Goal: Transaction & Acquisition: Purchase product/service

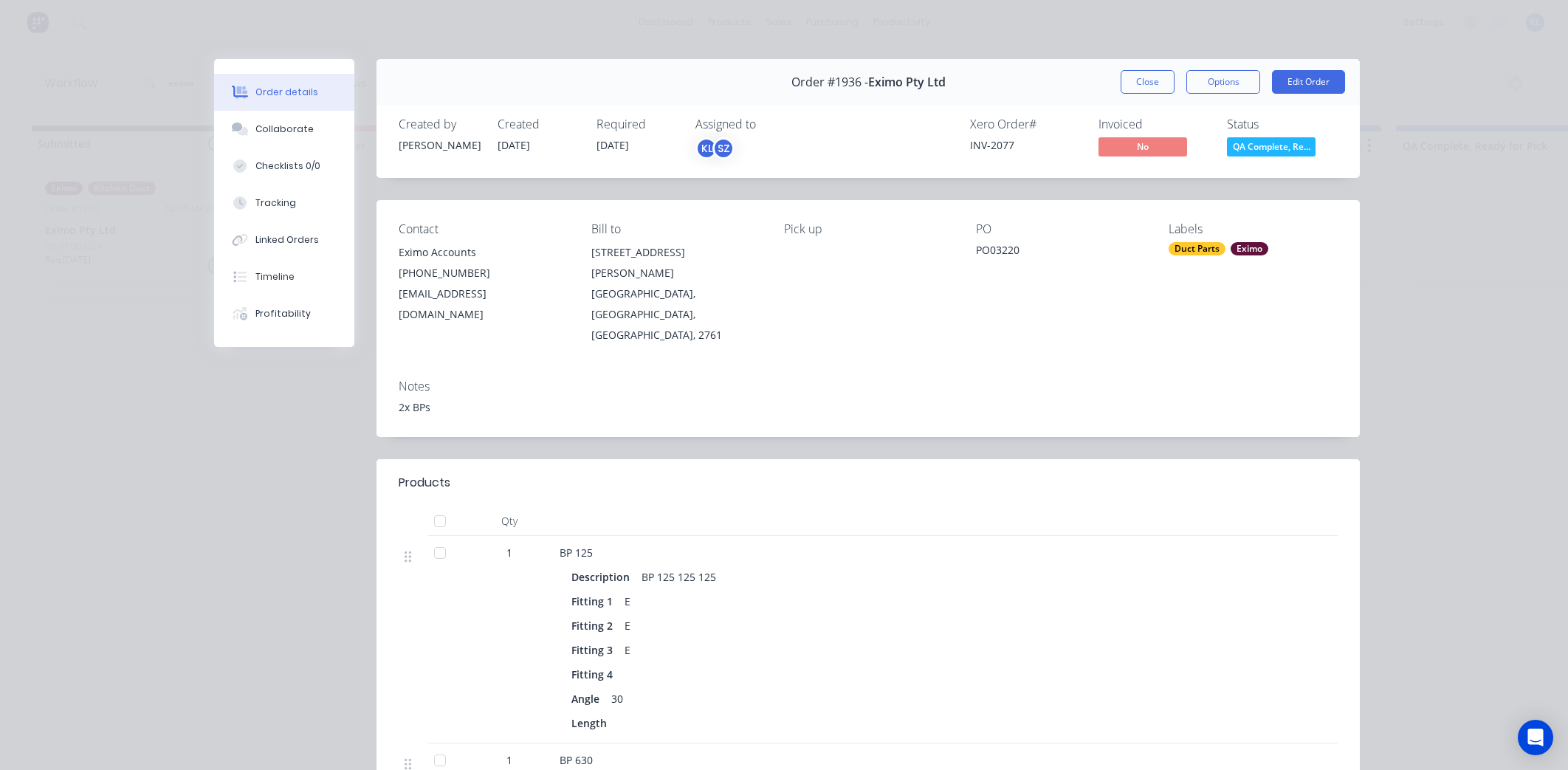
scroll to position [0, 471]
click at [1260, 144] on span "QA Complete, Re..." at bounding box center [1271, 146] width 89 height 18
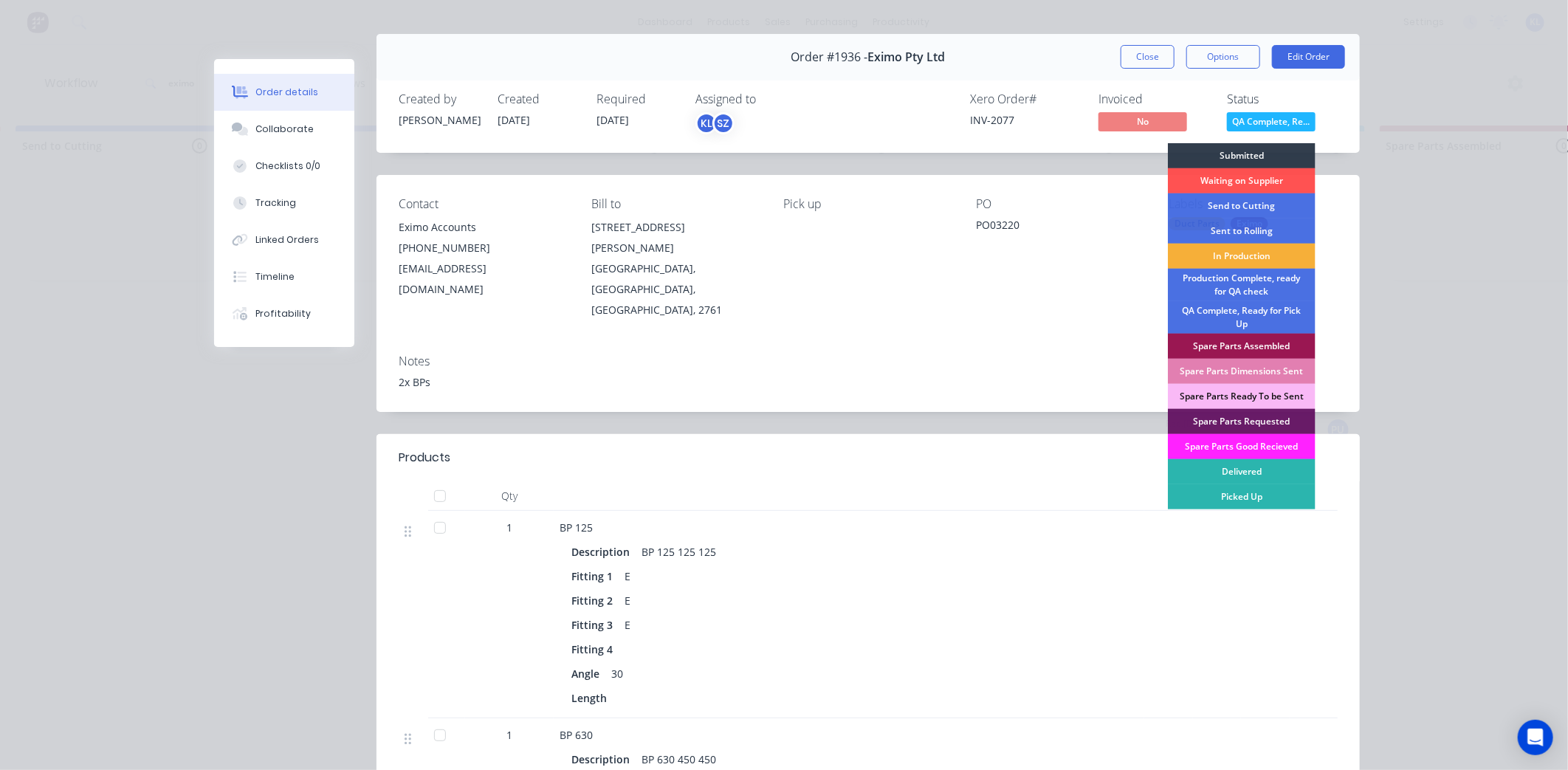
scroll to position [0, 0]
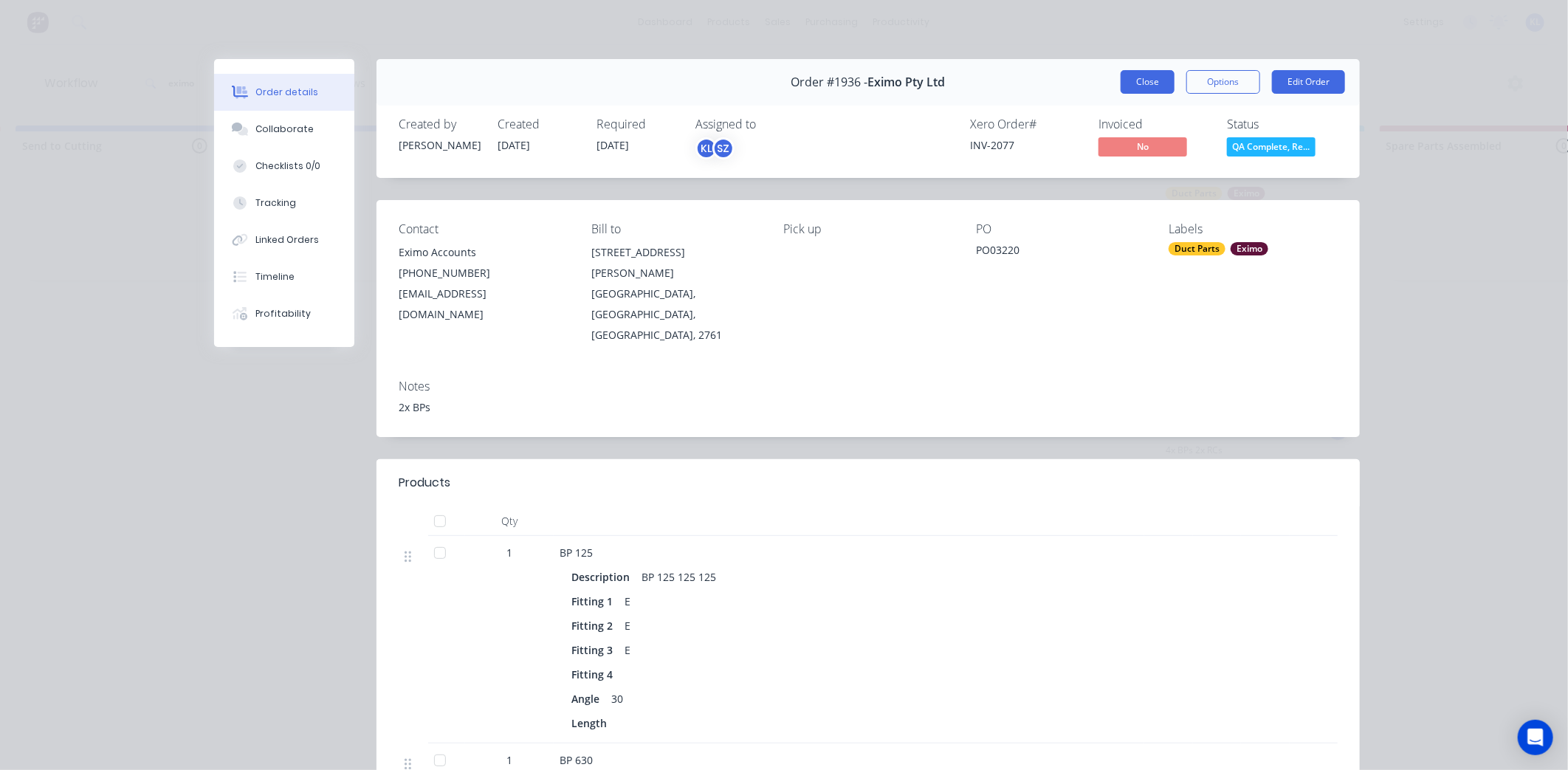
click at [1131, 86] on button "Close" at bounding box center [1148, 81] width 54 height 24
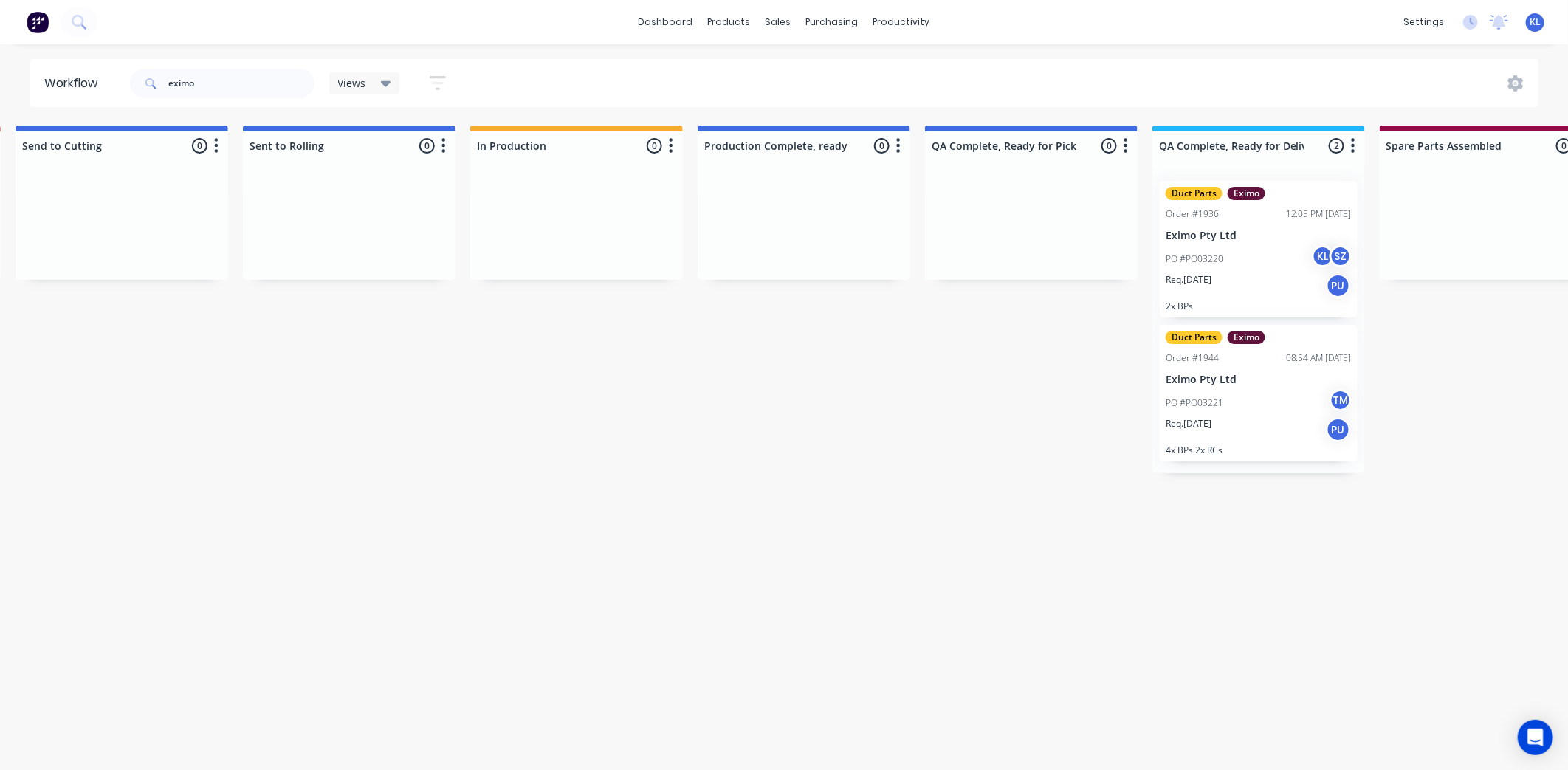
click at [1258, 262] on div "PO #PO03220 KL SZ" at bounding box center [1258, 259] width 186 height 28
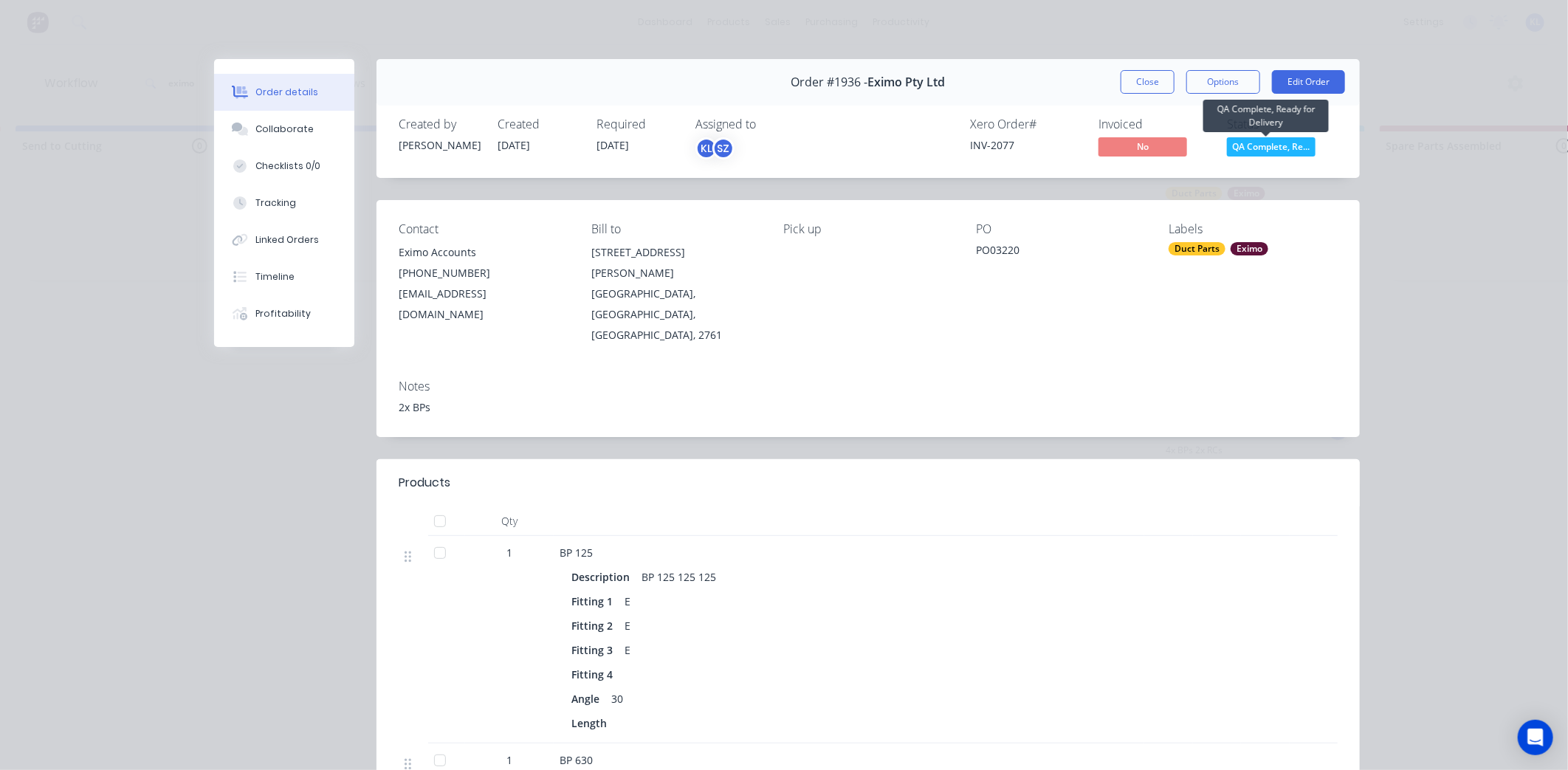
click at [1251, 153] on span "QA Complete, Re..." at bounding box center [1271, 146] width 89 height 18
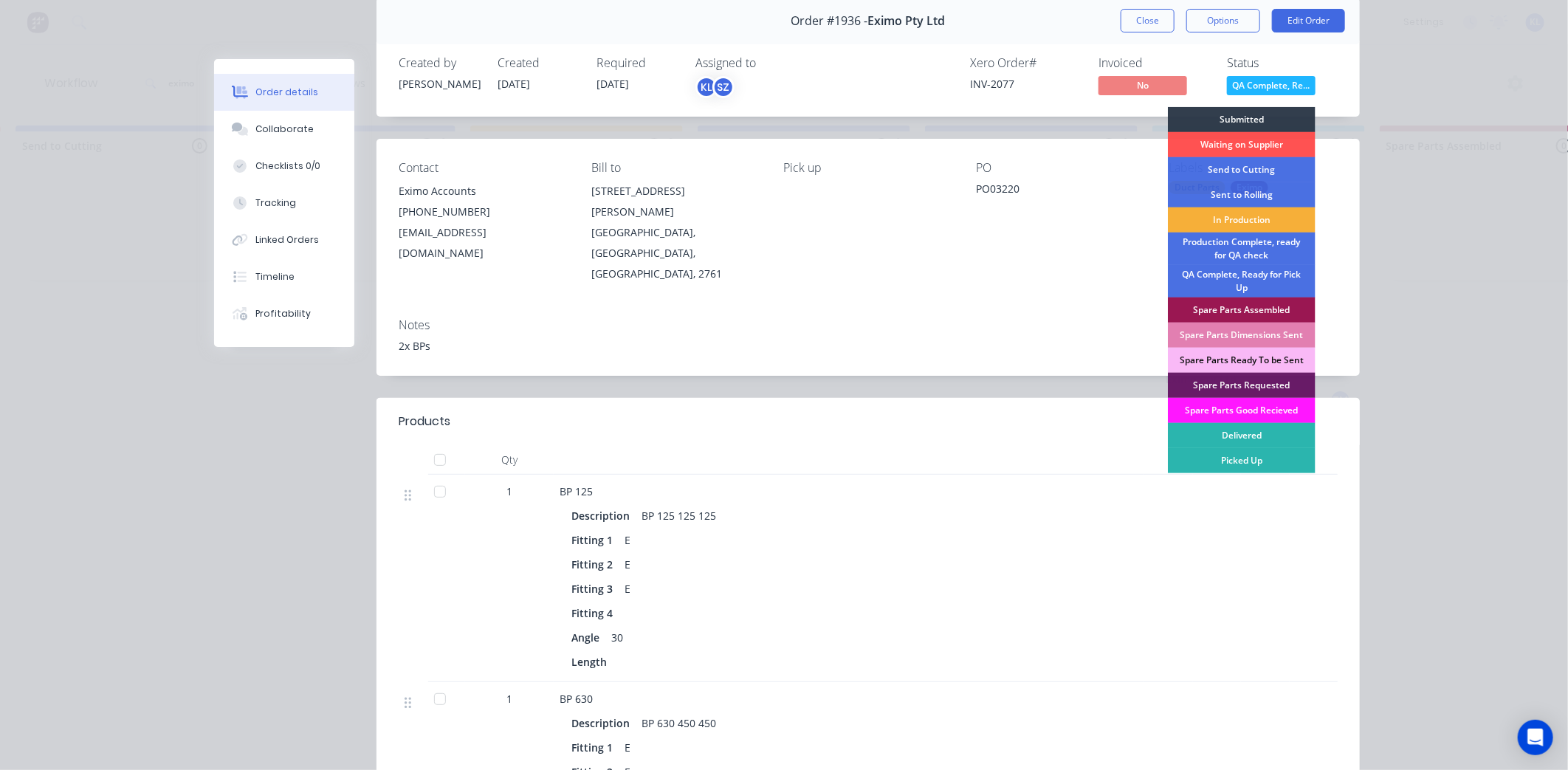
scroll to position [164, 0]
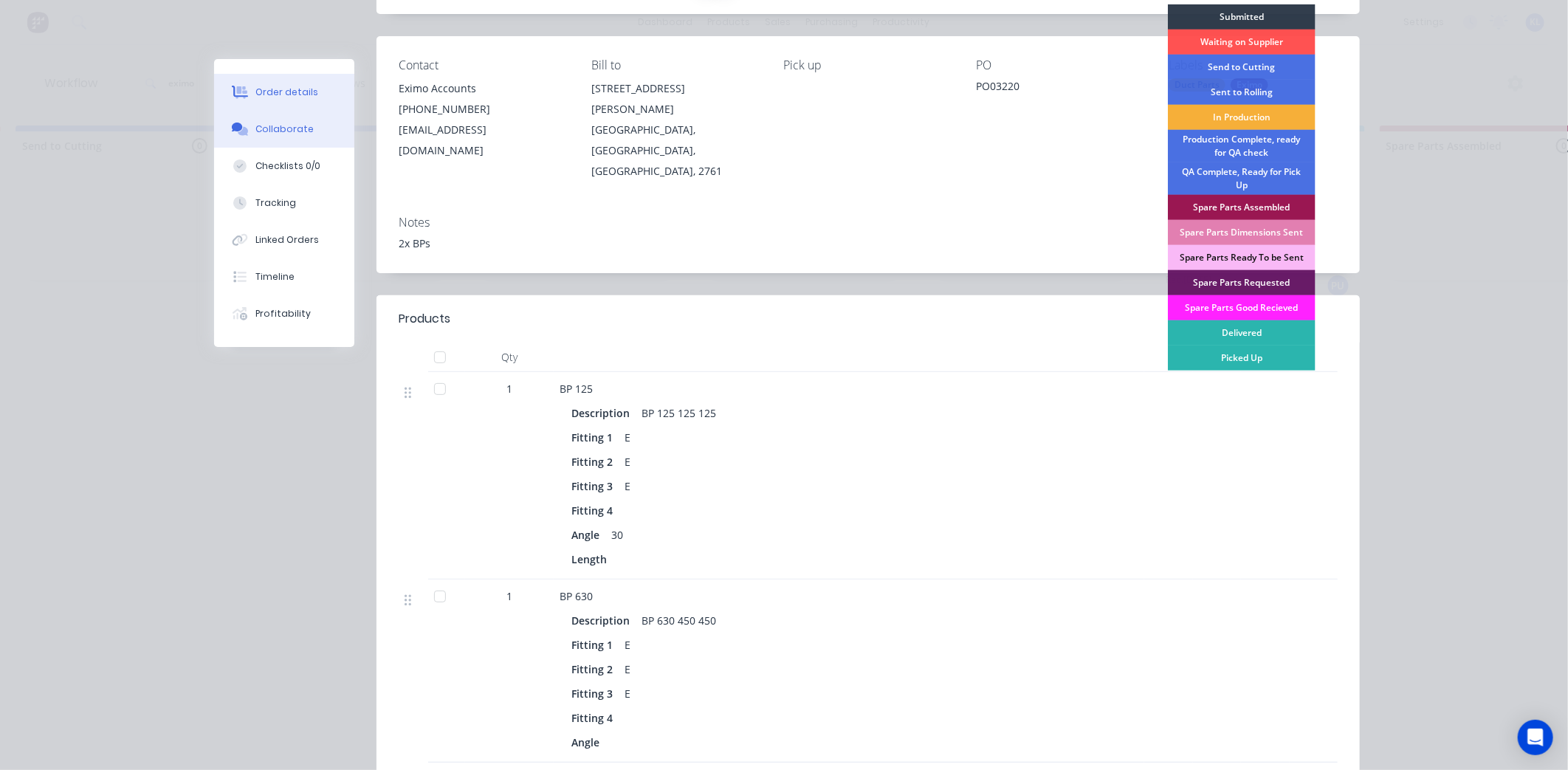
click at [297, 113] on button "Collaborate" at bounding box center [284, 129] width 140 height 37
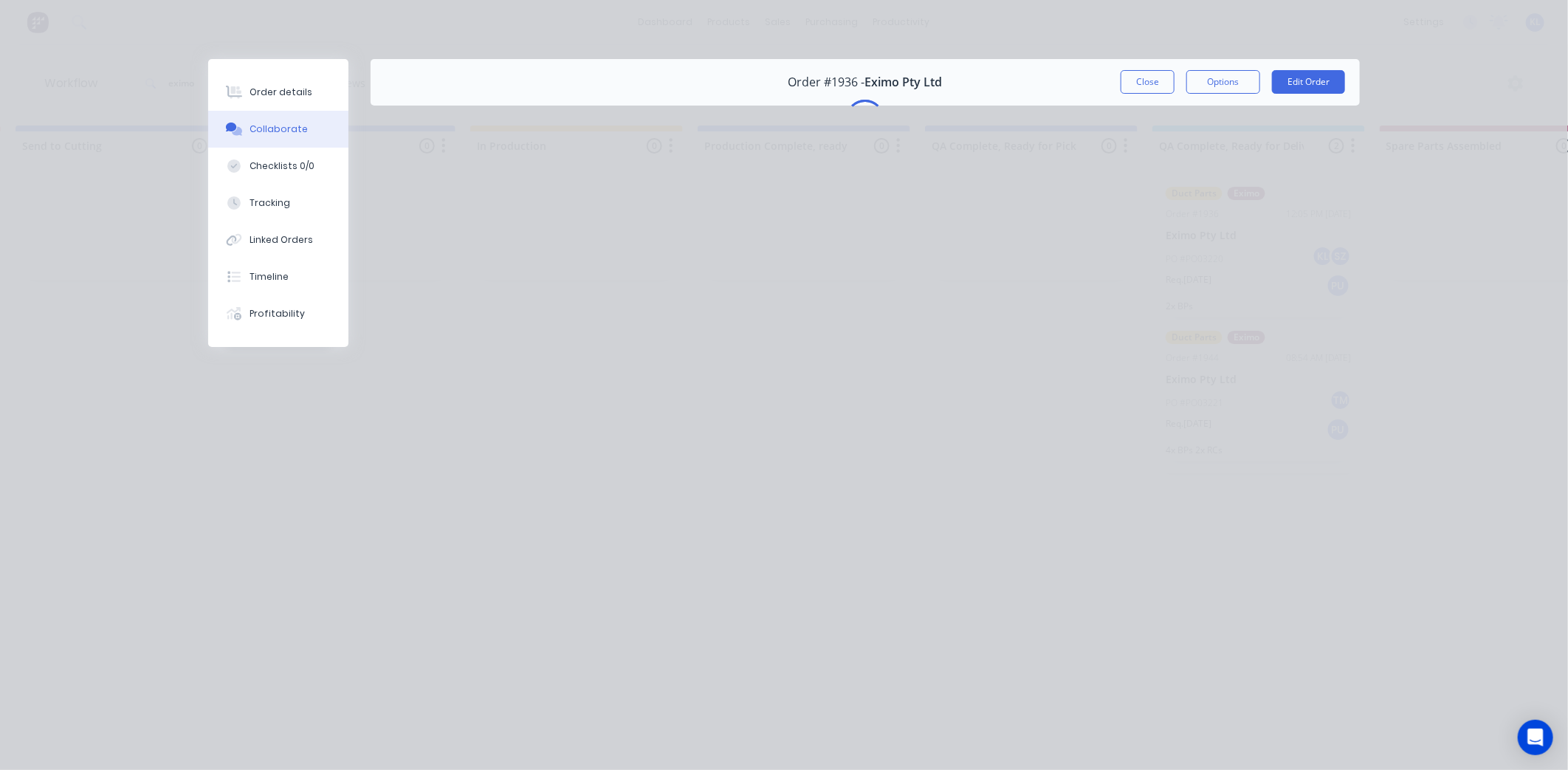
scroll to position [0, 0]
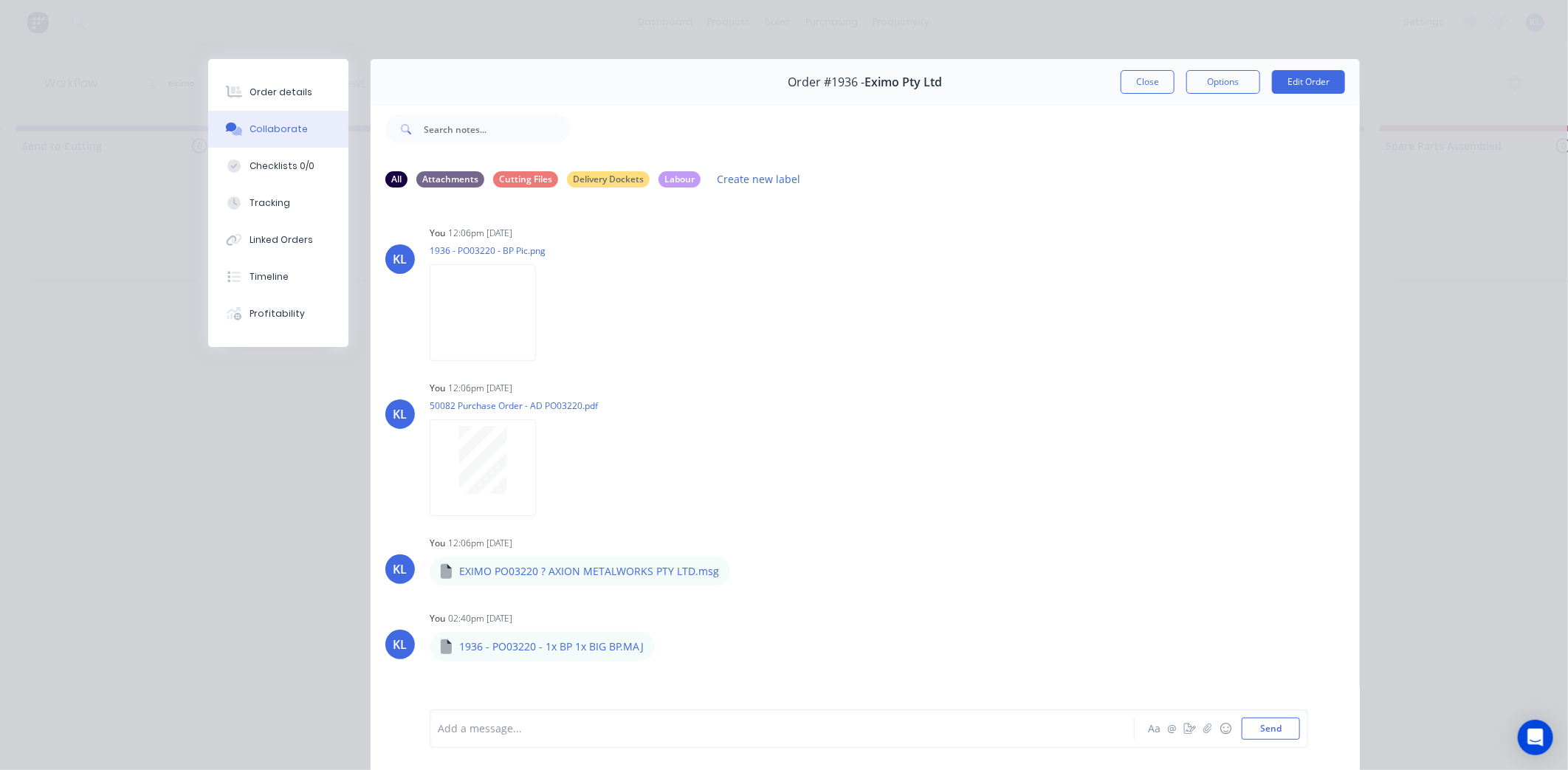
click at [552, 719] on div "Add a message..." at bounding box center [761, 728] width 647 height 22
click at [503, 730] on span "Dropped of by [PERSON_NAME]" at bounding box center [517, 729] width 157 height 14
click at [1270, 733] on button "Send" at bounding box center [1271, 728] width 58 height 22
click at [267, 99] on div "Order details" at bounding box center [281, 92] width 63 height 13
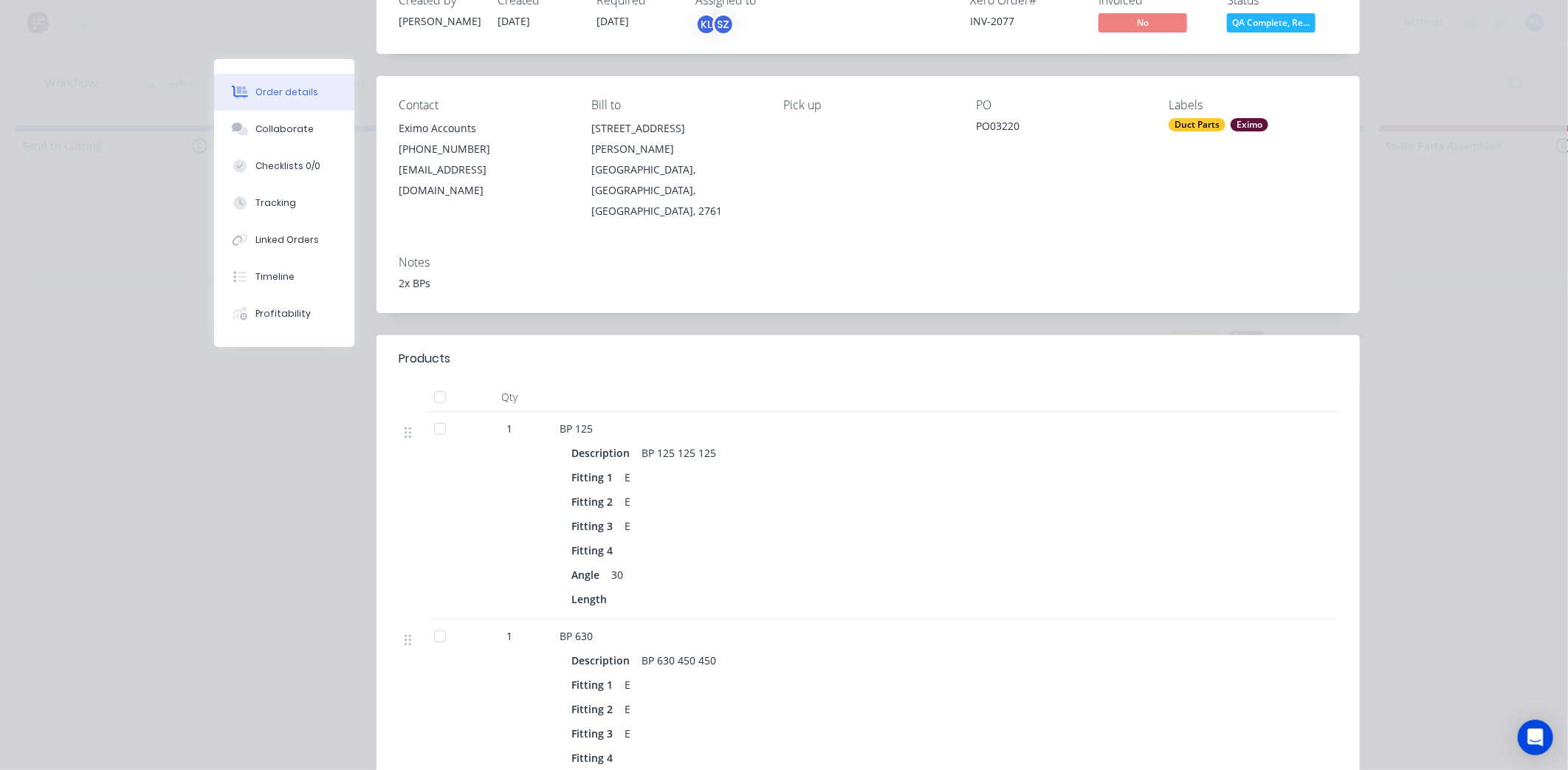
scroll to position [97, 0]
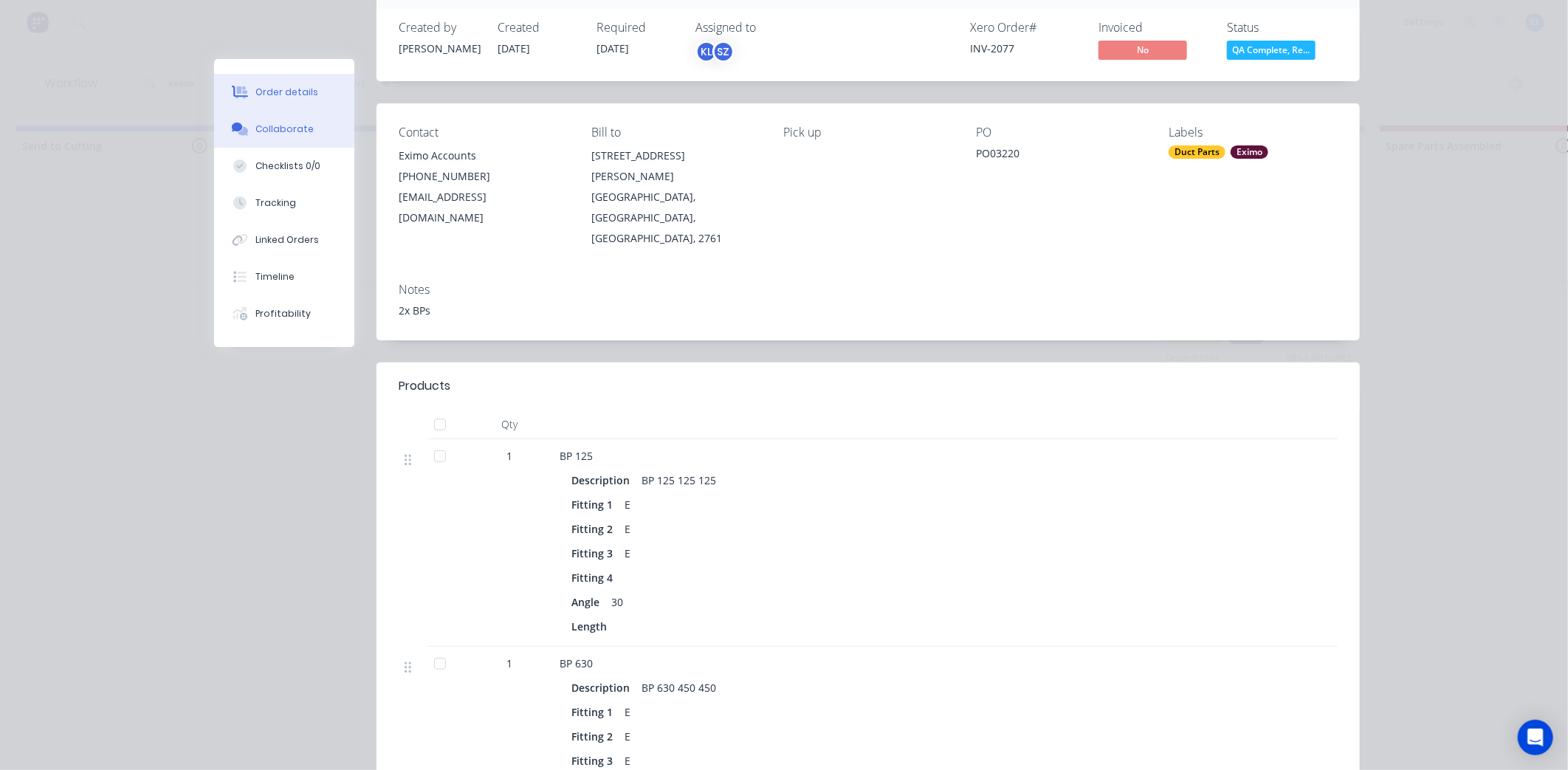
click at [268, 126] on div "Collaborate" at bounding box center [284, 129] width 58 height 13
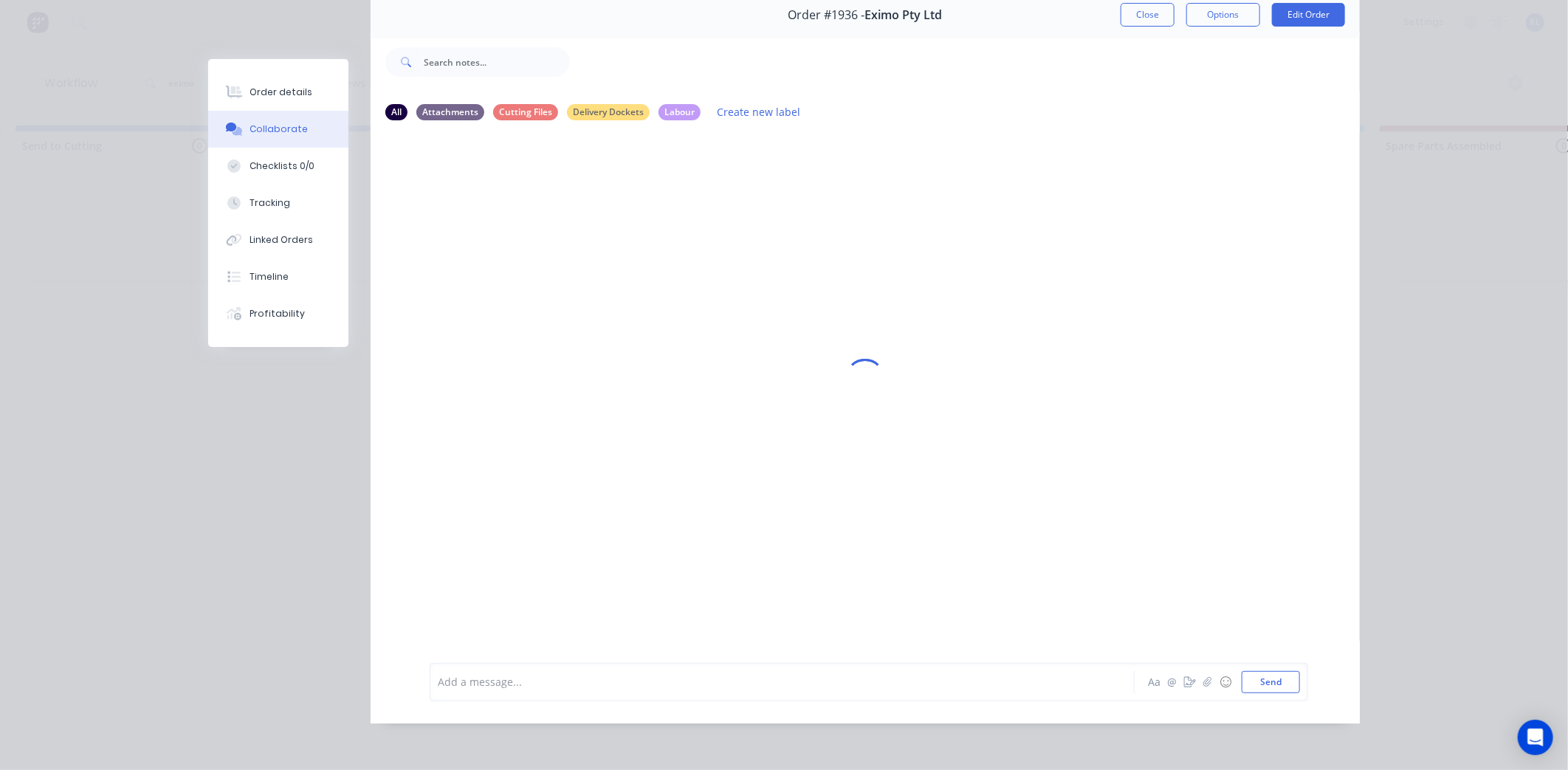
scroll to position [0, 0]
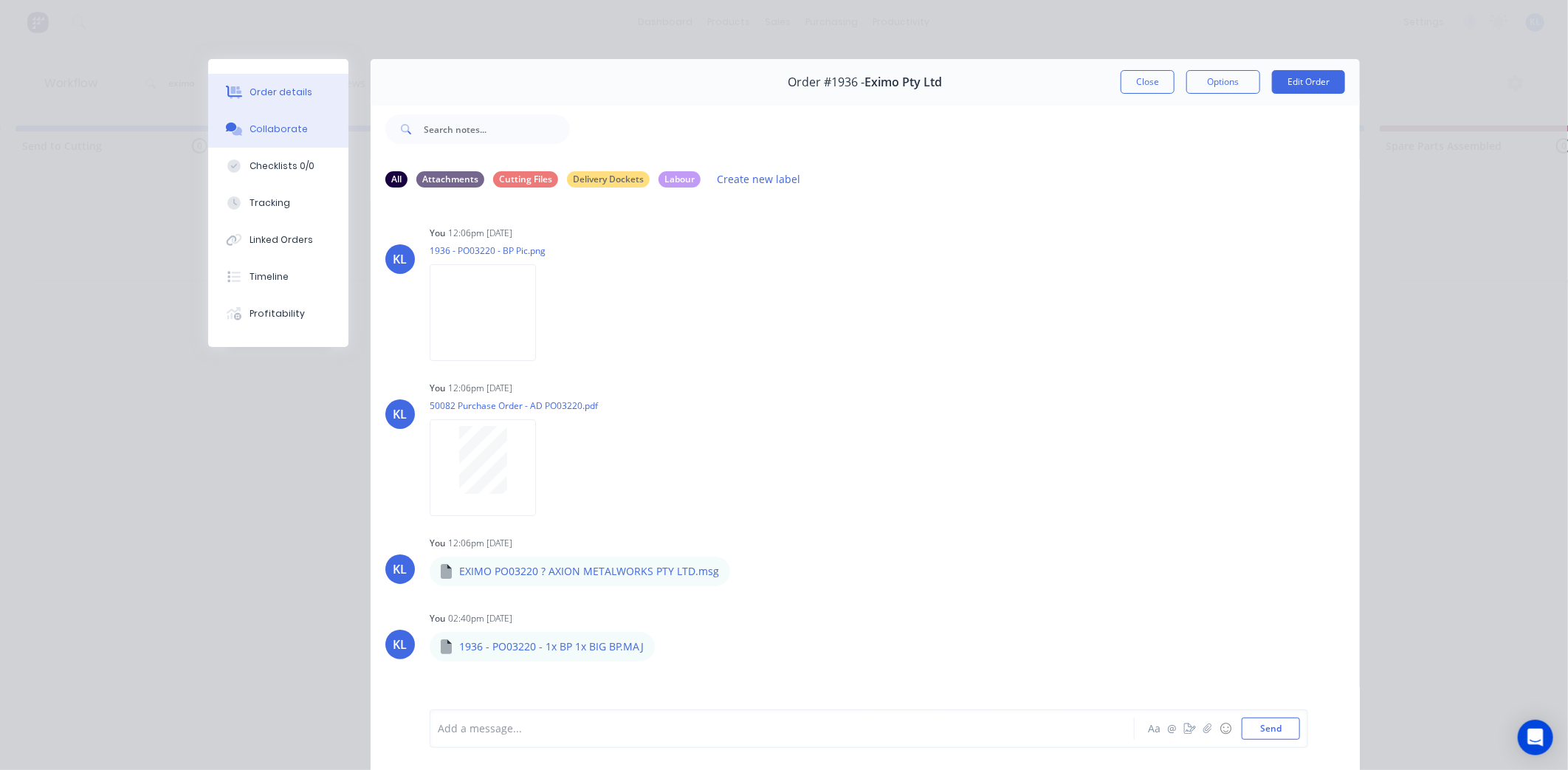
click at [285, 84] on button "Order details" at bounding box center [278, 92] width 140 height 37
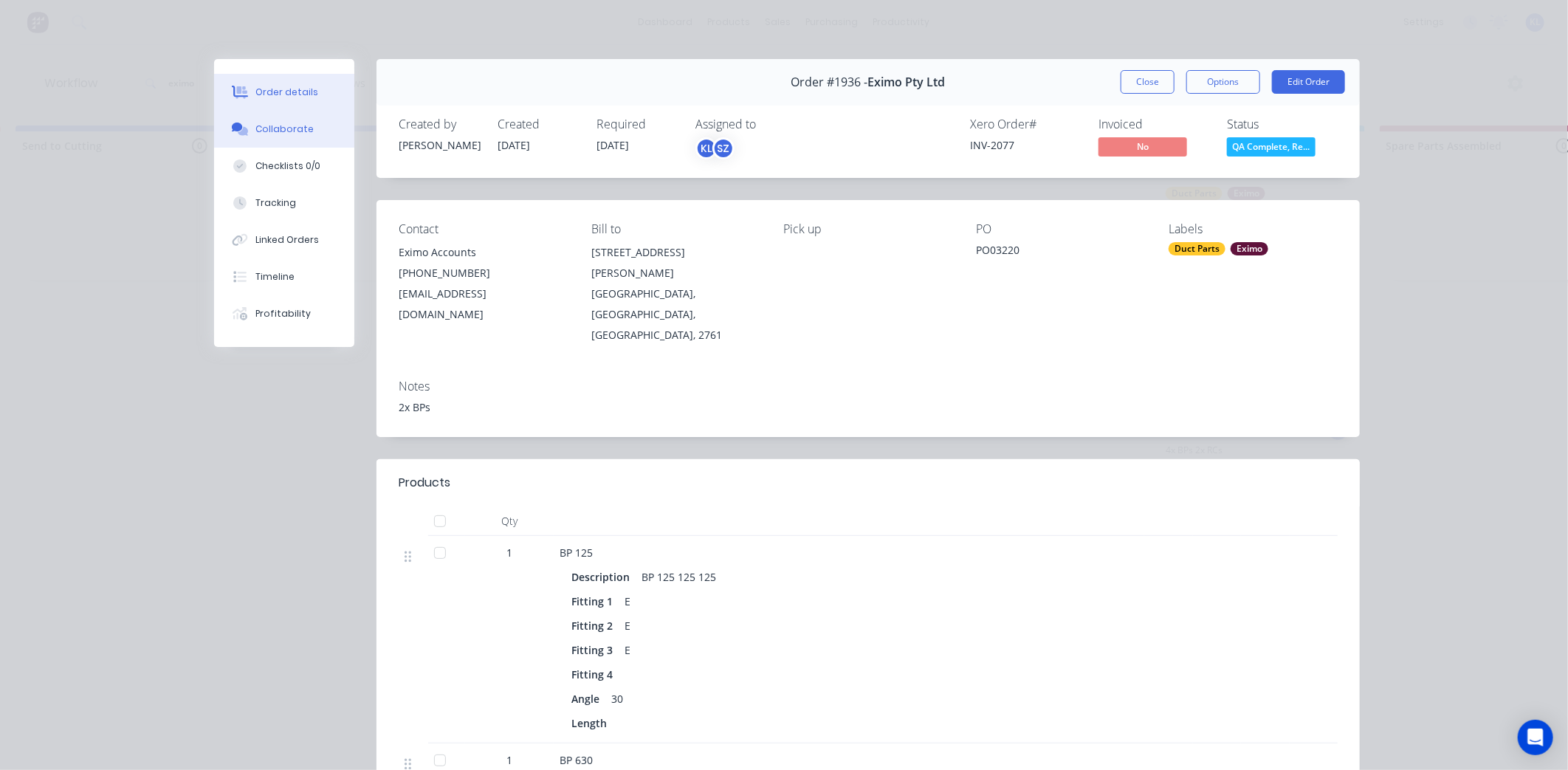
click at [276, 129] on div "Collaborate" at bounding box center [284, 129] width 58 height 13
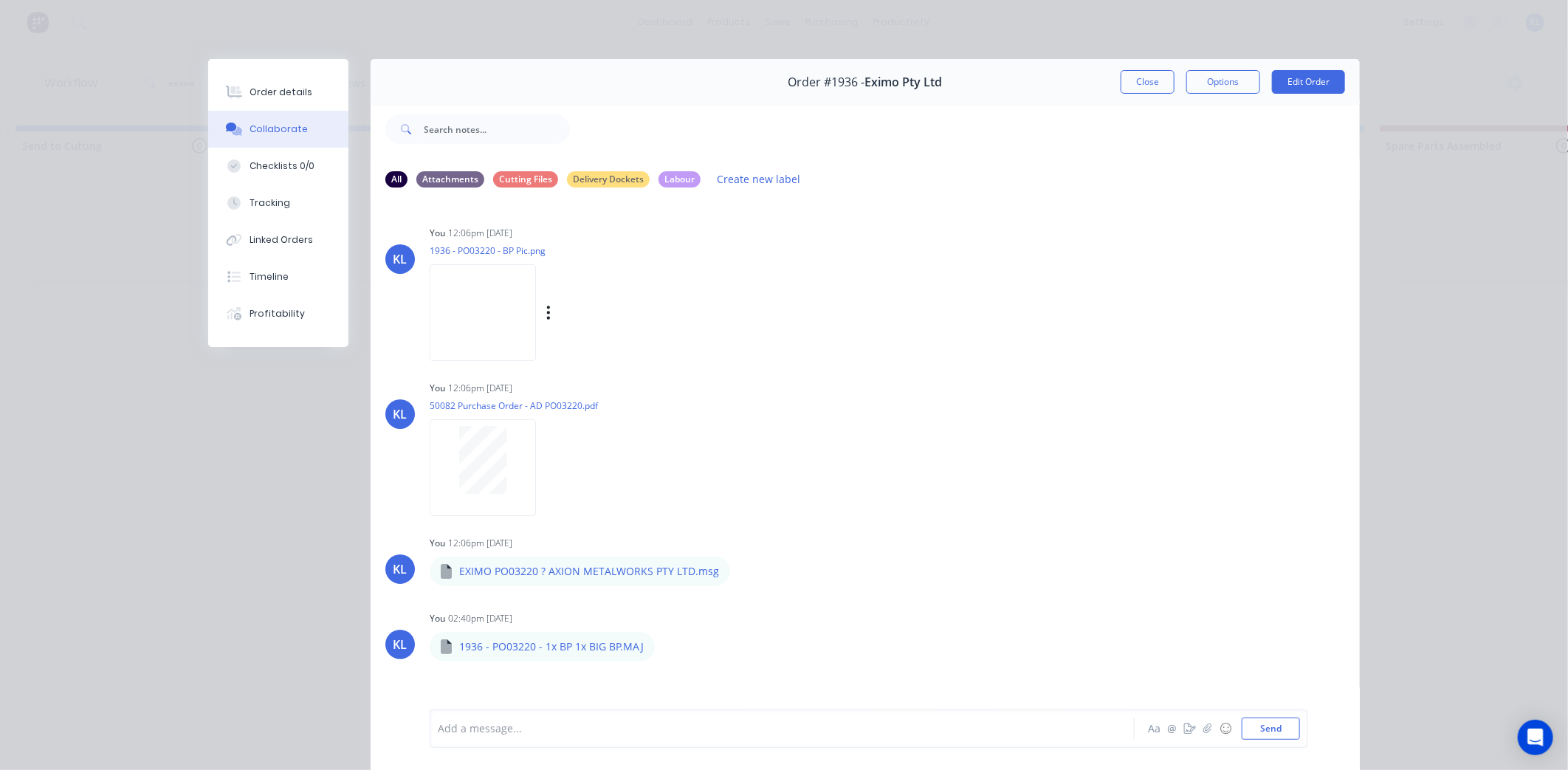
click at [464, 311] on img at bounding box center [483, 312] width 106 height 97
drag, startPoint x: 263, startPoint y: 87, endPoint x: 291, endPoint y: 0, distance: 91.4
click at [271, 78] on button "Order details" at bounding box center [278, 92] width 140 height 37
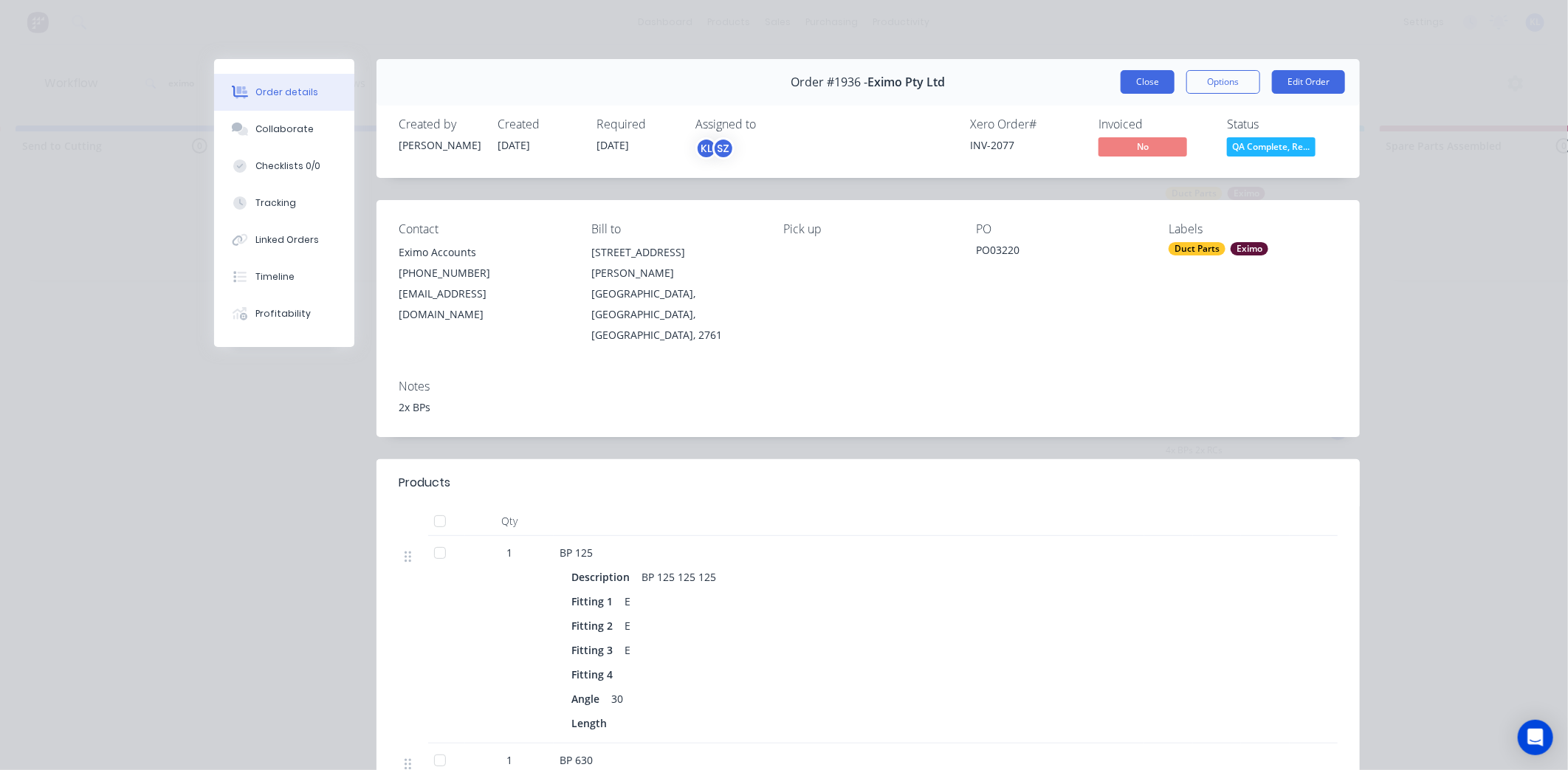
click at [1152, 86] on button "Close" at bounding box center [1148, 81] width 54 height 24
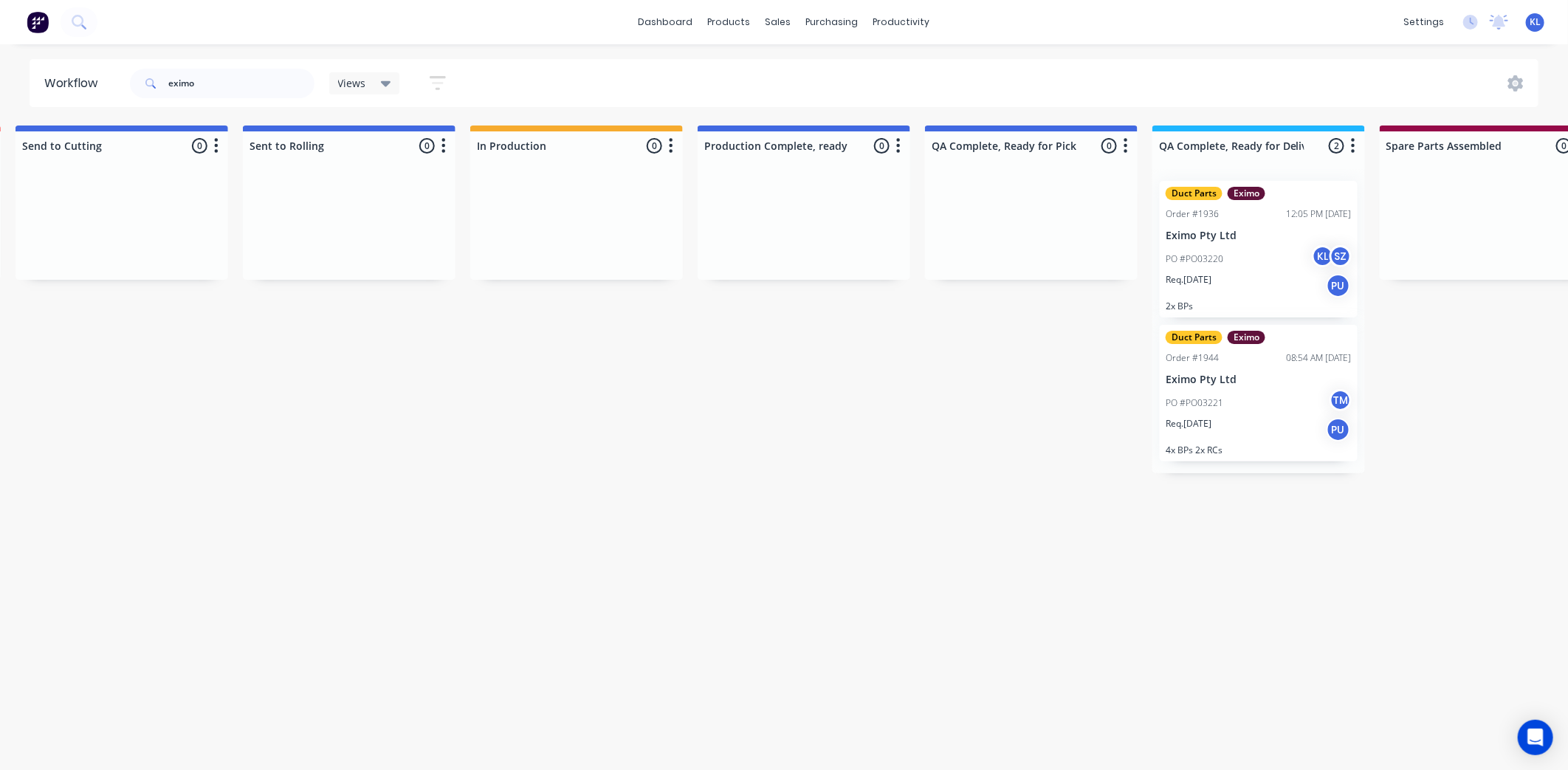
click at [1240, 273] on div "Req. [DATE] PU" at bounding box center [1258, 285] width 186 height 25
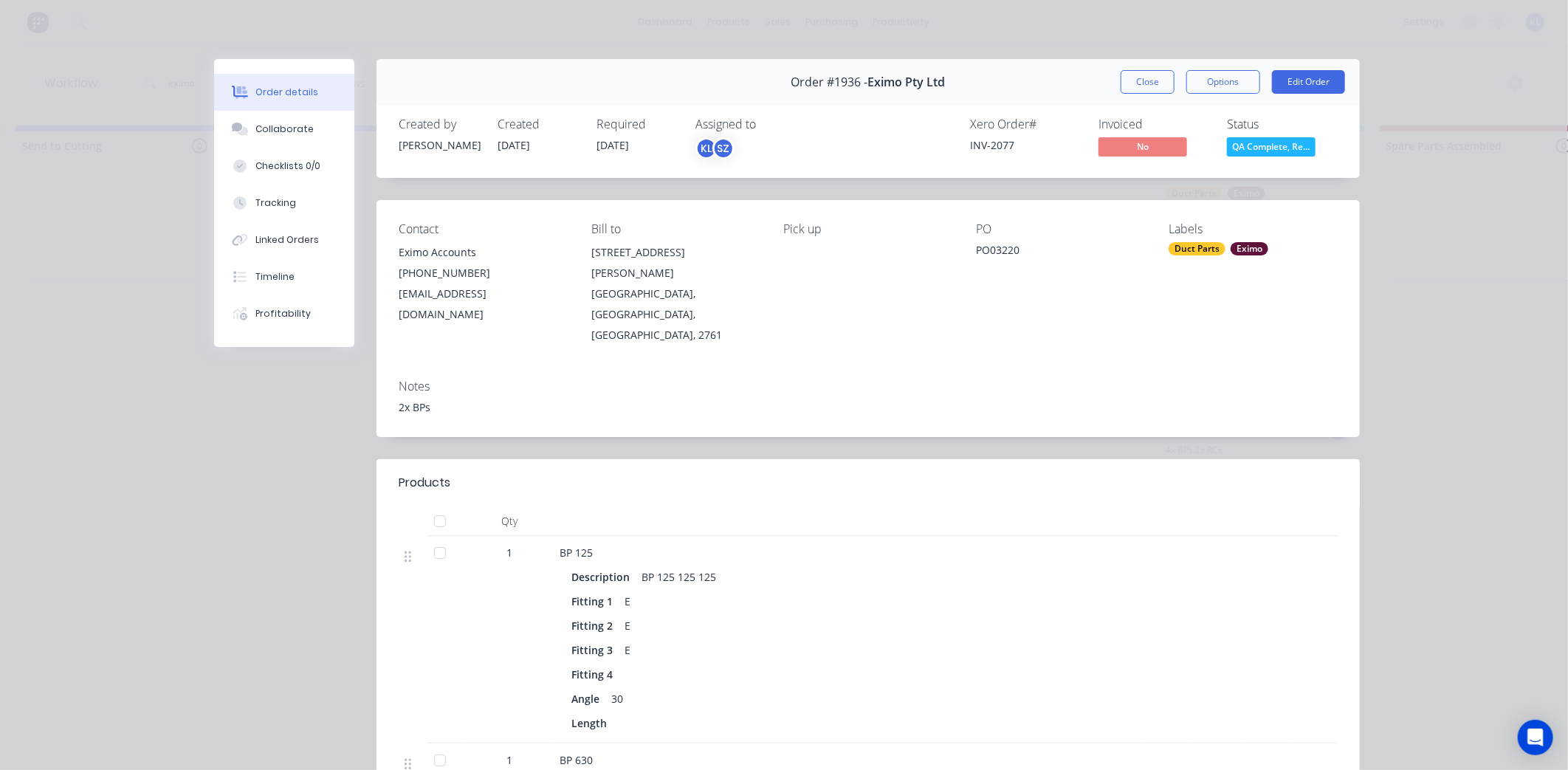
click at [1279, 137] on span "QA Complete, Re..." at bounding box center [1271, 146] width 89 height 18
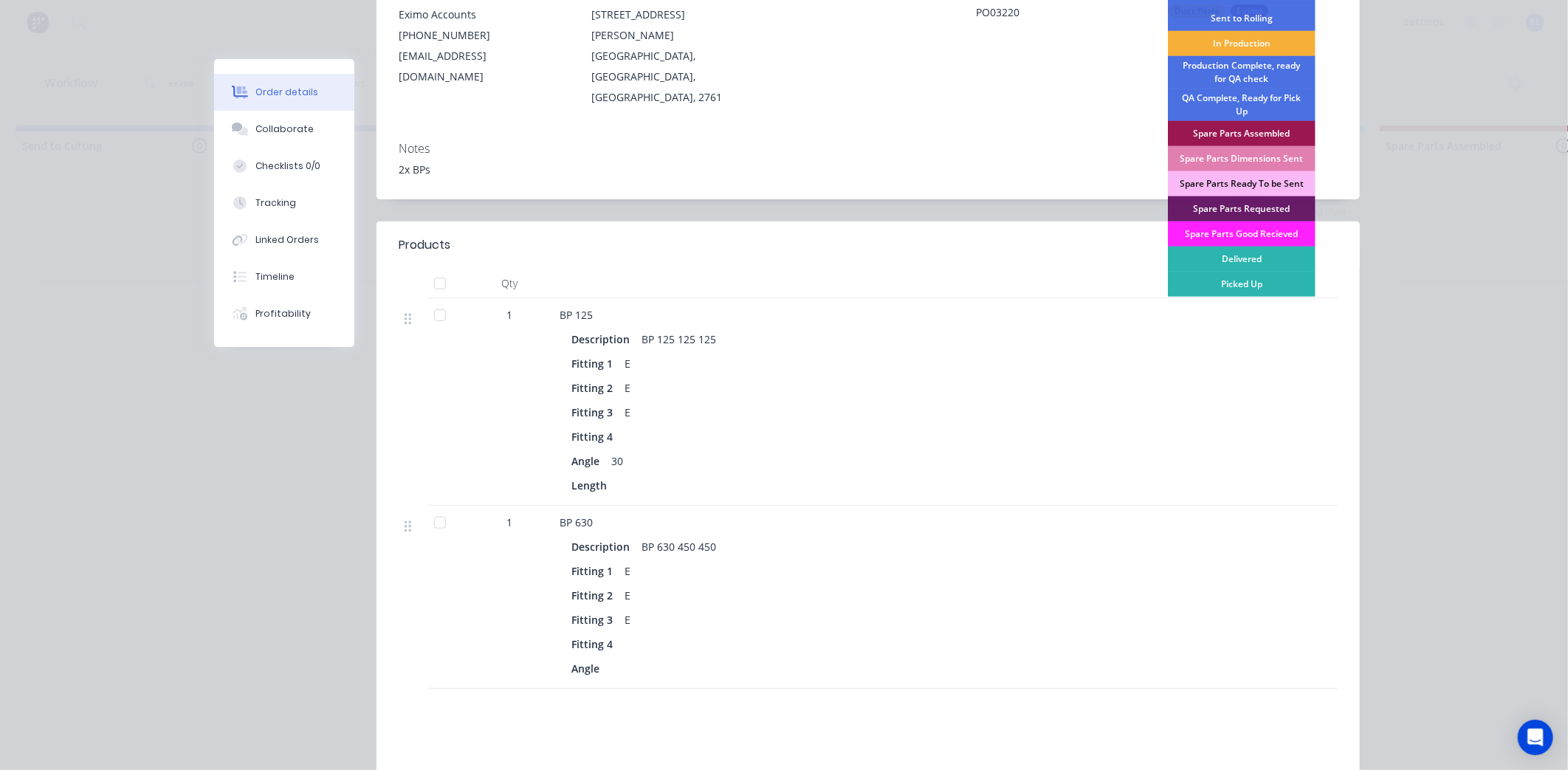
scroll to position [246, 0]
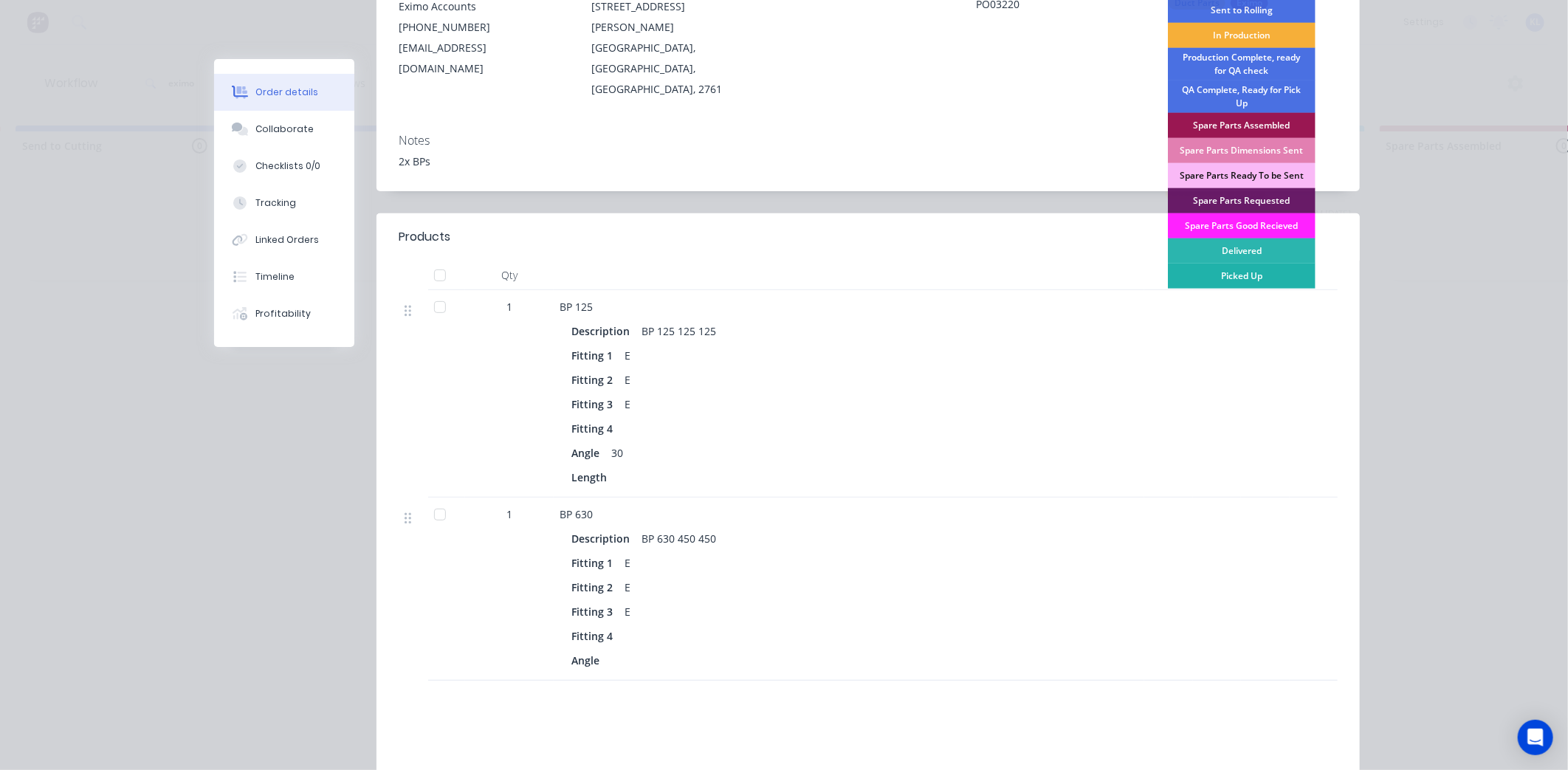
click at [1243, 272] on div "Picked Up" at bounding box center [1242, 276] width 147 height 25
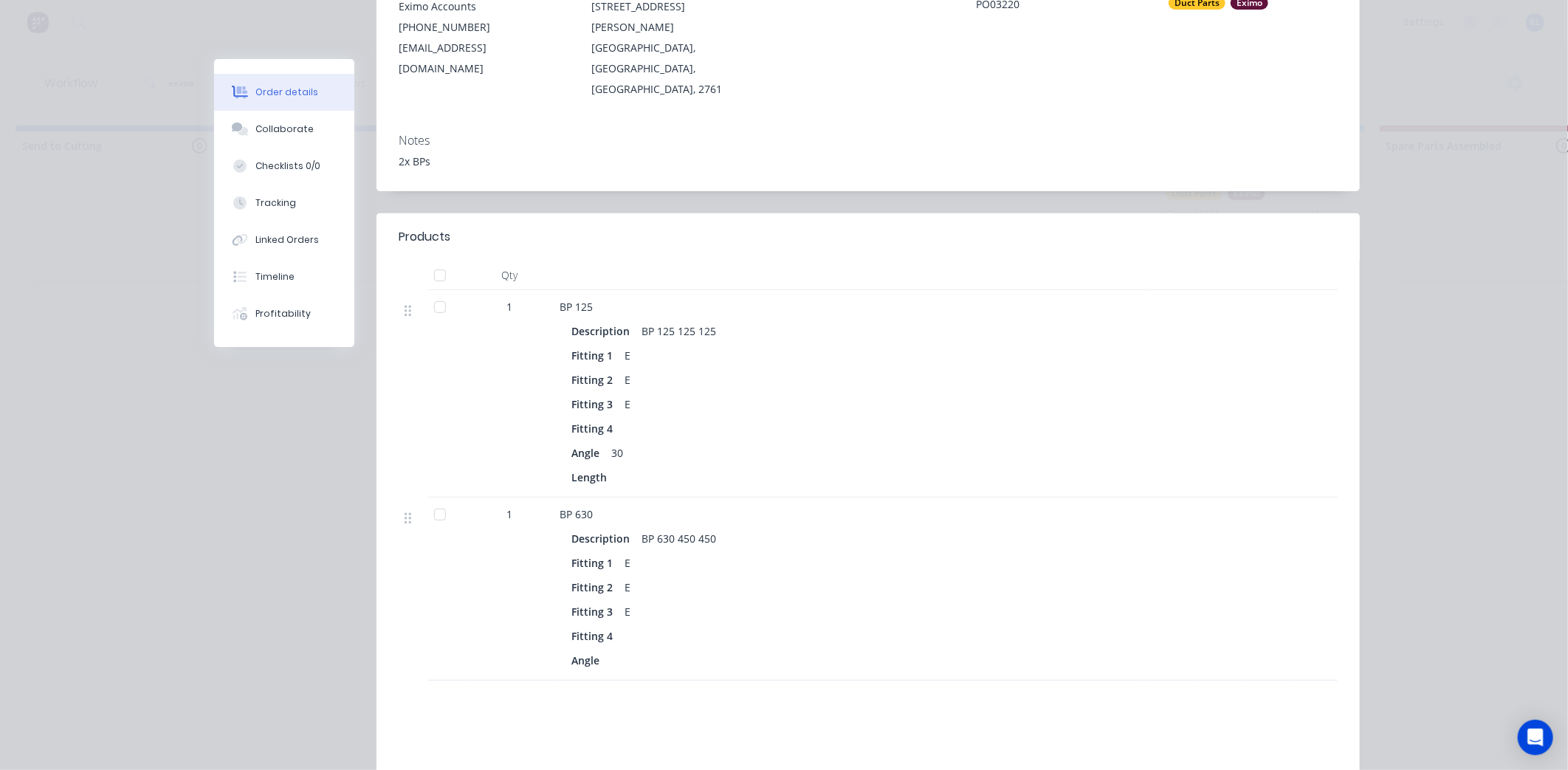
scroll to position [0, 0]
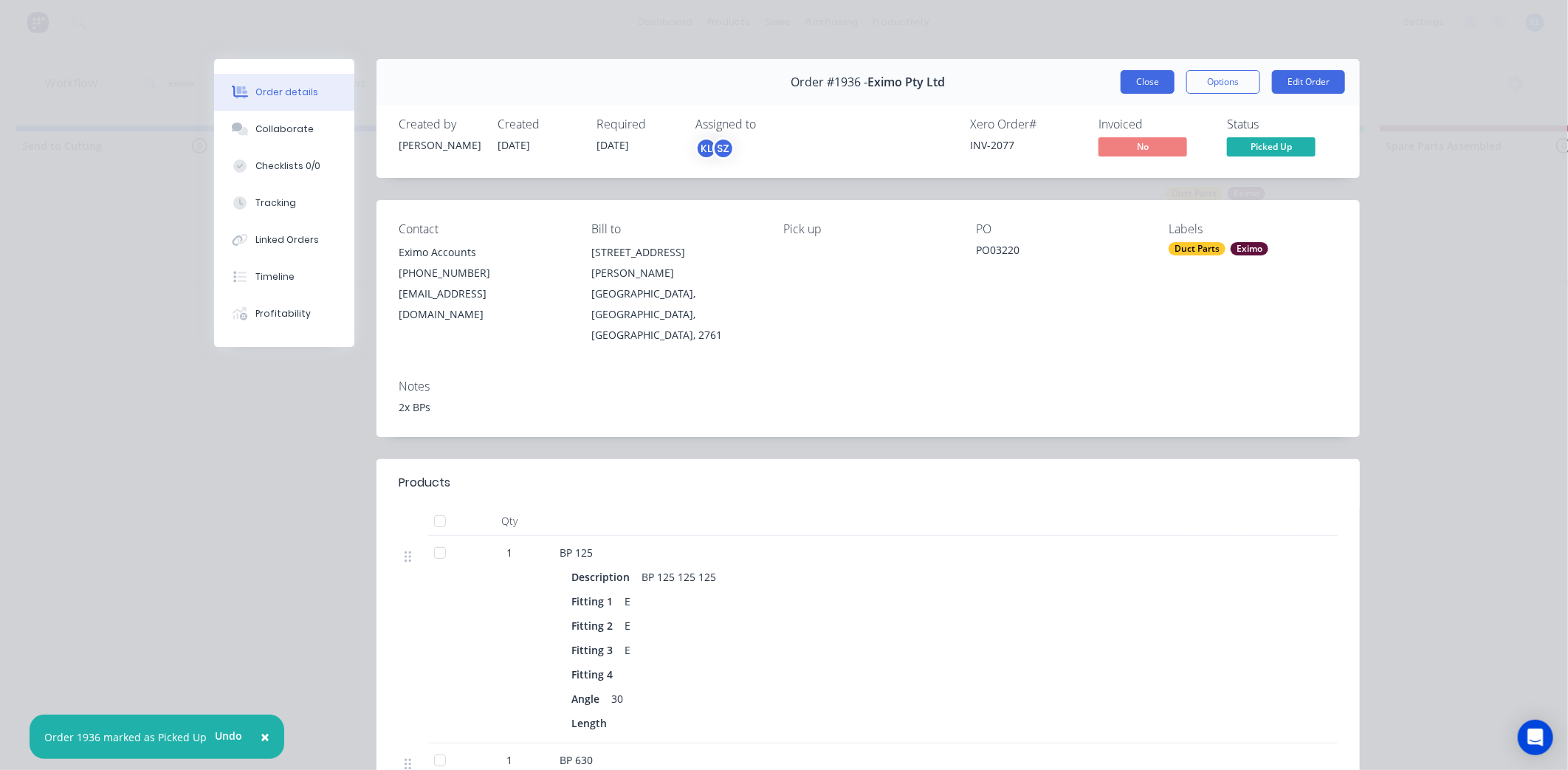
click at [1139, 92] on button "Close" at bounding box center [1148, 81] width 54 height 24
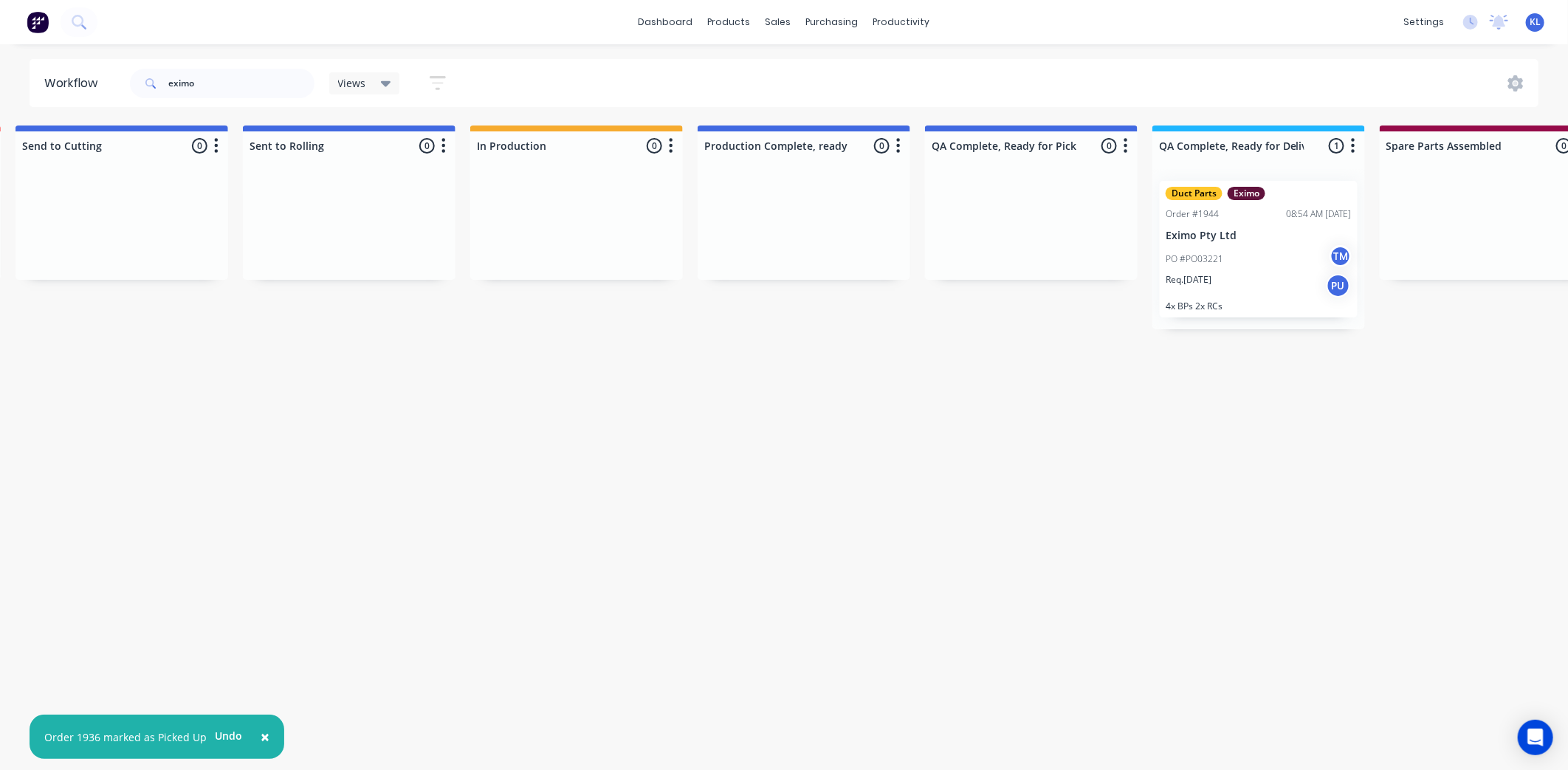
click at [1235, 260] on div "PO #PO03221 TM" at bounding box center [1258, 259] width 186 height 28
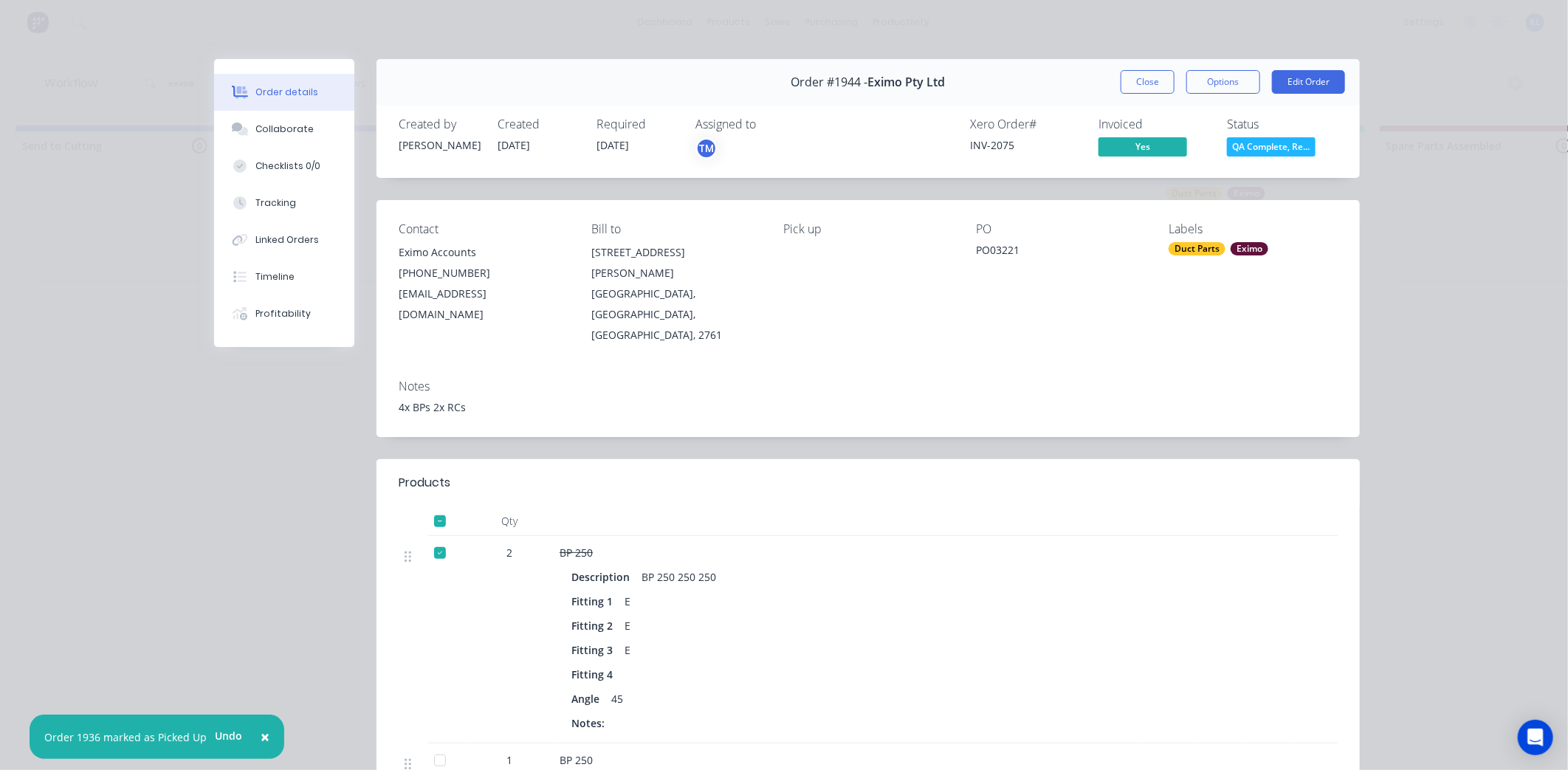
click at [1286, 143] on span "QA Complete, Re..." at bounding box center [1271, 146] width 89 height 18
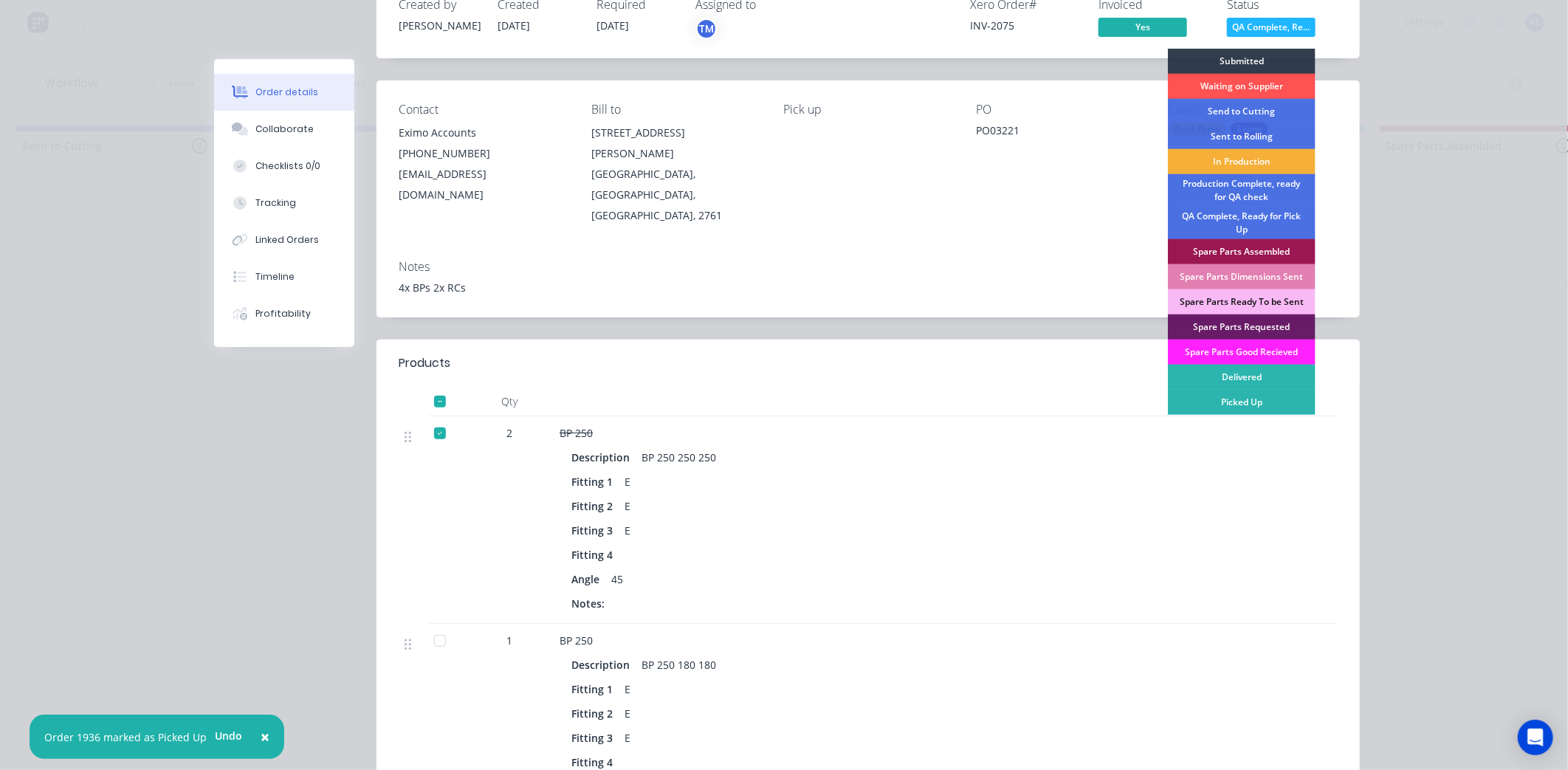
scroll to position [328, 0]
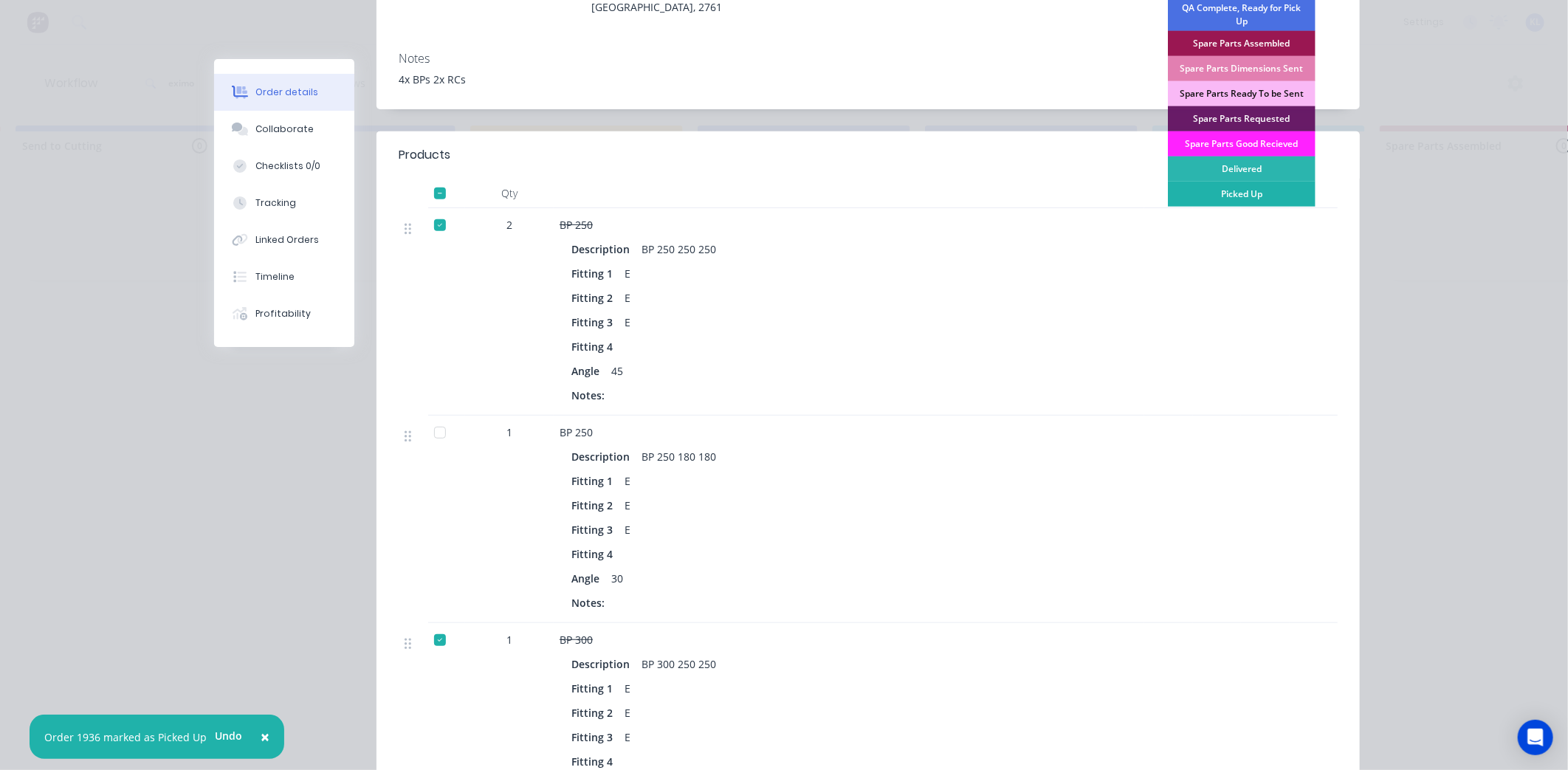
click at [1244, 200] on div "Picked Up" at bounding box center [1242, 194] width 147 height 25
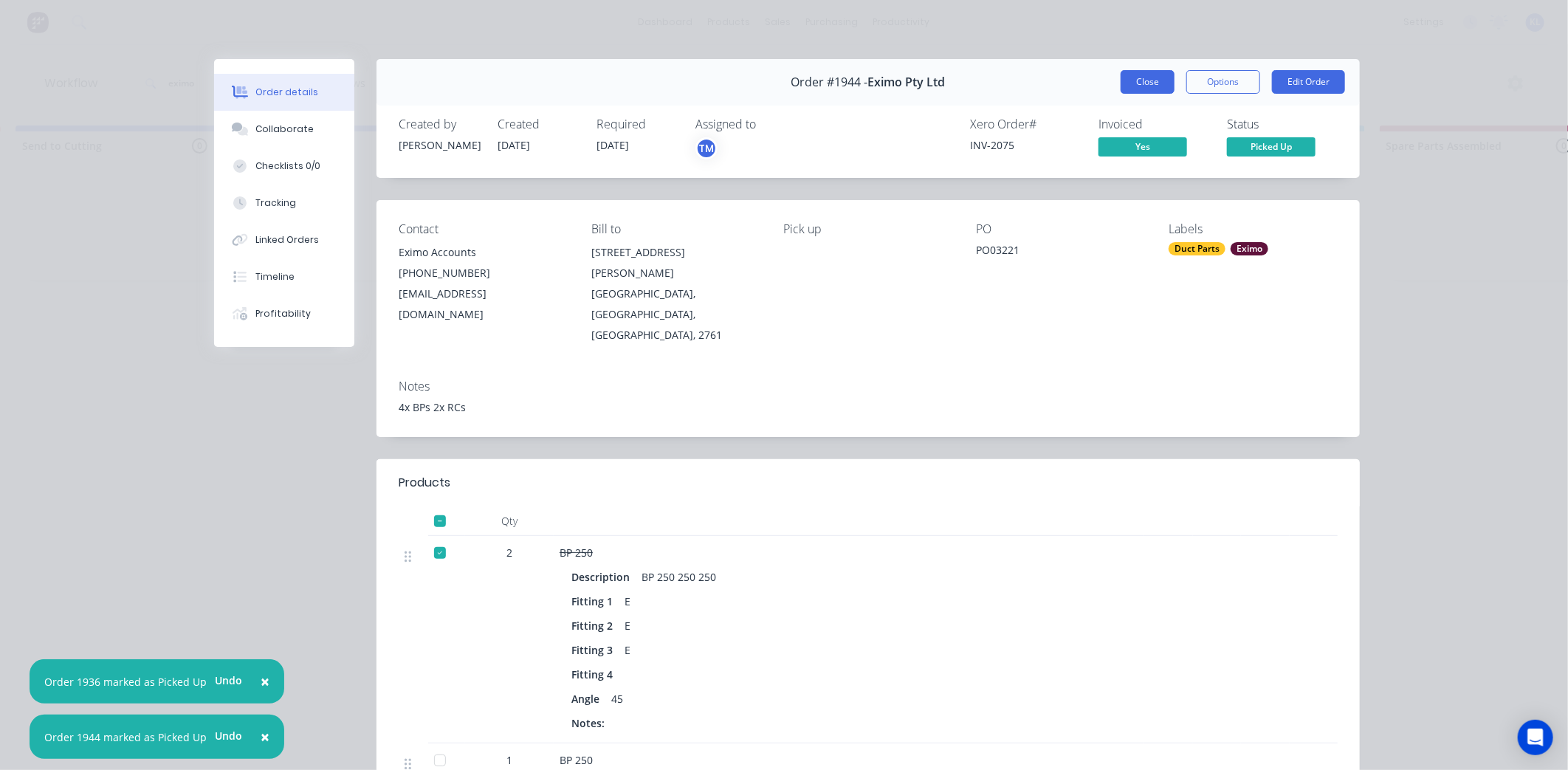
click at [1132, 81] on button "Close" at bounding box center [1148, 81] width 54 height 24
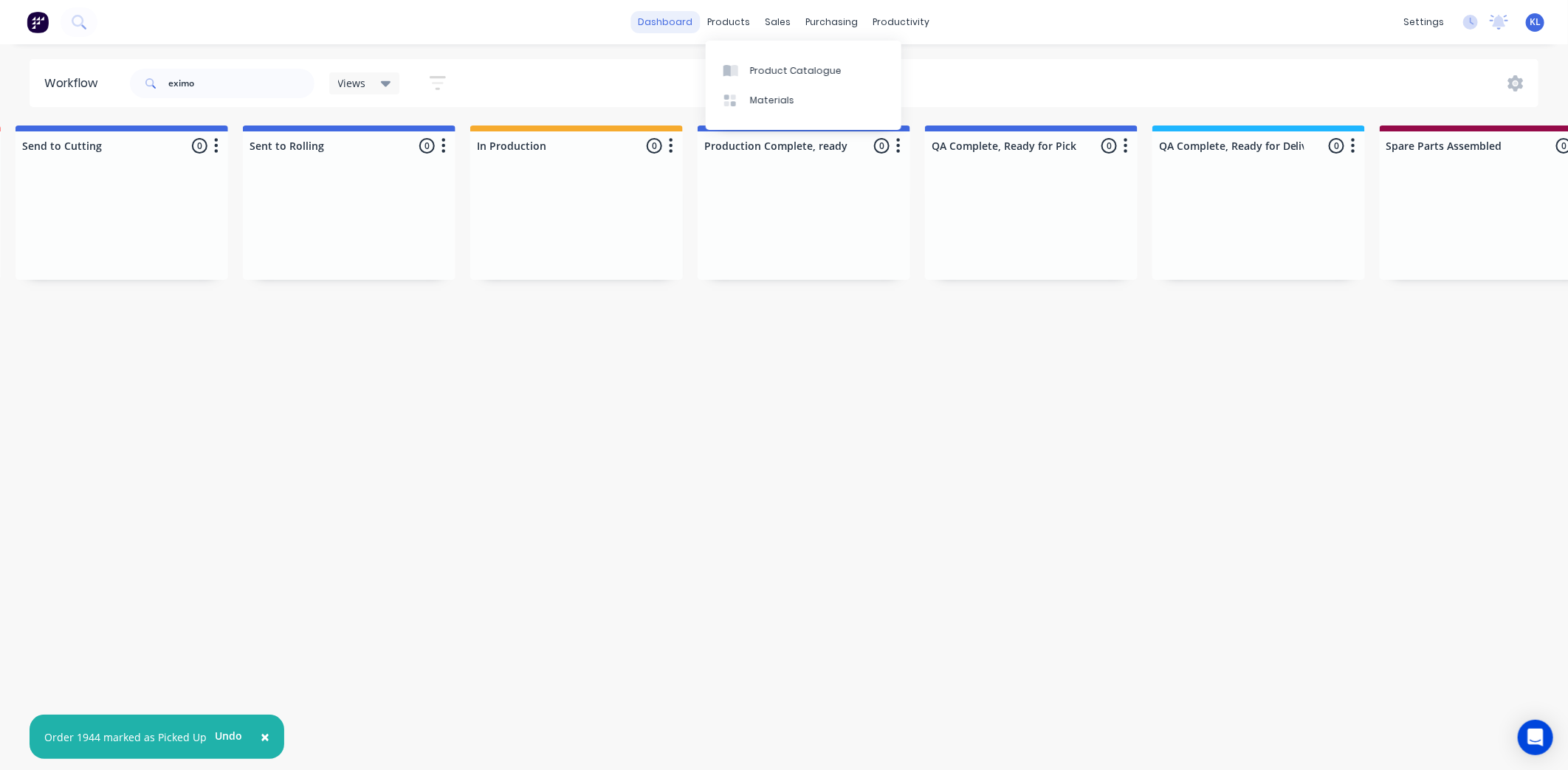
click at [690, 26] on link "dashboard" at bounding box center [666, 22] width 70 height 22
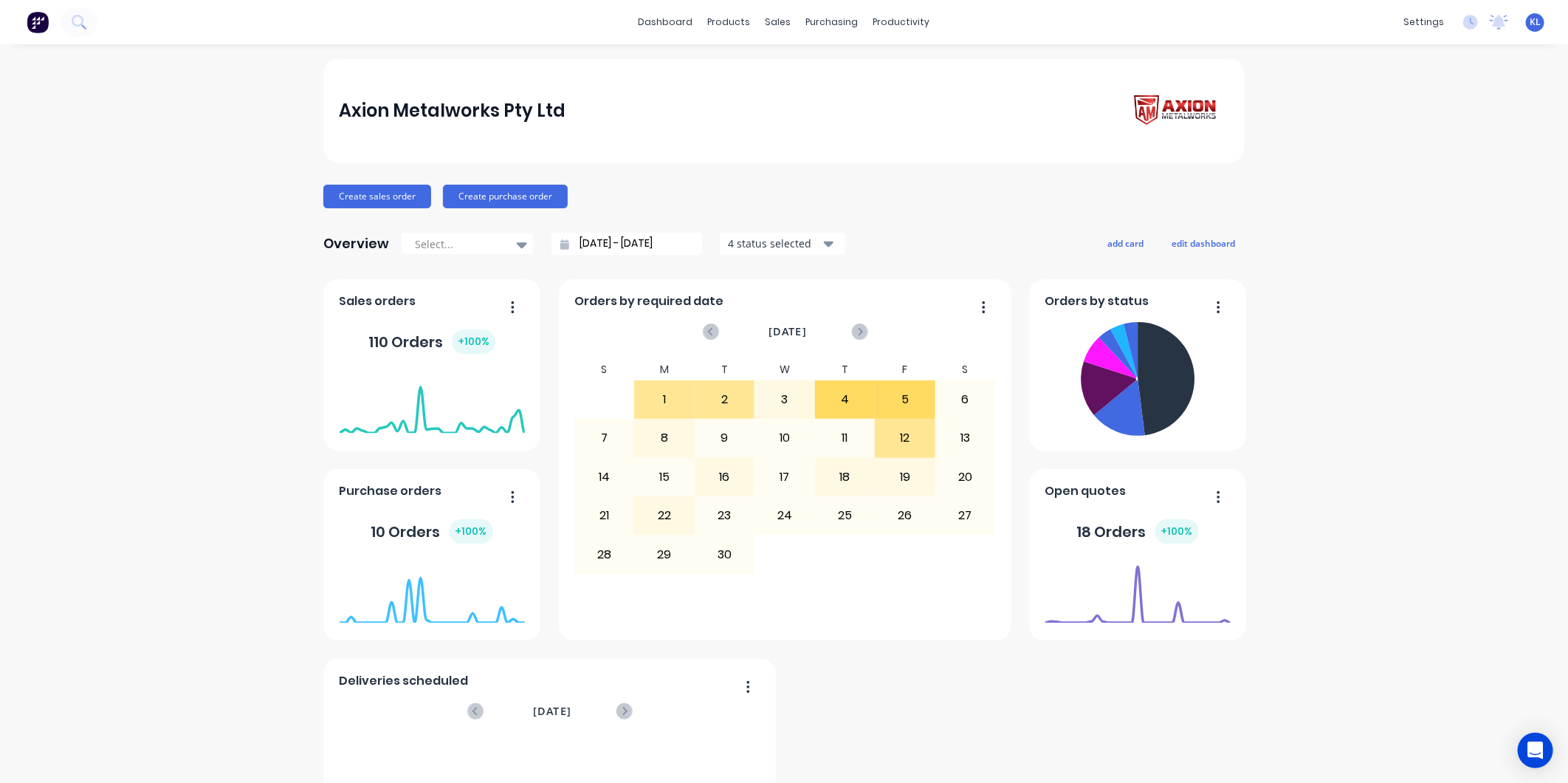
click at [879, 27] on div "productivity" at bounding box center [902, 22] width 72 height 22
click at [778, 26] on div "sales" at bounding box center [779, 22] width 41 height 22
click at [808, 59] on link "Sales Orders" at bounding box center [850, 71] width 195 height 30
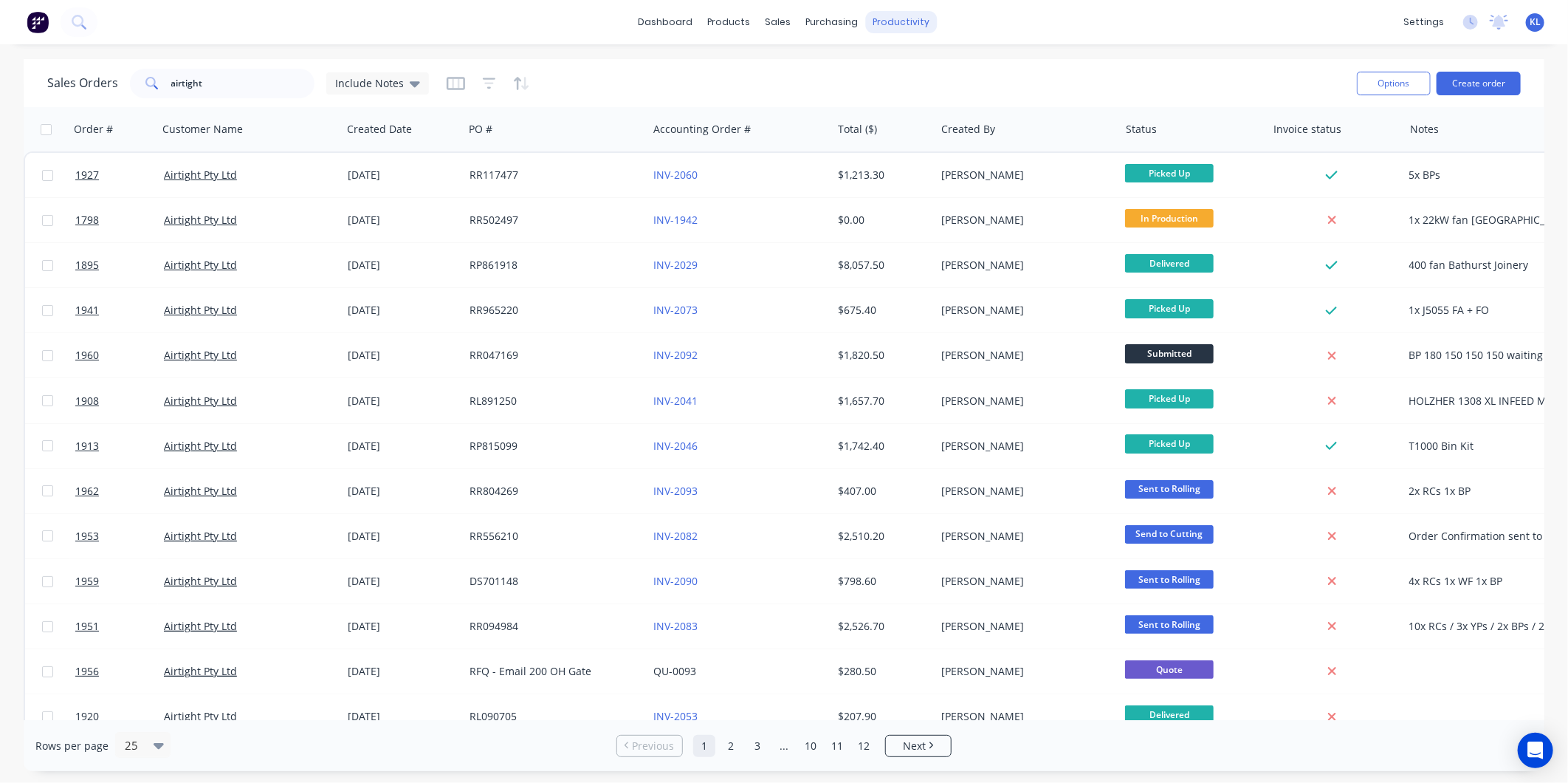
click at [902, 31] on div "productivity" at bounding box center [902, 22] width 72 height 22
click at [903, 78] on link "Workflow" at bounding box center [958, 71] width 195 height 30
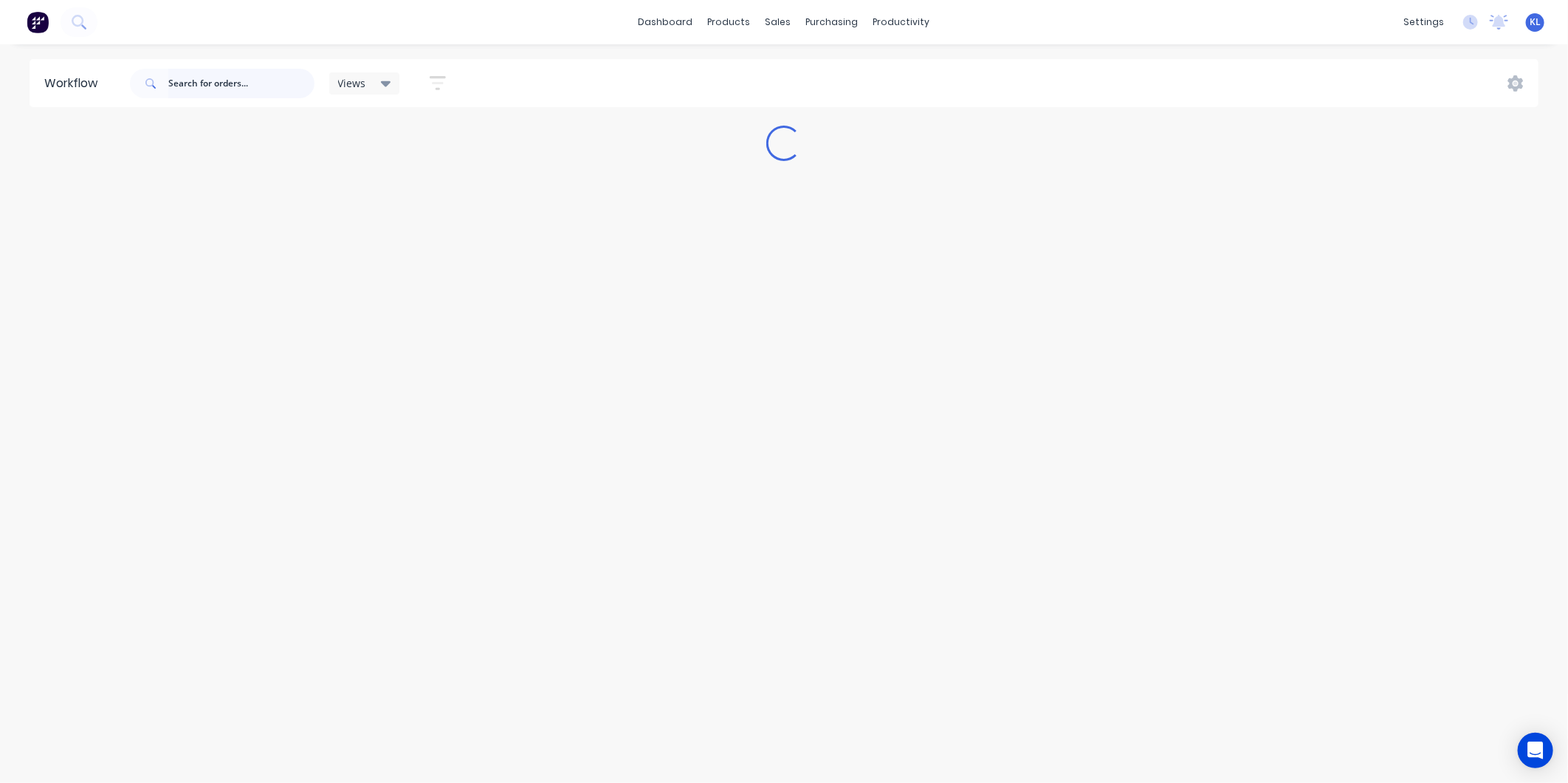
click at [203, 92] on input "text" at bounding box center [242, 84] width 147 height 30
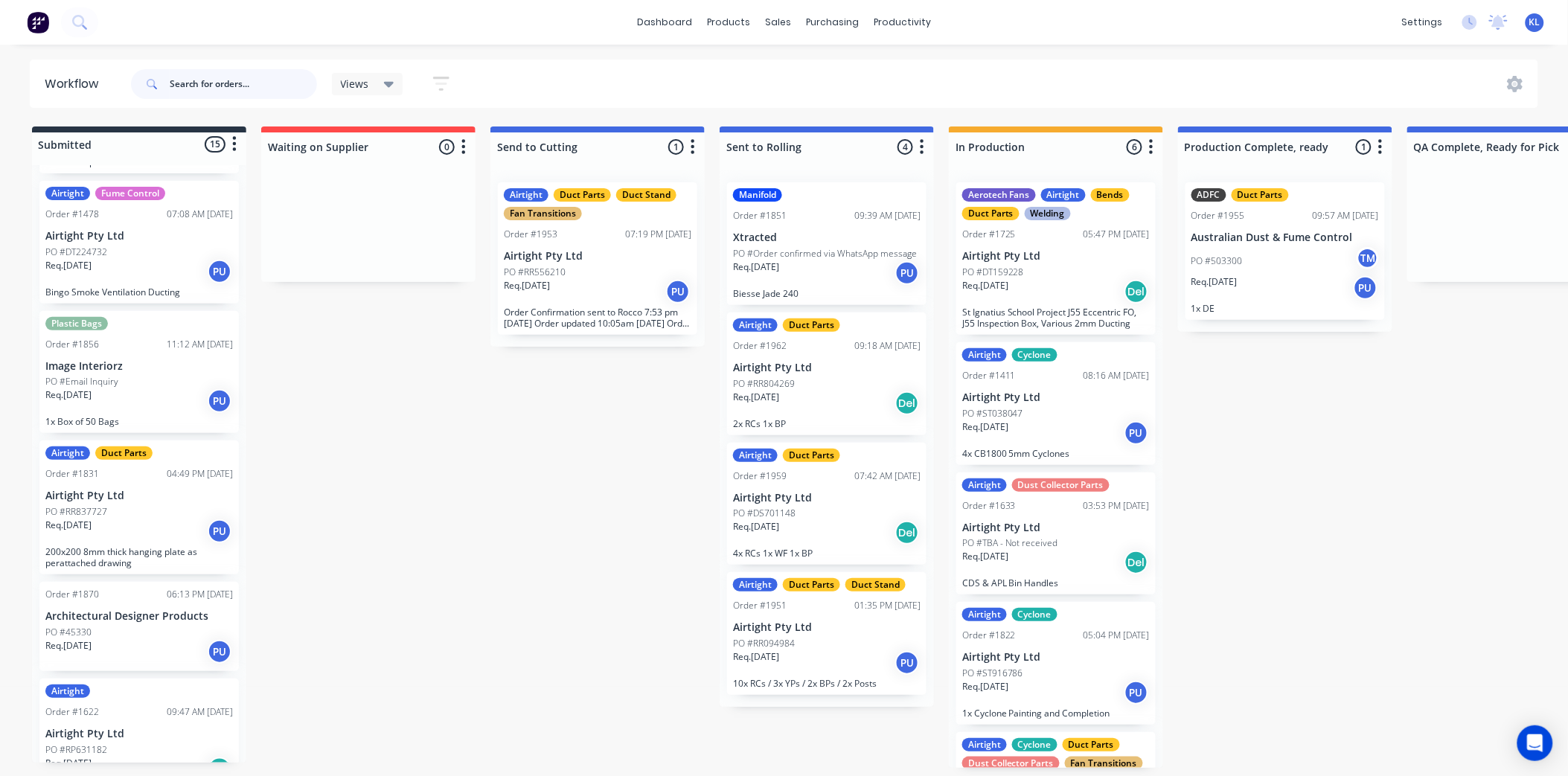
scroll to position [41, 0]
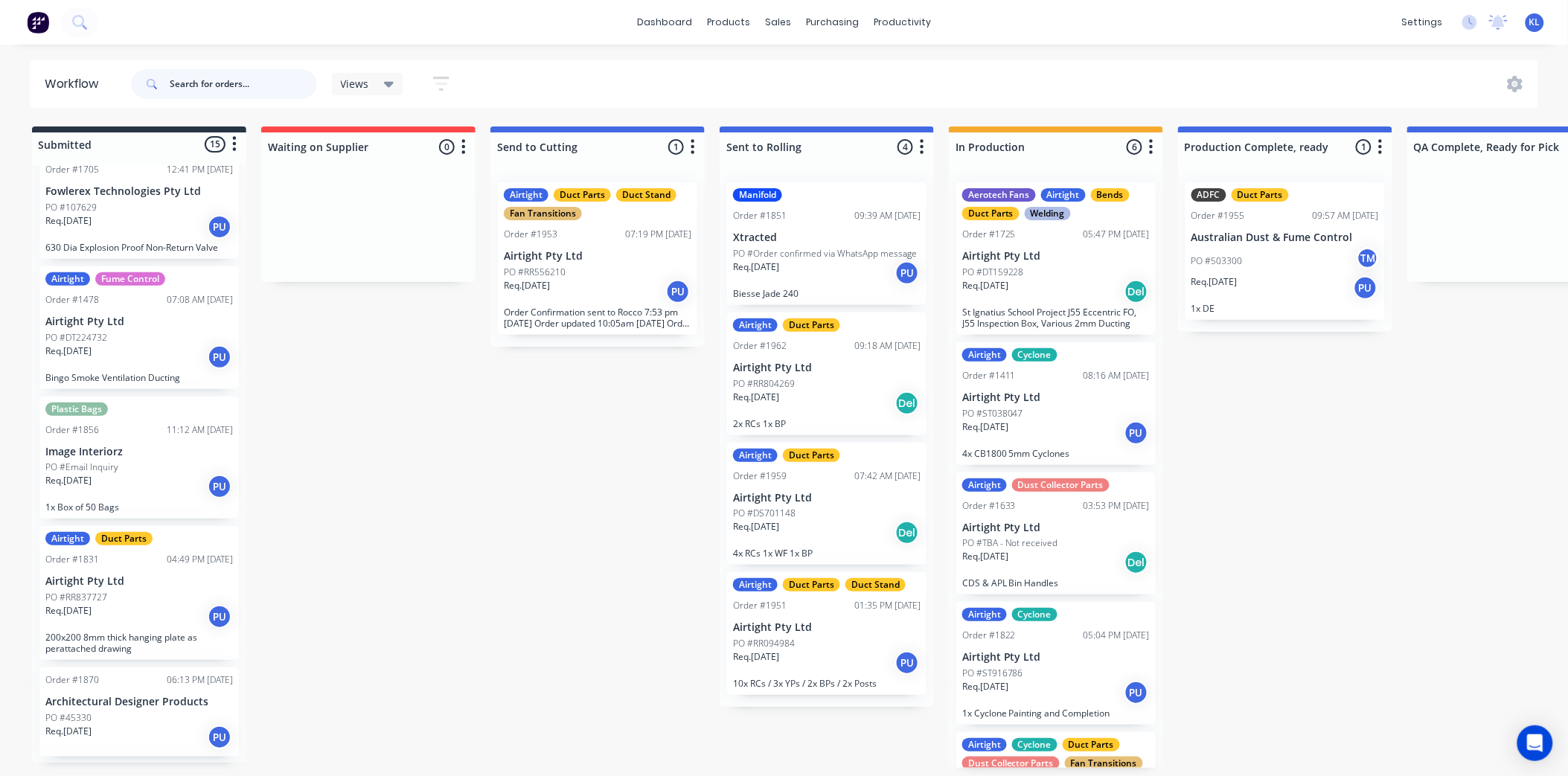
drag, startPoint x: 200, startPoint y: 95, endPoint x: 443, endPoint y: 163, distance: 252.3
click at [203, 95] on input "text" at bounding box center [243, 84] width 148 height 30
click at [226, 66] on div at bounding box center [224, 83] width 186 height 45
click at [214, 83] on input "text" at bounding box center [243, 84] width 148 height 30
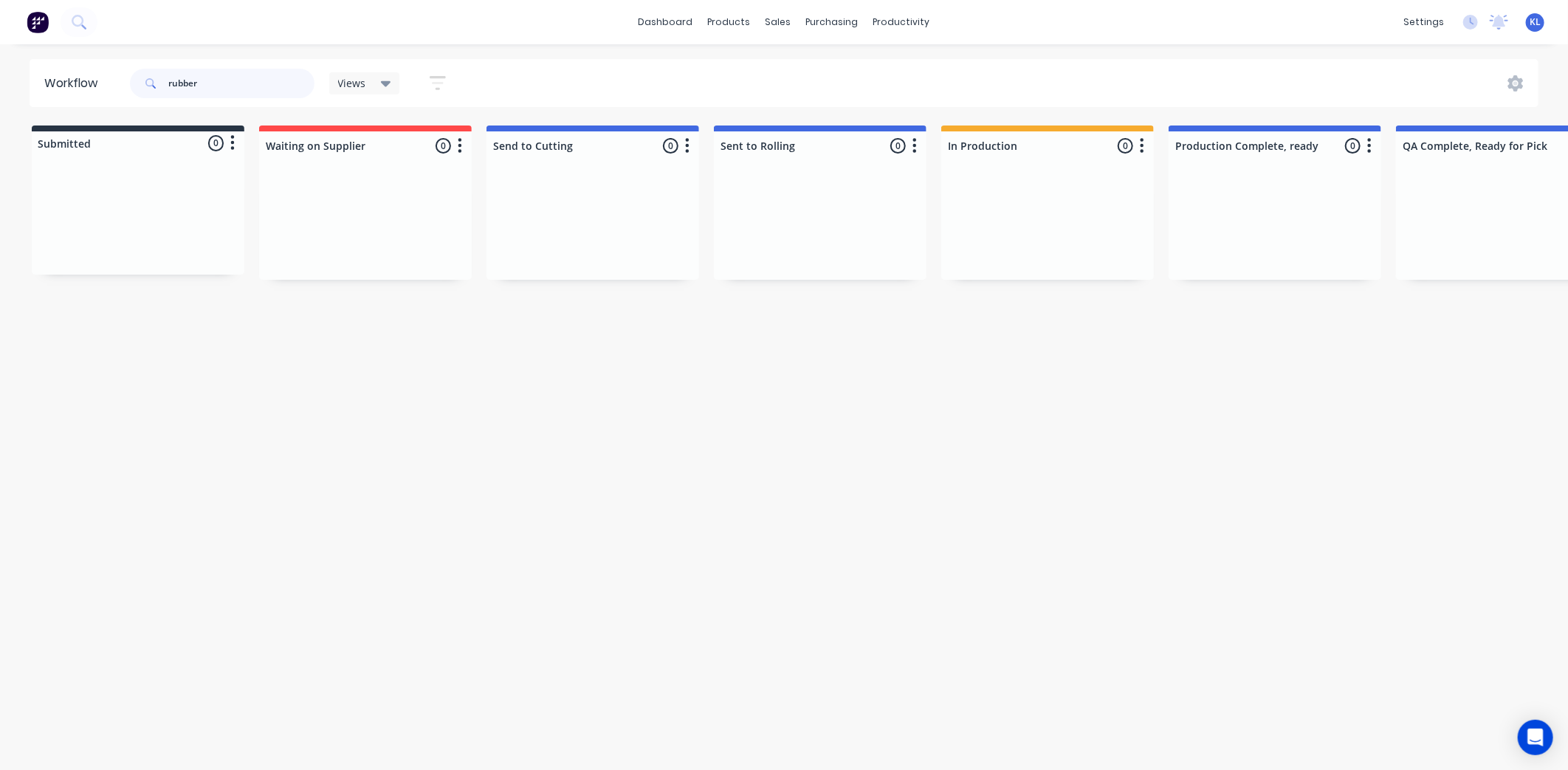
type input "rubber"
click at [399, 79] on div "Views" at bounding box center [365, 83] width 71 height 22
click at [359, 290] on button "Spare Parts" at bounding box center [419, 281] width 157 height 17
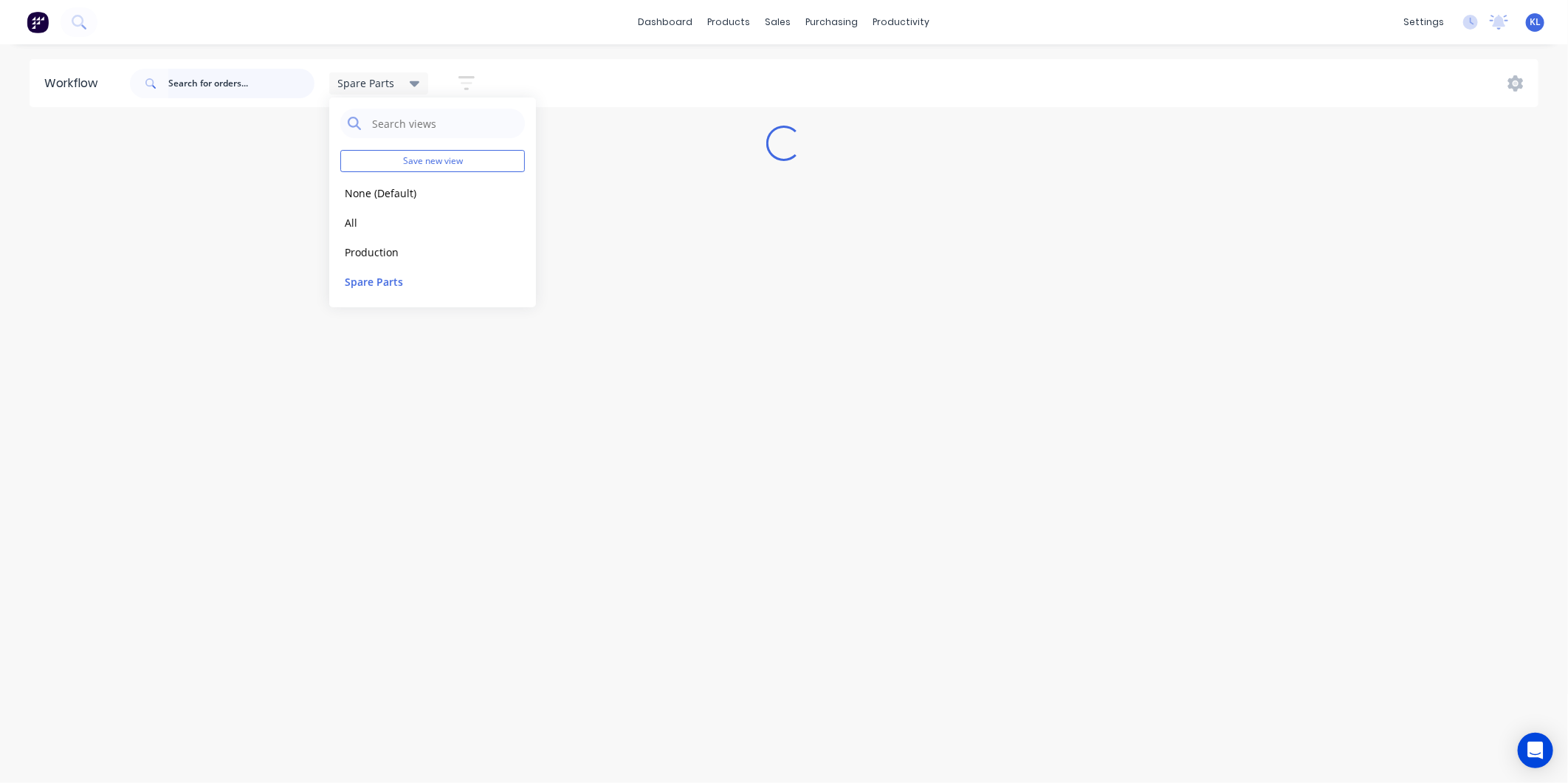
click at [222, 86] on input "text" at bounding box center [242, 84] width 147 height 30
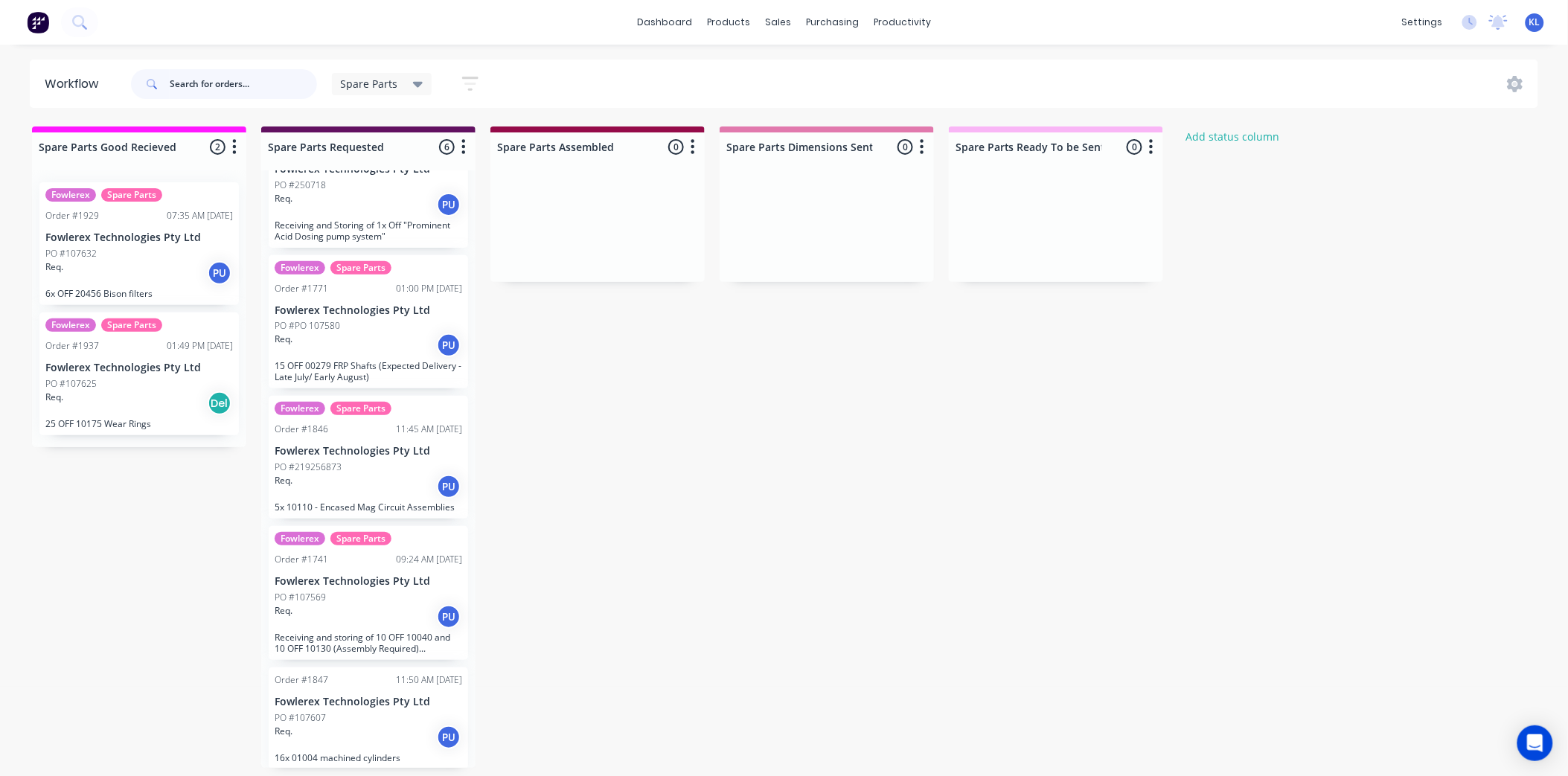
scroll to position [4, 0]
drag, startPoint x: 768, startPoint y: 21, endPoint x: 794, endPoint y: 40, distance: 32.2
click at [768, 21] on div "sales" at bounding box center [778, 22] width 41 height 22
click at [828, 71] on div "Sales Orders" at bounding box center [833, 76] width 61 height 13
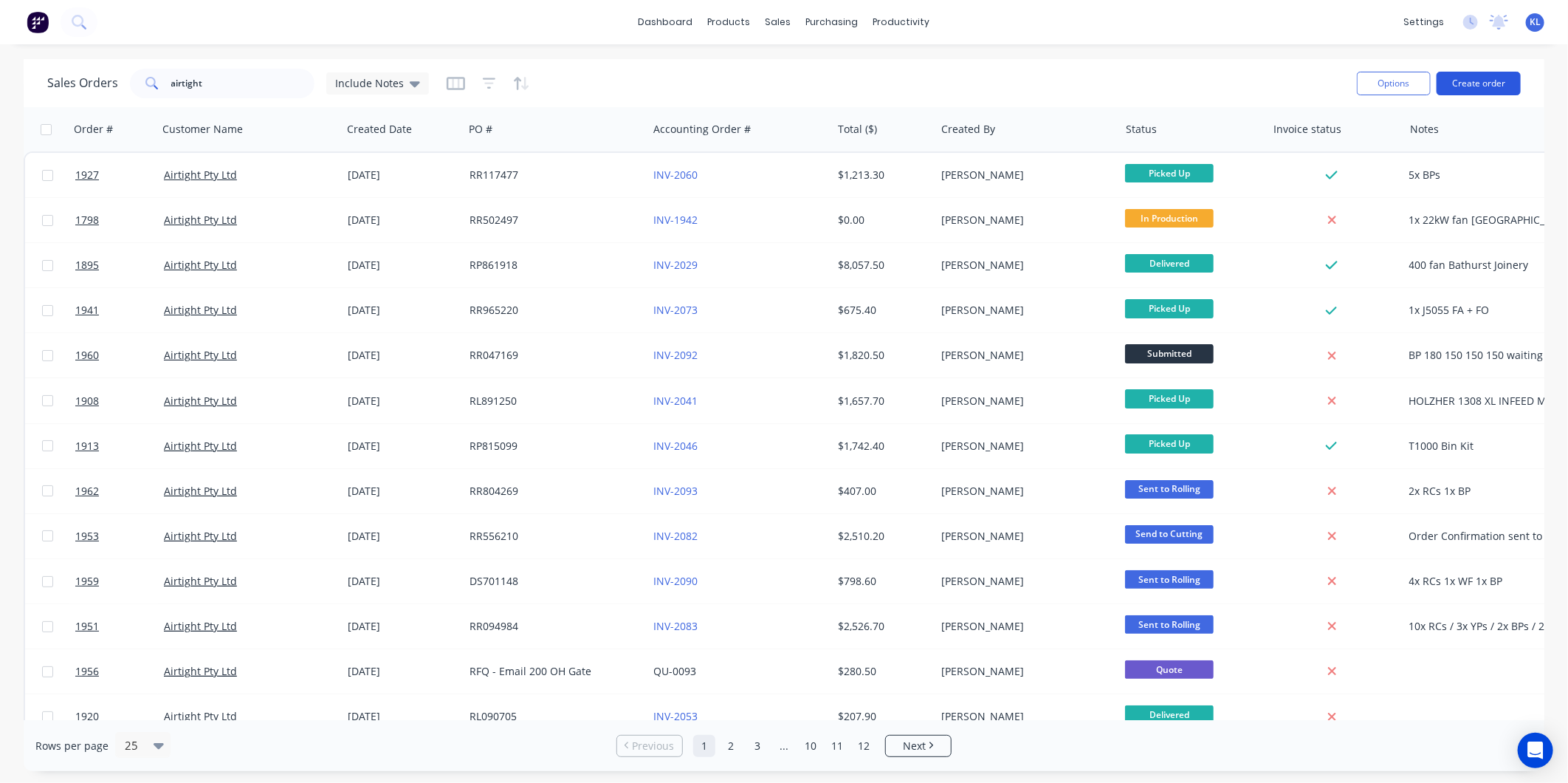
click at [1509, 78] on button "Create order" at bounding box center [1479, 83] width 85 height 24
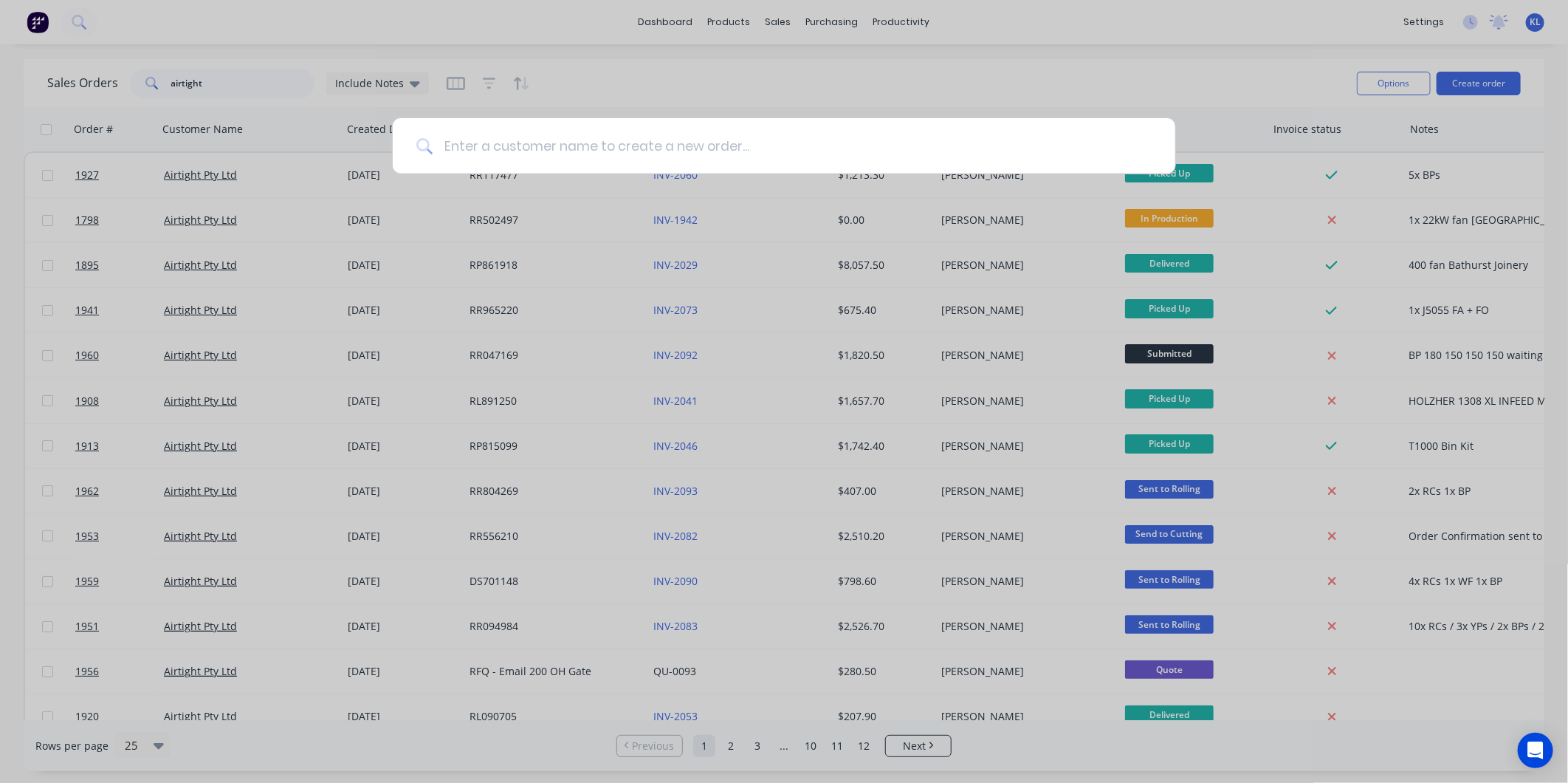
click at [780, 149] on input at bounding box center [792, 146] width 719 height 56
click at [717, 127] on input at bounding box center [792, 146] width 719 height 56
click at [470, 142] on input at bounding box center [792, 146] width 719 height 56
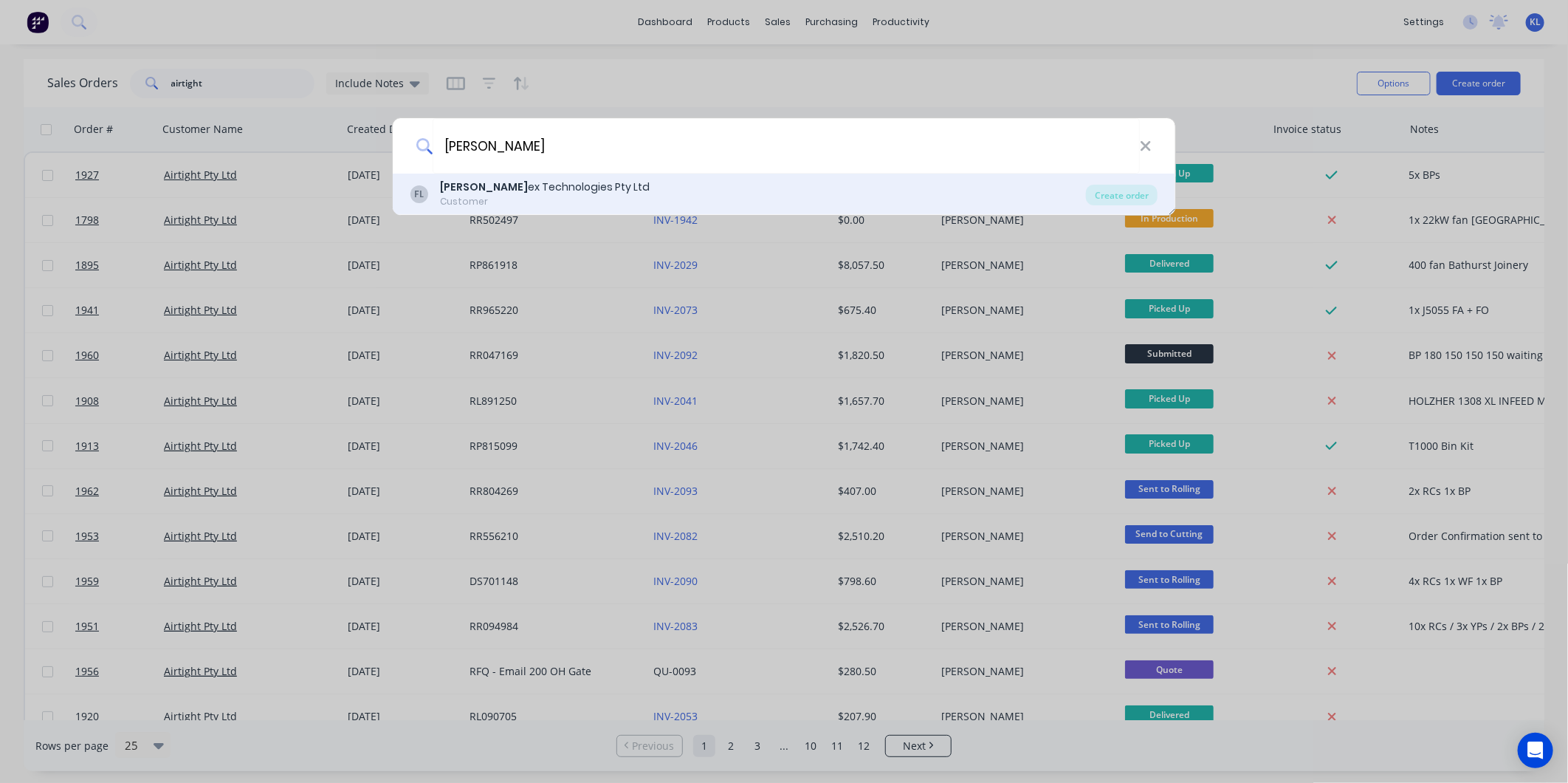
type input "[PERSON_NAME]"
click at [464, 190] on b "[PERSON_NAME]" at bounding box center [484, 187] width 88 height 15
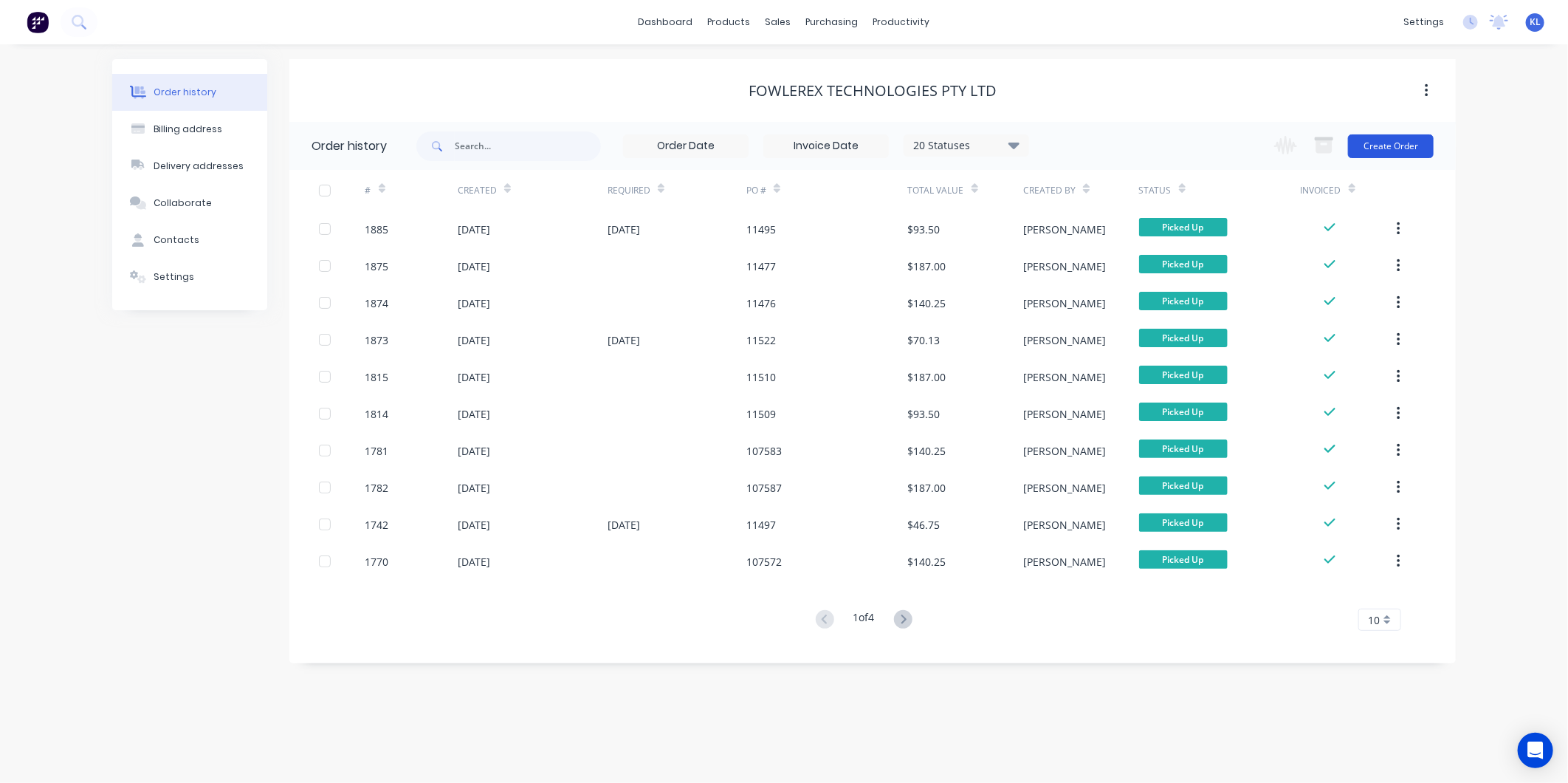
click at [1394, 146] on button "Create Order" at bounding box center [1391, 146] width 85 height 24
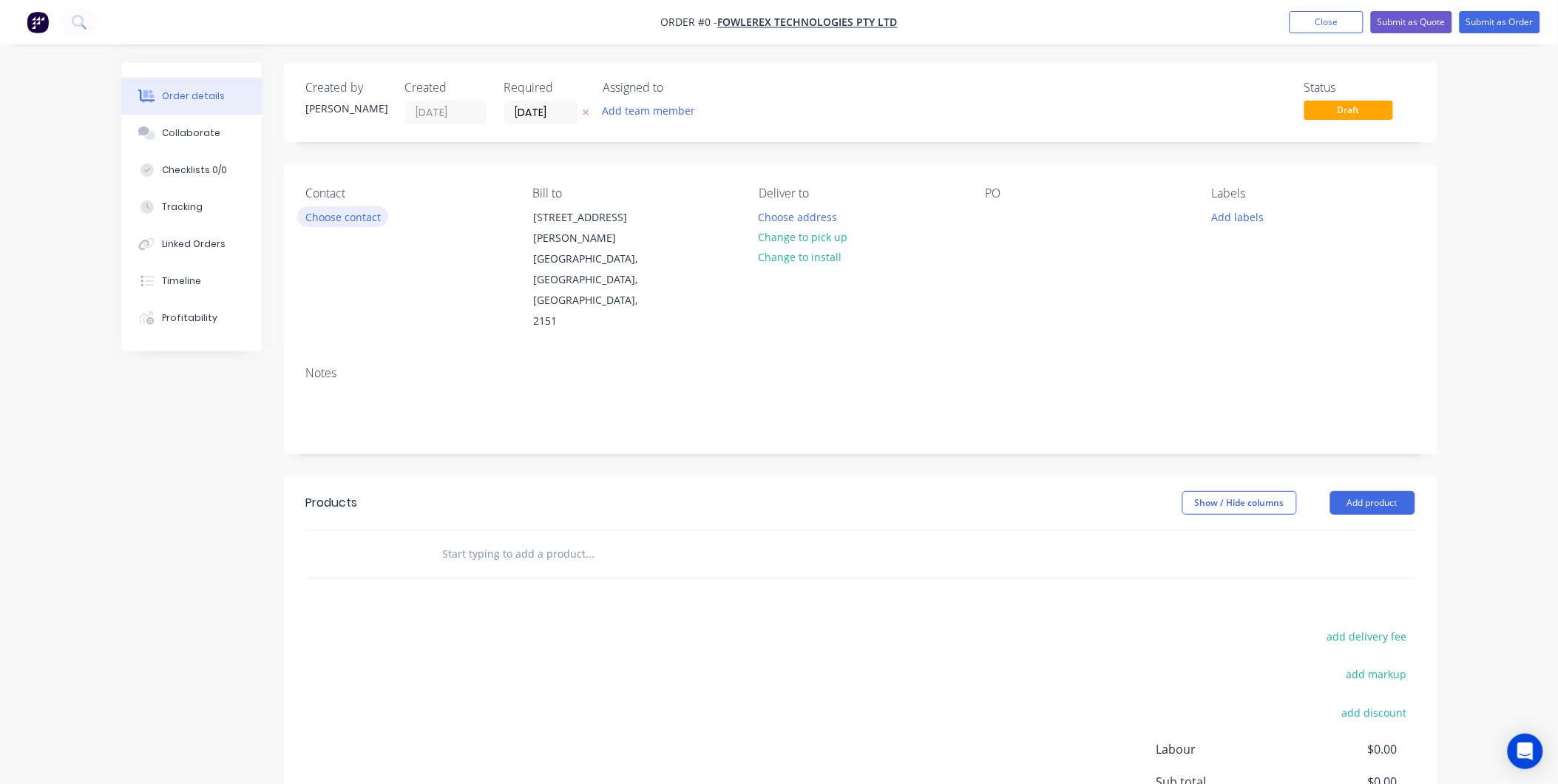
click at [350, 215] on button "Choose contact" at bounding box center [342, 216] width 91 height 20
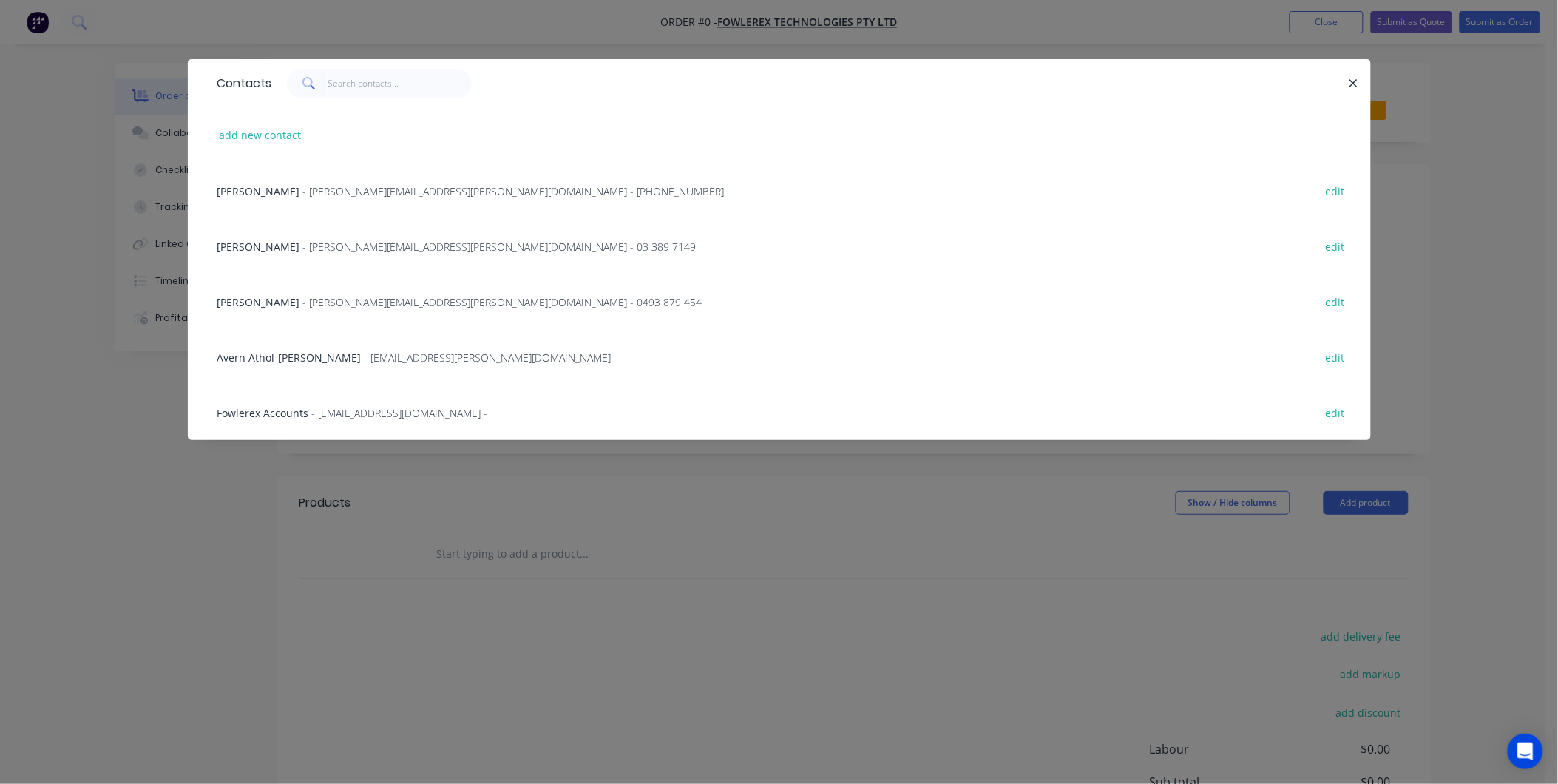
click at [345, 184] on span "- [PERSON_NAME][EMAIL_ADDRESS][PERSON_NAME][DOMAIN_NAME] - [PHONE_NUMBER]" at bounding box center [514, 191] width 422 height 14
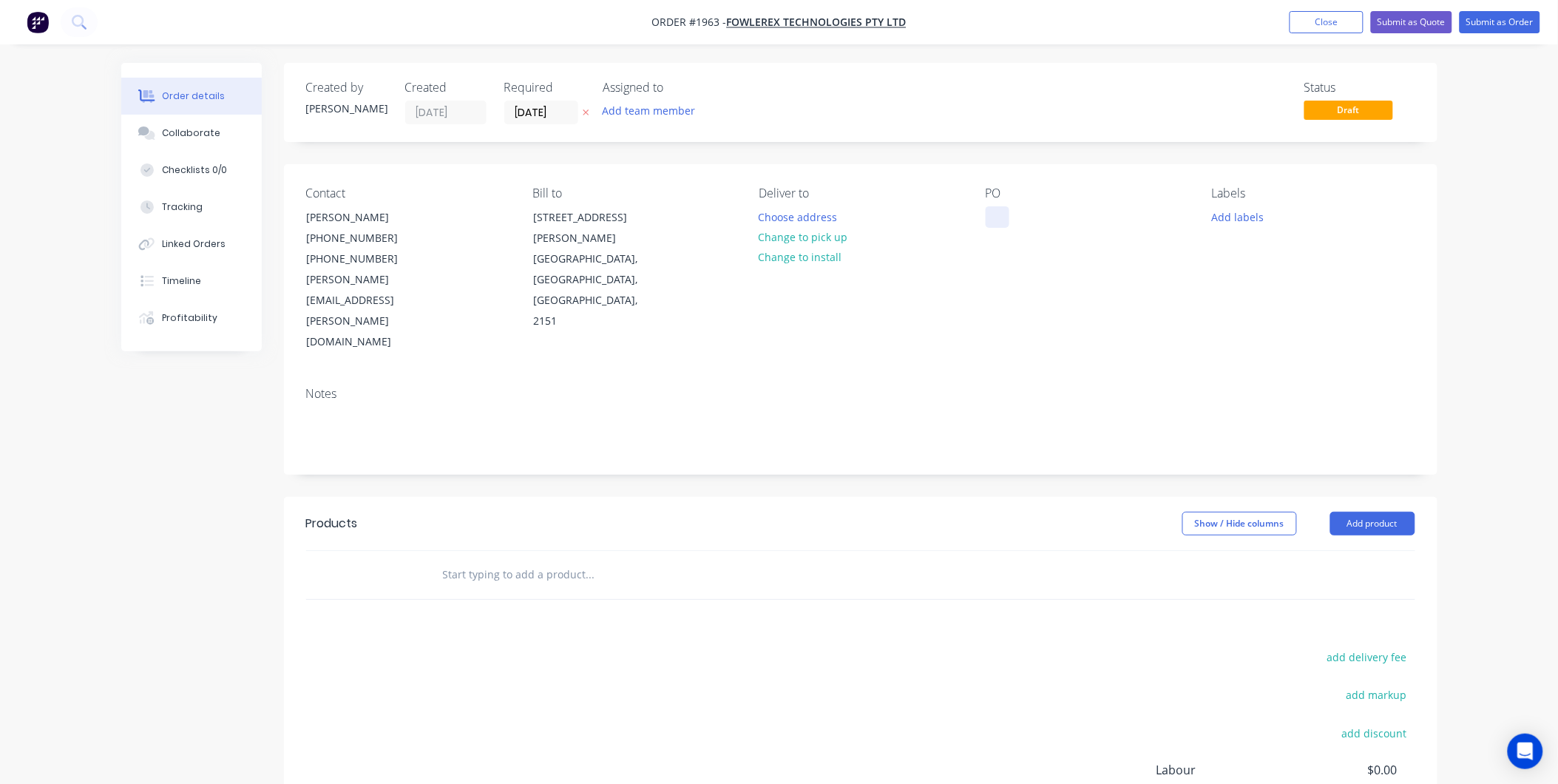
click at [991, 215] on div at bounding box center [997, 217] width 24 height 22
click at [1256, 217] on button "Add labels" at bounding box center [1237, 216] width 68 height 20
click at [1286, 259] on input "text" at bounding box center [1334, 260] width 155 height 30
click at [1244, 347] on div at bounding box center [1239, 349] width 30 height 30
drag, startPoint x: 1307, startPoint y: 255, endPoint x: 1251, endPoint y: 253, distance: 56.0
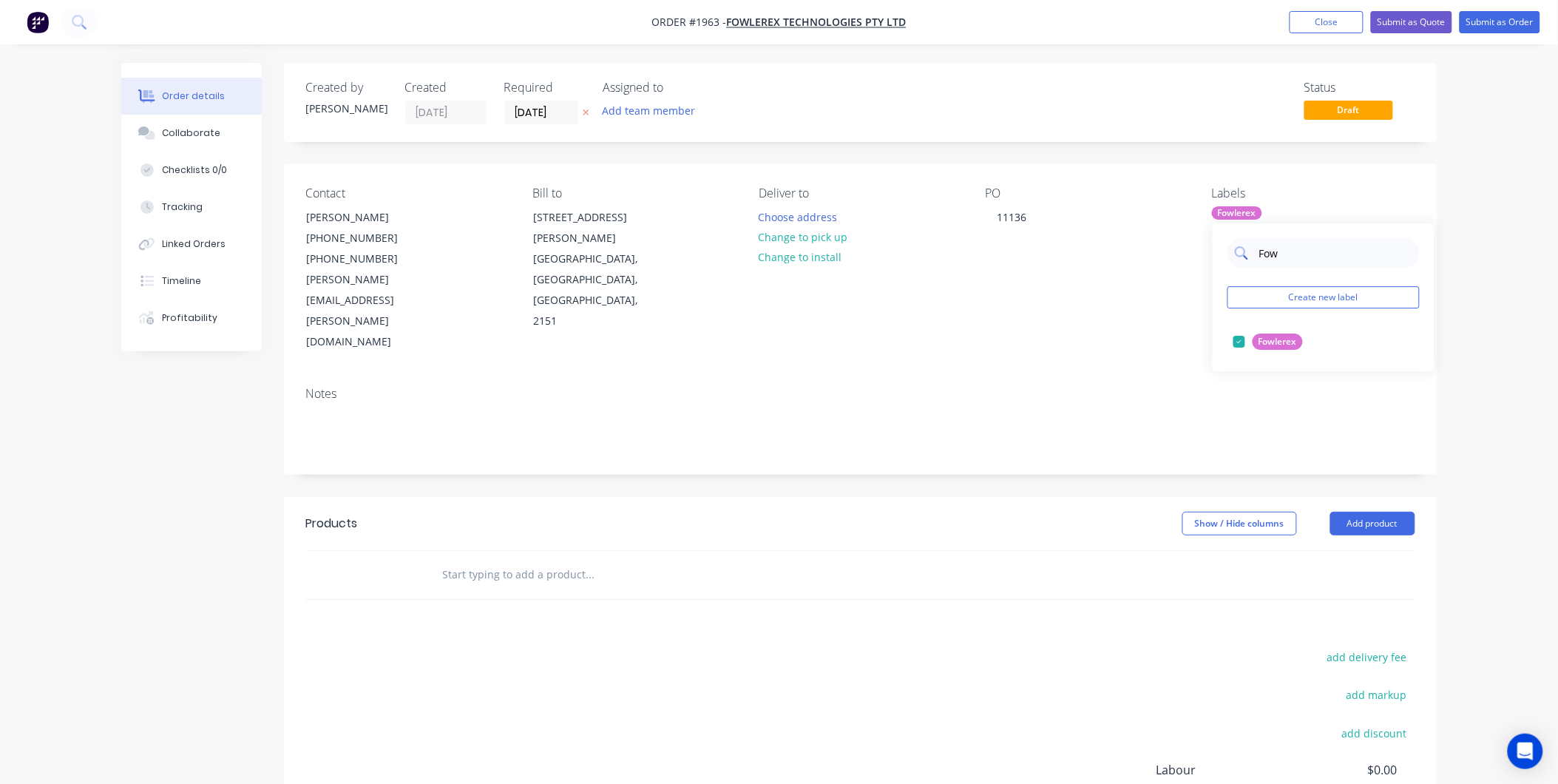
click at [1251, 253] on div "Fow" at bounding box center [1324, 253] width 192 height 30
type input "Spare"
click at [1242, 337] on div at bounding box center [1239, 341] width 30 height 30
click at [969, 283] on div "Contact [PERSON_NAME] [PHONE_NUMBER] [PHONE_NUMBER] [PERSON_NAME][EMAIL_ADDRESS…" at bounding box center [860, 269] width 1154 height 210
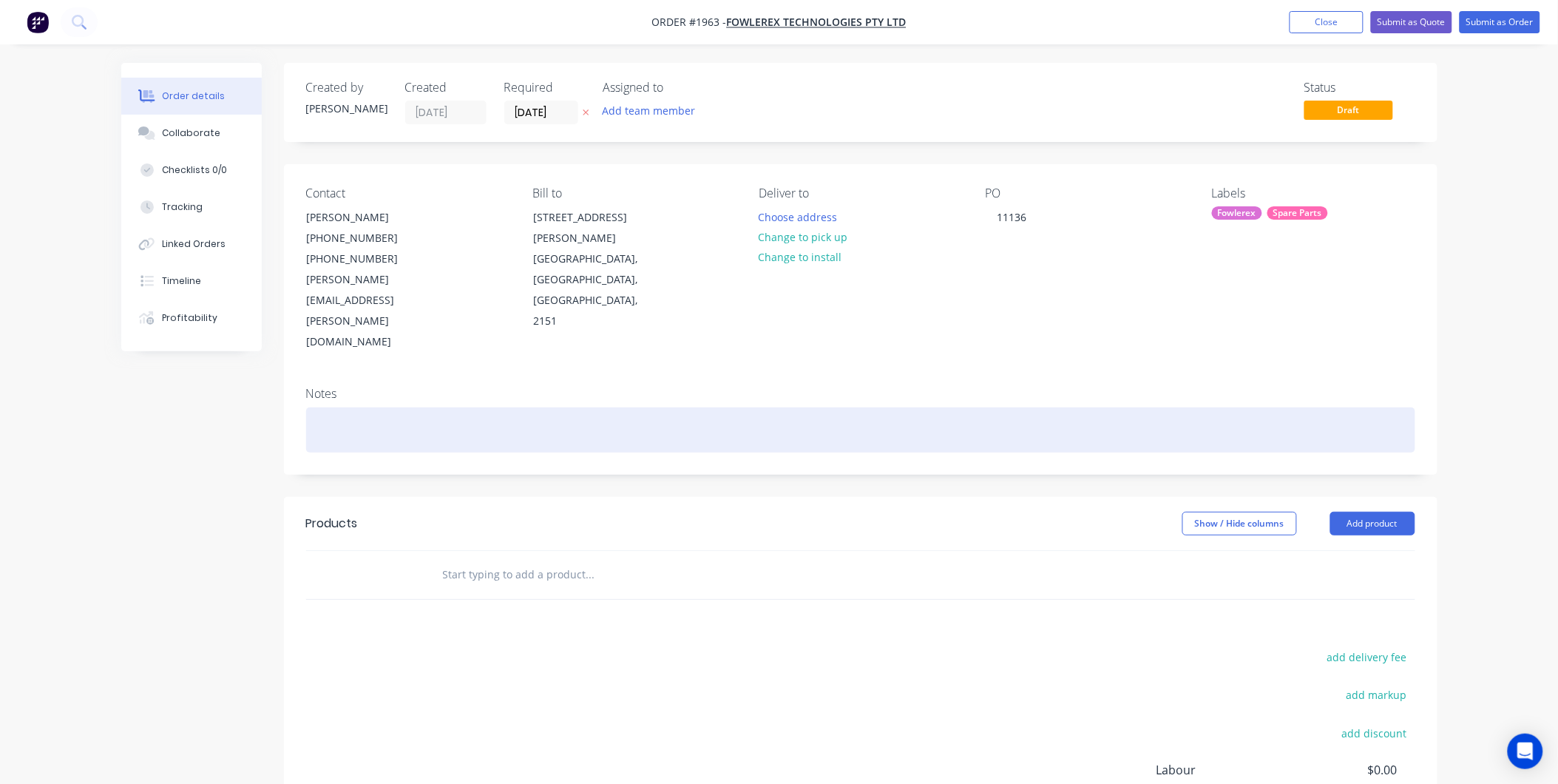
click at [389, 408] on div at bounding box center [861, 430] width 1109 height 45
click at [380, 408] on div at bounding box center [861, 430] width 1109 height 45
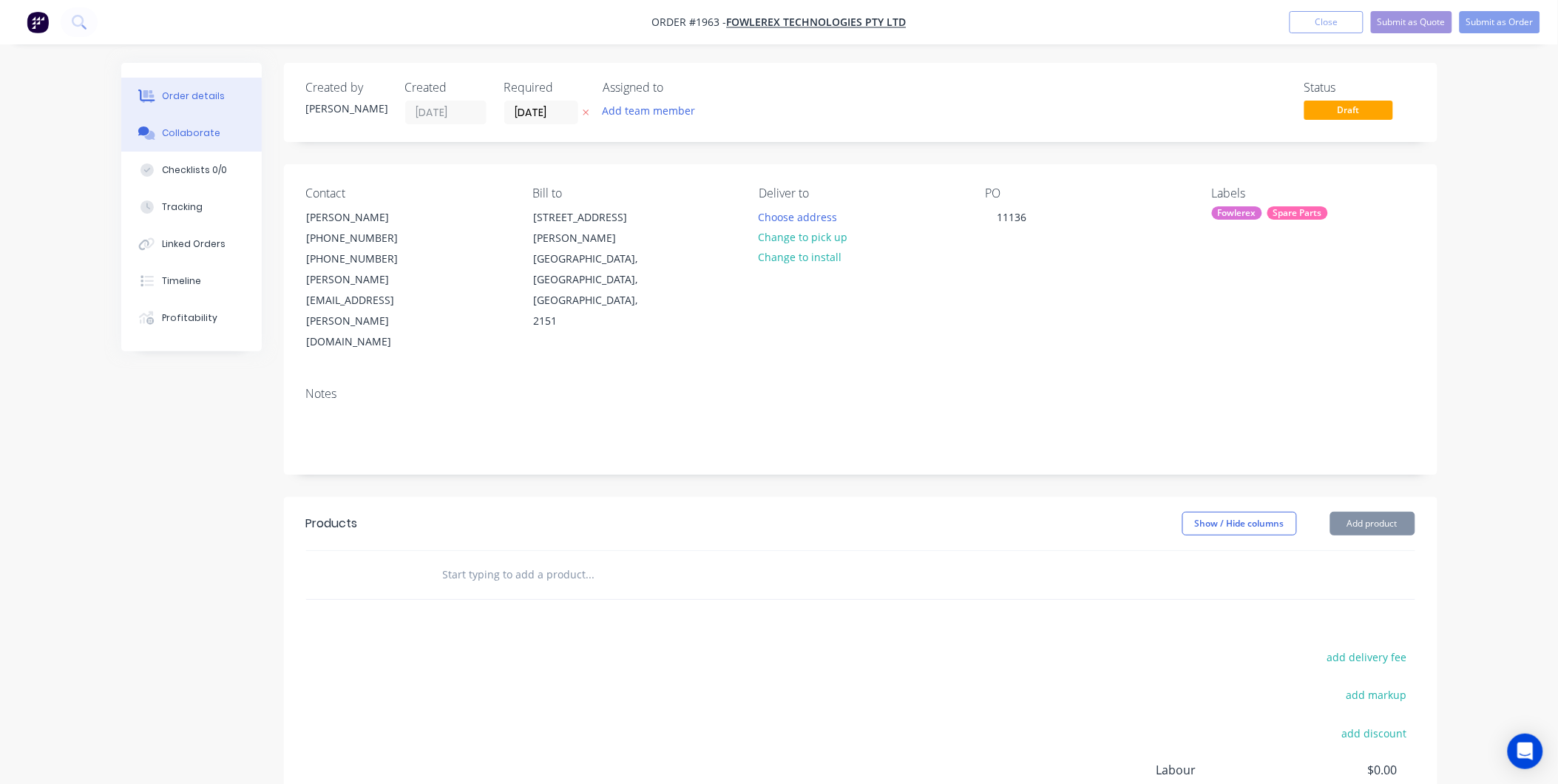
click at [190, 133] on div "Collaborate" at bounding box center [190, 133] width 59 height 13
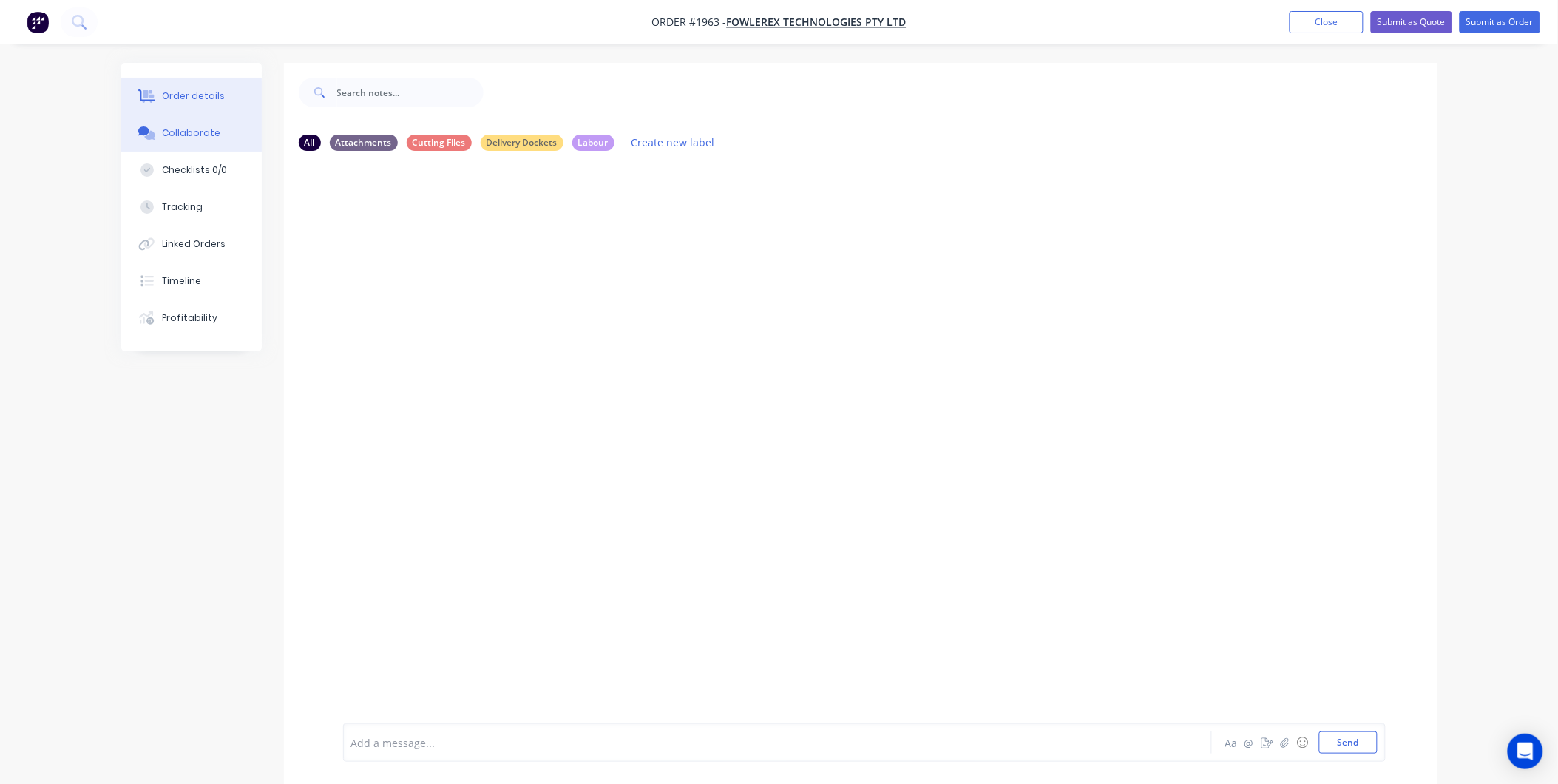
click at [204, 102] on div "Order details" at bounding box center [193, 95] width 63 height 13
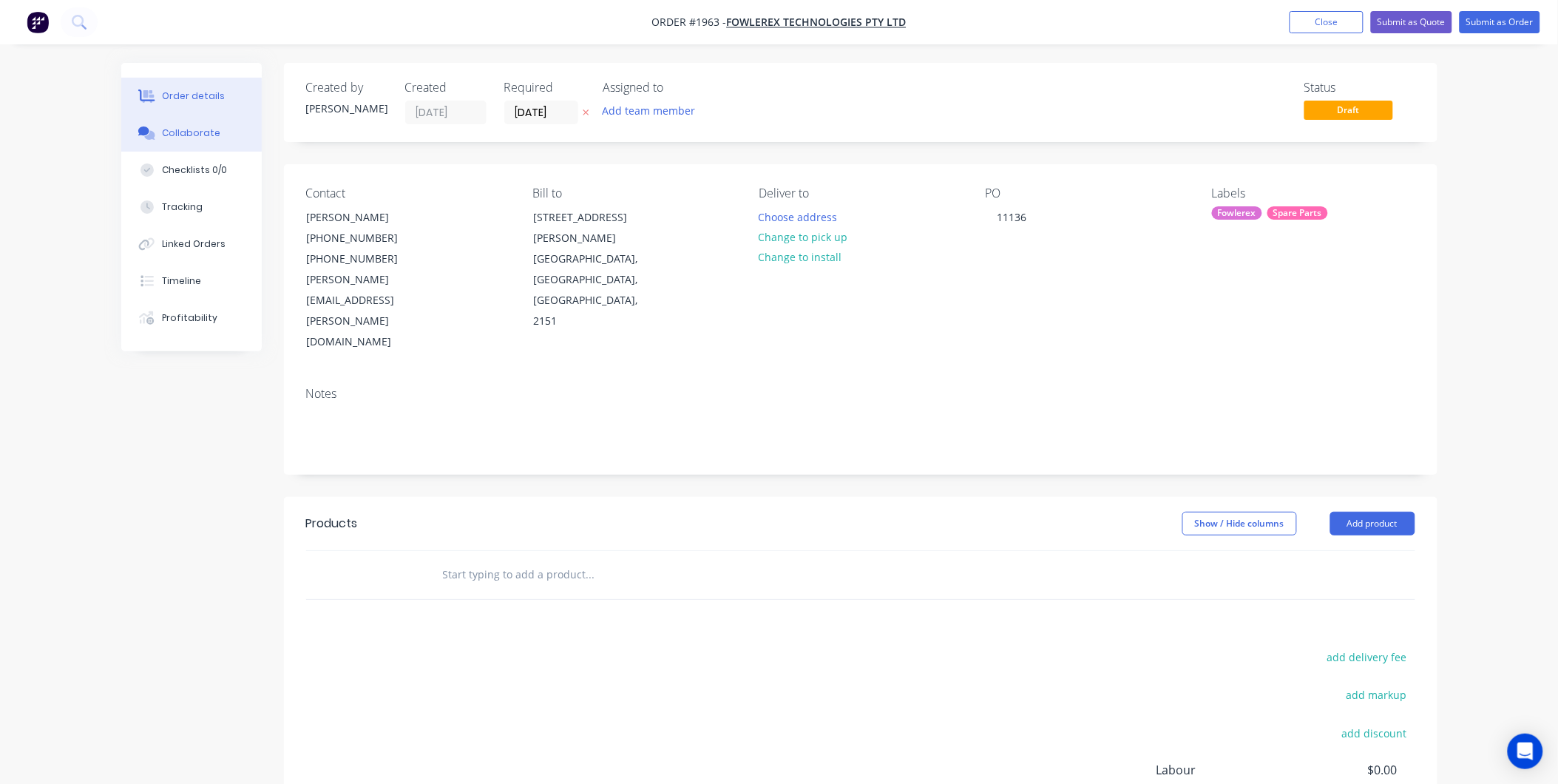
click at [207, 131] on div "Collaborate" at bounding box center [190, 133] width 59 height 13
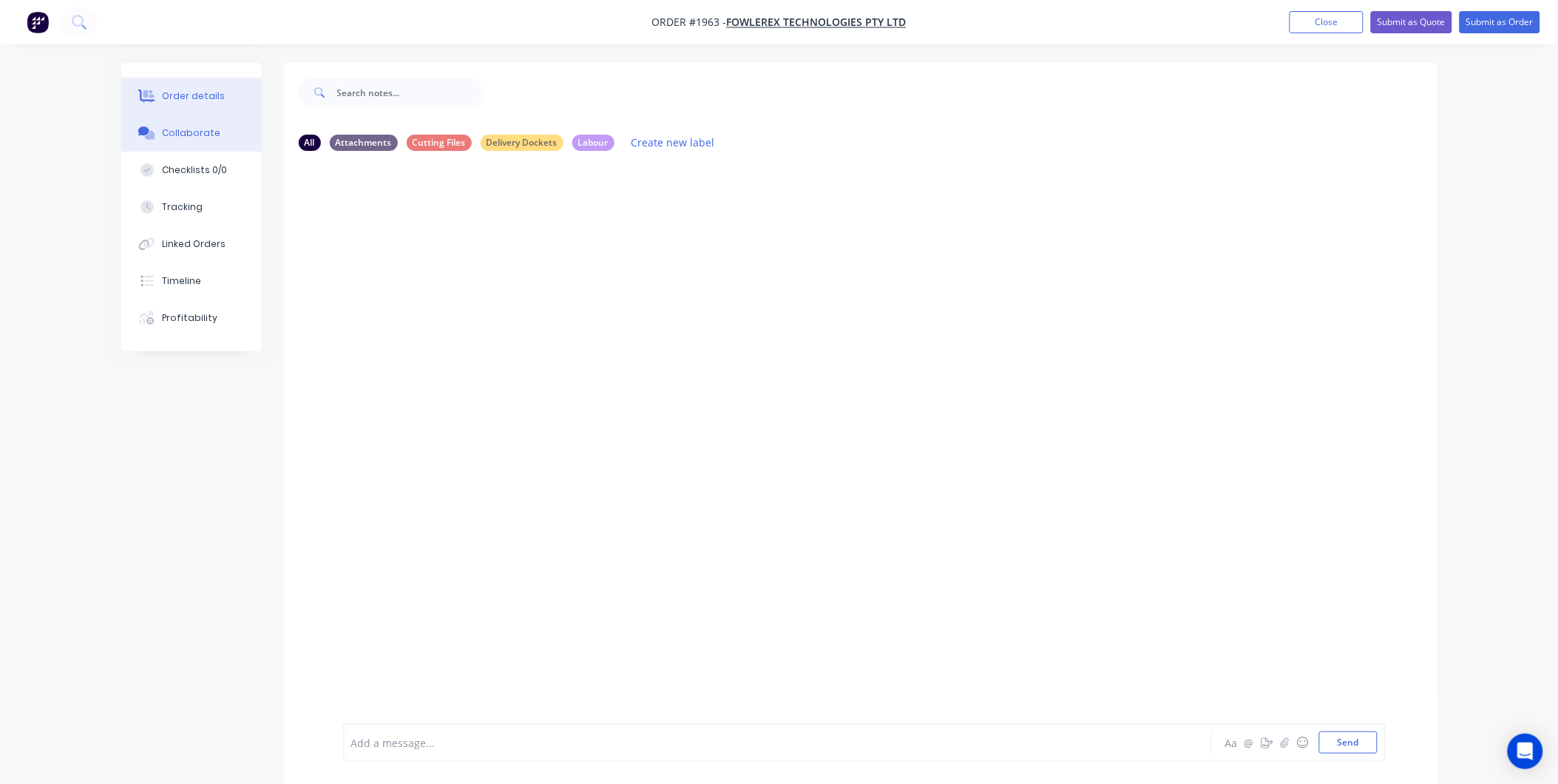
click at [203, 102] on div "Order details" at bounding box center [193, 95] width 63 height 13
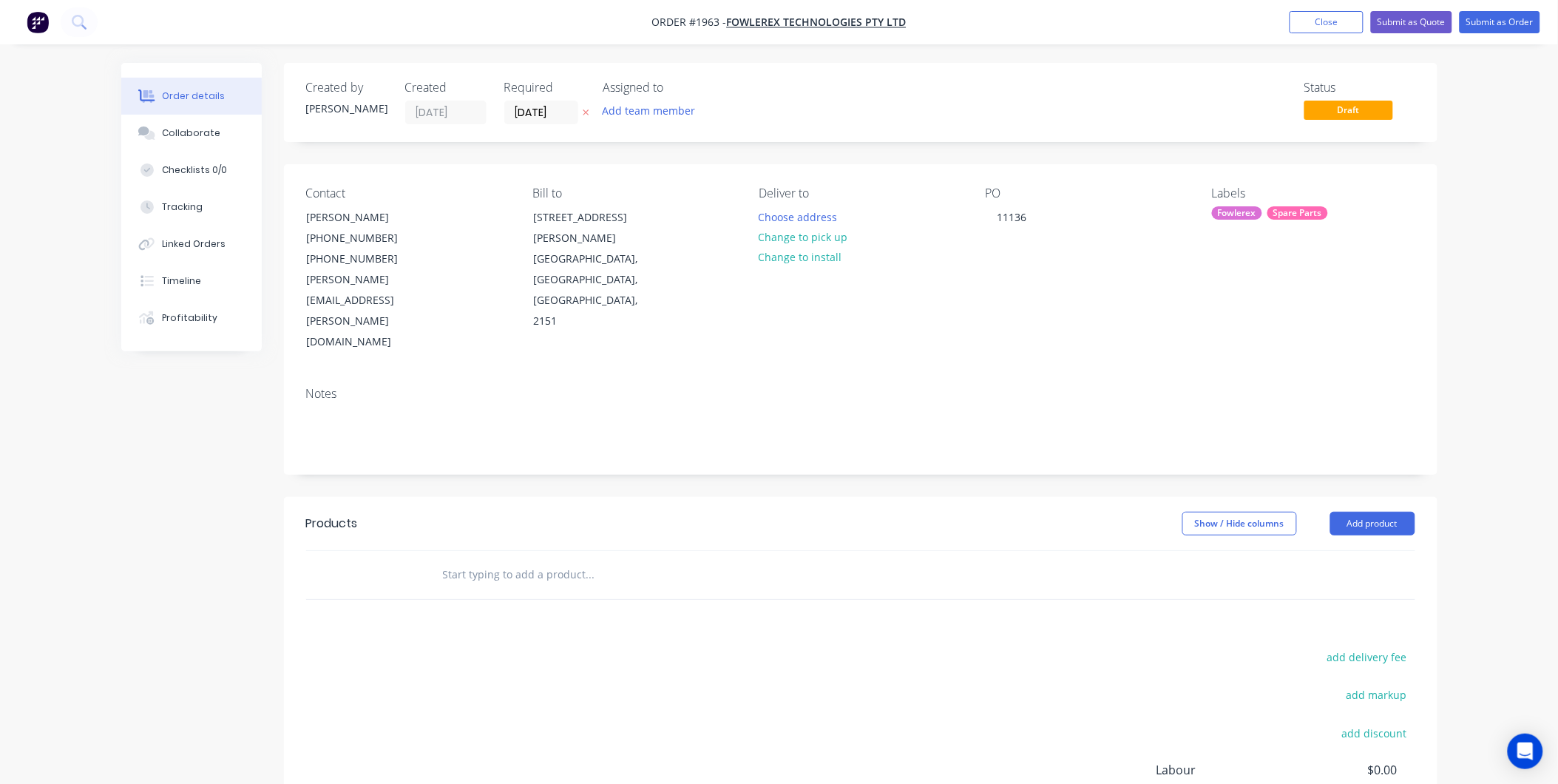
click at [579, 560] on input "text" at bounding box center [589, 574] width 296 height 30
click at [508, 560] on input "text" at bounding box center [589, 574] width 296 height 30
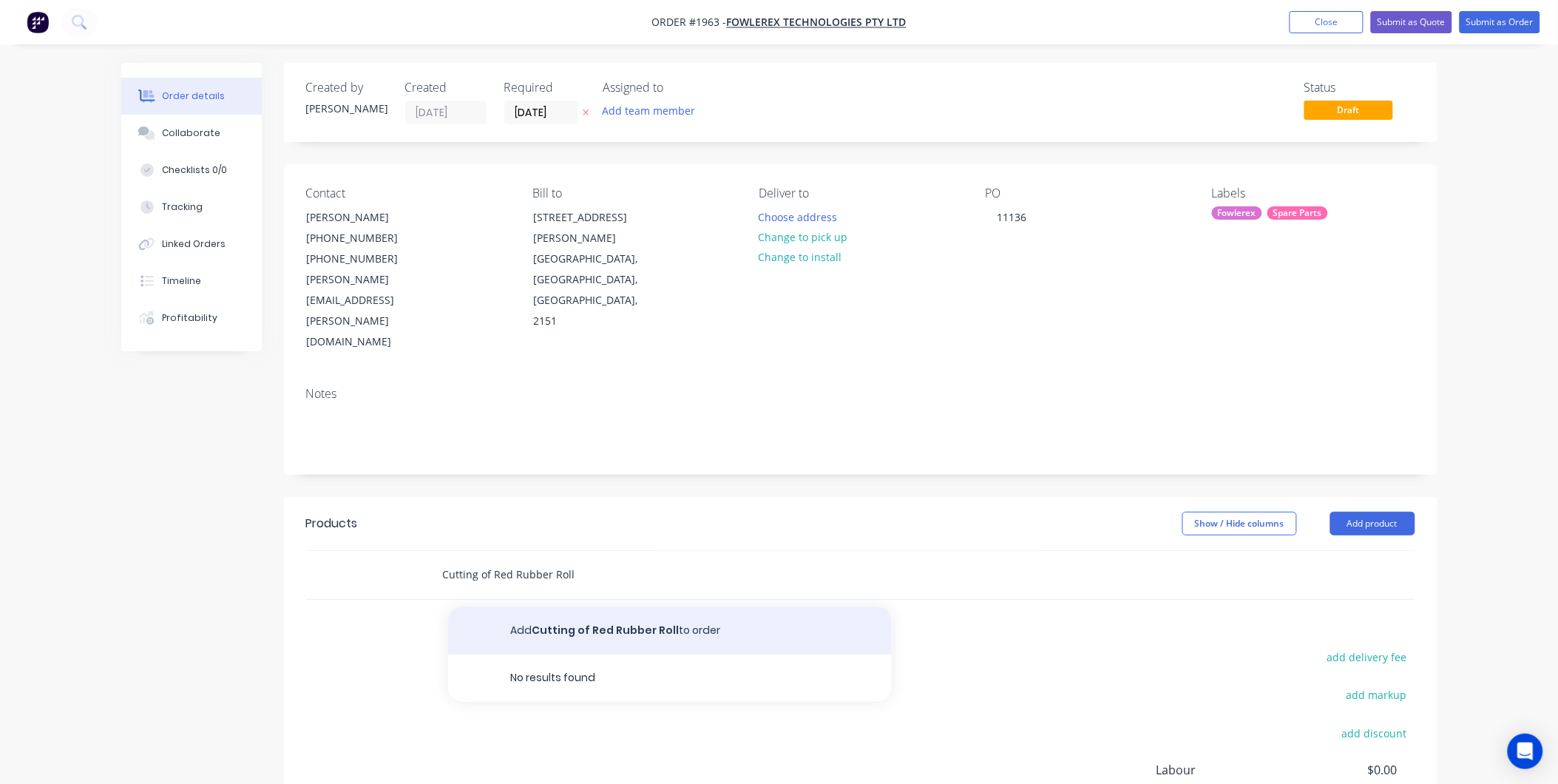
type input "Cutting of Red Rubber Roll"
click at [675, 607] on button "Add Cutting of Red Rubber Roll to order" at bounding box center [670, 630] width 444 height 47
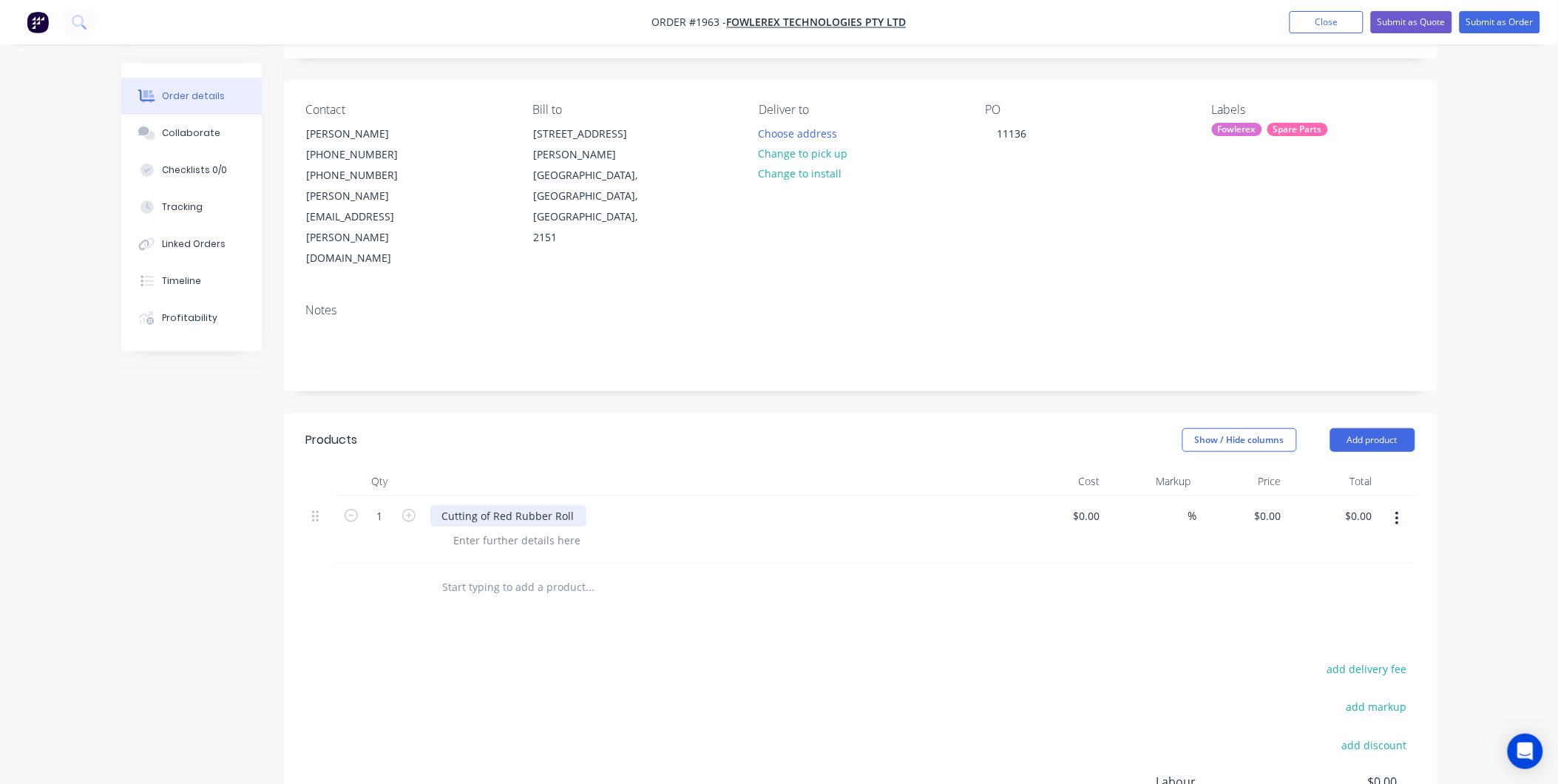
scroll to position [164, 0]
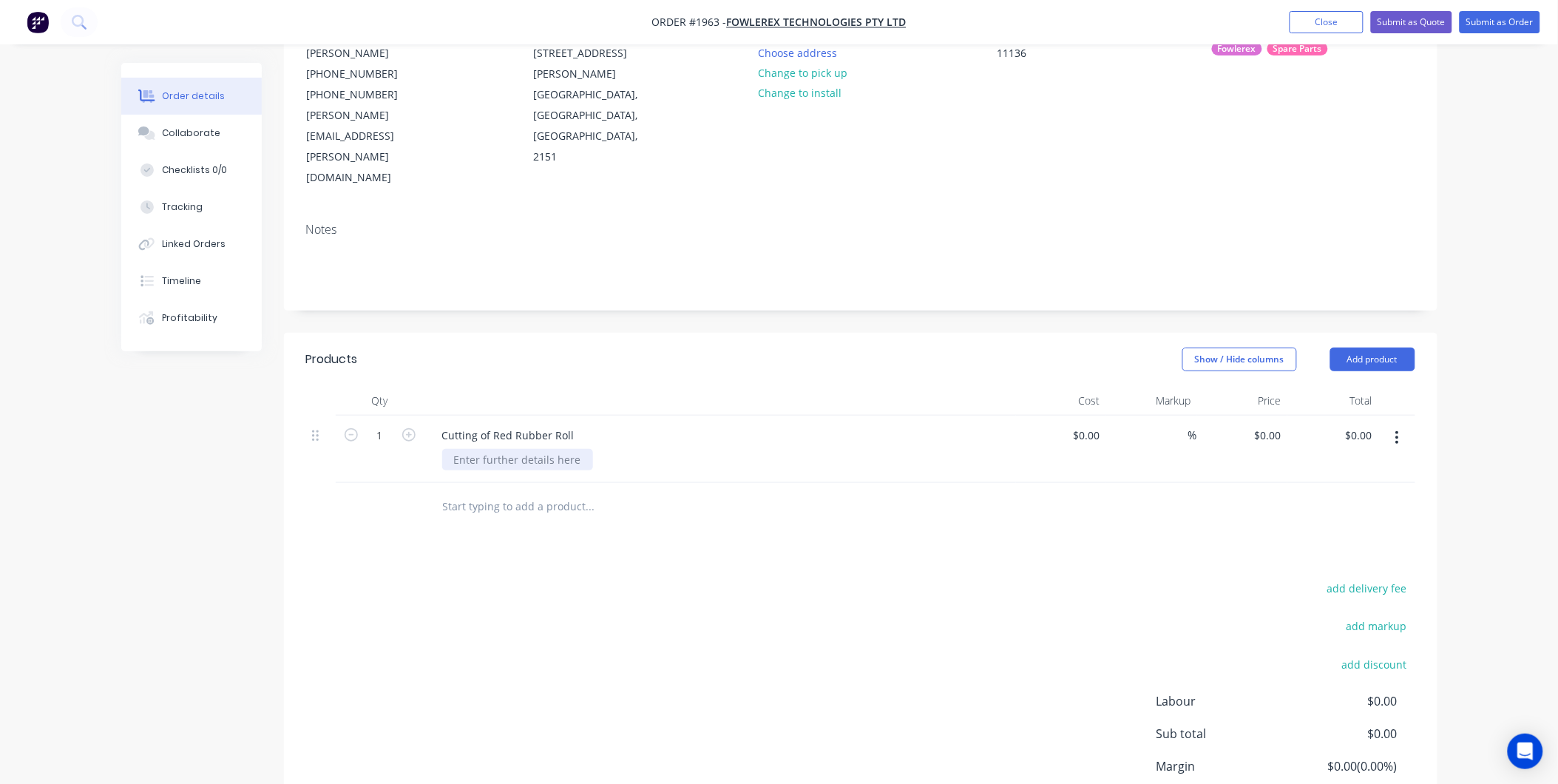
click at [533, 449] on div at bounding box center [517, 459] width 151 height 22
click at [203, 133] on div "Collaborate" at bounding box center [190, 133] width 59 height 13
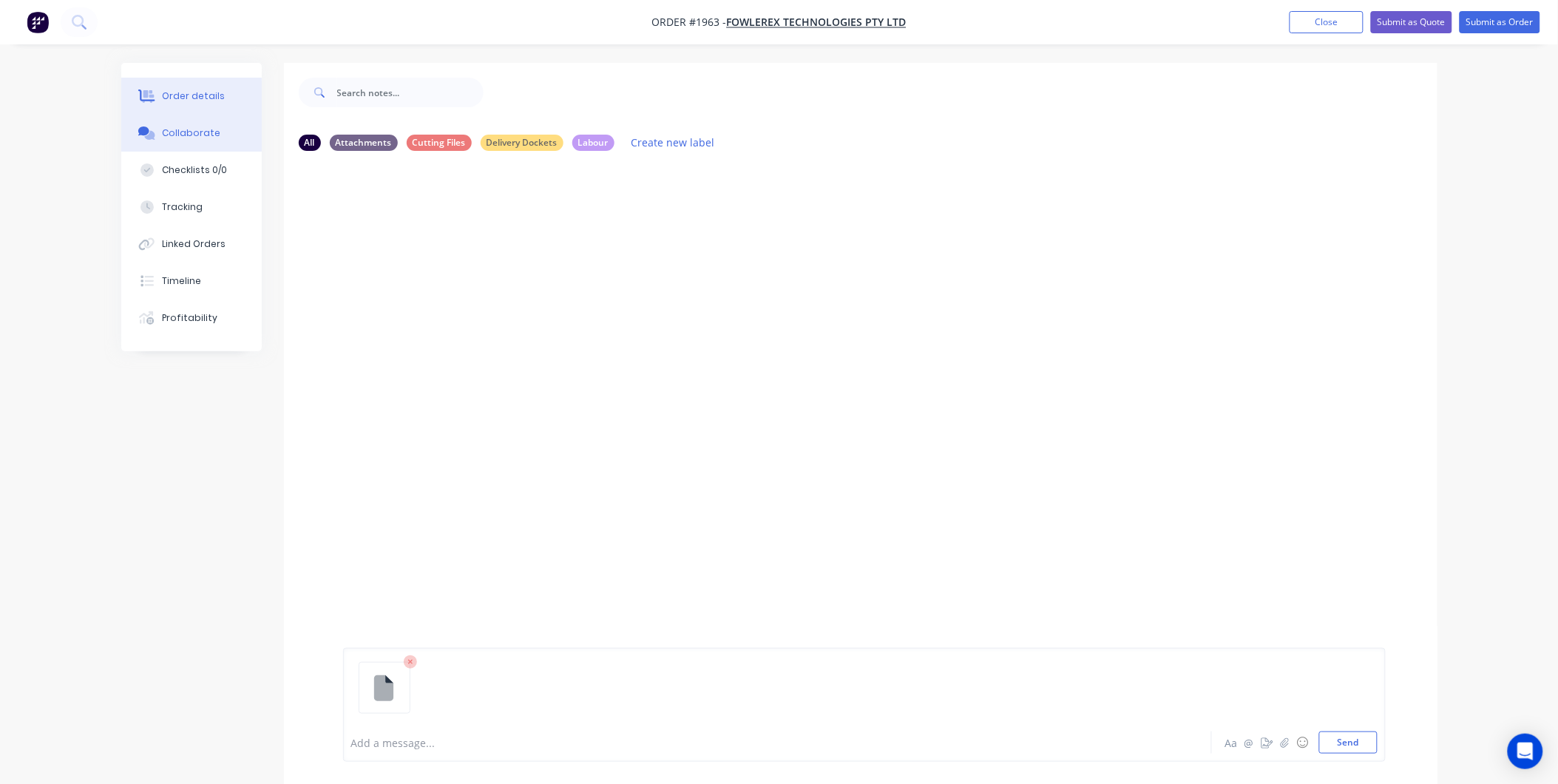
click at [232, 99] on button "Order details" at bounding box center [191, 96] width 141 height 37
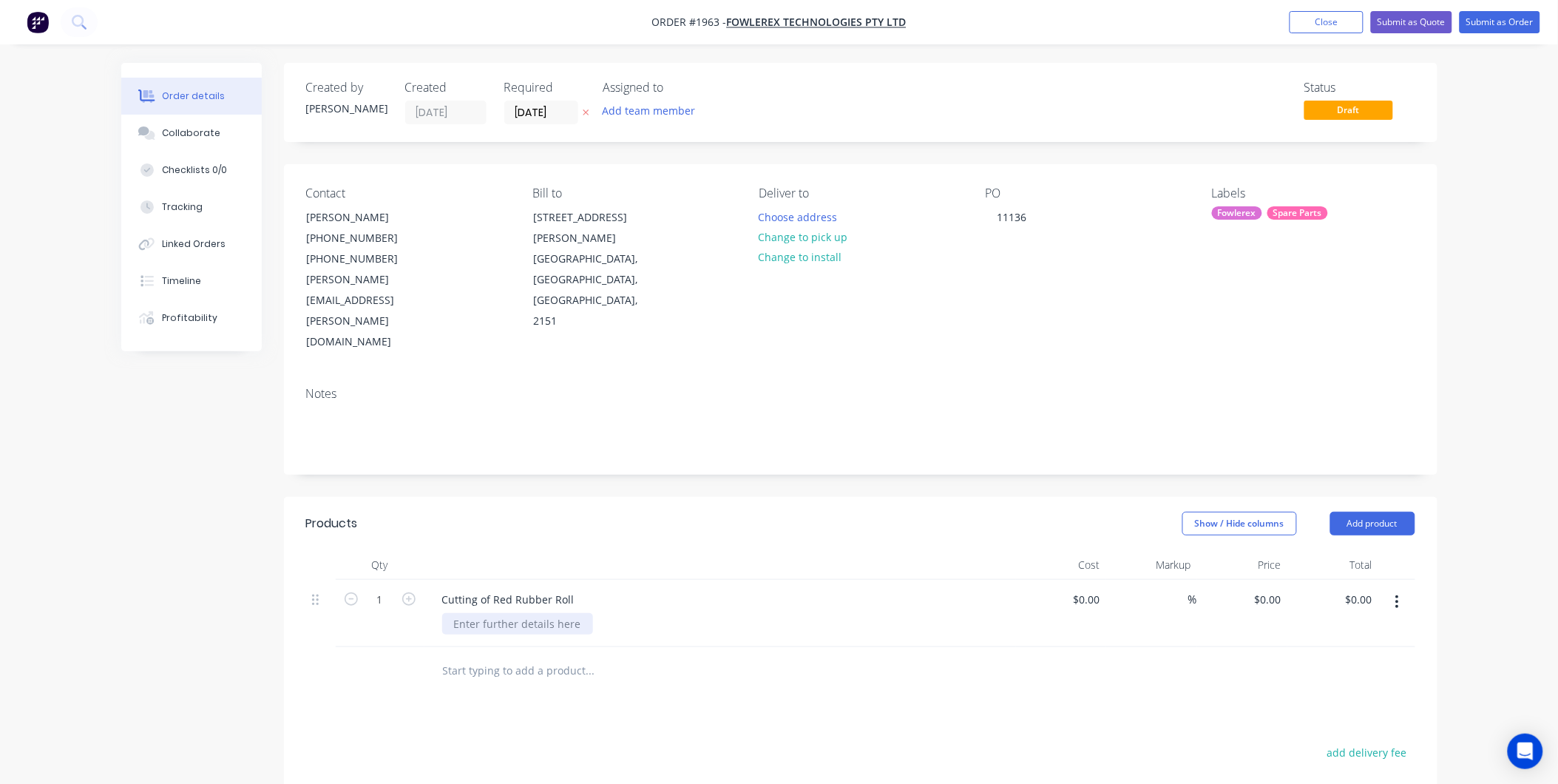
click at [479, 613] on div at bounding box center [517, 623] width 151 height 22
click at [445, 671] on div "Products Show / Hide columns Add product Qty Cost Markup Price Total 1 Cutting …" at bounding box center [860, 773] width 1154 height 553
click at [478, 656] on input "text" at bounding box center [589, 671] width 296 height 30
drag, startPoint x: 576, startPoint y: 538, endPoint x: 422, endPoint y: 542, distance: 154.1
click at [422, 580] on div "1 Cutting of Red Rubber Roll 4000mm Long x 300mm Wide $0.00 $0.00 % $0.00 $0.00…" at bounding box center [861, 613] width 1109 height 67
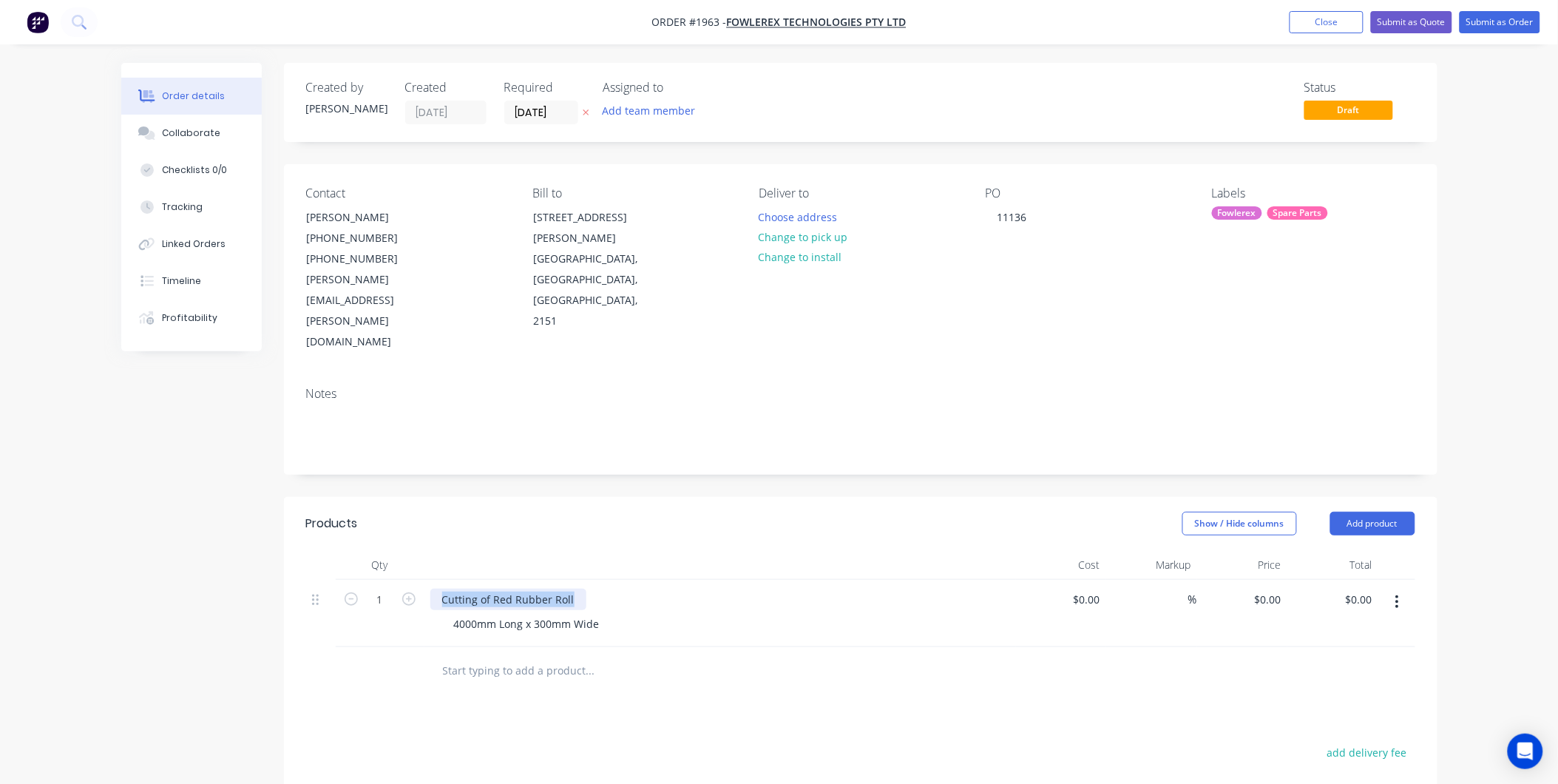
copy div "Cutting of Red Rubber Roll"
click at [512, 656] on input "text" at bounding box center [589, 671] width 296 height 30
paste input "Cutting of Red Rubber Roll"
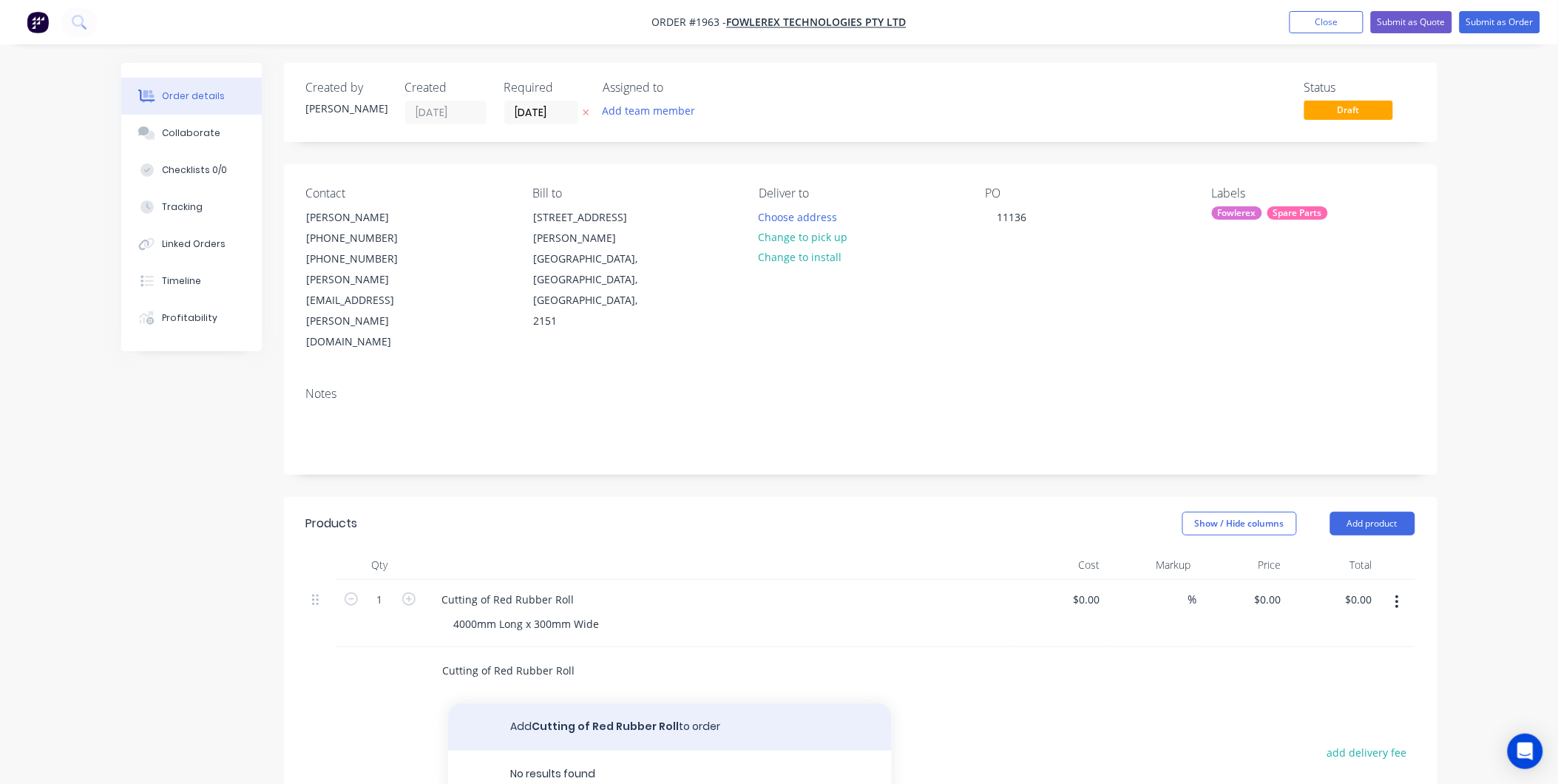
type input "Cutting of Red Rubber Roll"
click at [578, 703] on button "Add Cutting of Red Rubber Roll to order" at bounding box center [670, 726] width 444 height 47
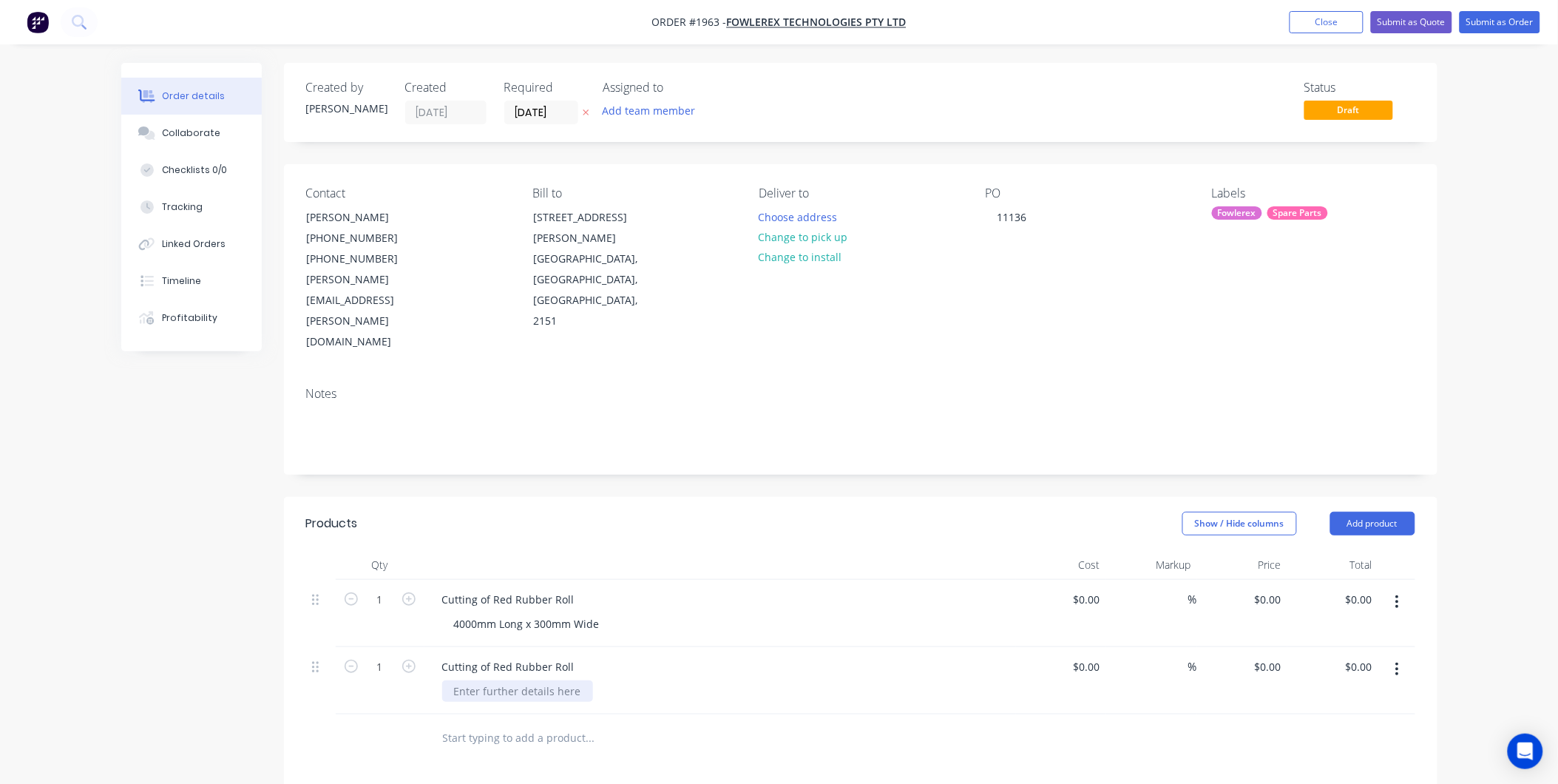
click at [480, 680] on div at bounding box center [517, 691] width 151 height 22
drag, startPoint x: 472, startPoint y: 631, endPoint x: 439, endPoint y: 637, distance: 33.5
click at [439, 647] on div "Cutting of Red Rubber Roll 600mm Long x" at bounding box center [720, 680] width 591 height 67
click at [530, 680] on div "4000mm Long x" at bounding box center [493, 691] width 101 height 22
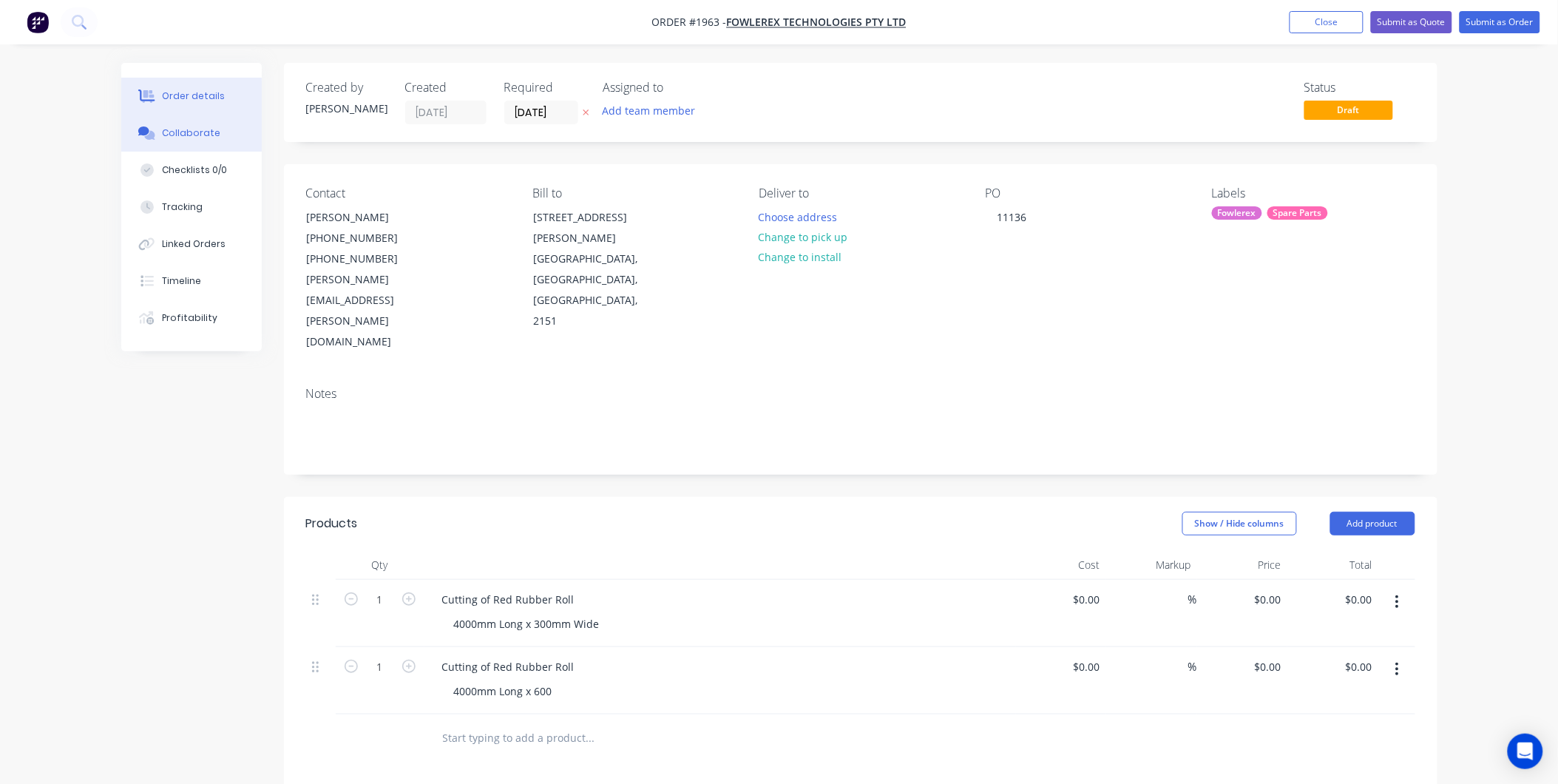
click at [210, 129] on div "Collaborate" at bounding box center [190, 133] width 59 height 13
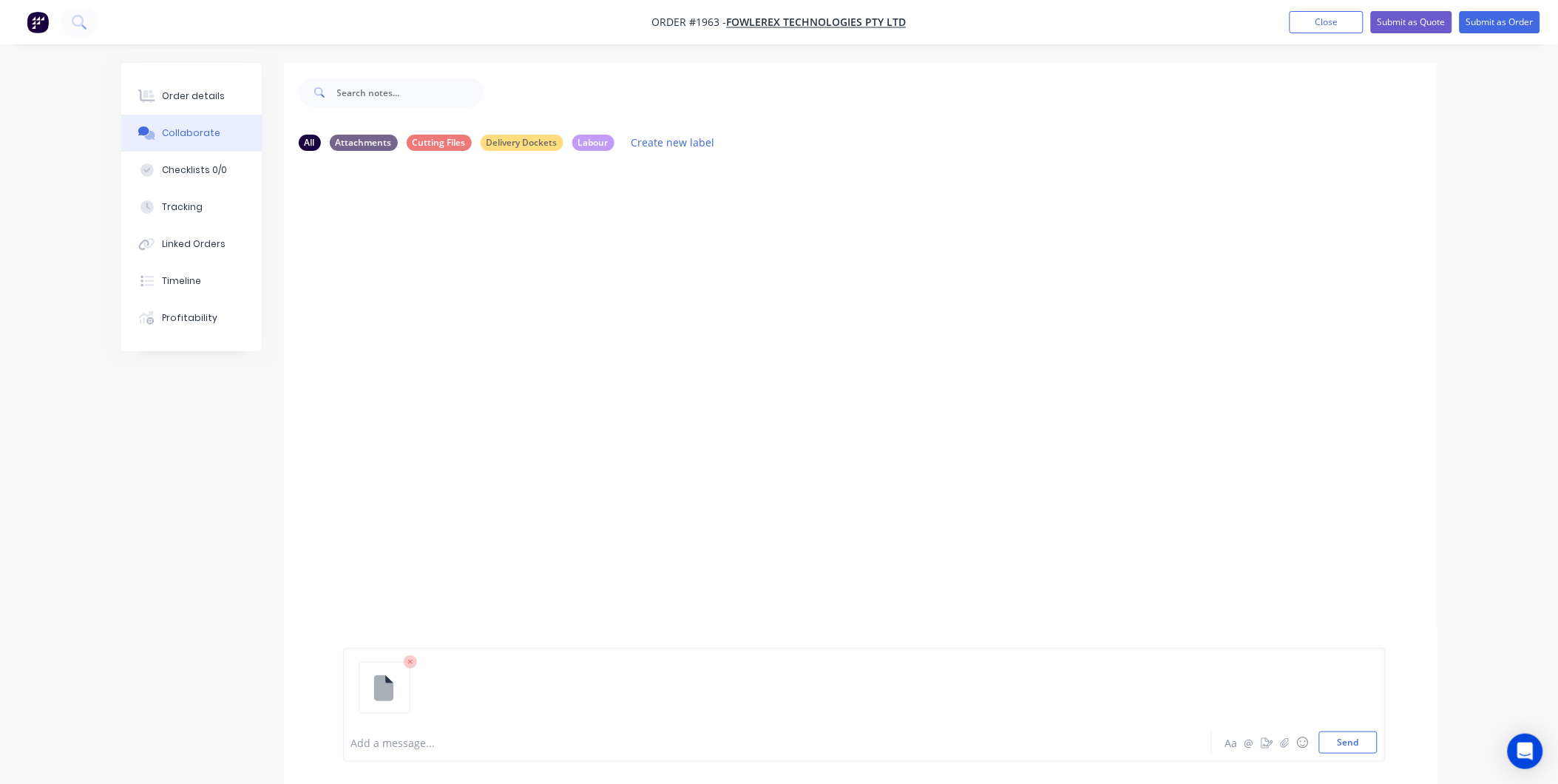
click at [1354, 733] on button "Send" at bounding box center [1348, 741] width 59 height 22
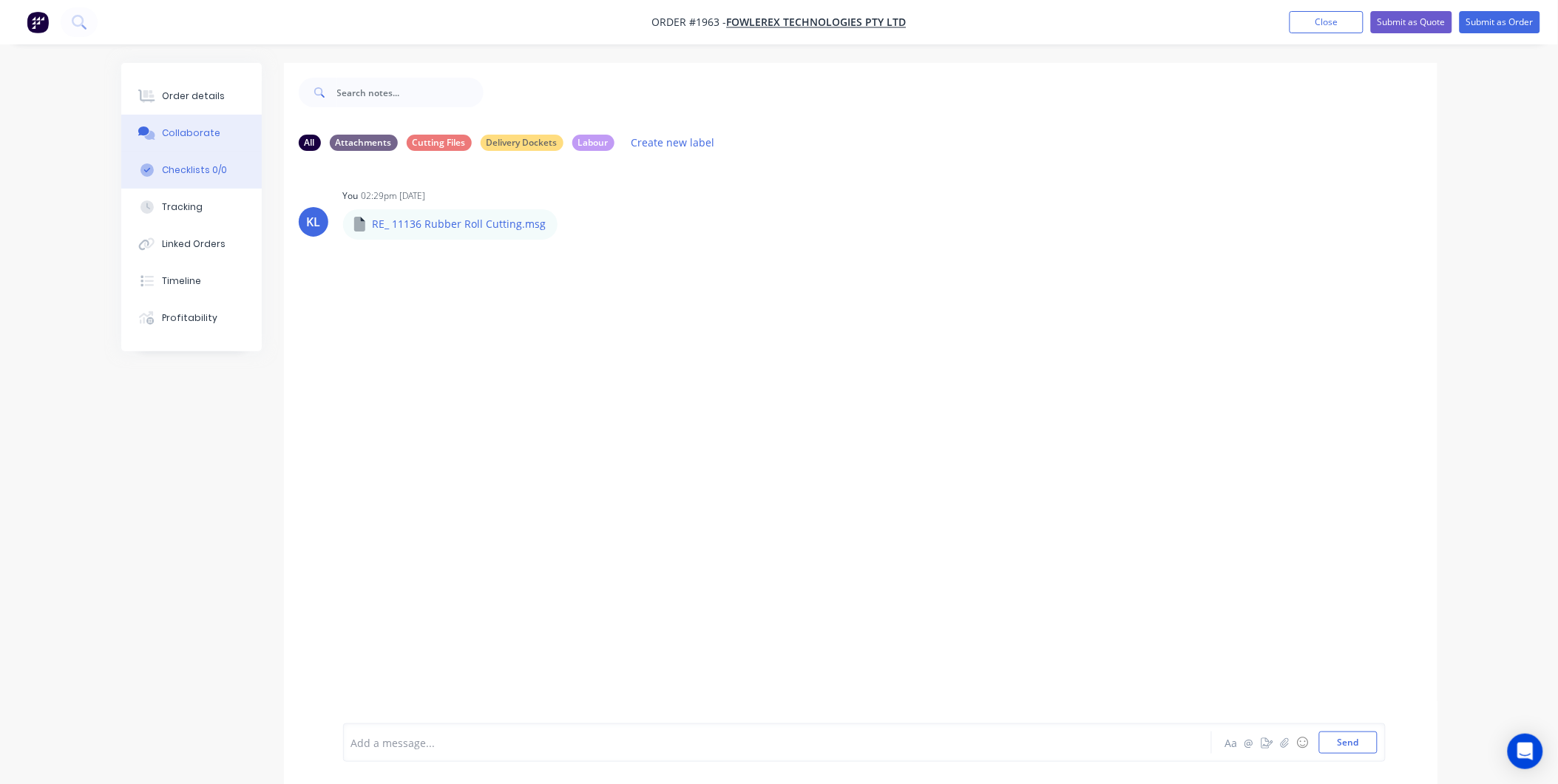
click at [186, 179] on button "Checklists 0/0" at bounding box center [191, 170] width 141 height 37
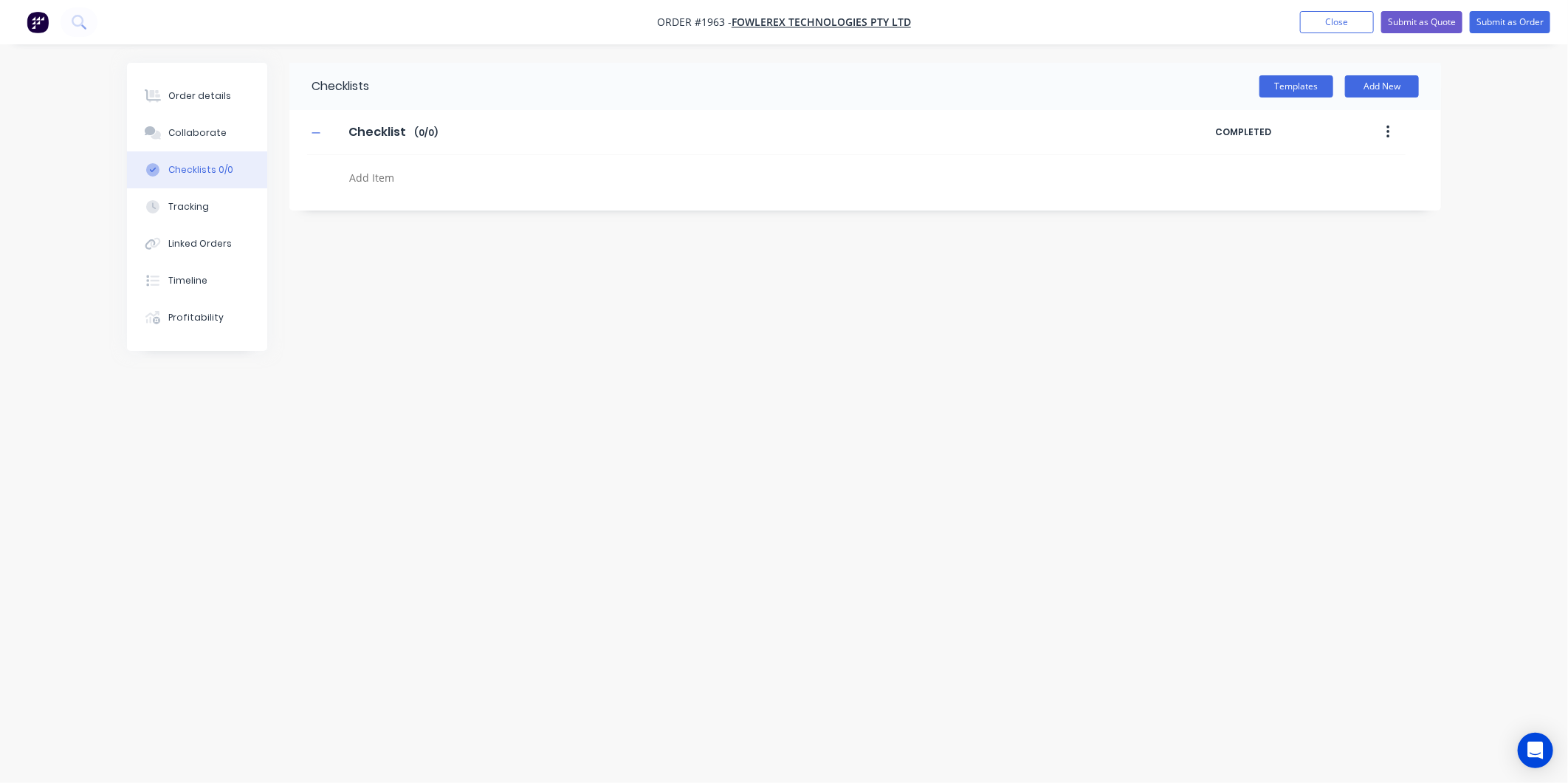
click at [431, 183] on textarea at bounding box center [699, 177] width 711 height 22
type textarea "x"
type textarea "C"
type textarea "x"
type textarea "Cu"
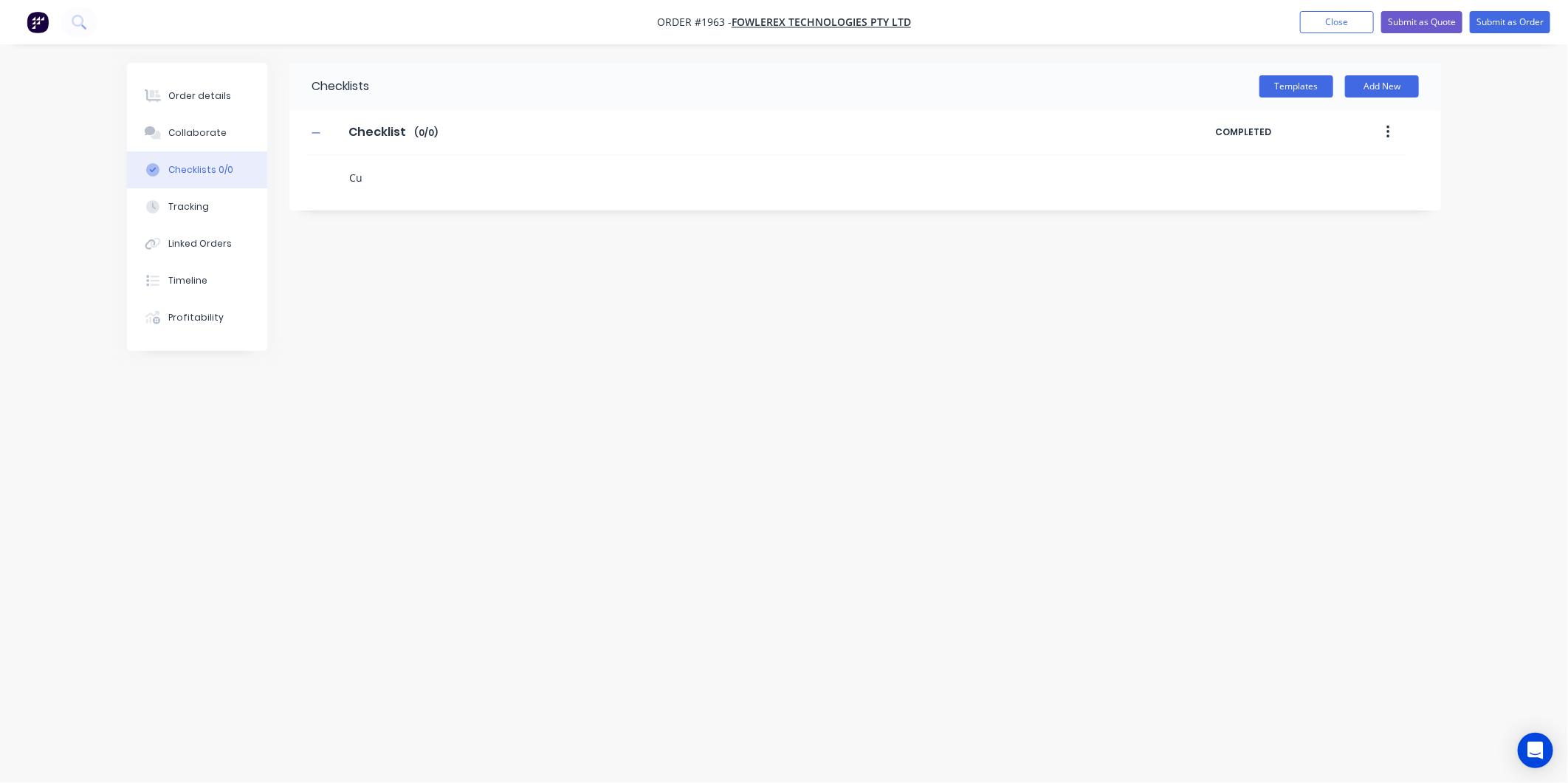
type textarea "x"
type textarea "Cut"
type textarea "x"
type textarea "Cut"
type textarea "x"
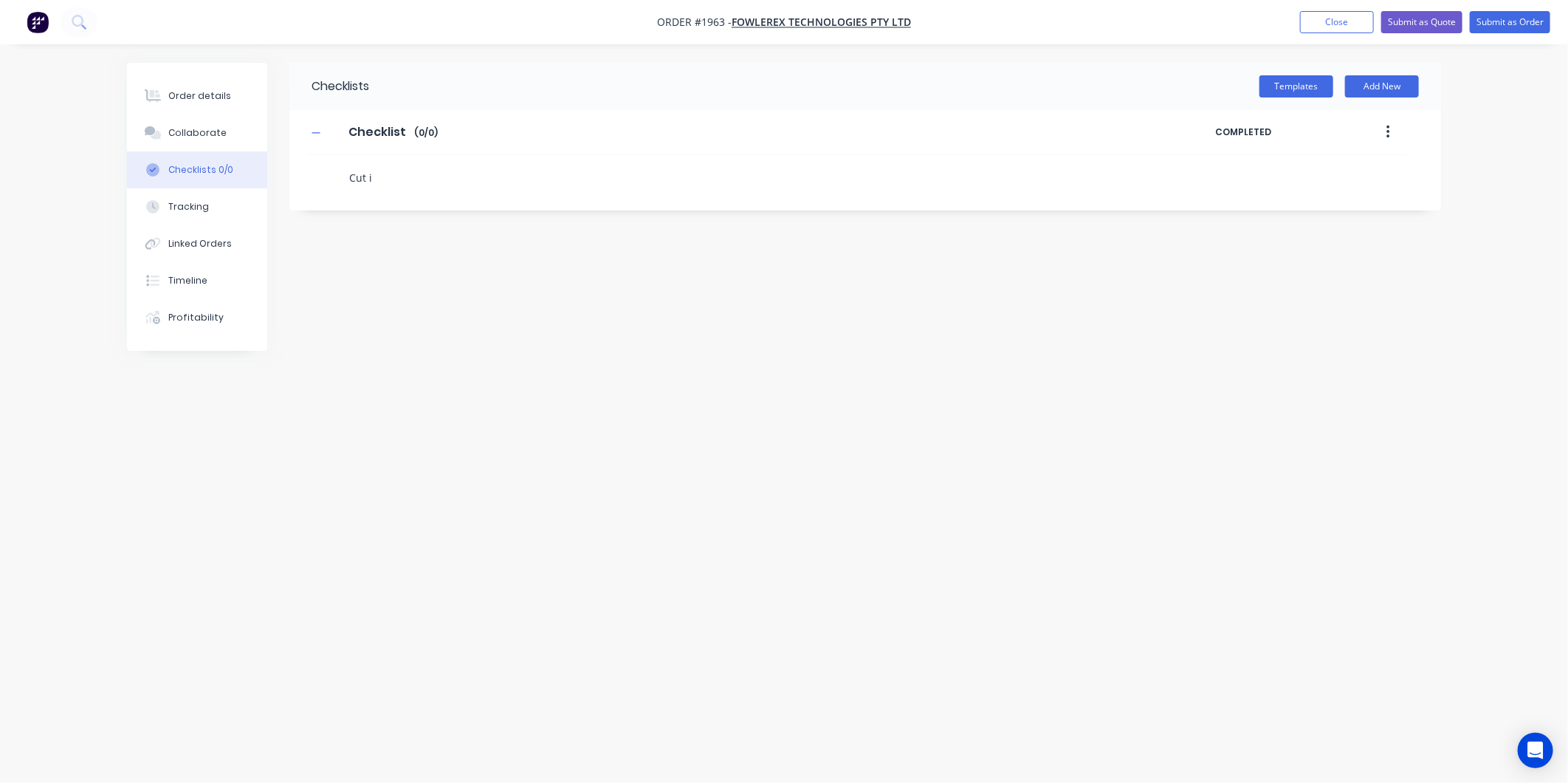
type textarea "Cut it"
type textarea "x"
type textarea "Cut ite"
type textarea "x"
type textarea "Cut item"
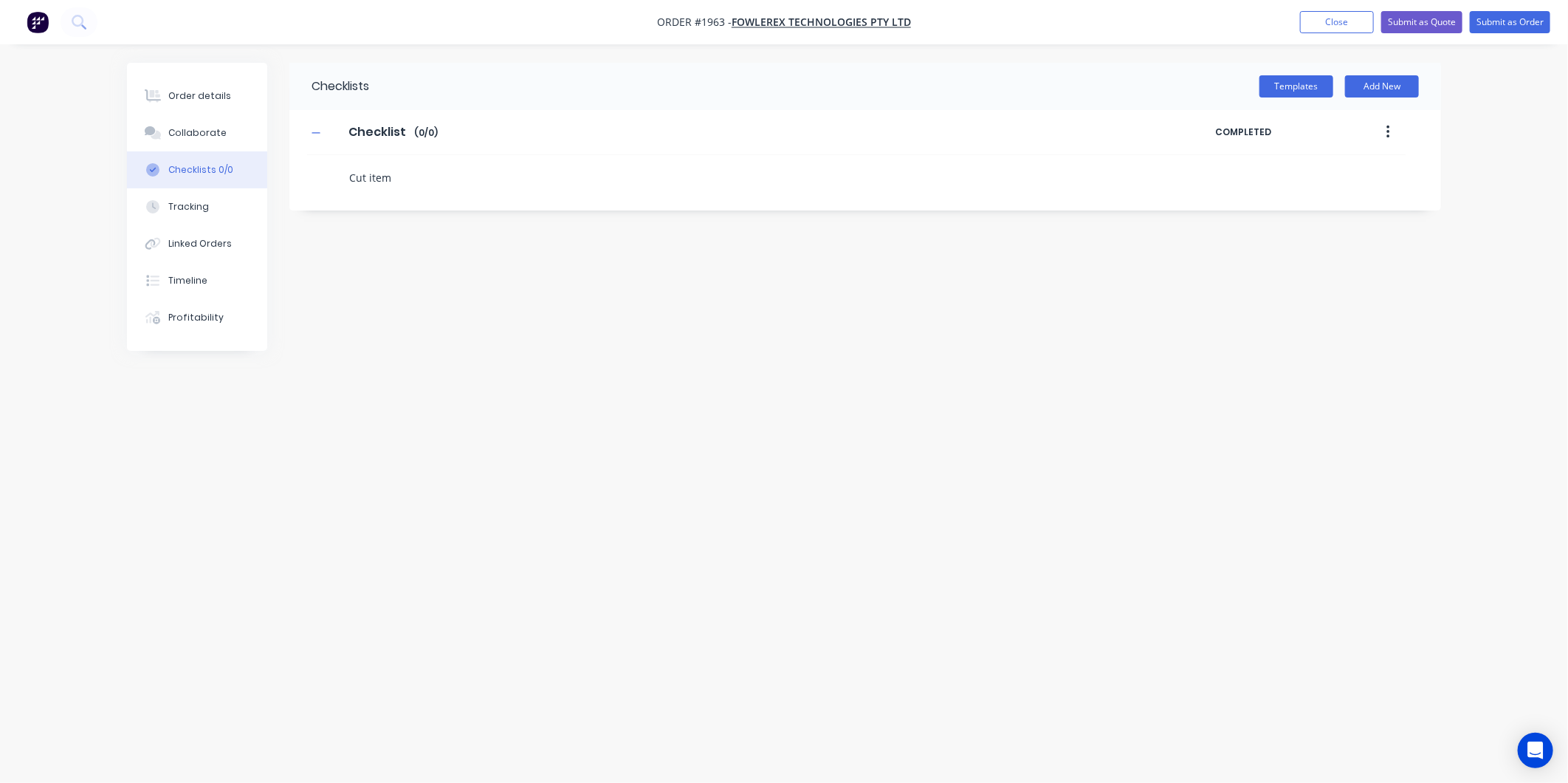
type textarea "x"
click at [379, 214] on textarea at bounding box center [699, 214] width 711 height 22
type textarea "x"
type textarea "P"
type textarea "x"
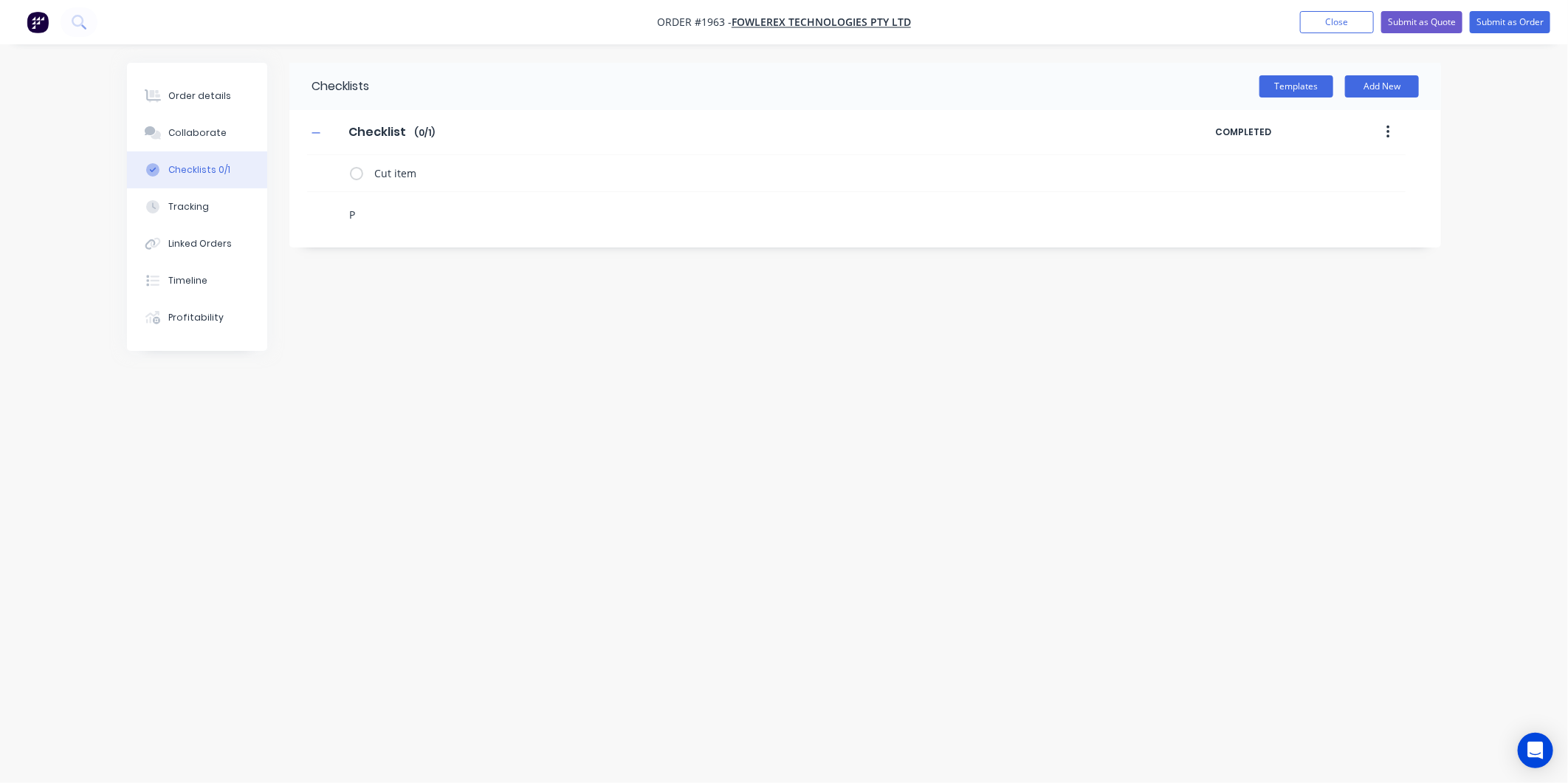
type textarea "Pa"
type textarea "x"
type textarea "Pac"
type textarea "x"
type textarea "Pack"
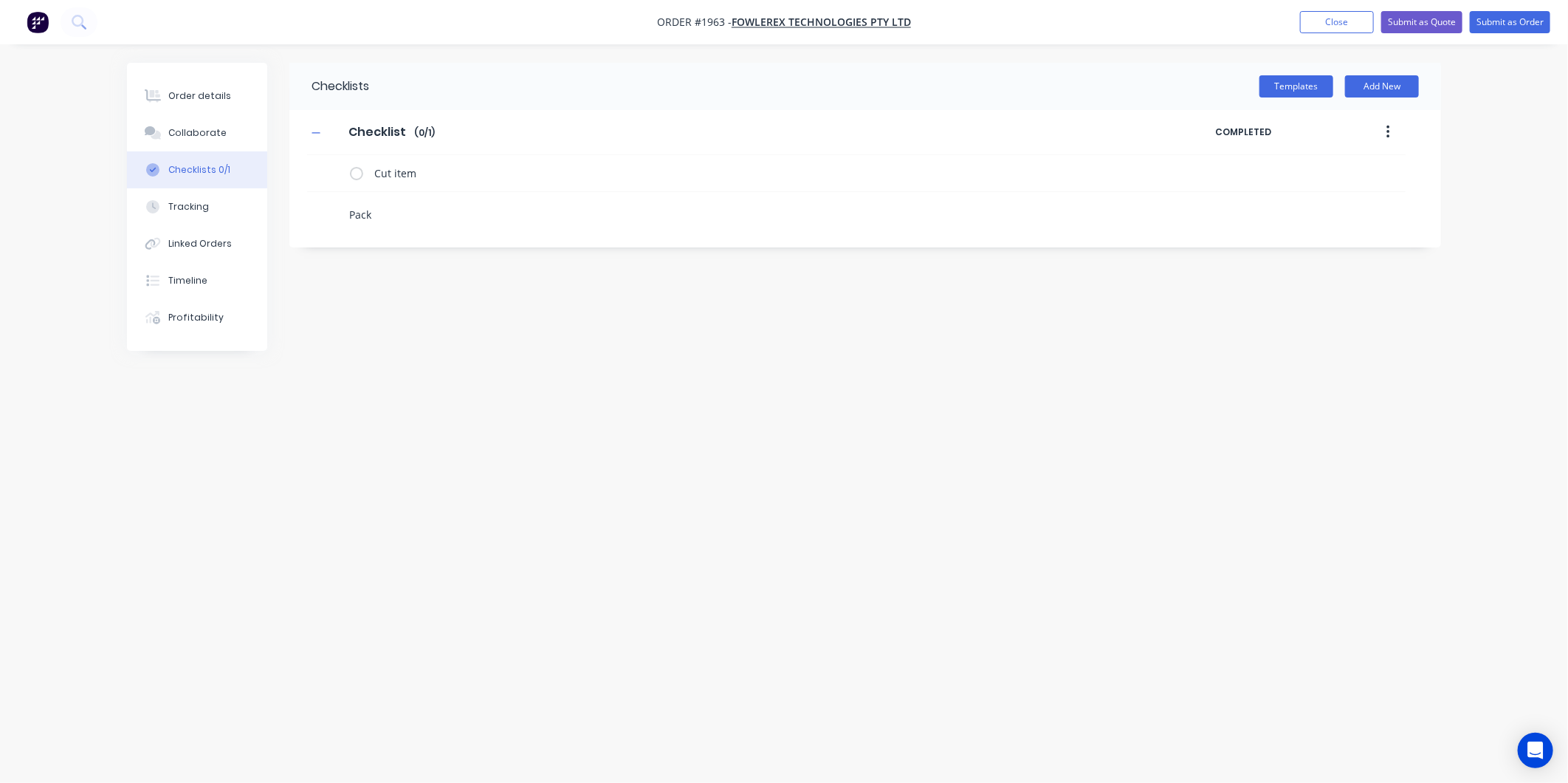
type textarea "x"
type textarea "Packa"
type textarea "x"
type textarea "Packag"
type textarea "x"
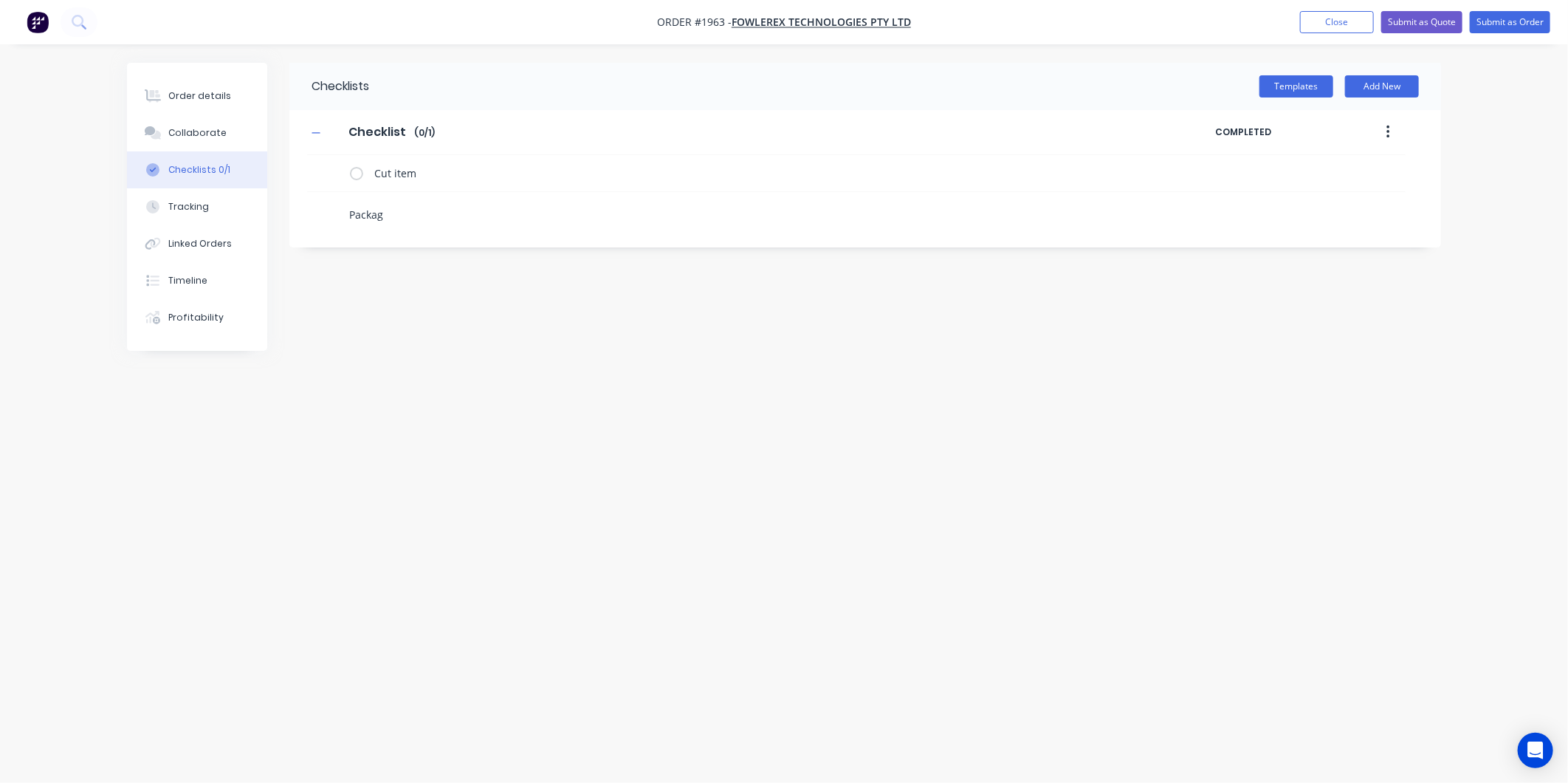
type textarea "Package"
type textarea "x"
type textarea "Package"
type textarea "x"
type textarea "Package I"
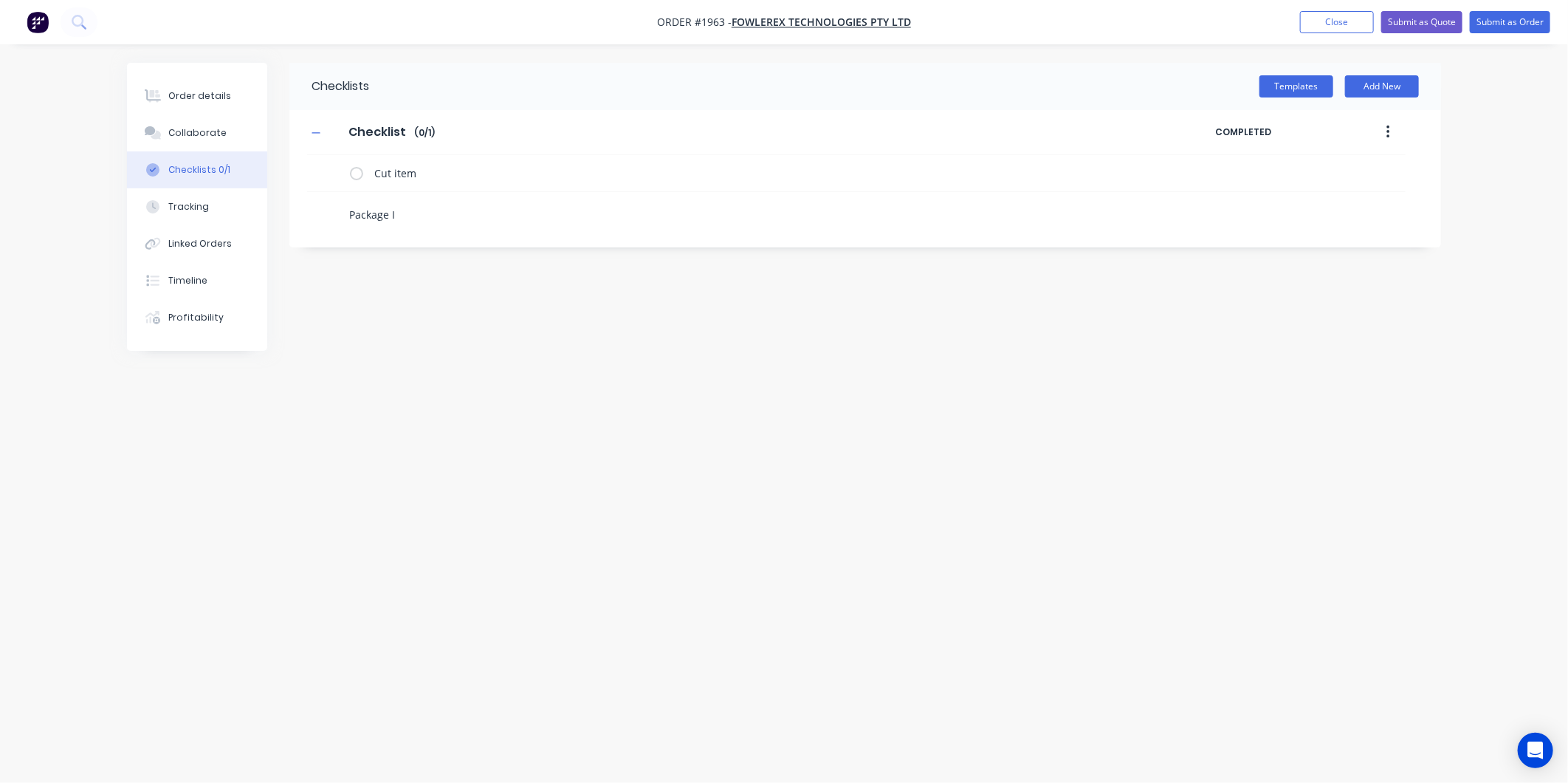
type textarea "x"
type textarea "Package It"
type textarea "x"
type textarea "Package Ite"
type textarea "x"
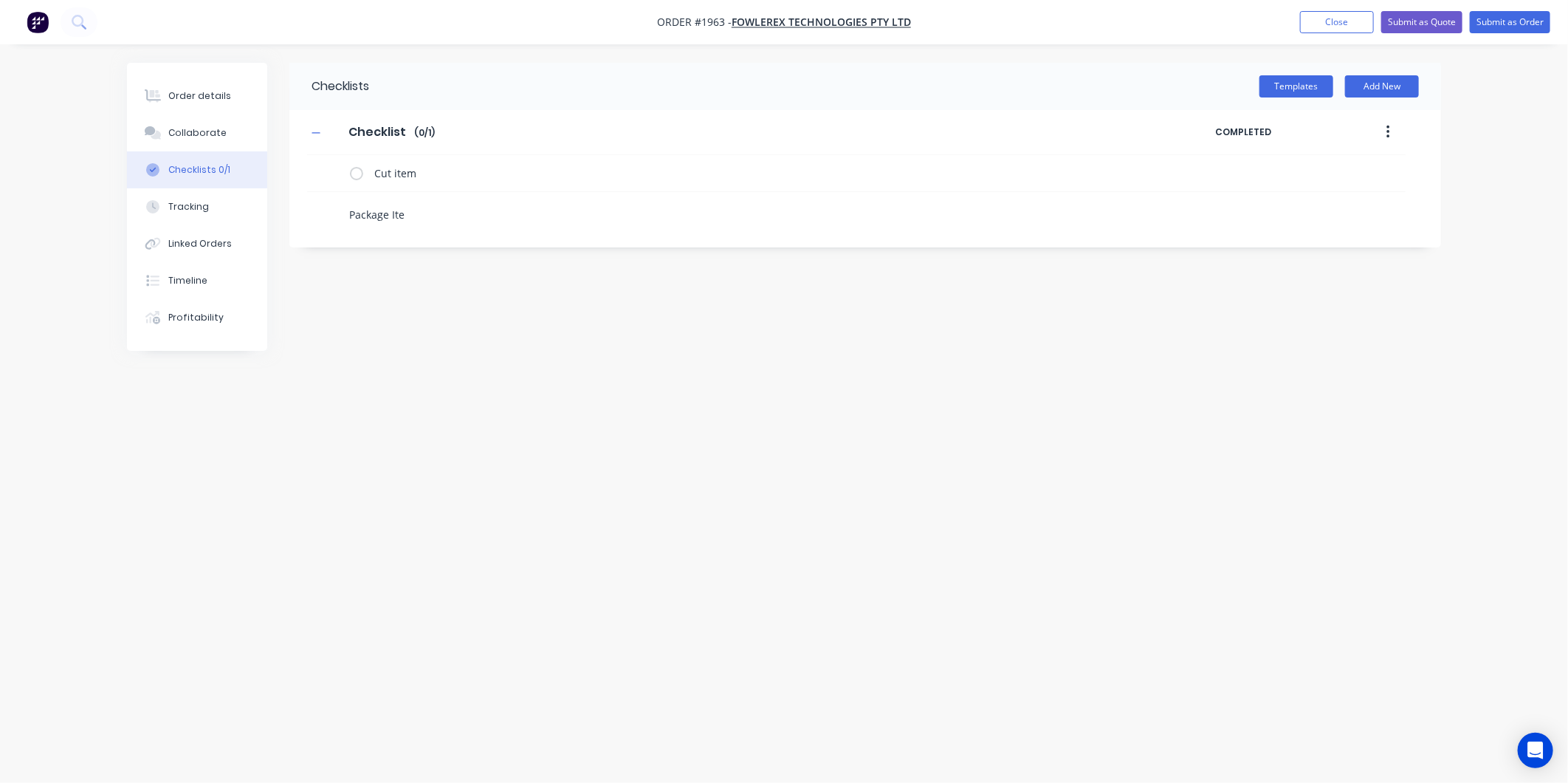
type textarea "Package Item"
type textarea "x"
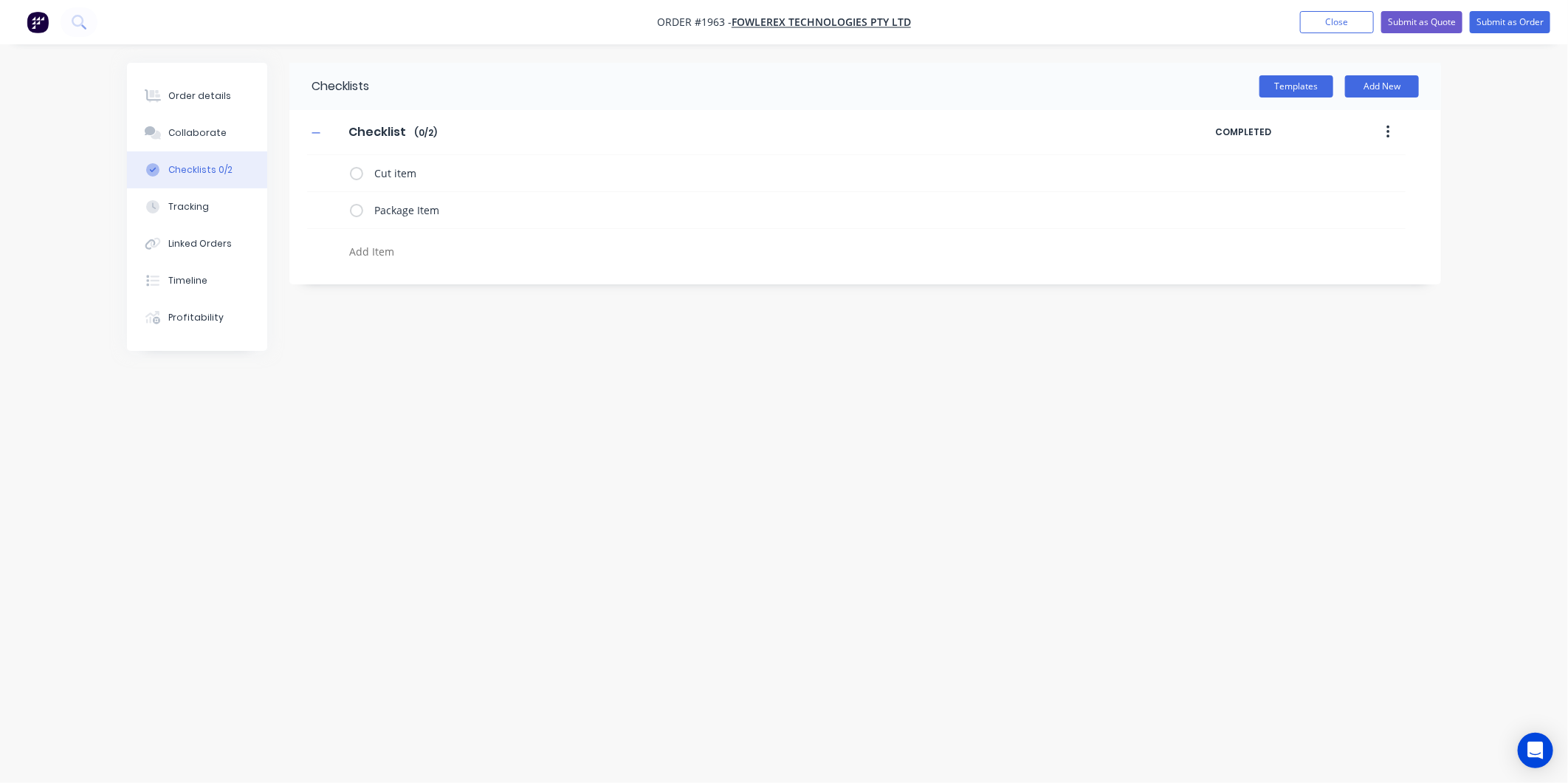
click at [392, 254] on textarea at bounding box center [699, 251] width 711 height 22
type textarea "x"
type textarea "S"
type textarea "x"
type textarea "Se"
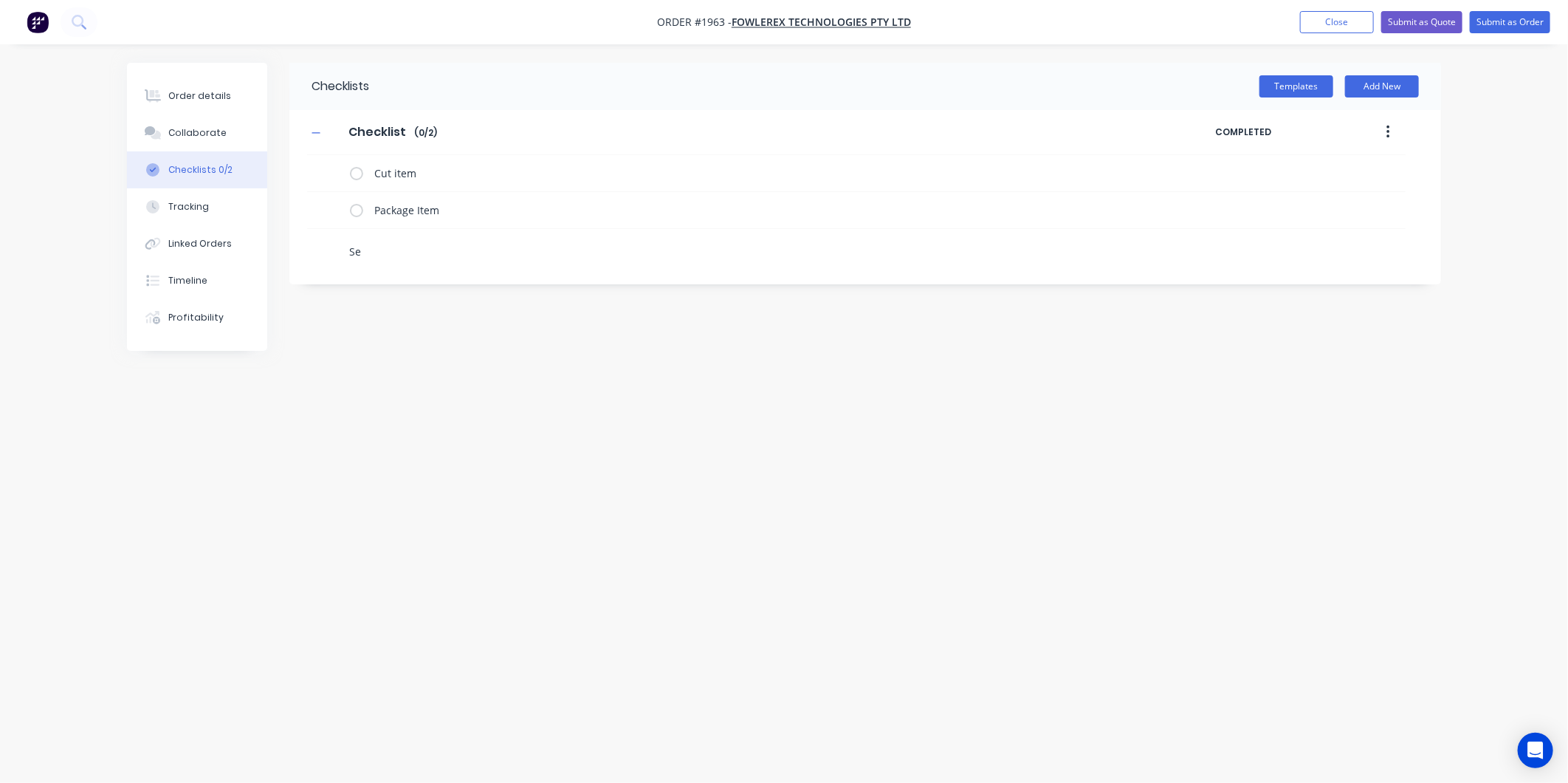
type textarea "x"
type textarea "Sen"
type textarea "x"
type textarea "Send"
type textarea "x"
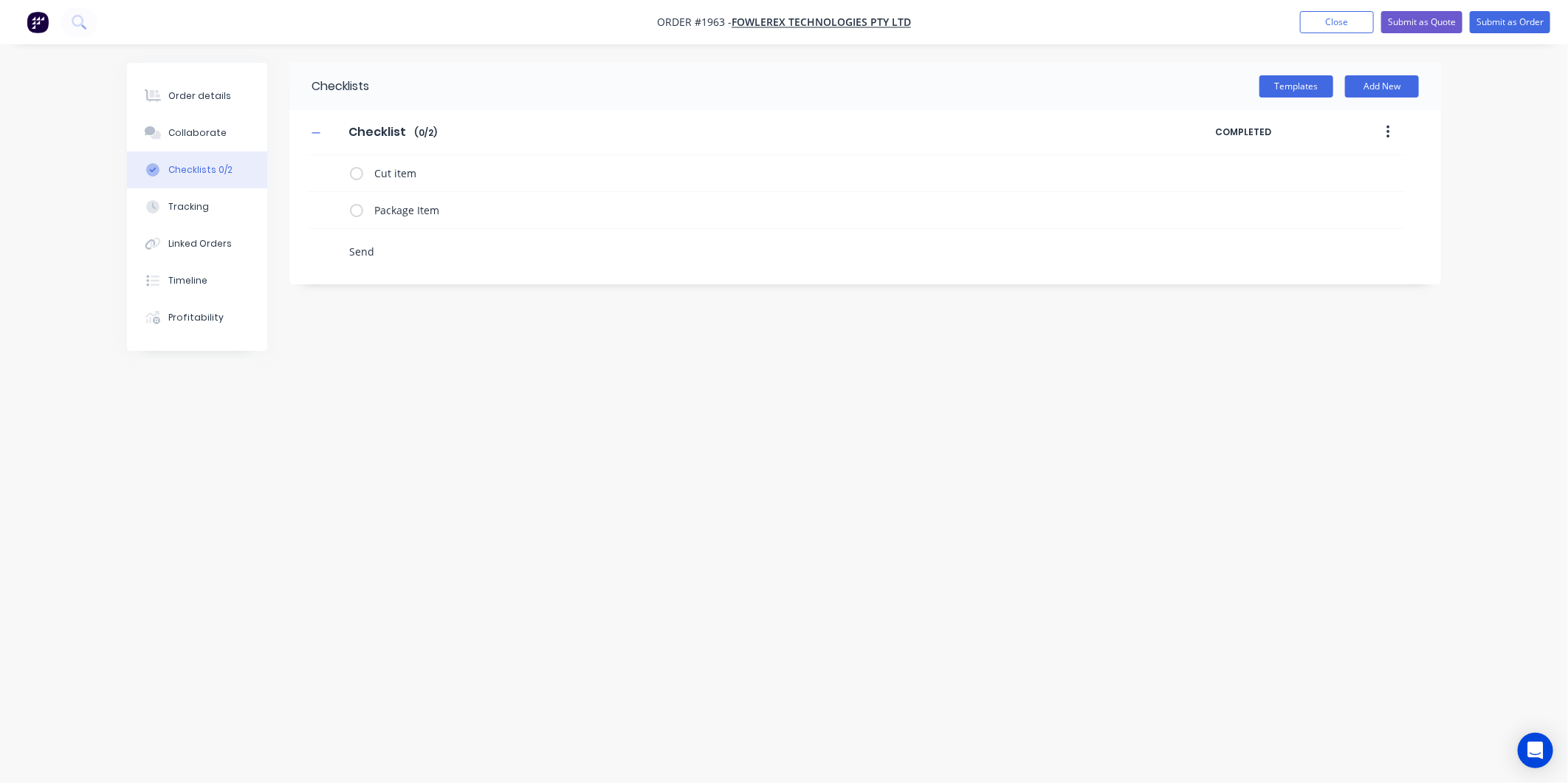
type textarea "Send"
type textarea "x"
type textarea "Send I"
type textarea "x"
type textarea "Send It"
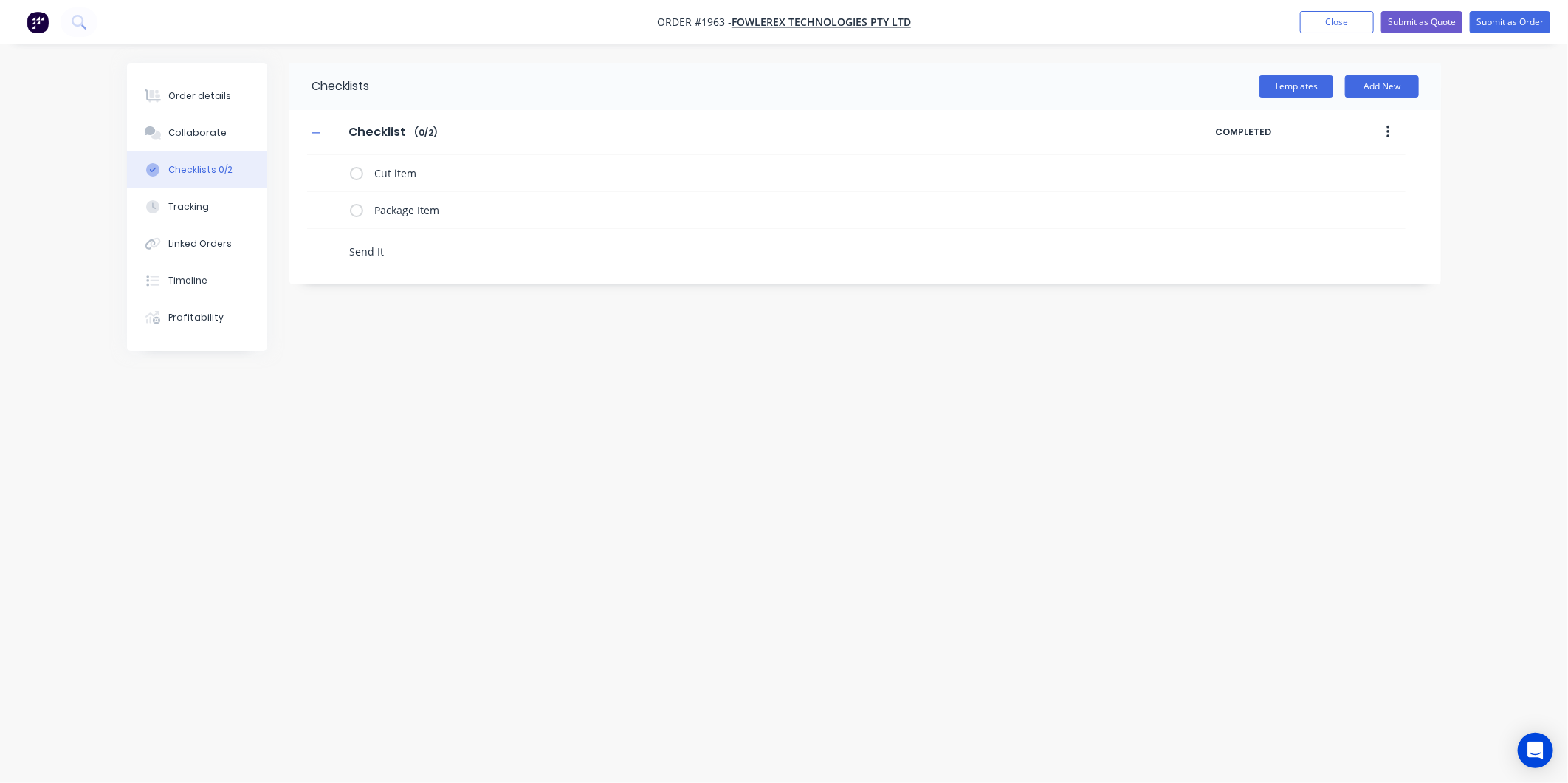
type textarea "x"
type textarea "Send Ite"
type textarea "x"
type textarea "Send Item"
type textarea "x"
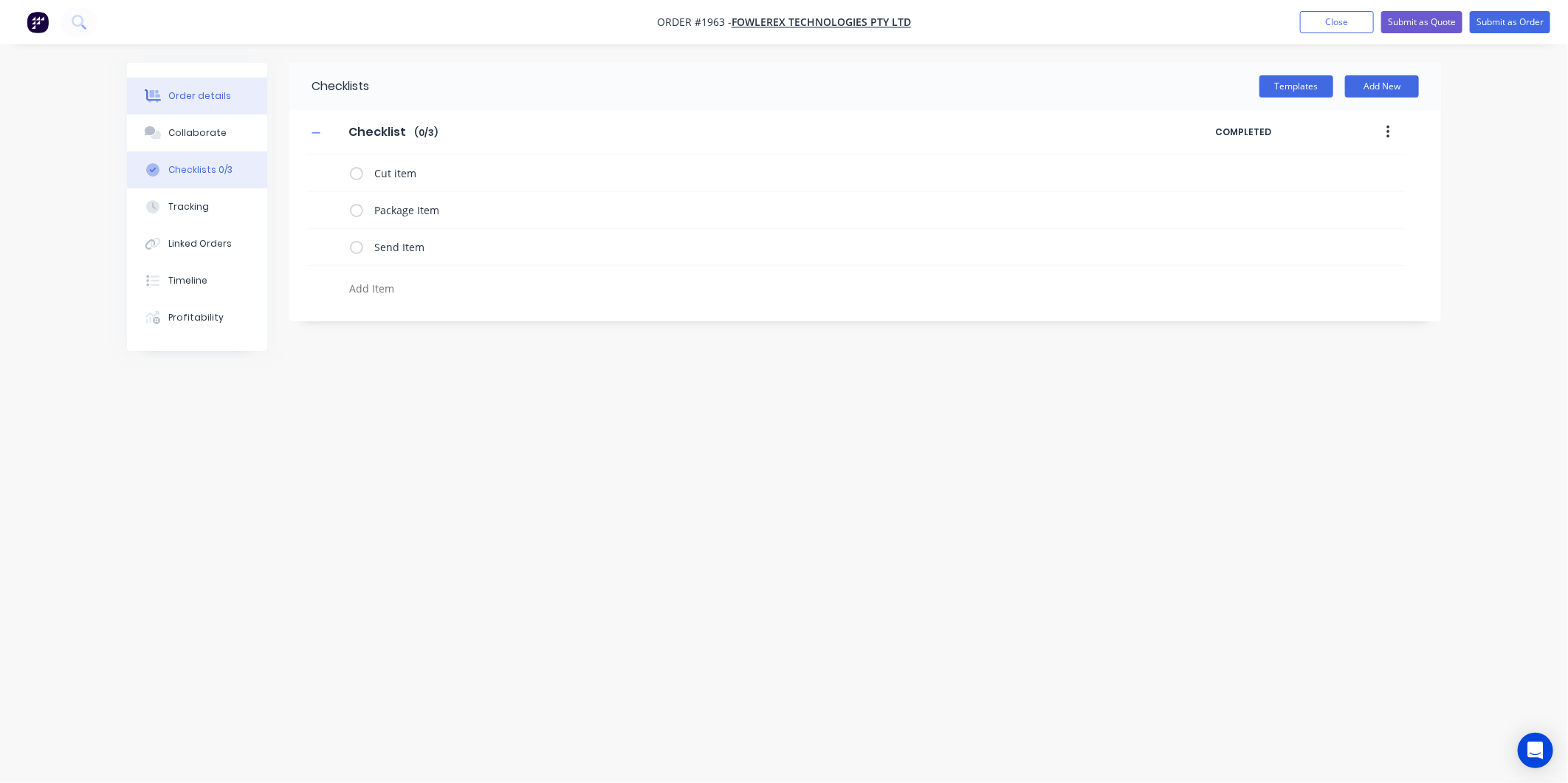
type textarea "x"
click at [215, 100] on div "Order details" at bounding box center [200, 95] width 63 height 13
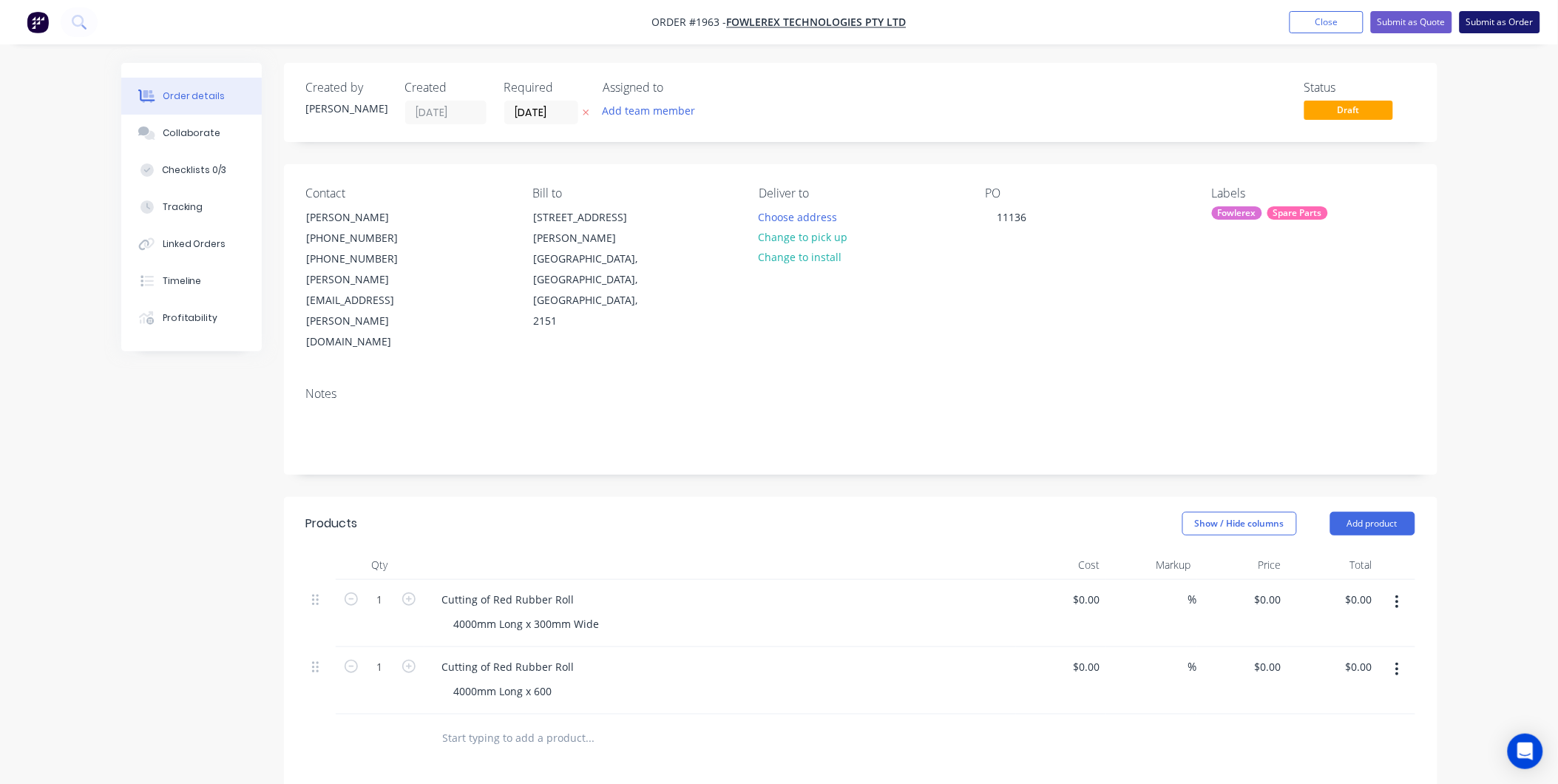
click at [1524, 22] on button "Submit as Order" at bounding box center [1499, 22] width 80 height 22
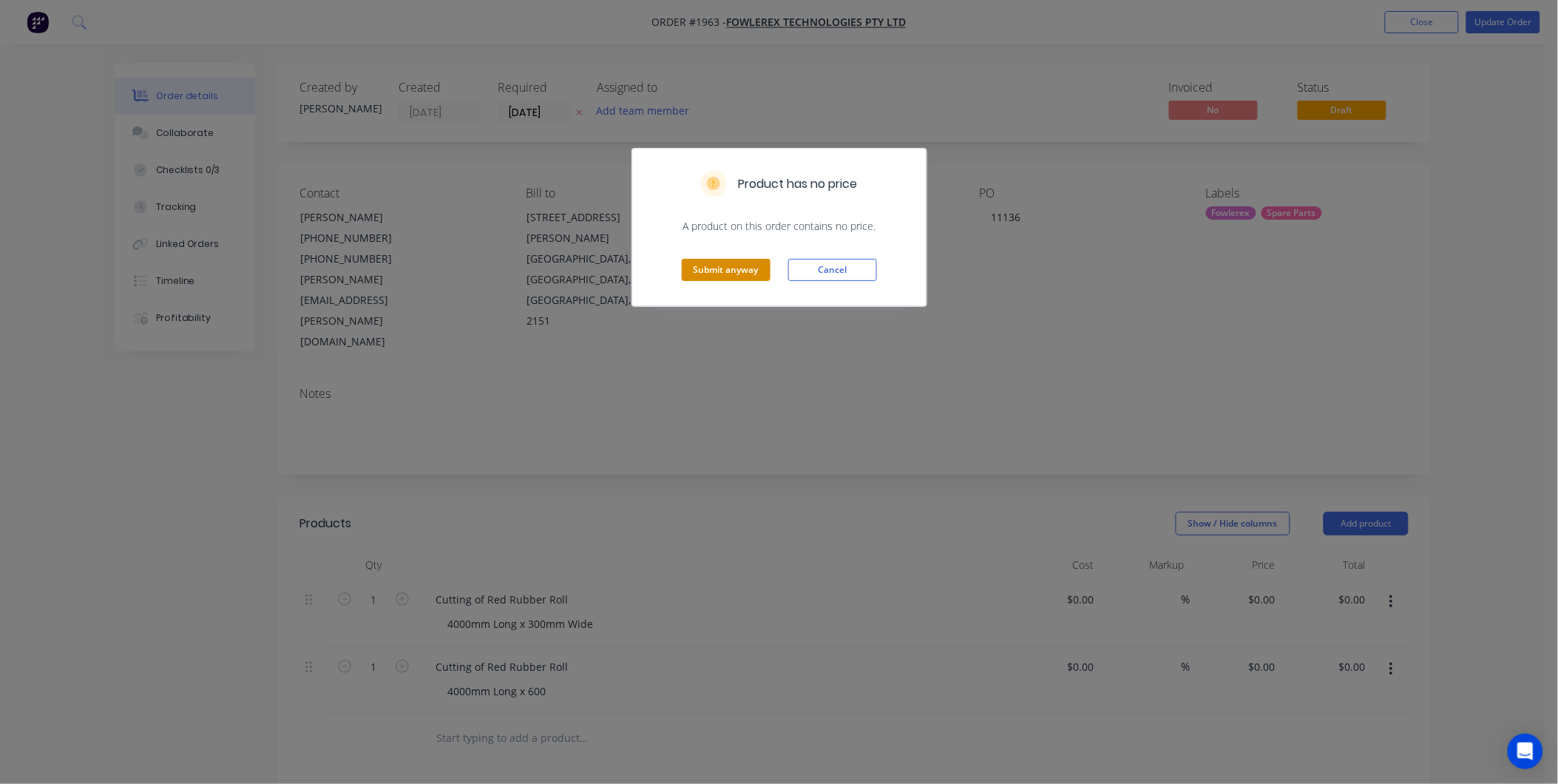
click at [740, 273] on button "Submit anyway" at bounding box center [727, 269] width 89 height 22
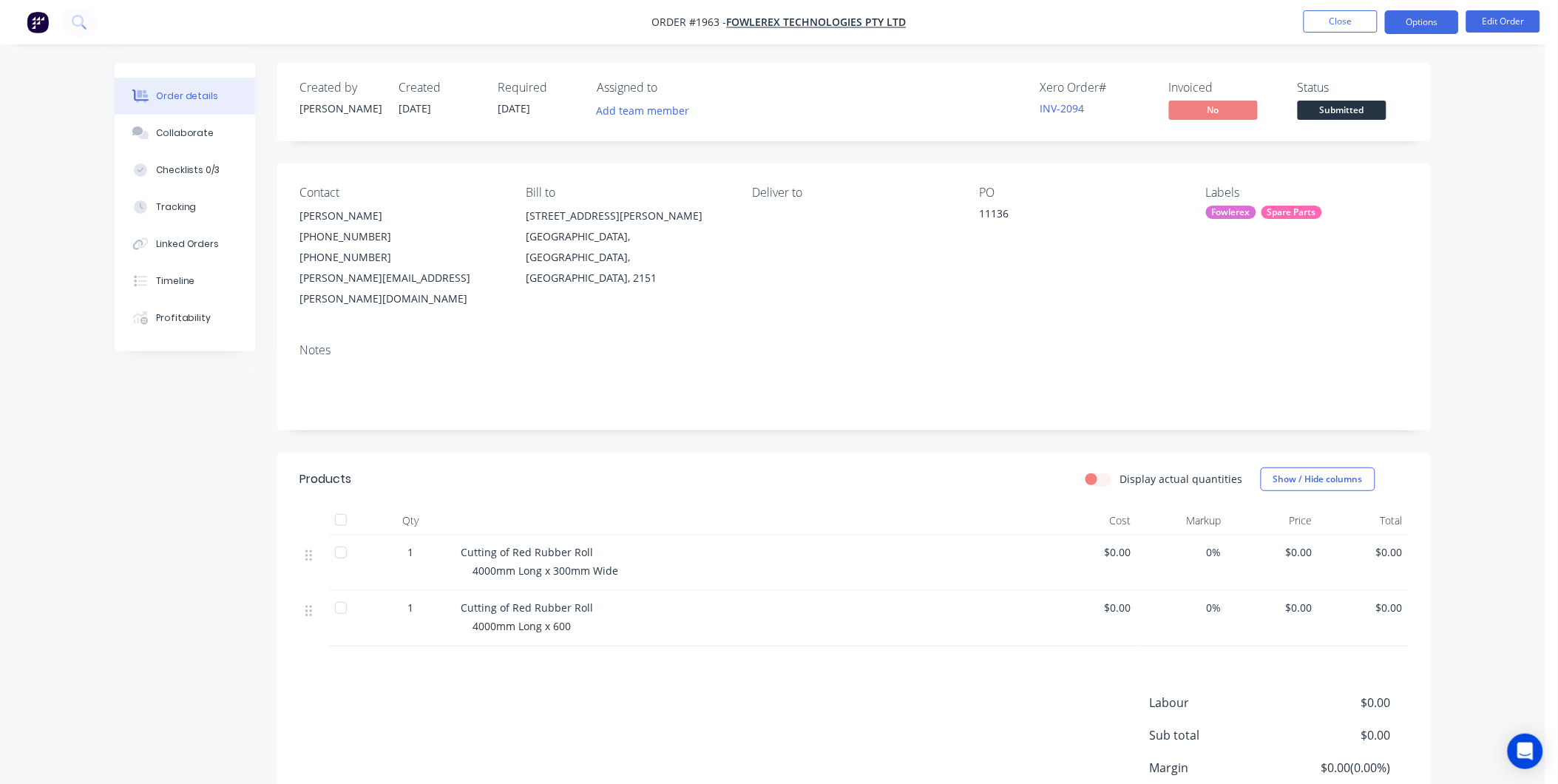
click at [1412, 23] on button "Options" at bounding box center [1422, 22] width 74 height 24
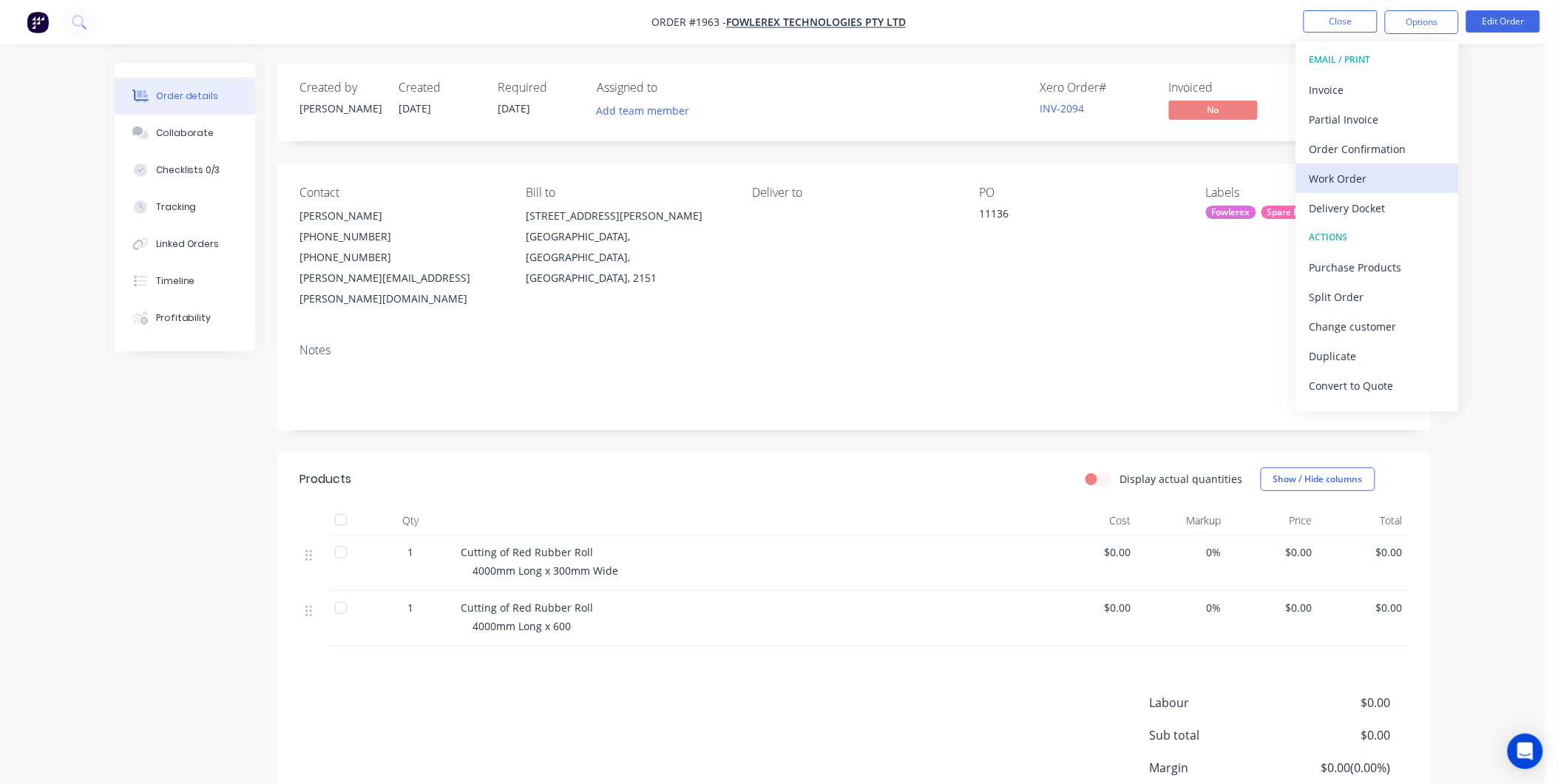
click at [1348, 186] on div "Work Order" at bounding box center [1378, 178] width 136 height 22
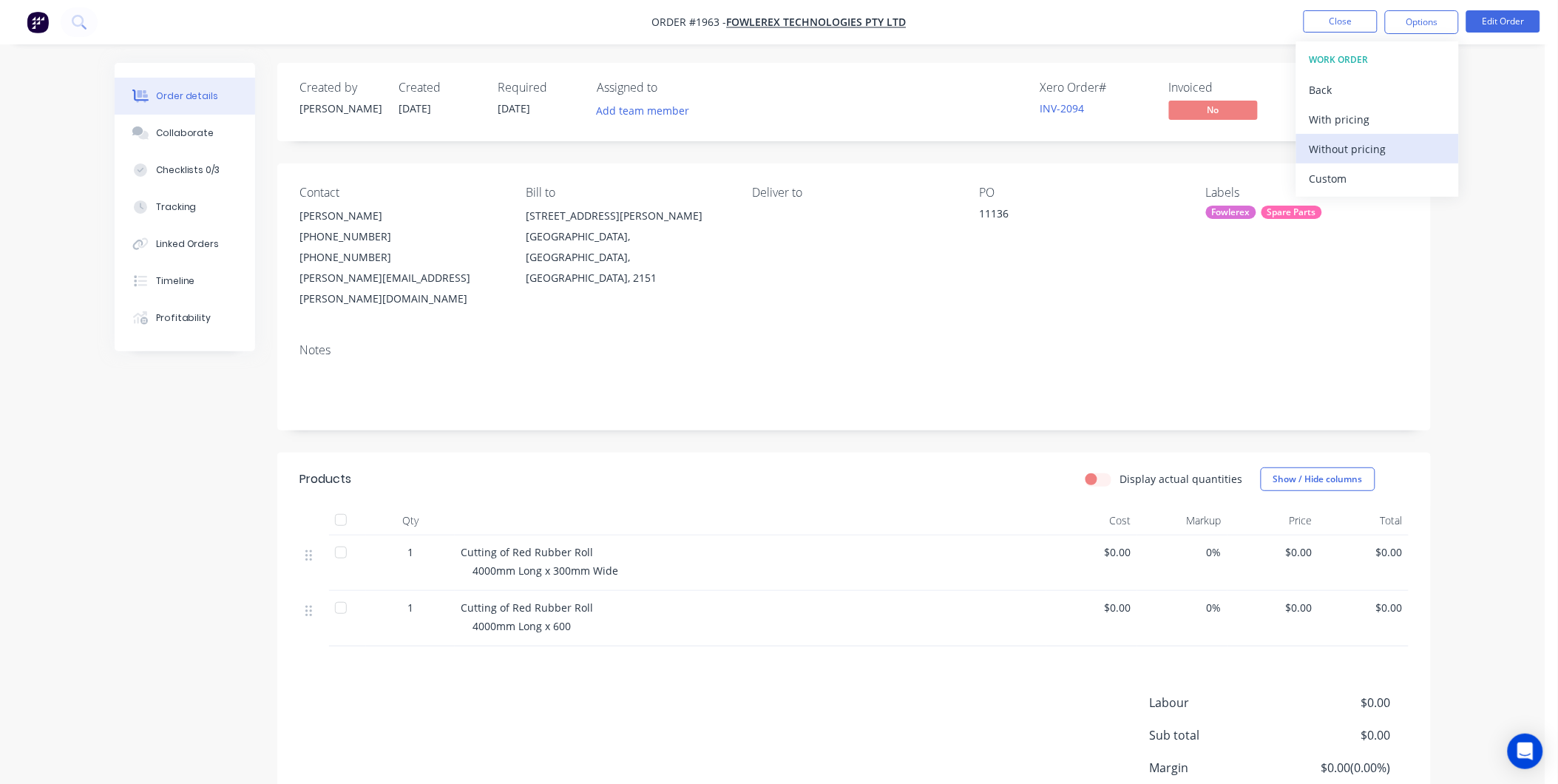
click at [1370, 158] on div "Without pricing" at bounding box center [1378, 148] width 136 height 22
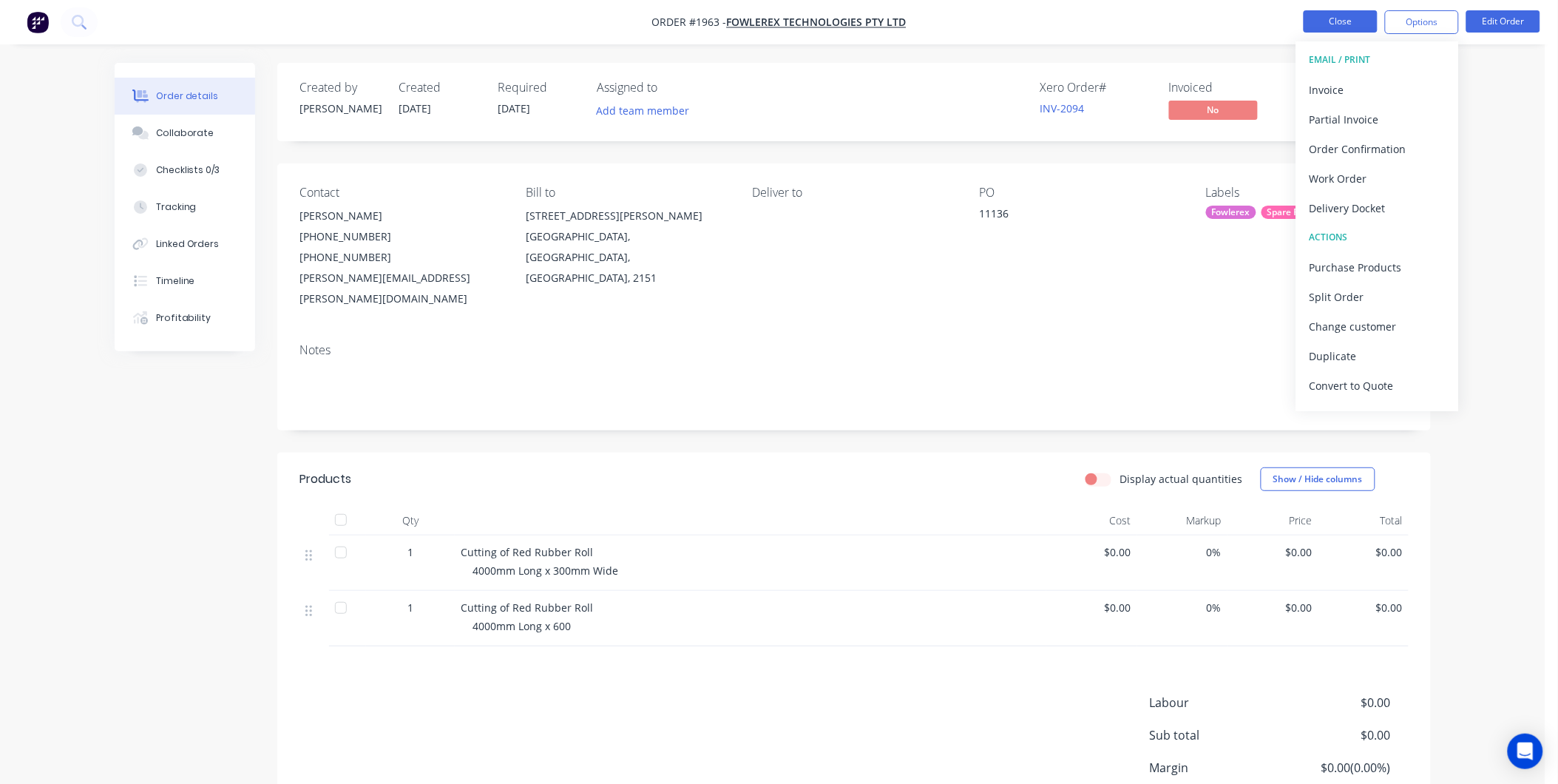
click at [1350, 26] on button "Close" at bounding box center [1341, 21] width 74 height 22
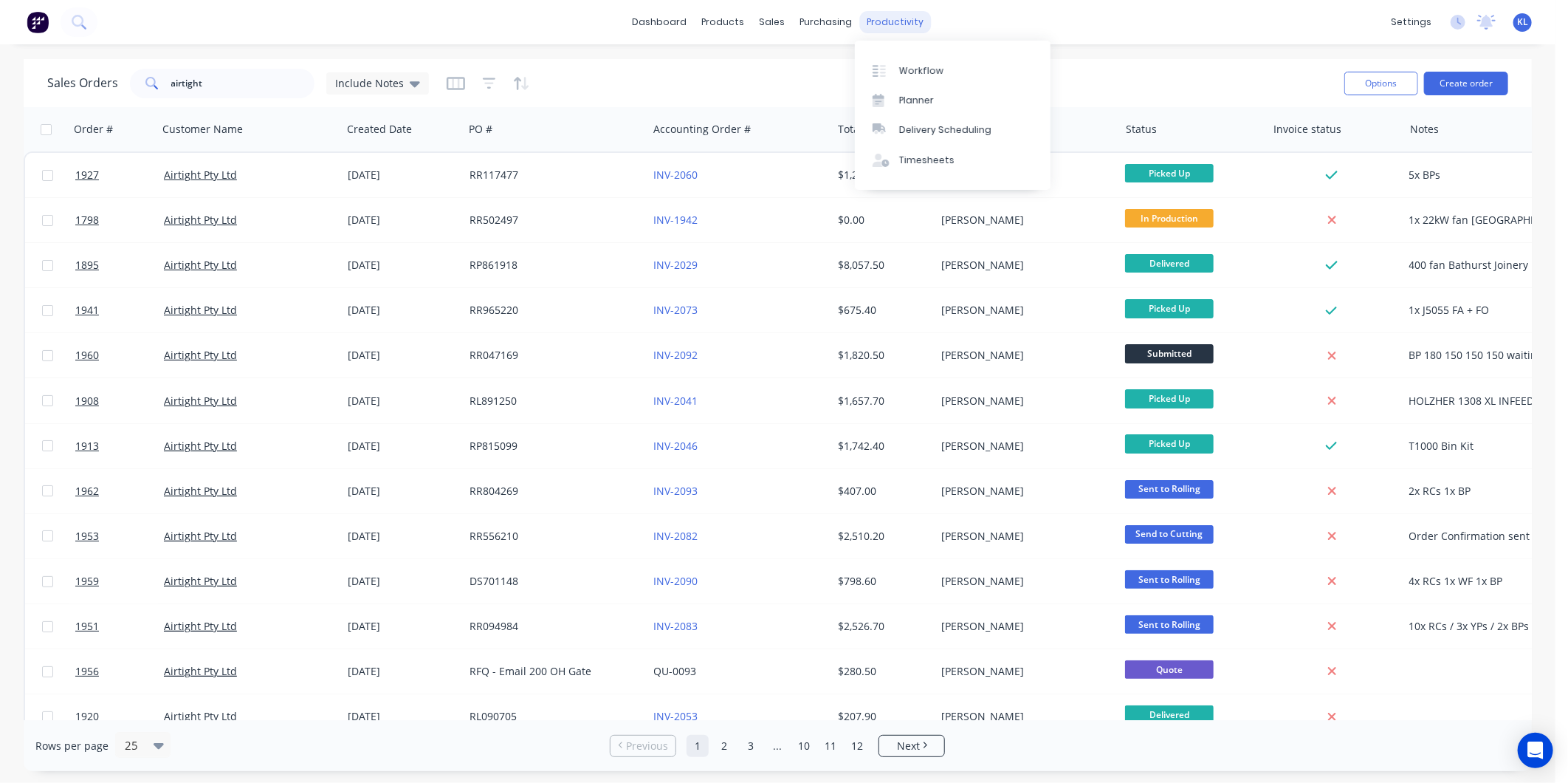
click at [910, 16] on div "productivity" at bounding box center [896, 22] width 72 height 22
click at [917, 66] on div "Workflow" at bounding box center [921, 71] width 44 height 13
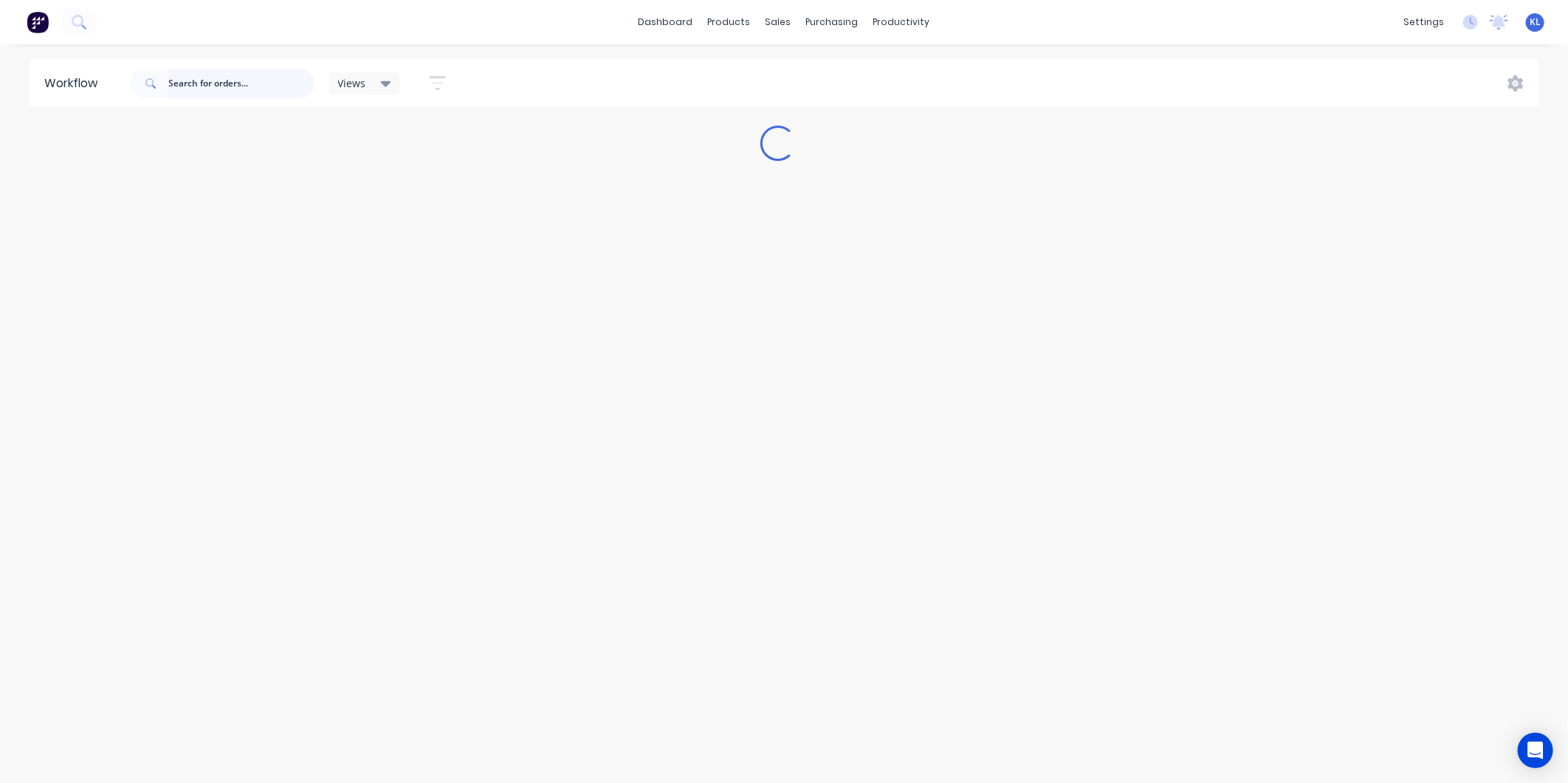
click at [219, 81] on input "text" at bounding box center [242, 84] width 147 height 30
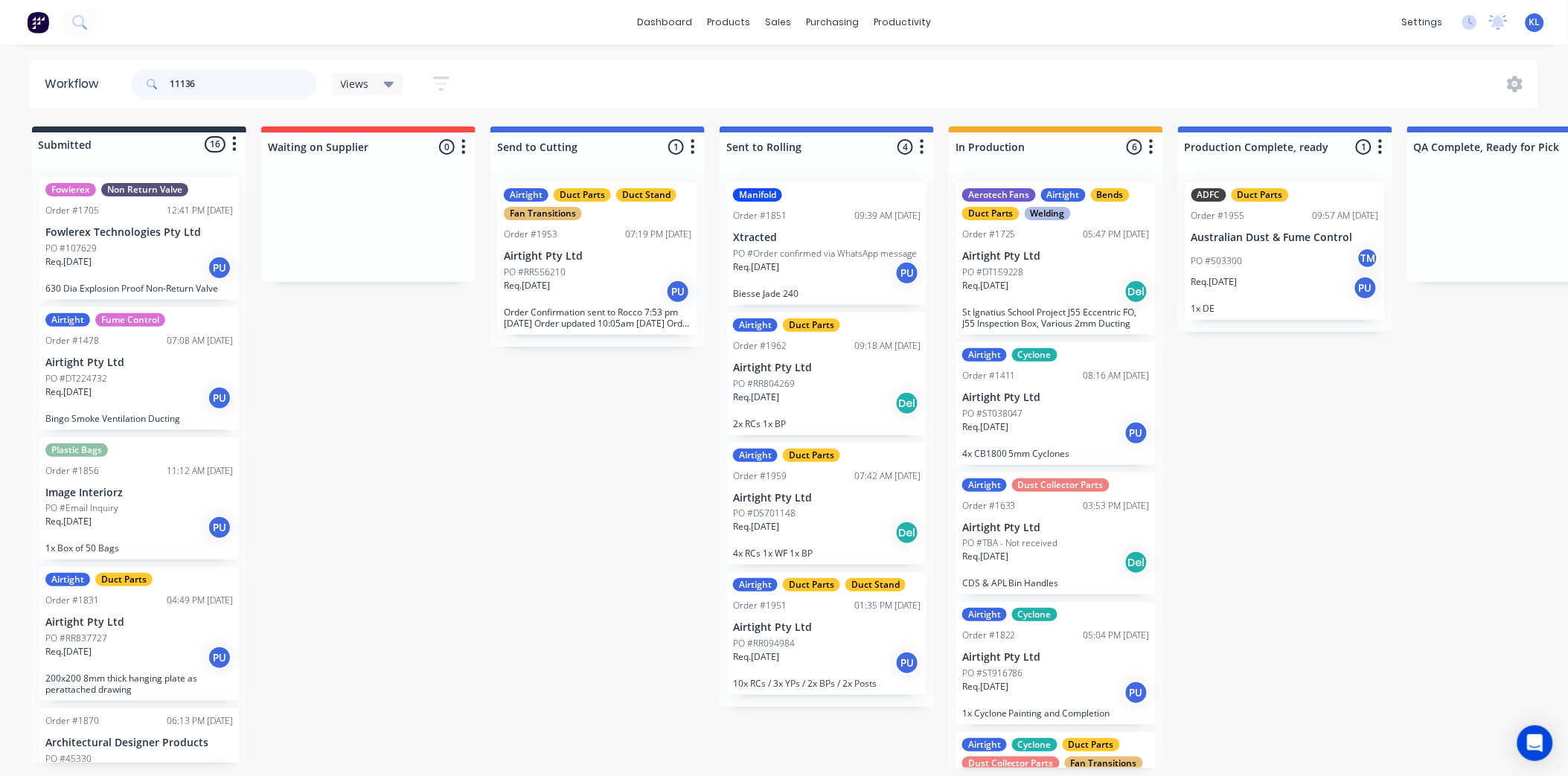
type input "11136"
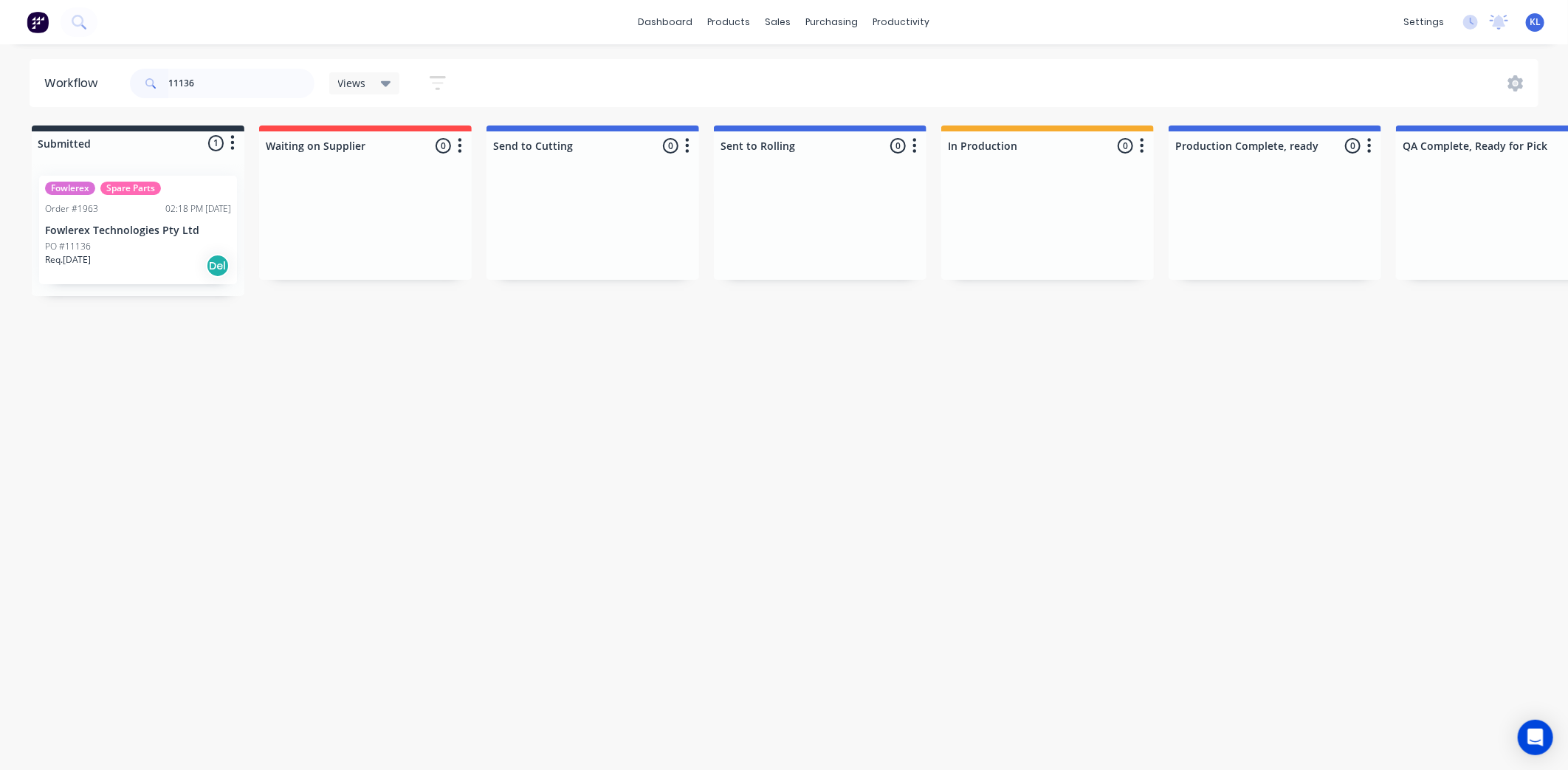
click at [372, 77] on div "Views" at bounding box center [365, 83] width 53 height 13
click at [147, 260] on div "Req. [DATE] Del" at bounding box center [138, 265] width 186 height 25
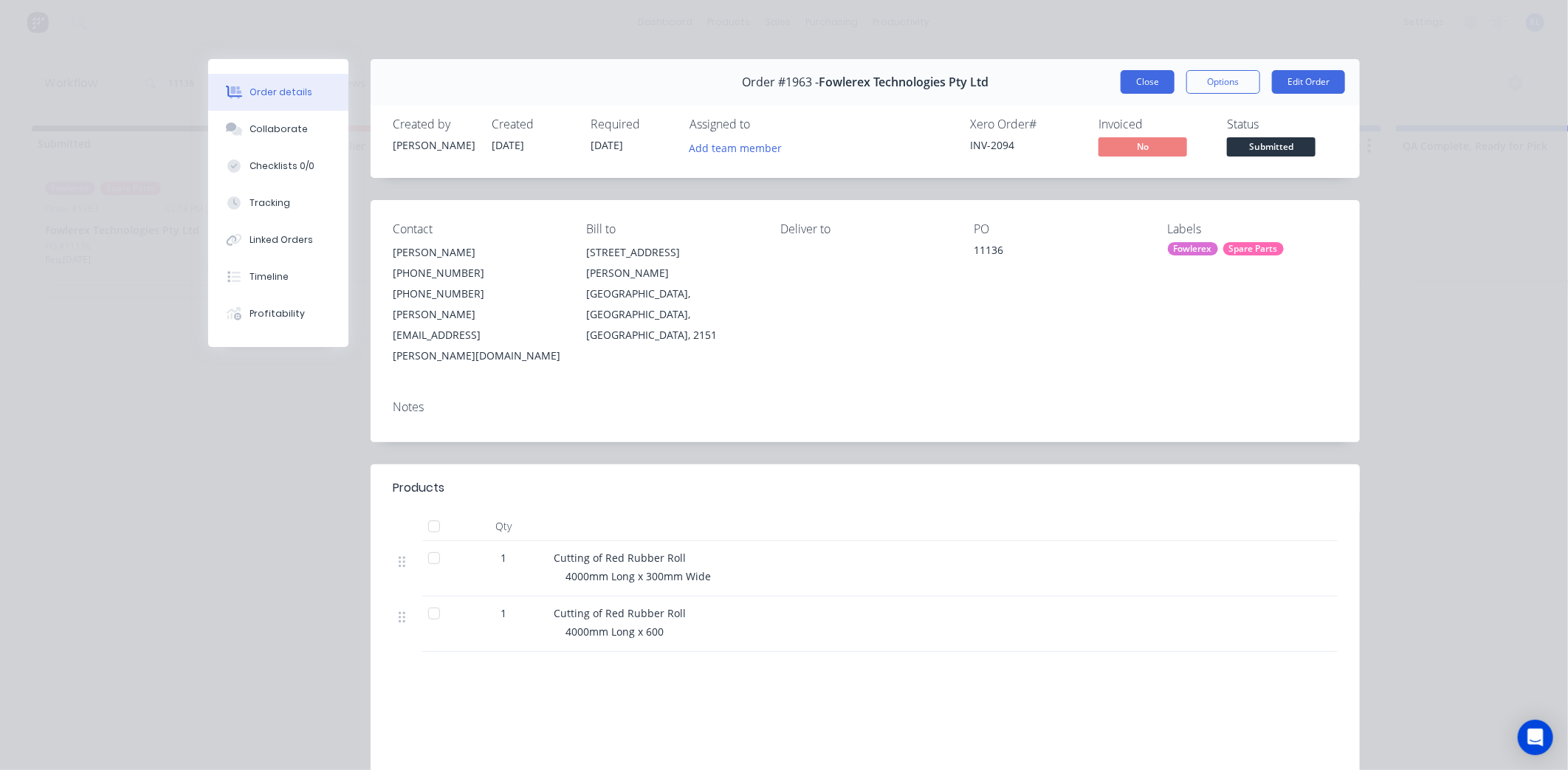
click at [1142, 85] on button "Close" at bounding box center [1148, 81] width 54 height 24
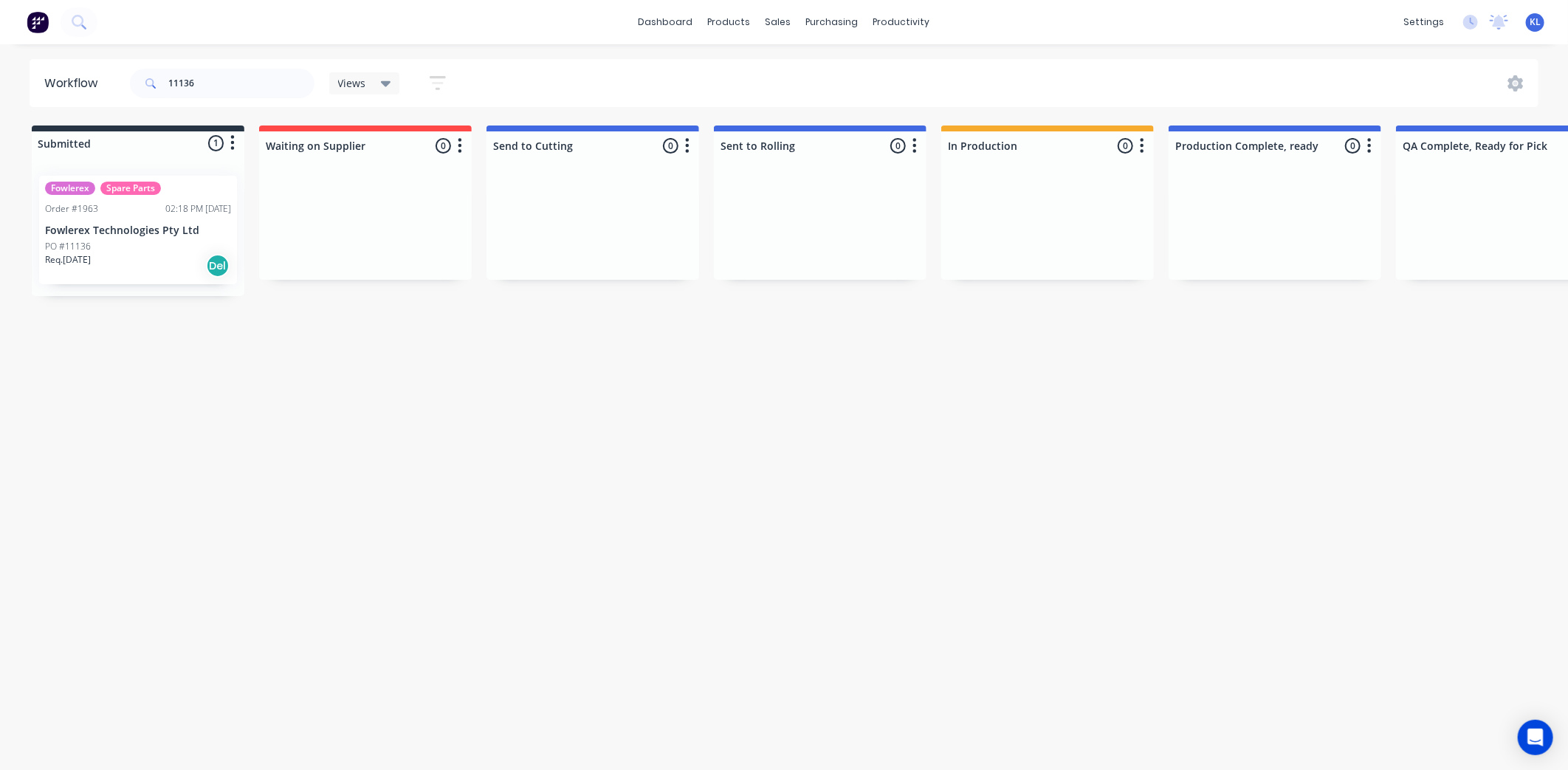
click at [811, 7] on div "dashboard products sales purchasing productivity dashboard products Product Cat…" at bounding box center [784, 22] width 1568 height 44
click at [814, 13] on div "purchasing" at bounding box center [832, 22] width 67 height 22
click at [866, 57] on link "Purchase Orders" at bounding box center [895, 71] width 195 height 30
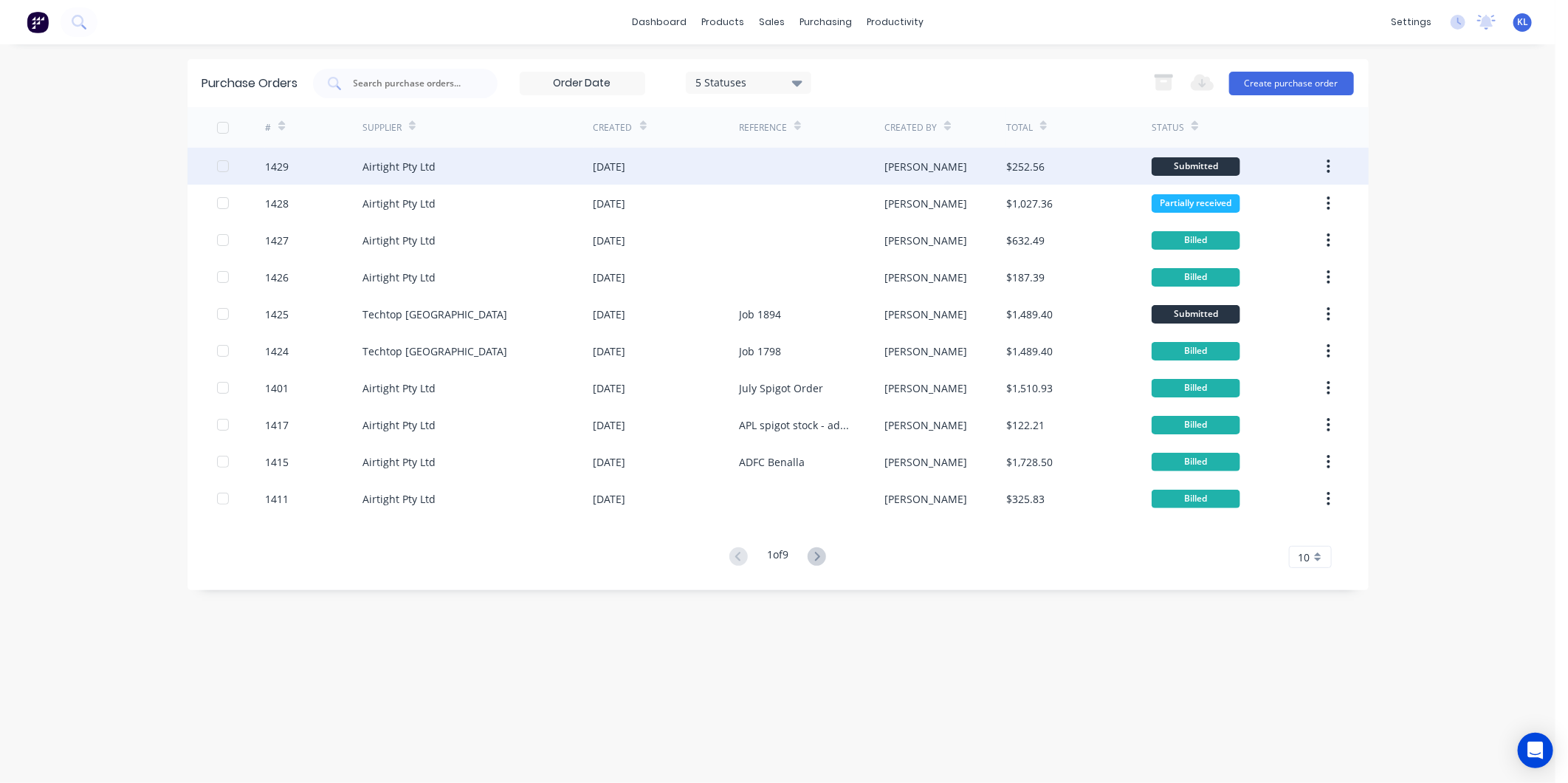
click at [1112, 165] on div "$252.56" at bounding box center [1079, 166] width 146 height 37
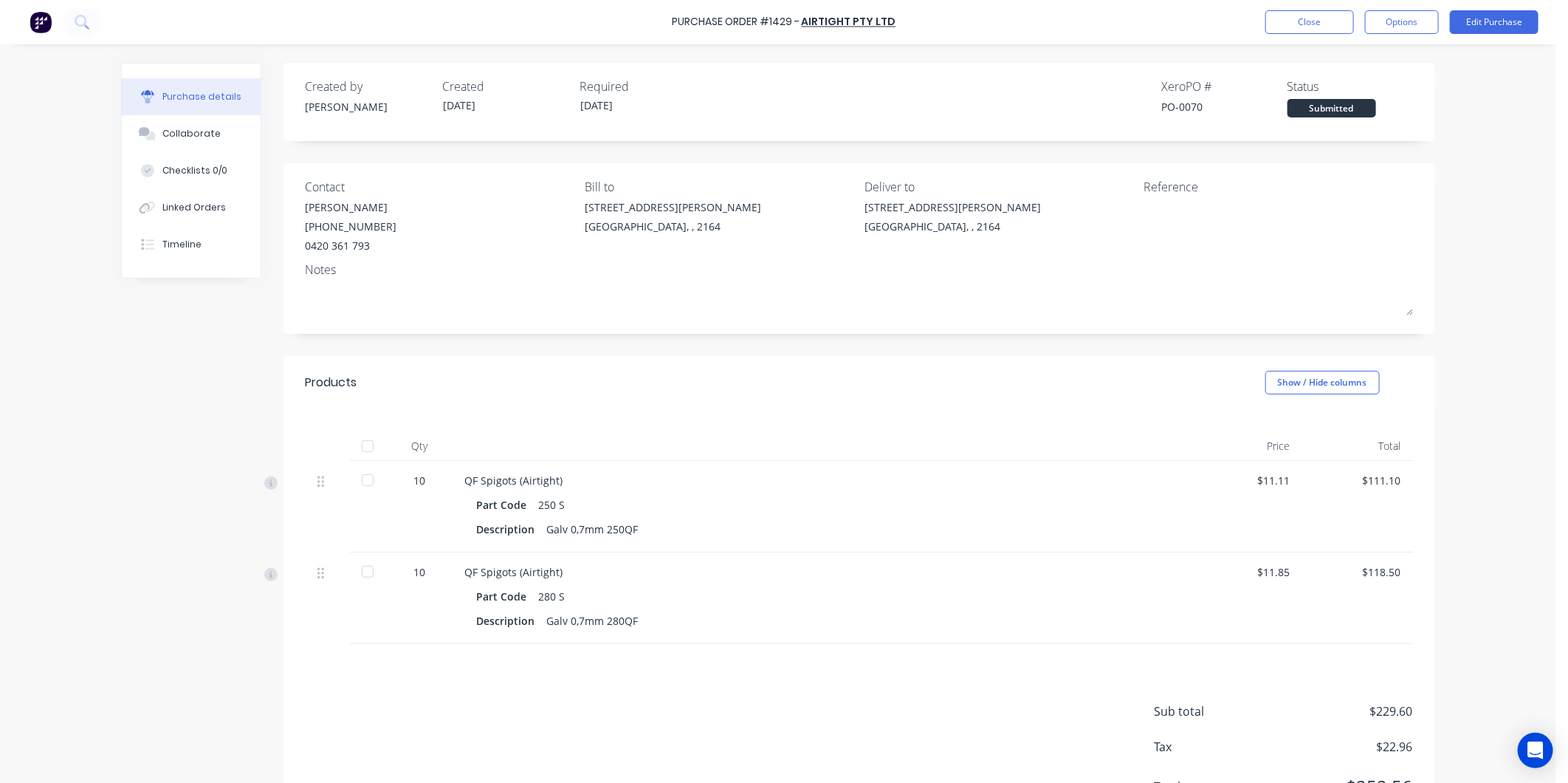
click at [363, 475] on div at bounding box center [368, 480] width 30 height 30
click at [1333, 19] on button "Close" at bounding box center [1310, 22] width 89 height 24
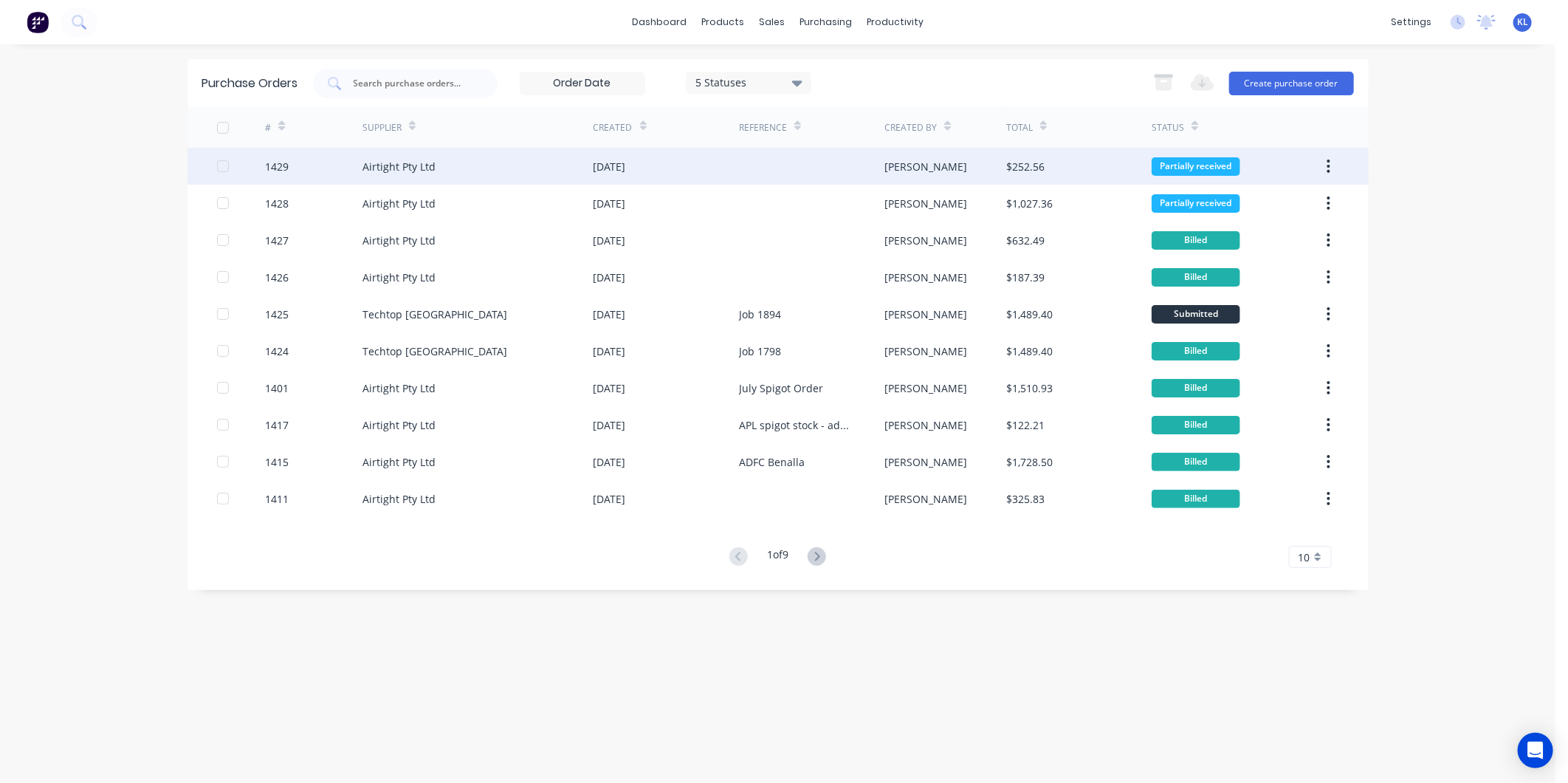
click at [1144, 172] on div "$252.56" at bounding box center [1079, 166] width 146 height 37
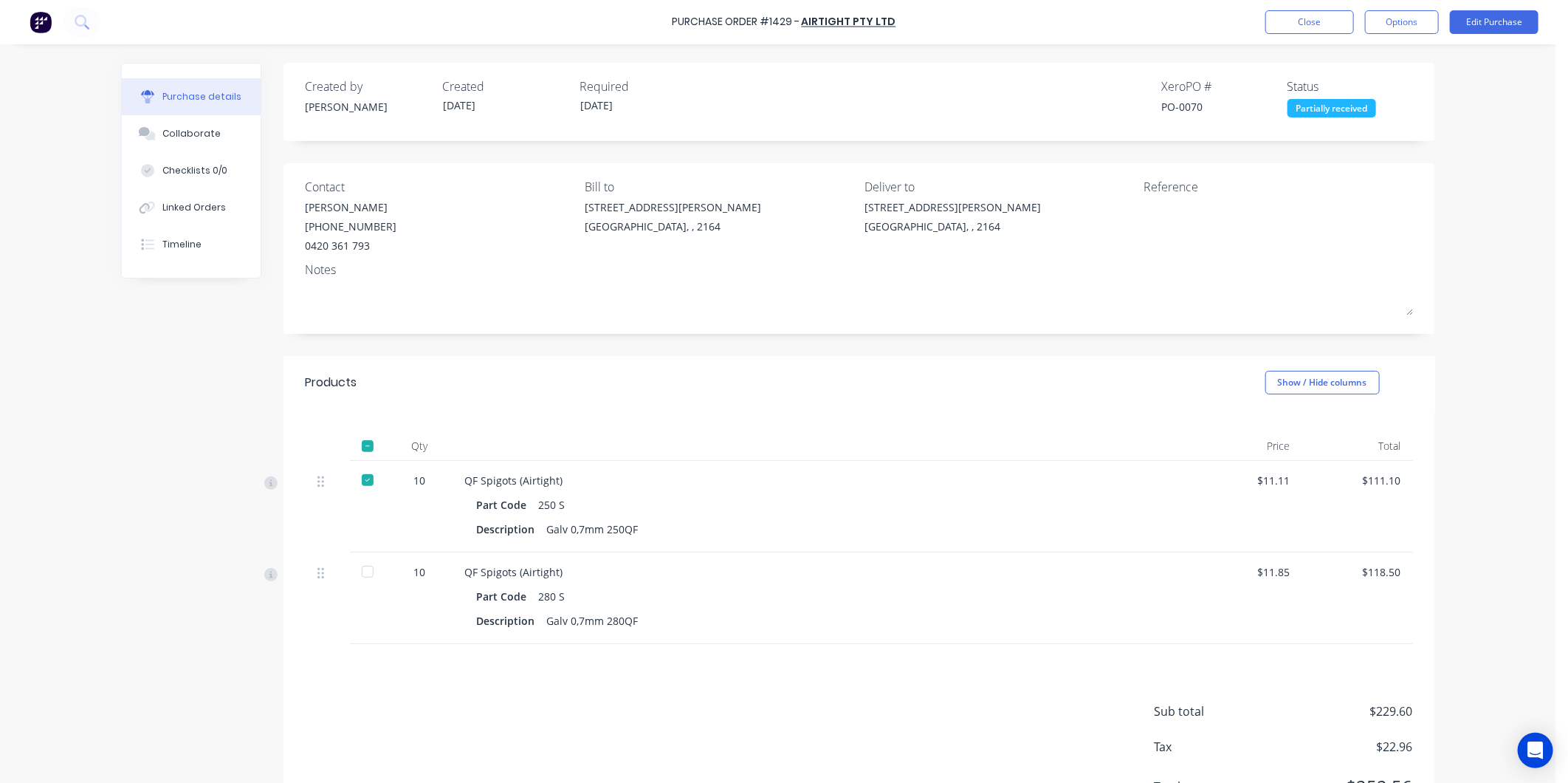
click at [358, 481] on div at bounding box center [368, 480] width 30 height 30
click at [362, 480] on div at bounding box center [368, 480] width 30 height 30
click at [317, 482] on icon at bounding box center [321, 481] width 7 height 11
click at [1332, 23] on button "Close" at bounding box center [1310, 22] width 89 height 24
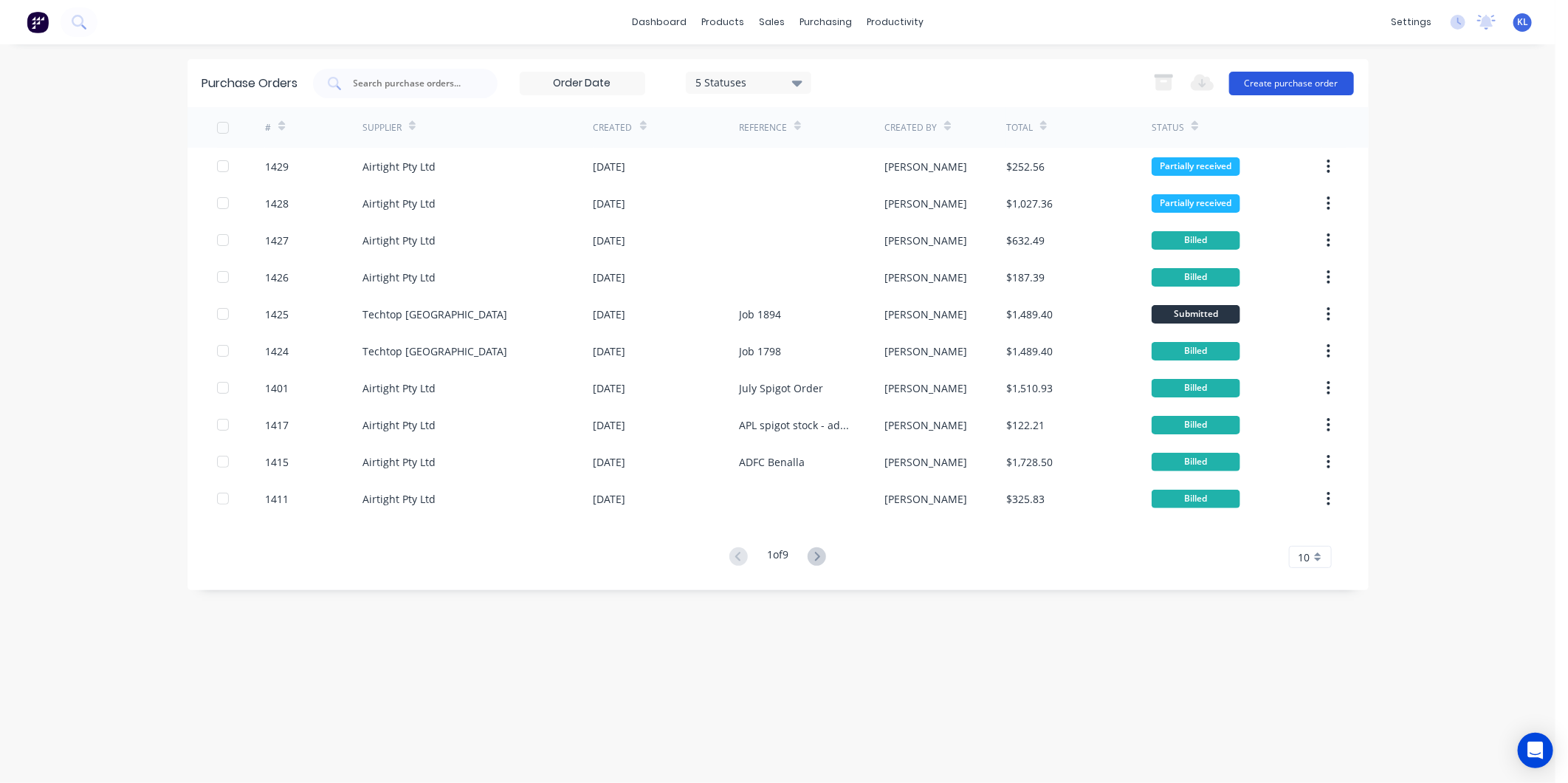
click at [1287, 72] on button "Create purchase order" at bounding box center [1292, 83] width 125 height 24
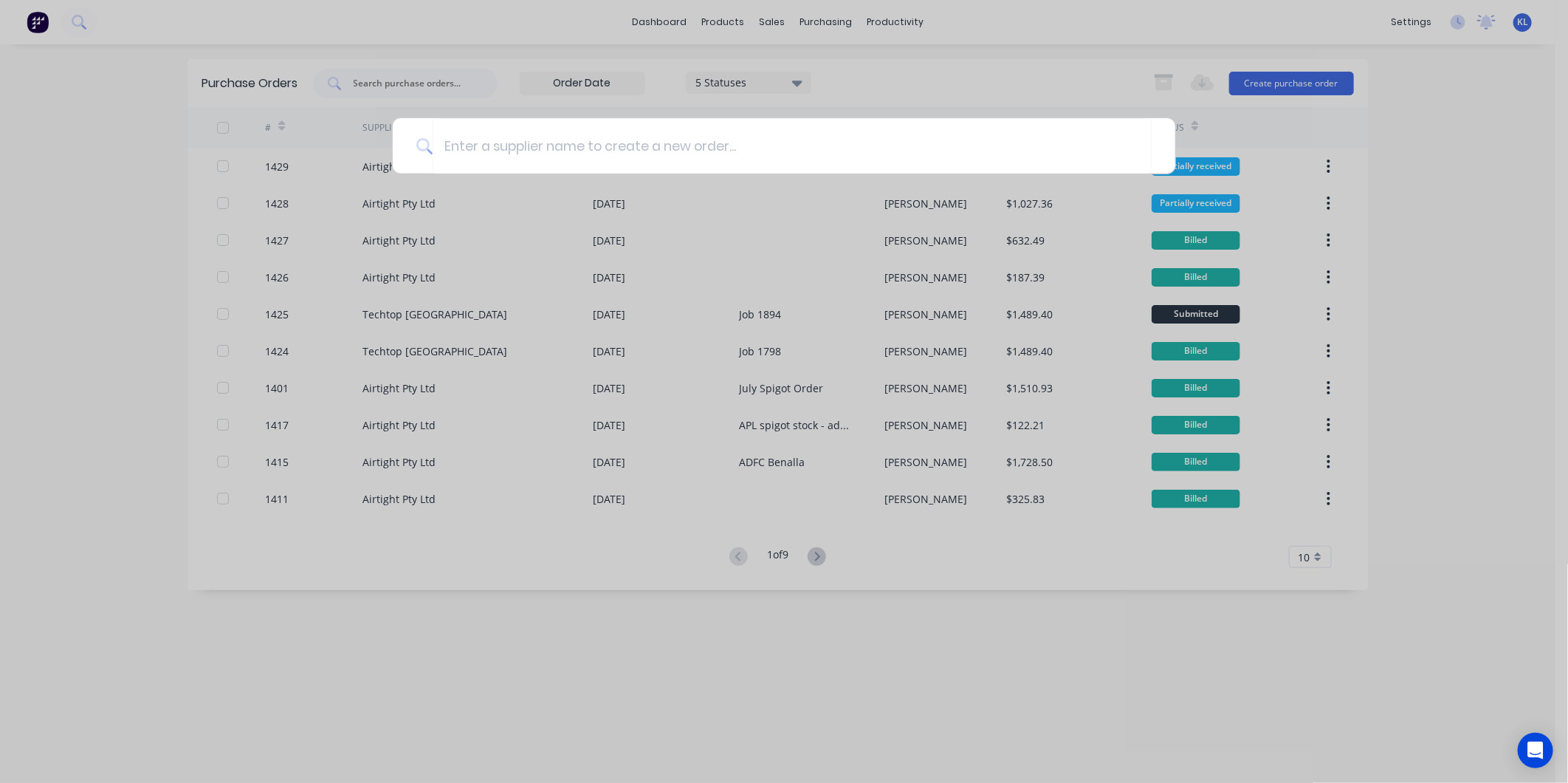
click at [1162, 209] on div at bounding box center [784, 392] width 1568 height 783
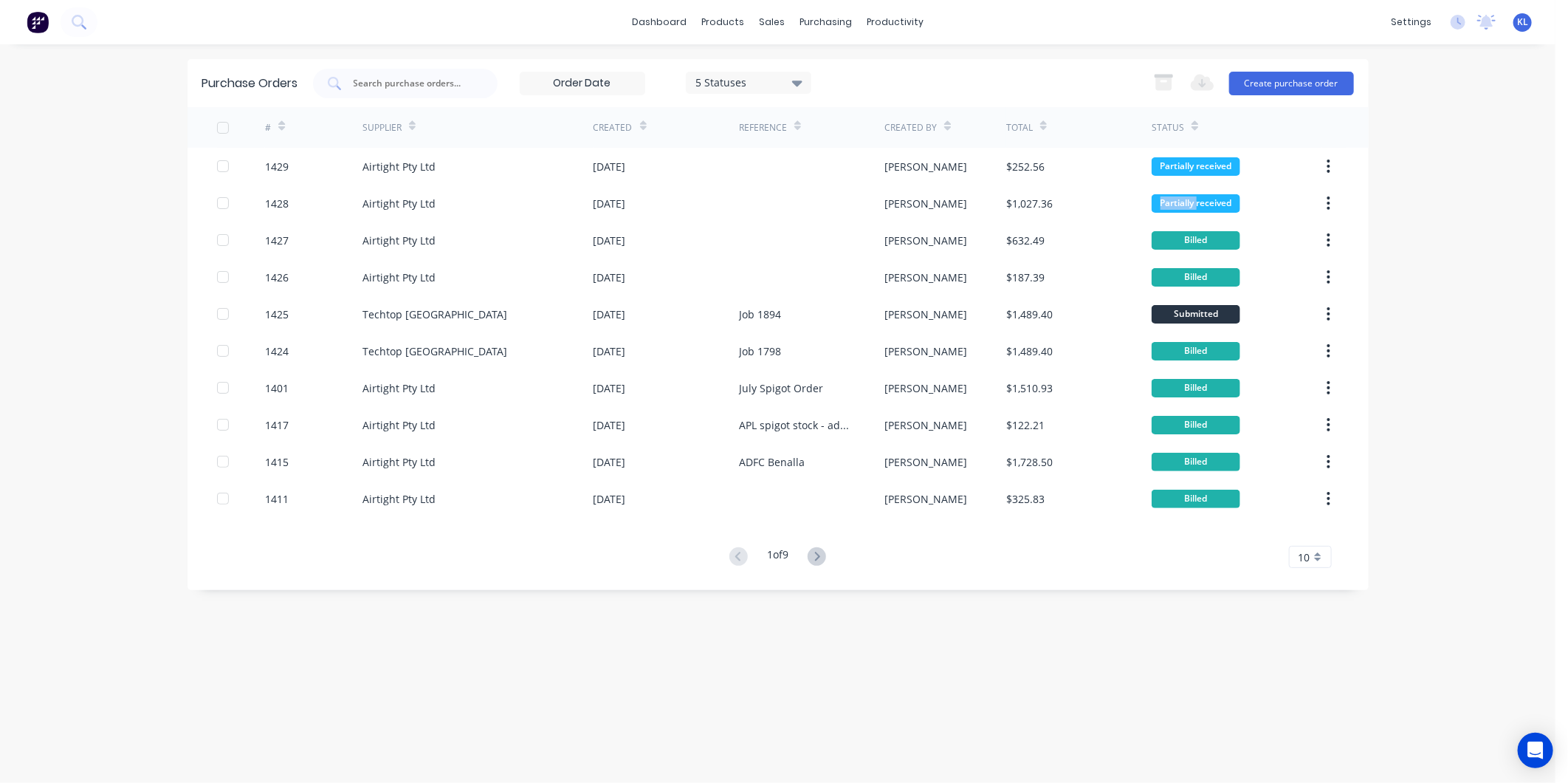
click at [1162, 209] on div "Partially received" at bounding box center [1196, 203] width 89 height 18
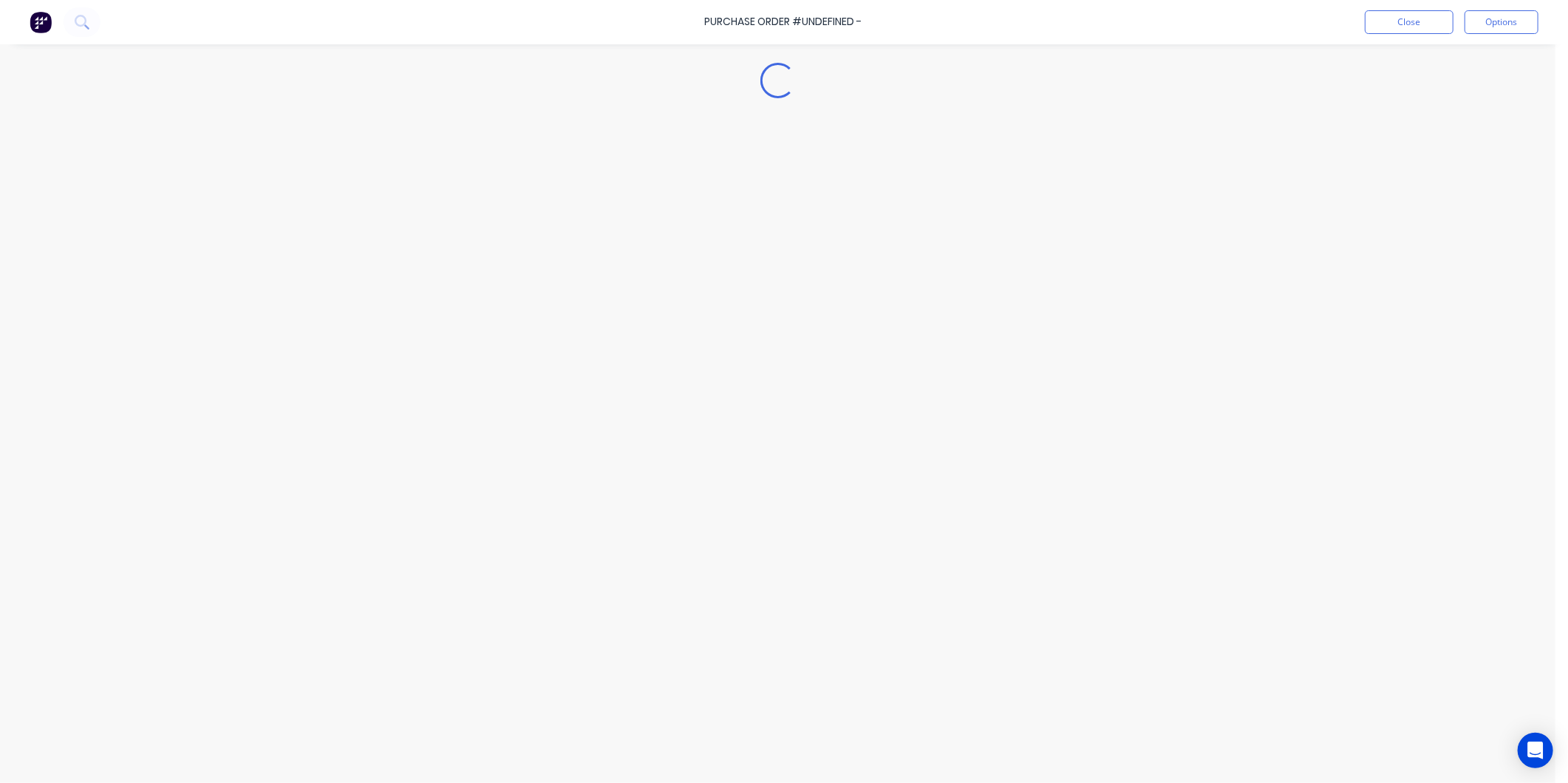
type textarea "x"
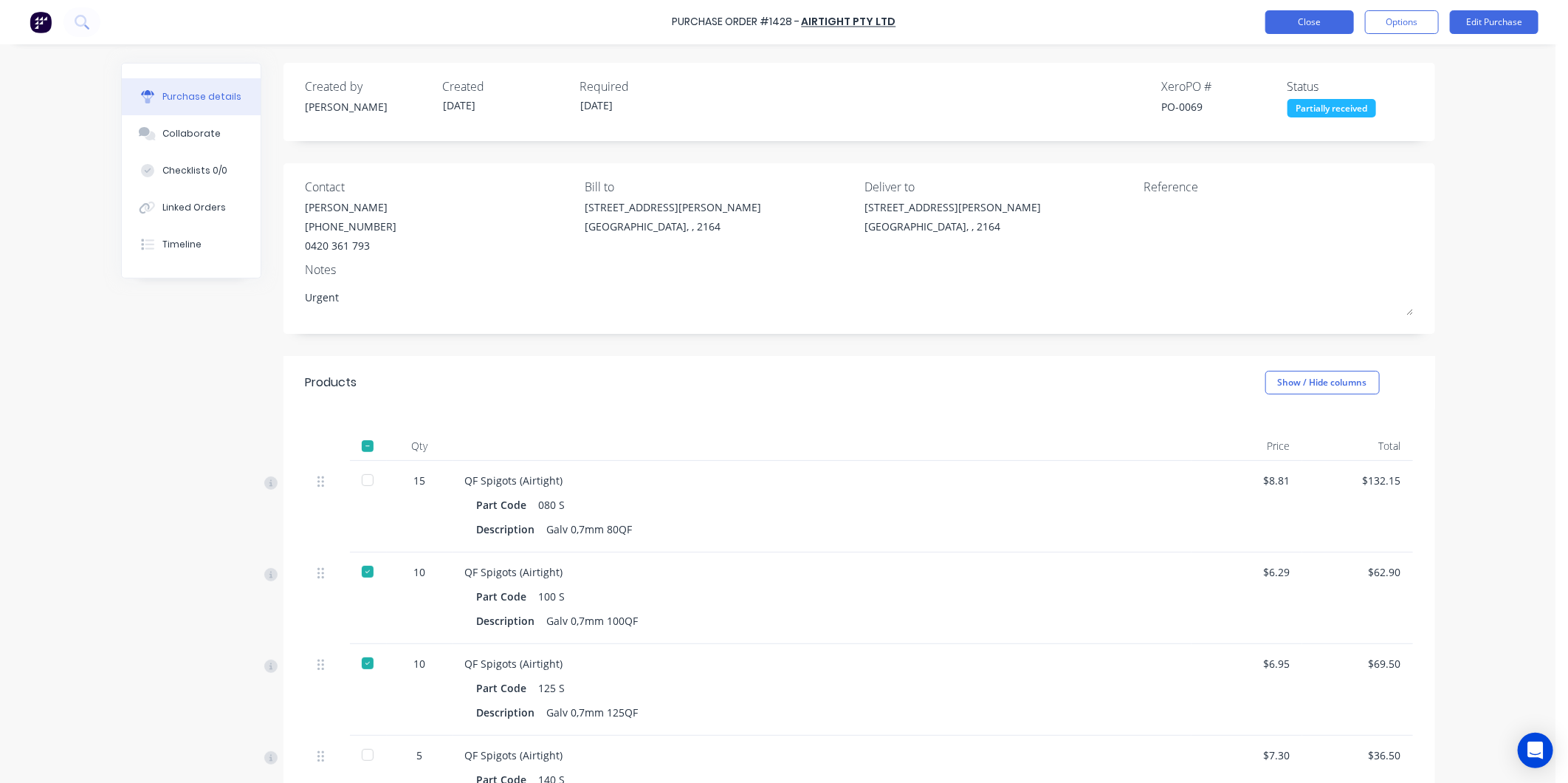
click at [1299, 21] on button "Close" at bounding box center [1310, 22] width 89 height 24
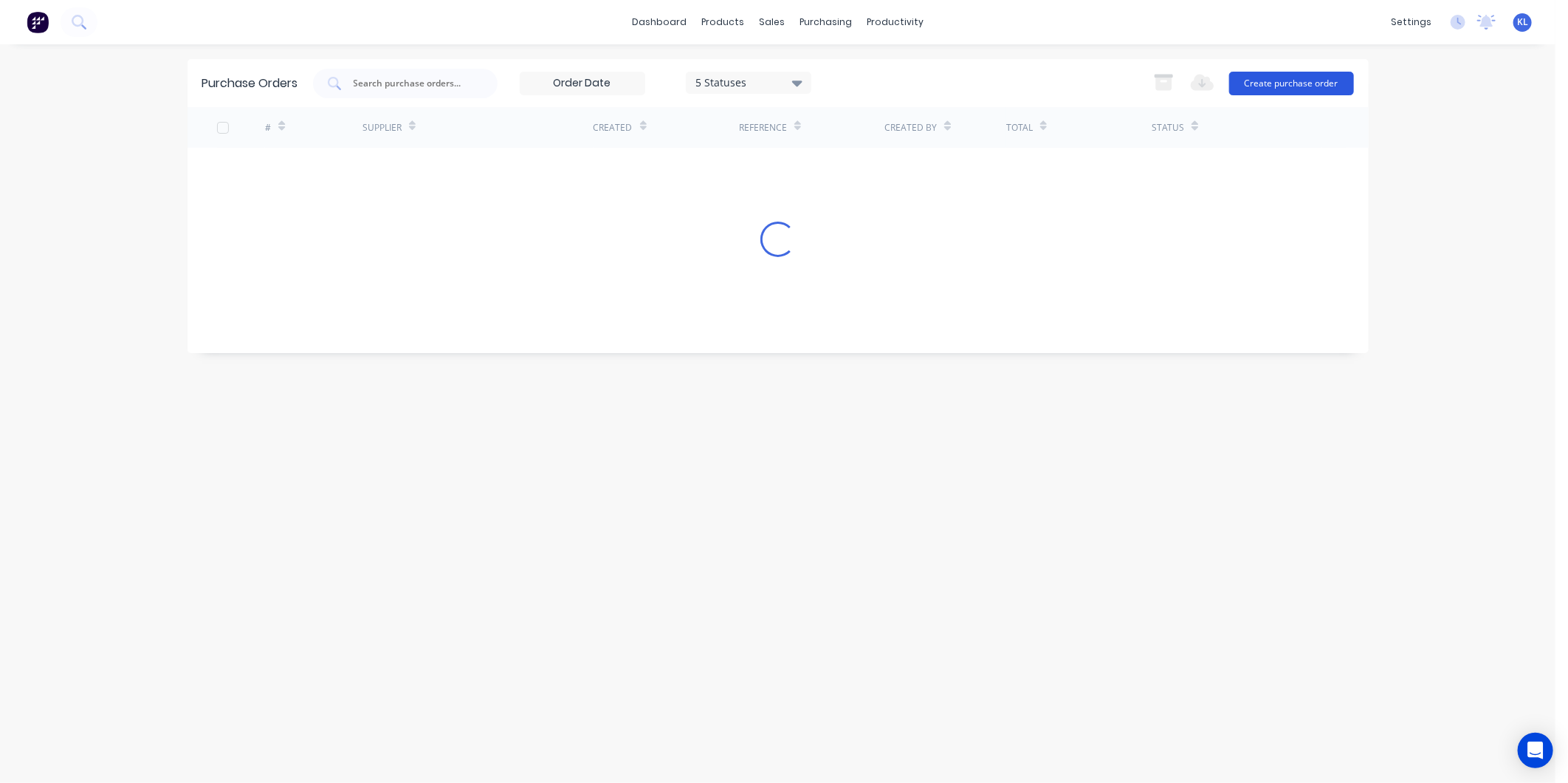
click at [1285, 75] on button "Create purchase order" at bounding box center [1292, 83] width 125 height 24
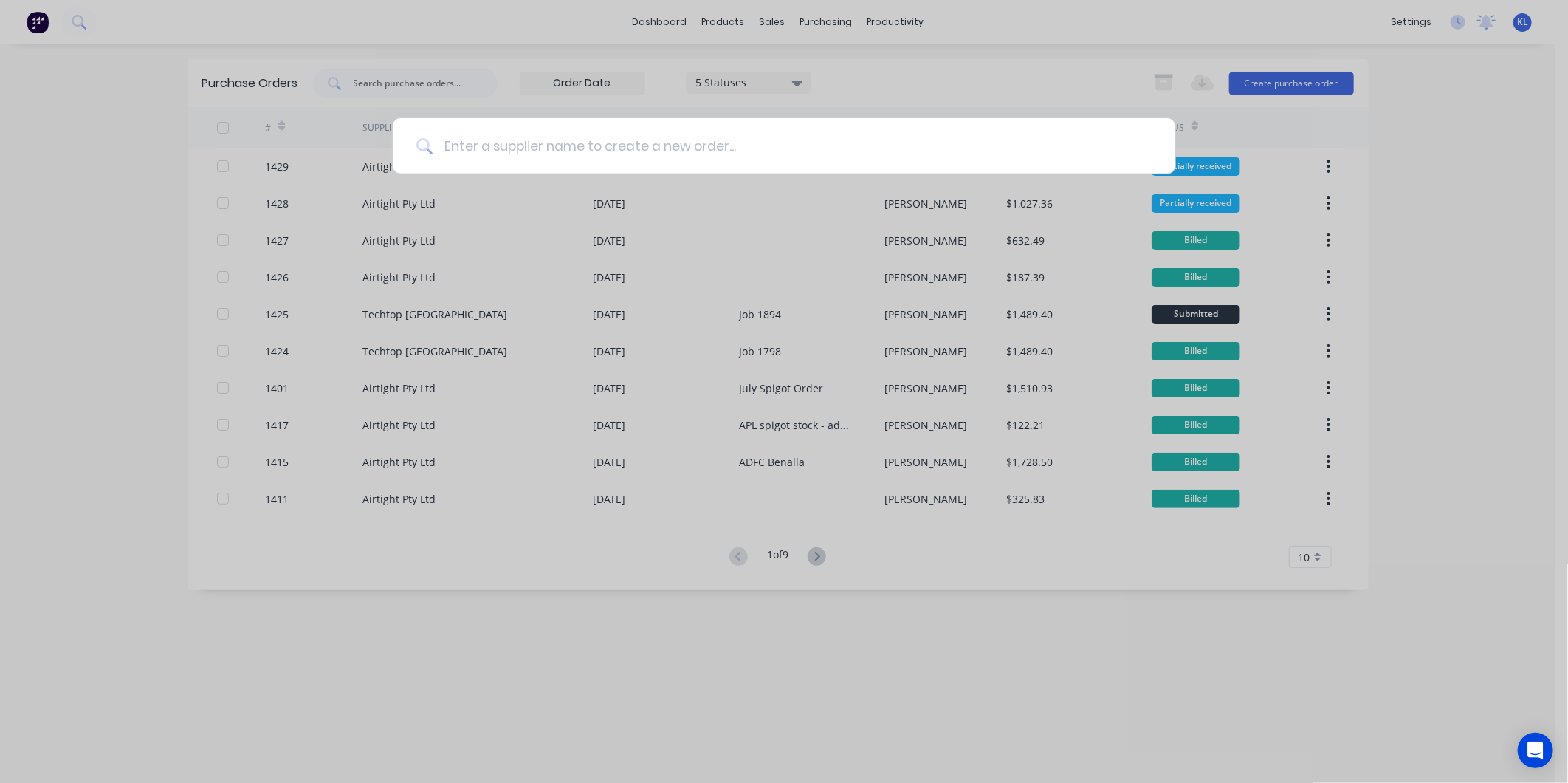
click at [673, 143] on input at bounding box center [792, 146] width 719 height 56
click at [1243, 99] on div at bounding box center [784, 392] width 1568 height 783
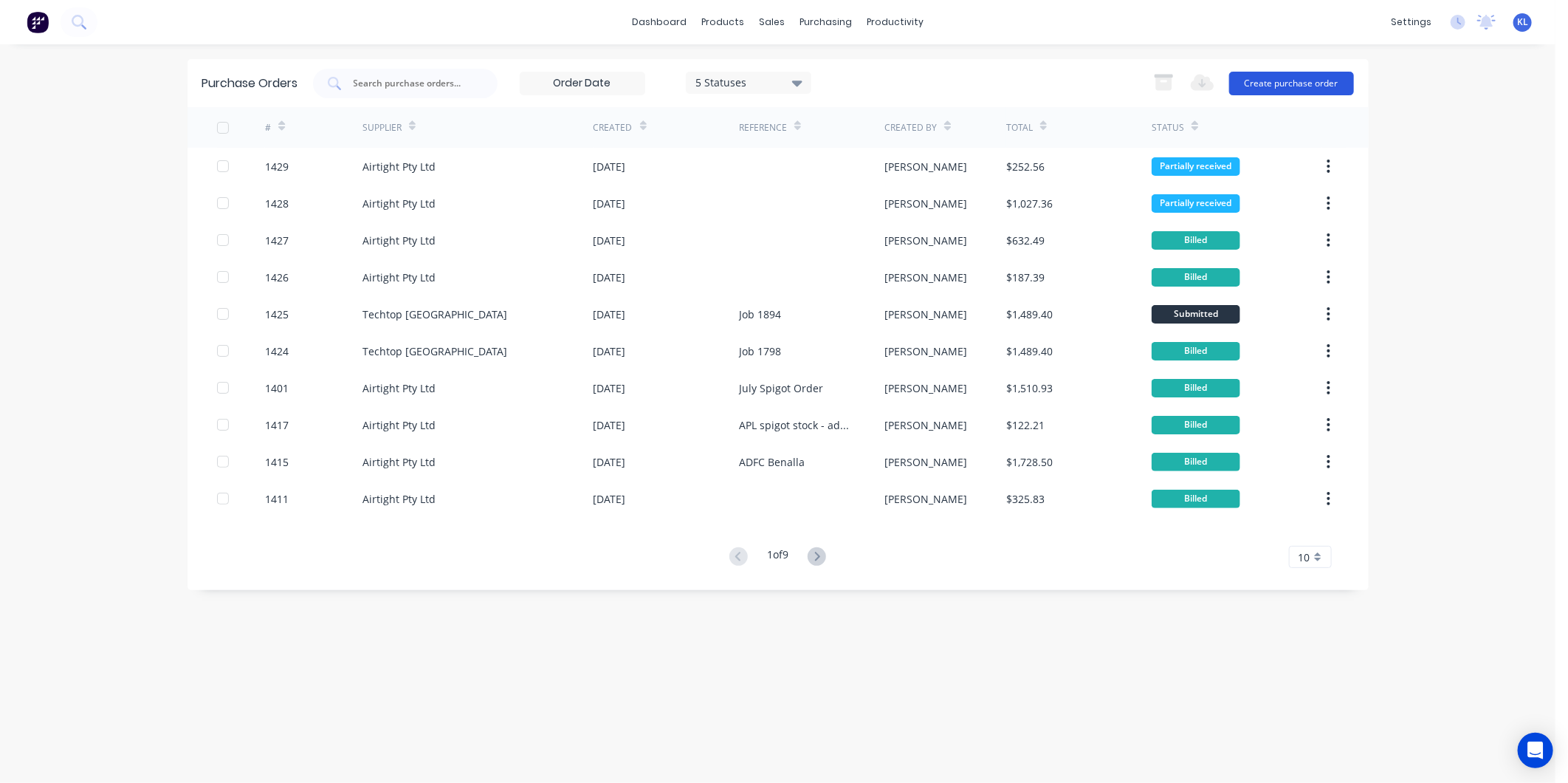
click at [1263, 82] on button "Create purchase order" at bounding box center [1292, 83] width 125 height 24
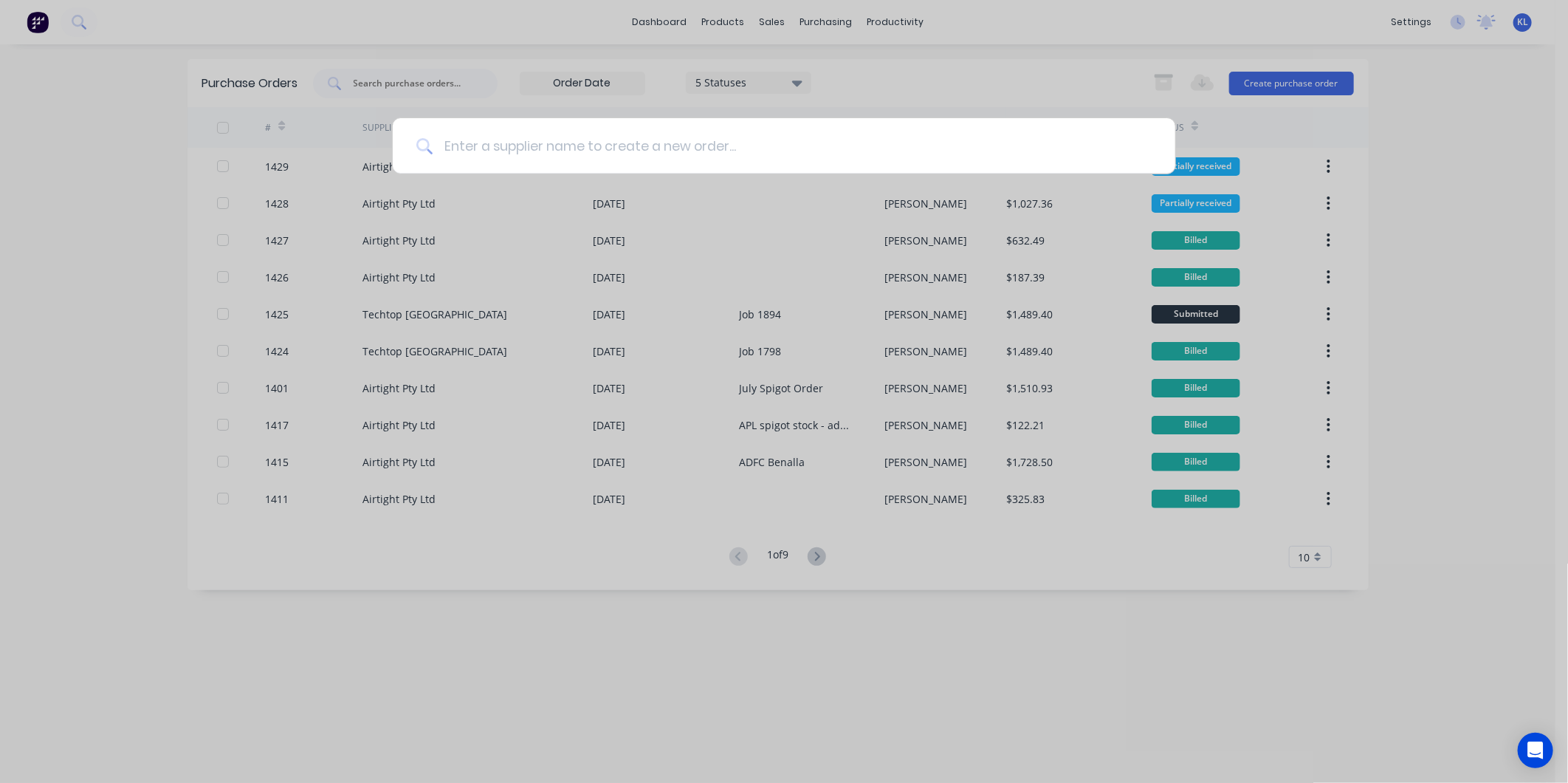
click at [558, 162] on input at bounding box center [792, 146] width 719 height 56
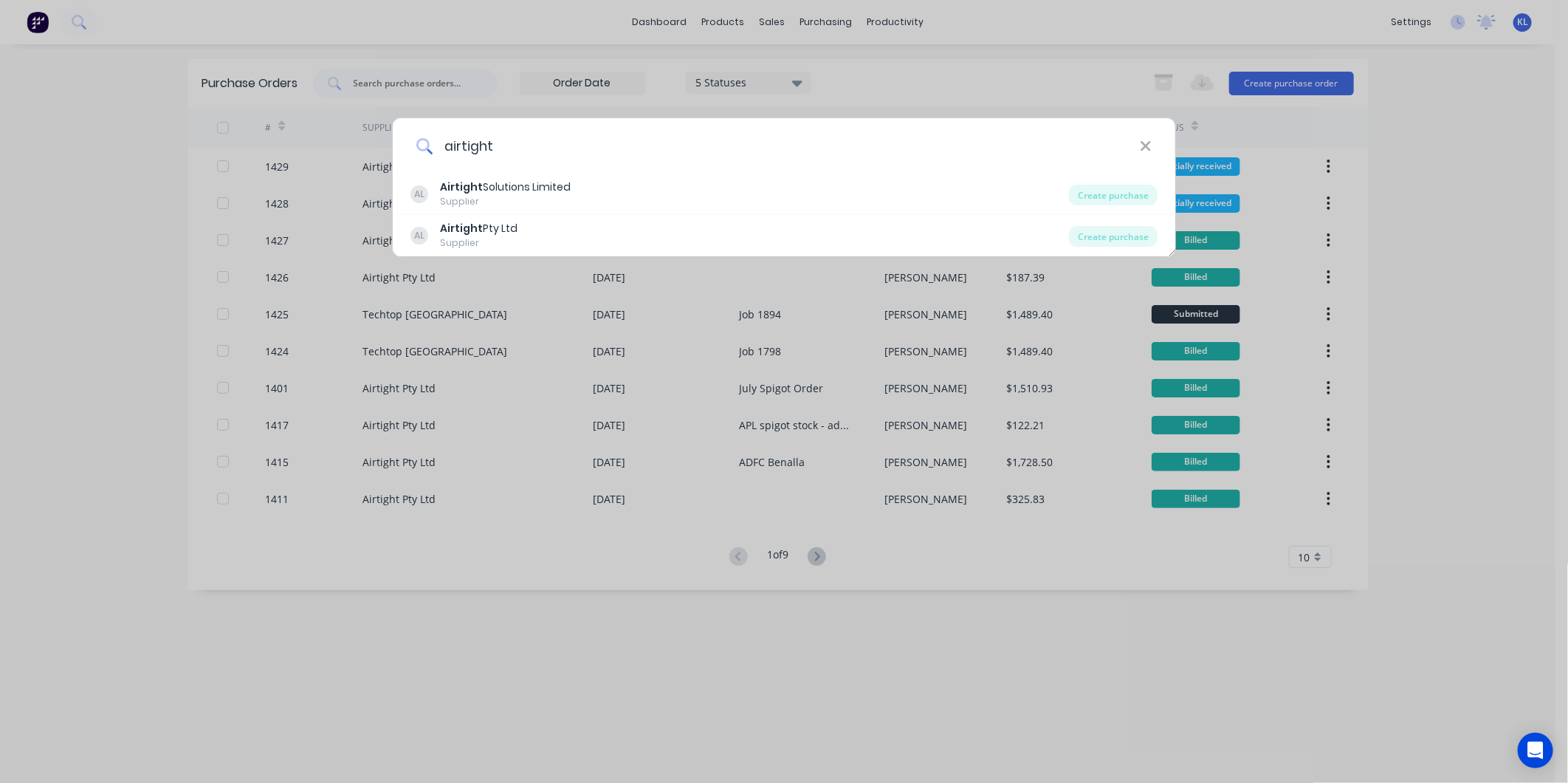
type input "Airtight"
click at [475, 193] on b "Airtight" at bounding box center [461, 187] width 43 height 15
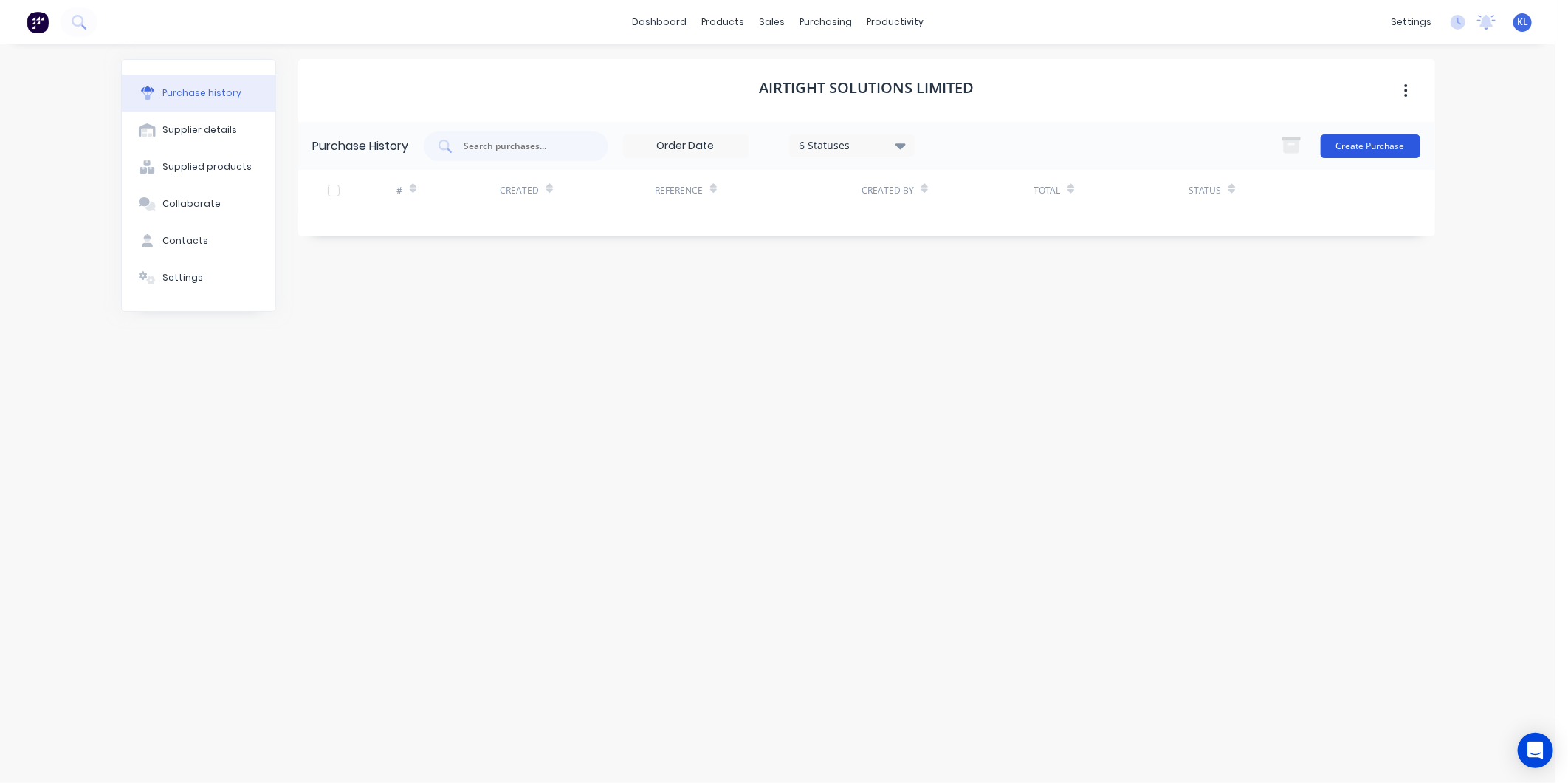
click at [1353, 146] on button "Create Purchase" at bounding box center [1371, 146] width 99 height 24
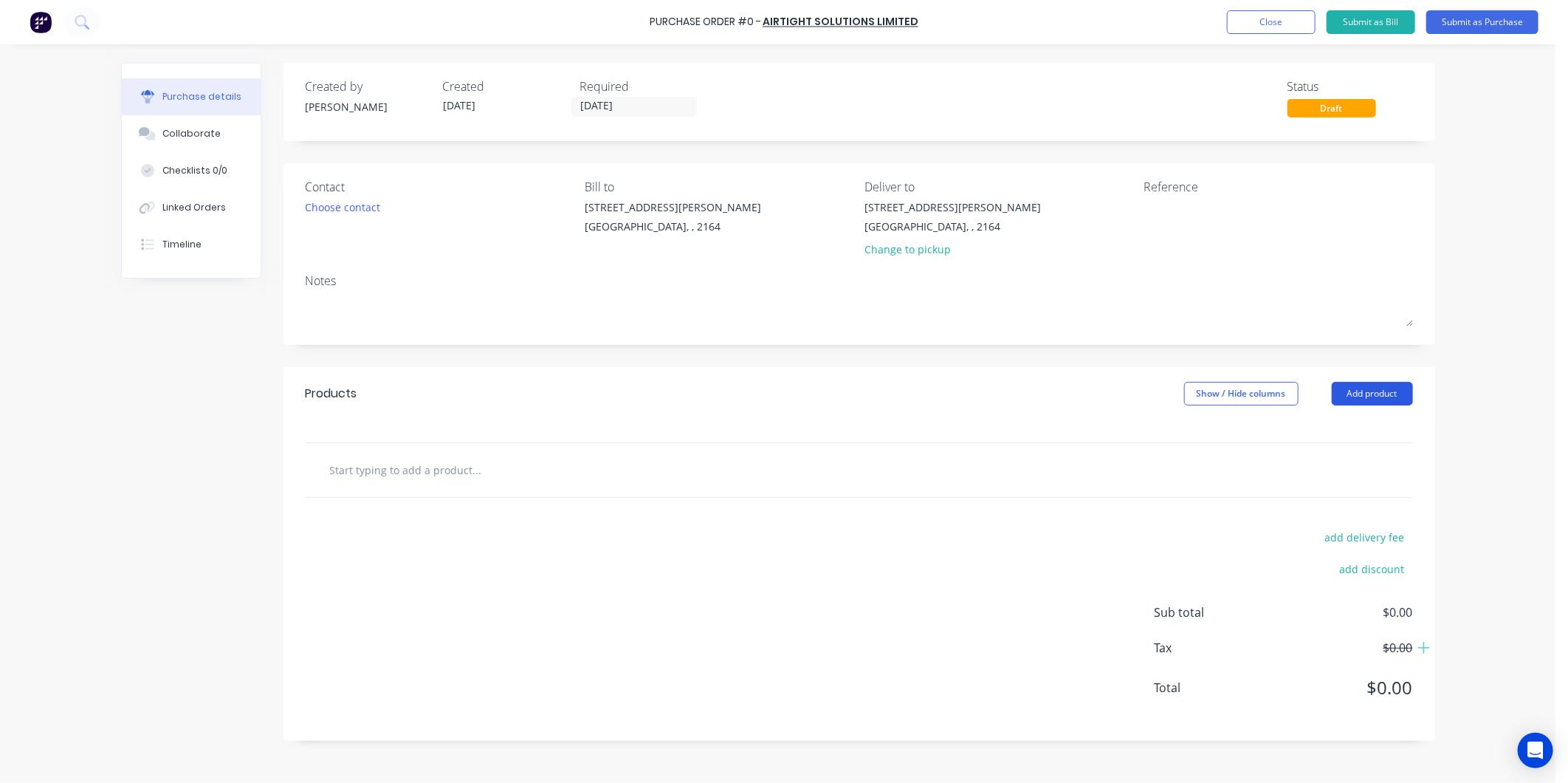
click at [1359, 388] on button "Add product" at bounding box center [1372, 393] width 81 height 24
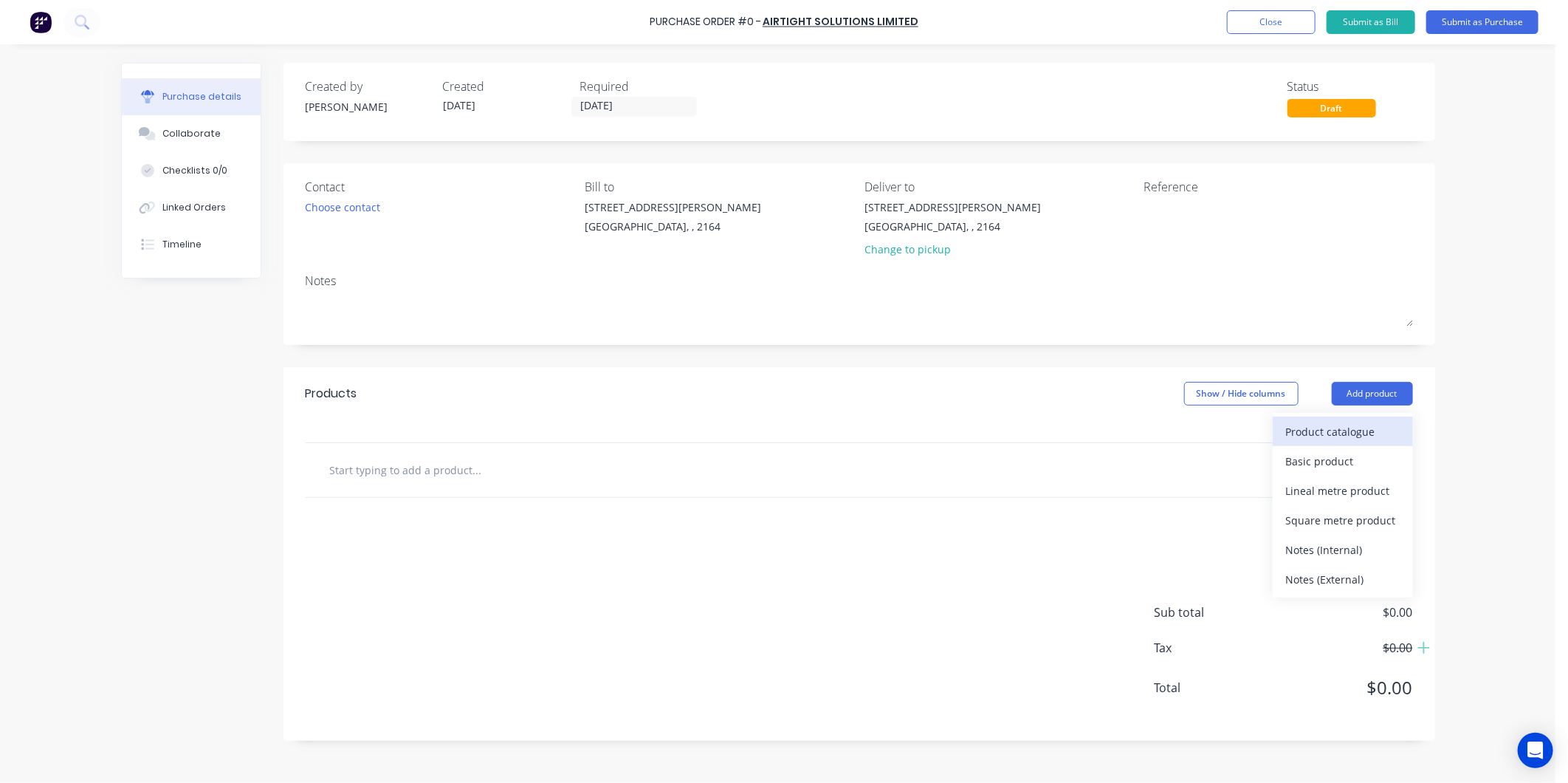
click at [1334, 434] on div "Product catalogue" at bounding box center [1343, 432] width 113 height 22
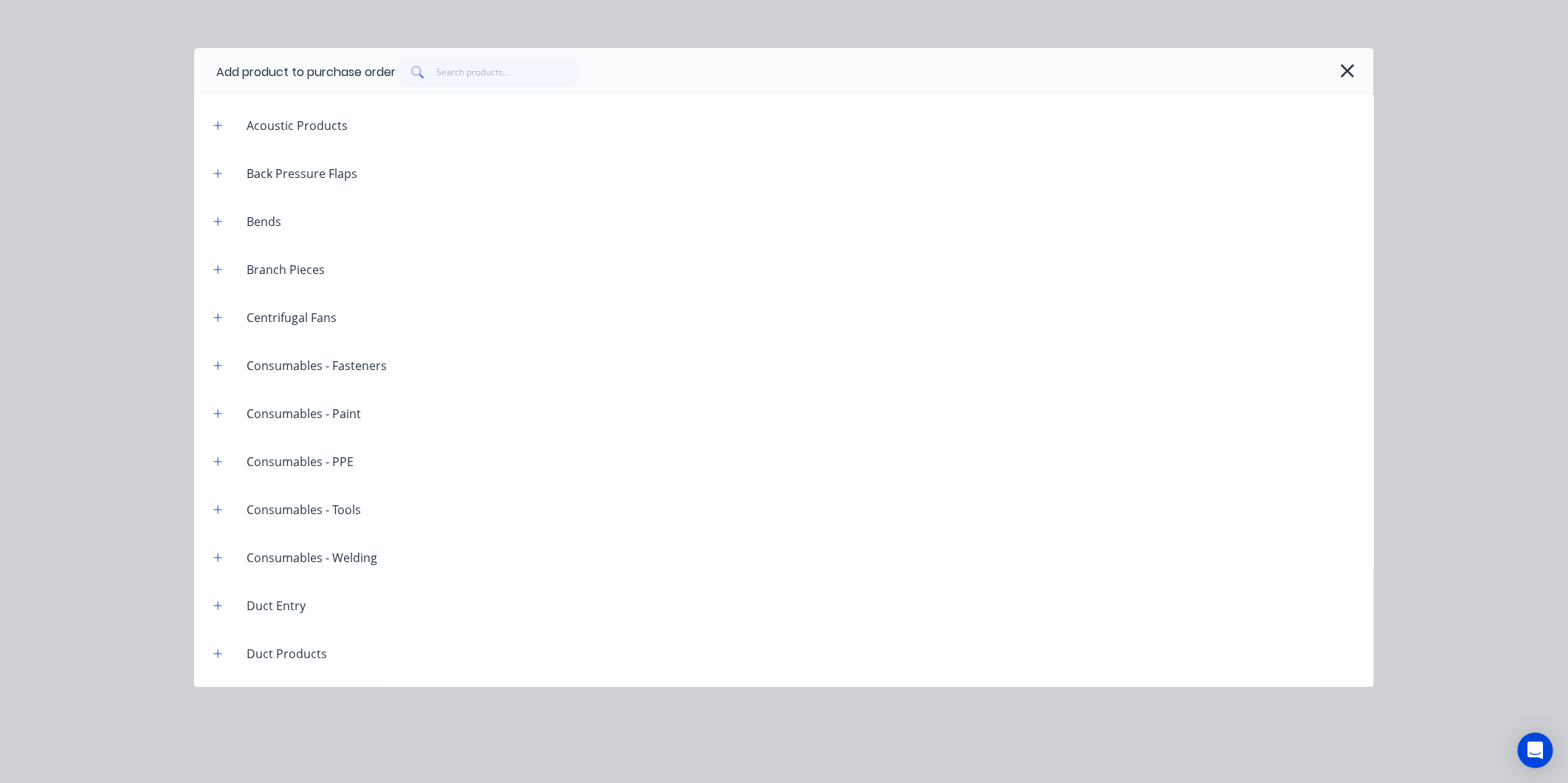
scroll to position [82, 0]
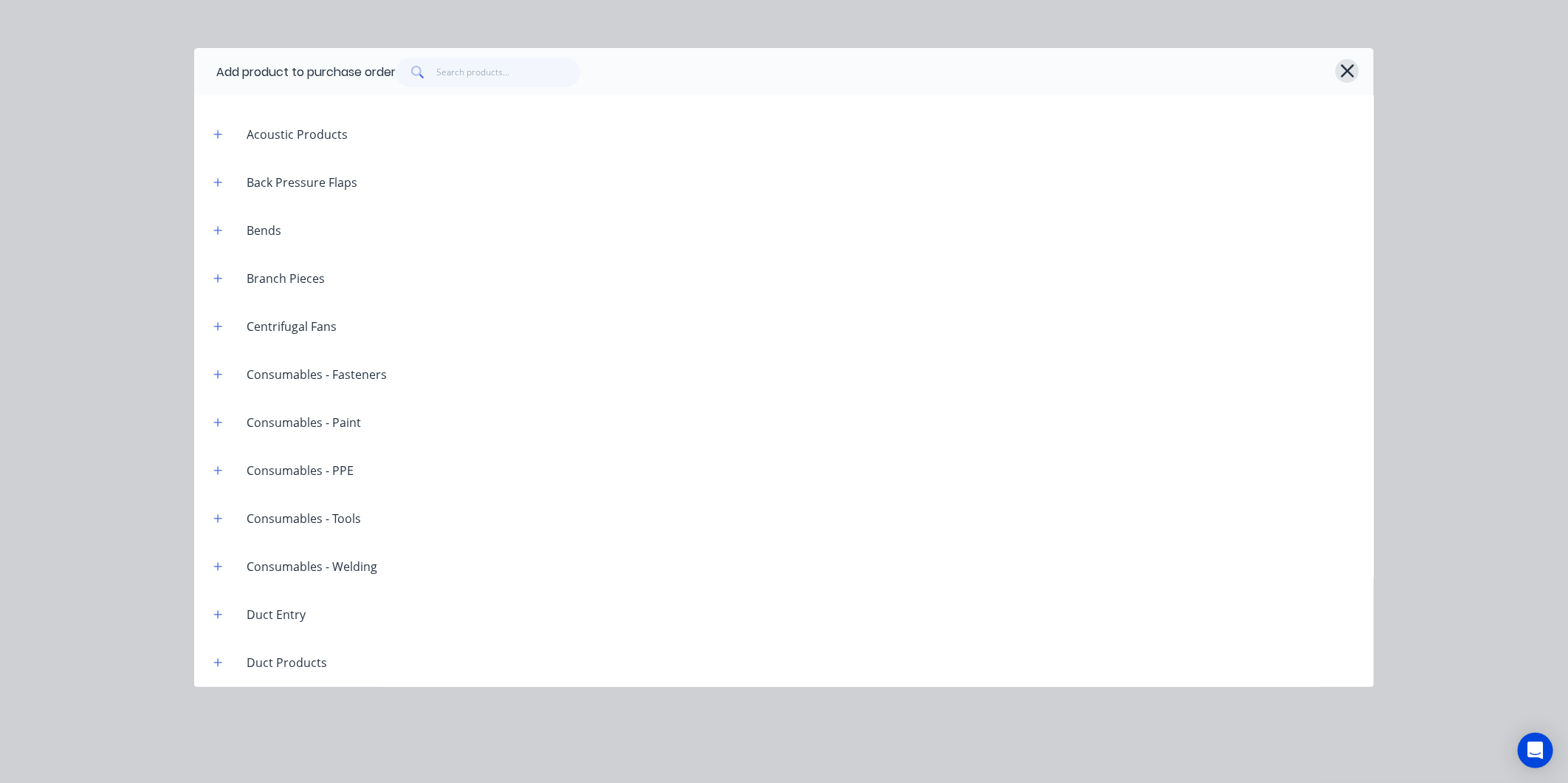
click at [1350, 65] on icon "button" at bounding box center [1348, 71] width 16 height 21
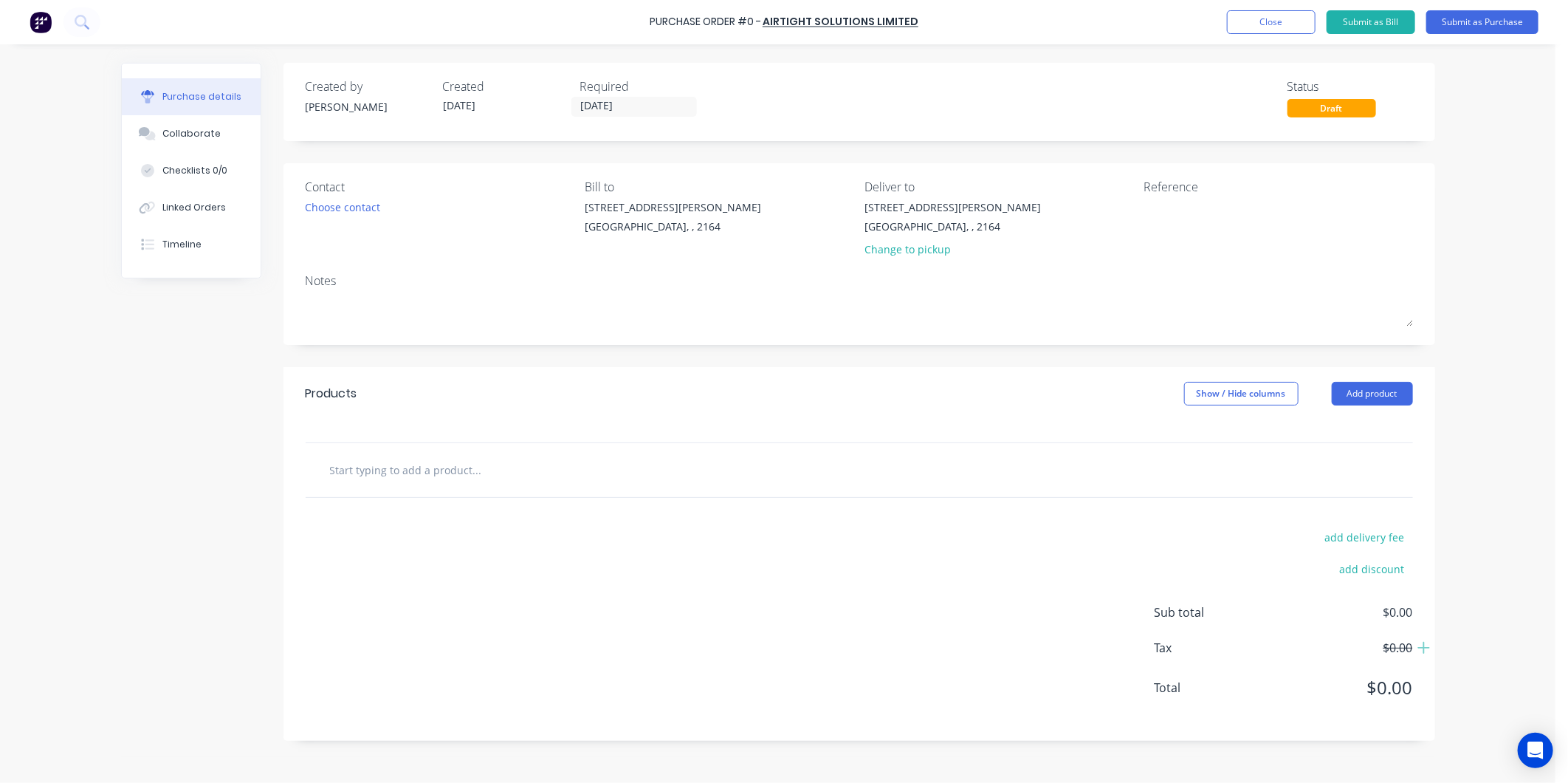
click at [1367, 378] on div "Products Show / Hide columns Add product" at bounding box center [859, 393] width 1152 height 53
click at [1356, 396] on button "Add product" at bounding box center [1372, 393] width 81 height 24
click at [319, 210] on div "Choose contact" at bounding box center [344, 208] width 75 height 16
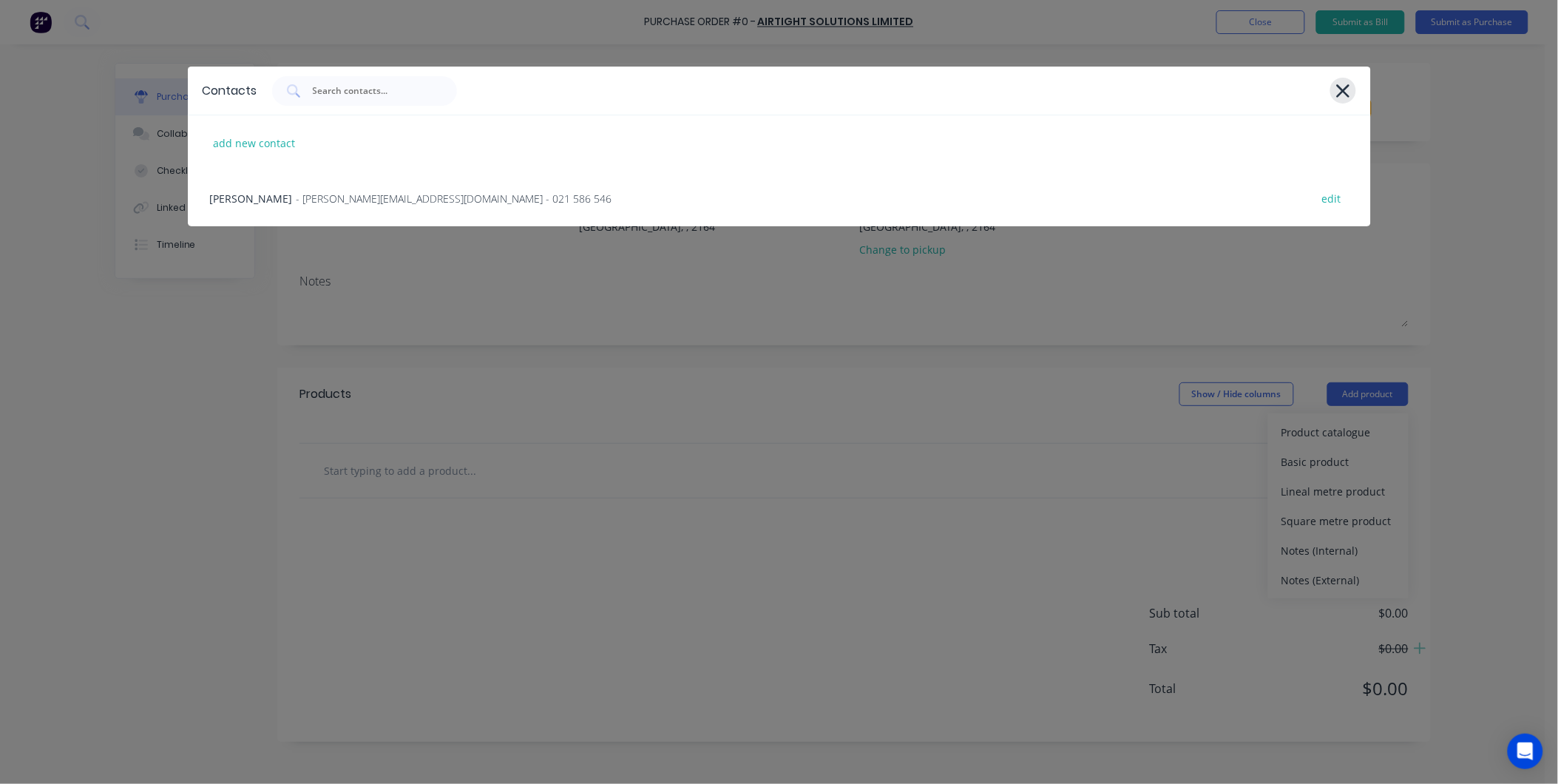
click at [1344, 89] on icon at bounding box center [1342, 91] width 13 height 13
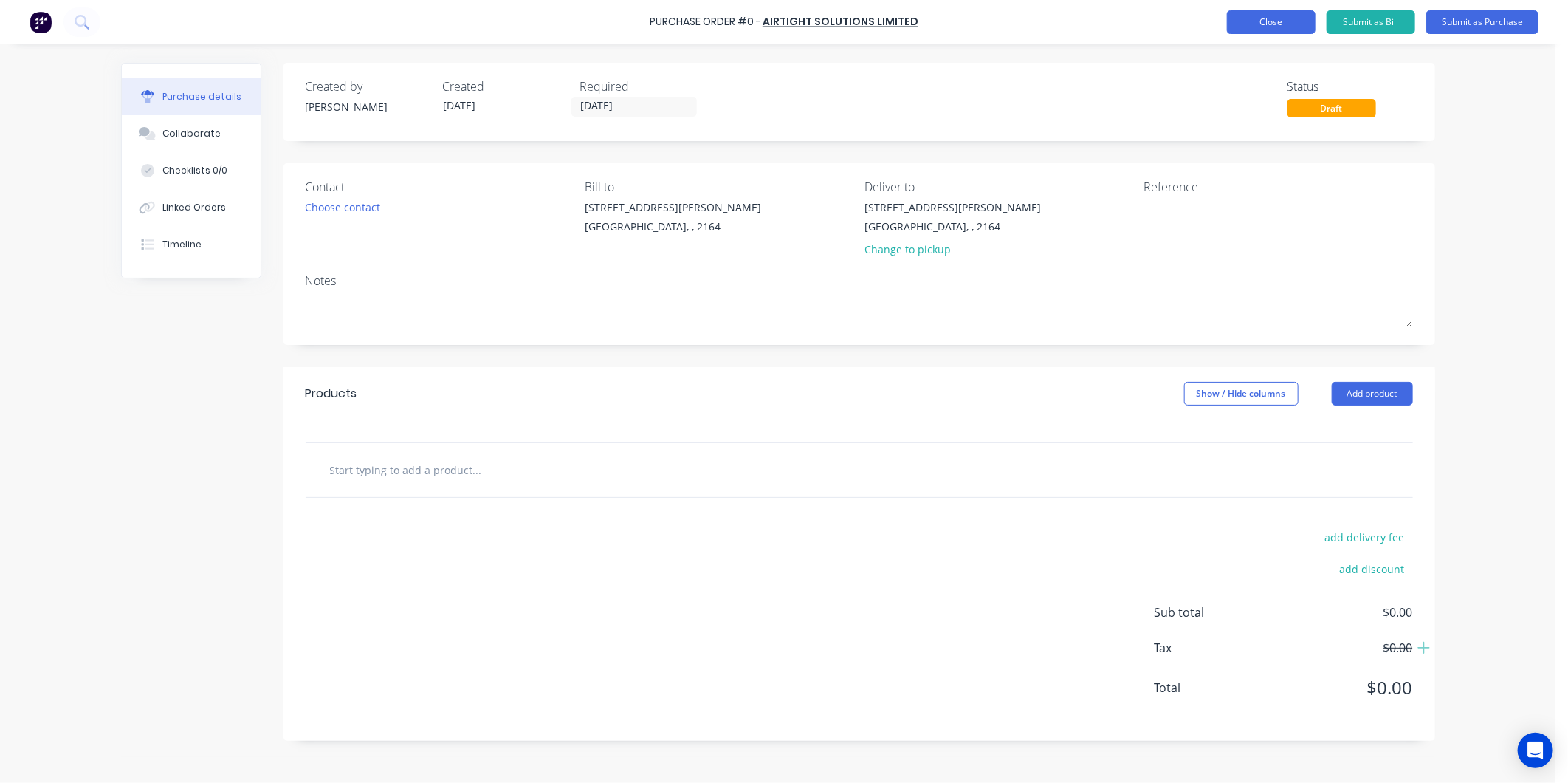
click at [1267, 15] on button "Close" at bounding box center [1271, 22] width 89 height 24
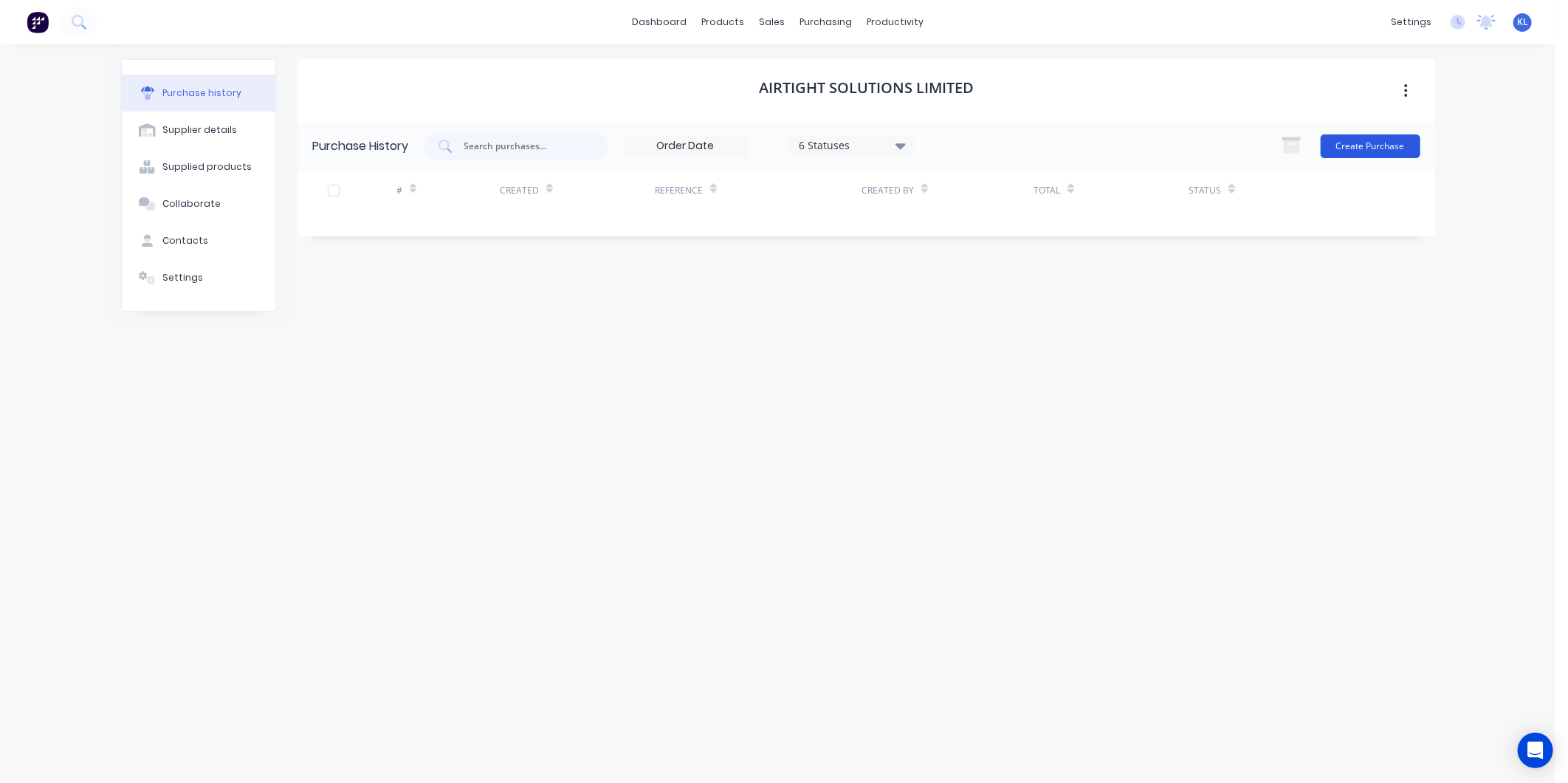
click at [1378, 151] on button "Create Purchase" at bounding box center [1371, 146] width 99 height 24
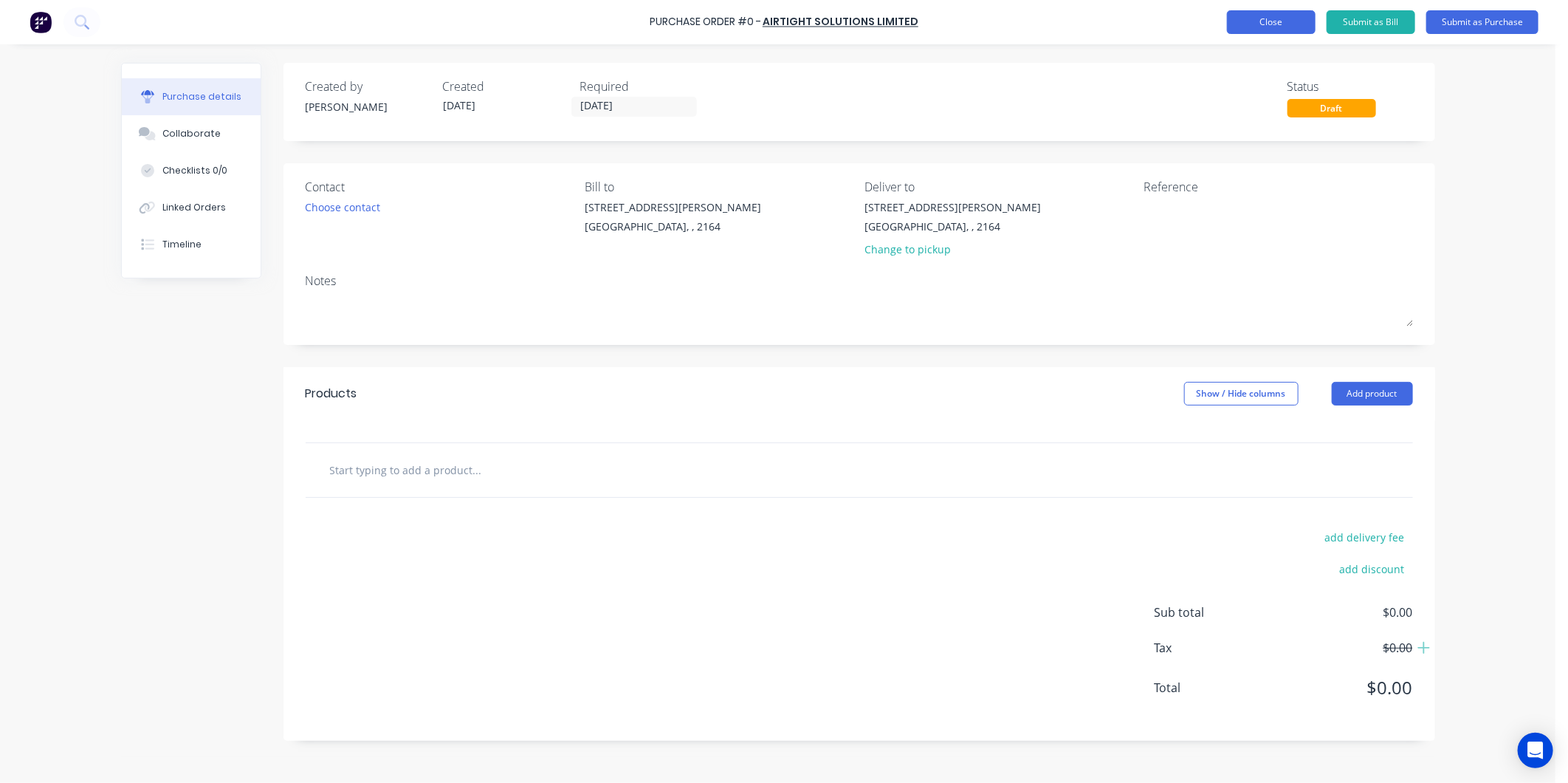
click at [1251, 21] on button "Close" at bounding box center [1271, 22] width 89 height 24
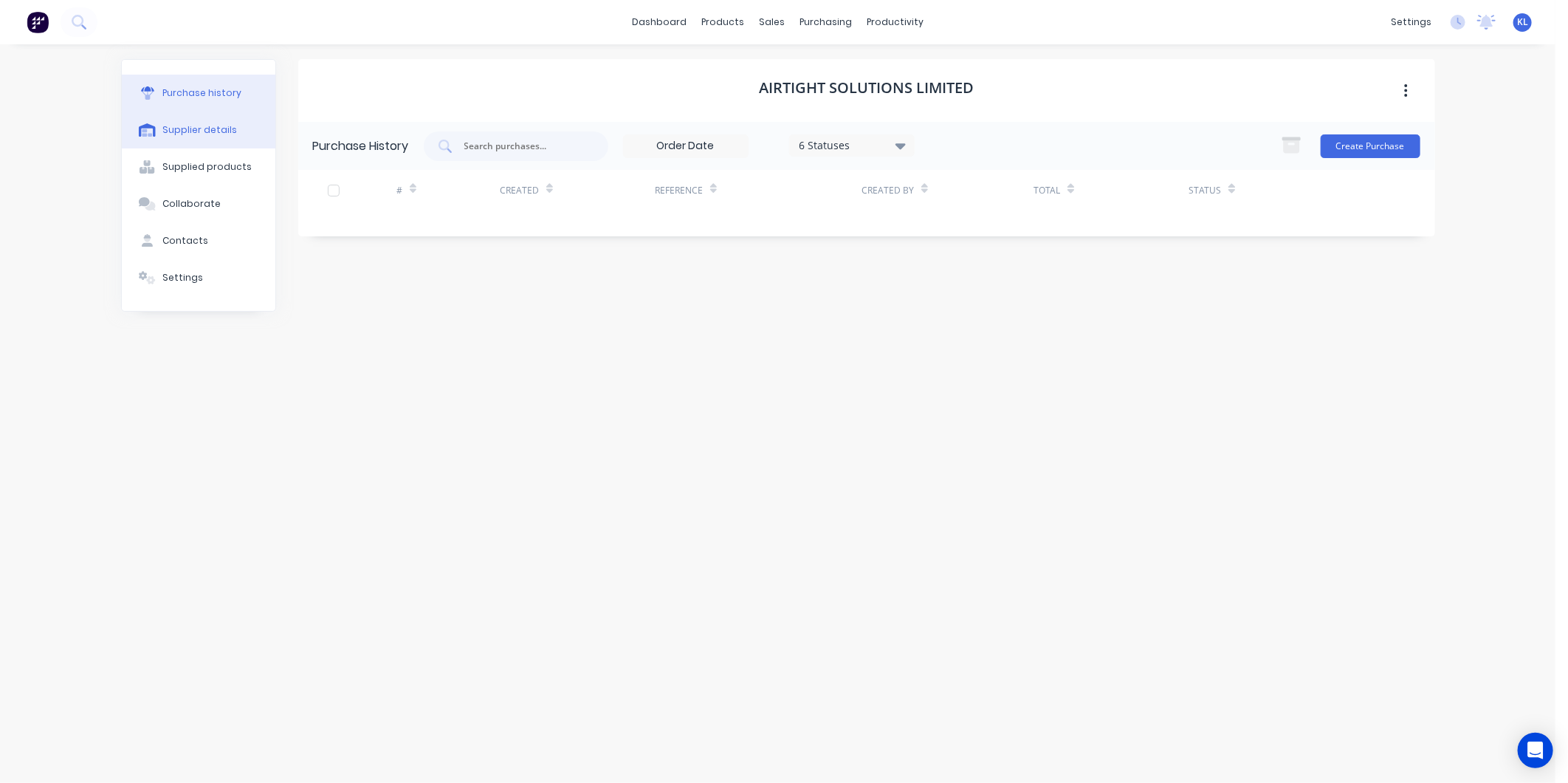
click at [168, 132] on div "Supplier details" at bounding box center [200, 129] width 75 height 13
select select "AU"
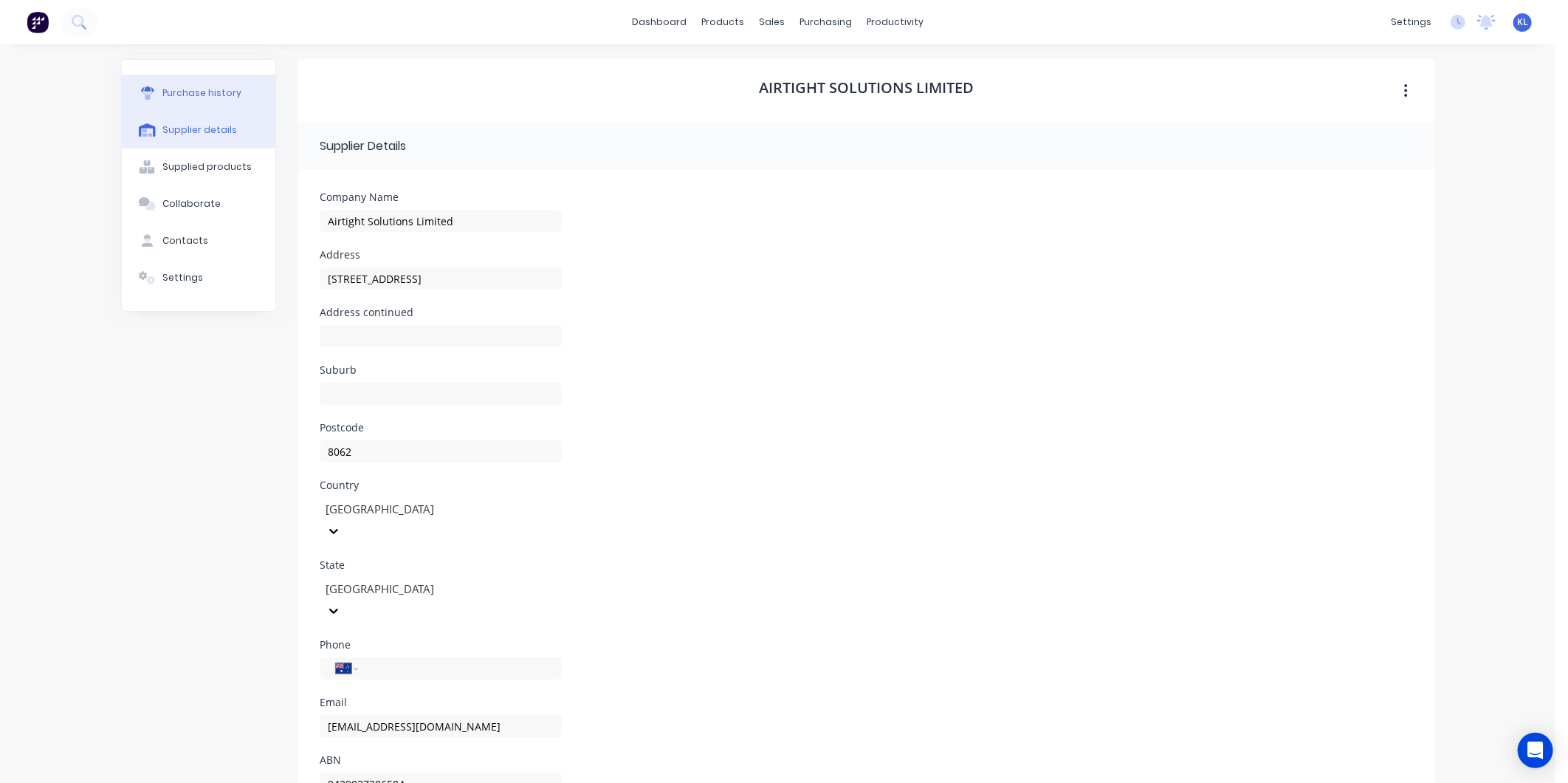
click at [194, 94] on div "Purchase history" at bounding box center [201, 92] width 79 height 13
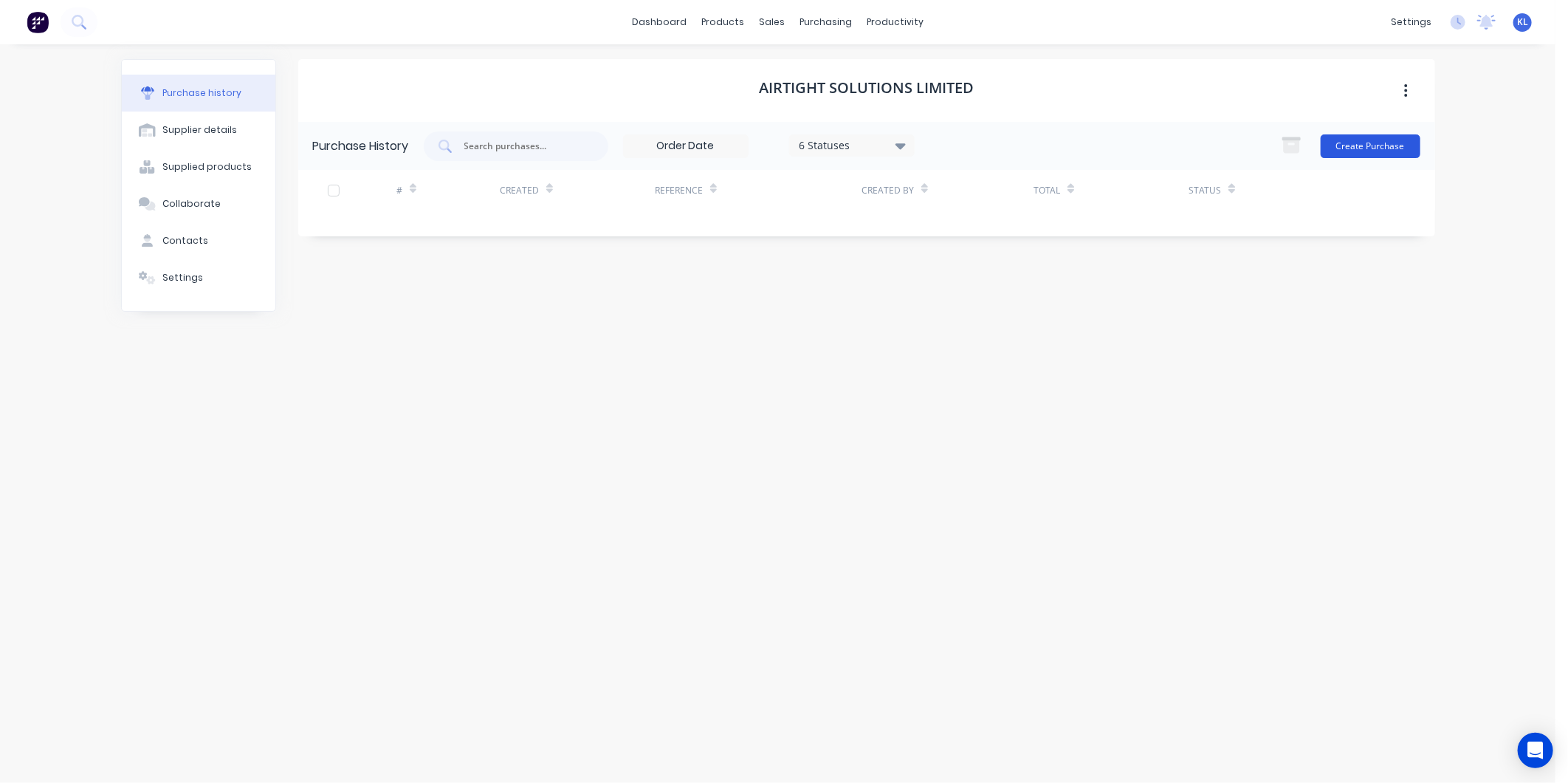
click at [1357, 142] on button "Create Purchase" at bounding box center [1371, 146] width 99 height 24
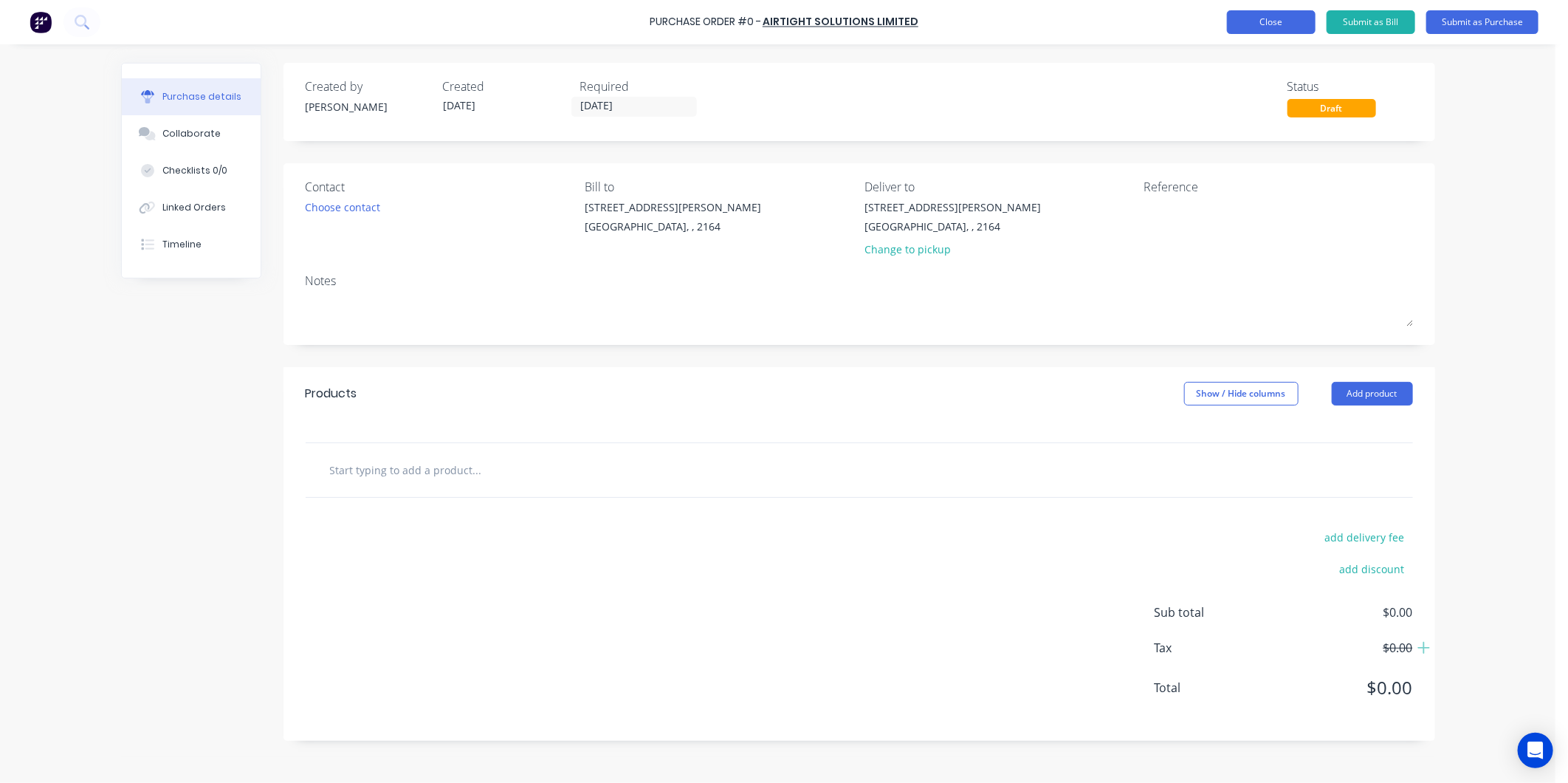
click at [1297, 16] on button "Close" at bounding box center [1271, 22] width 89 height 24
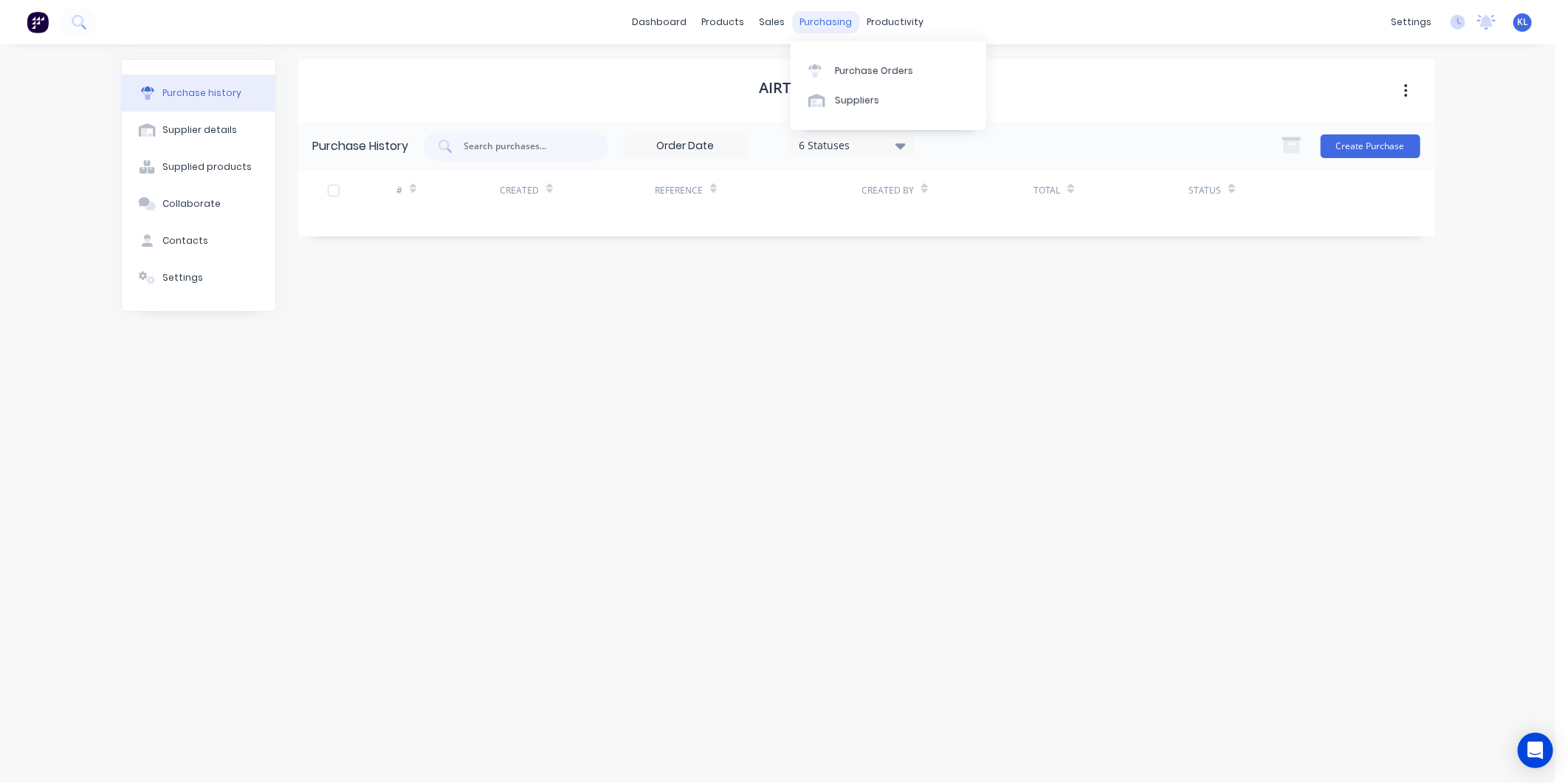
click at [826, 17] on div "purchasing" at bounding box center [826, 22] width 67 height 22
click at [866, 65] on div "Purchase Orders" at bounding box center [875, 71] width 78 height 13
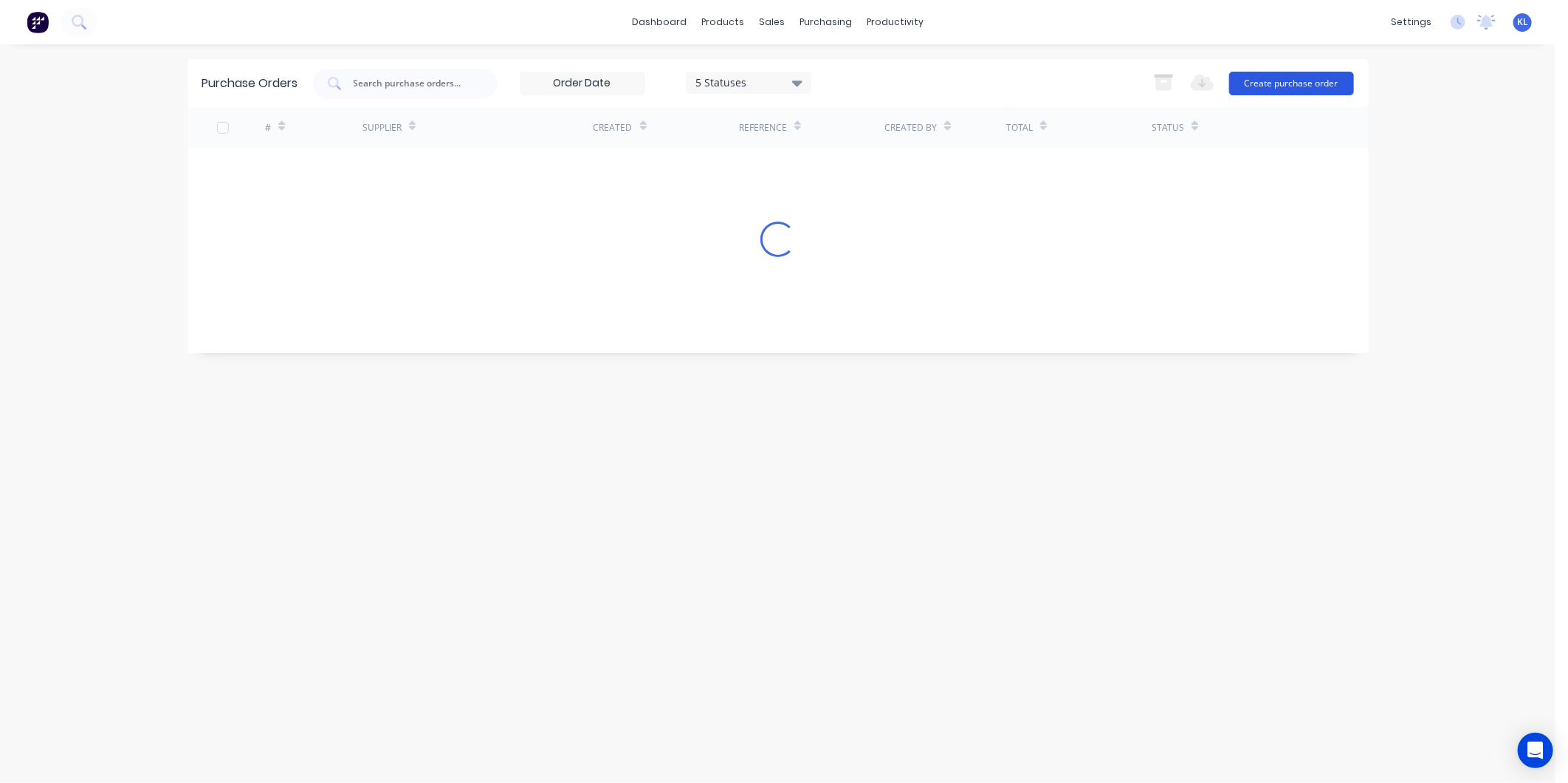
click at [1244, 78] on button "Create purchase order" at bounding box center [1292, 83] width 125 height 24
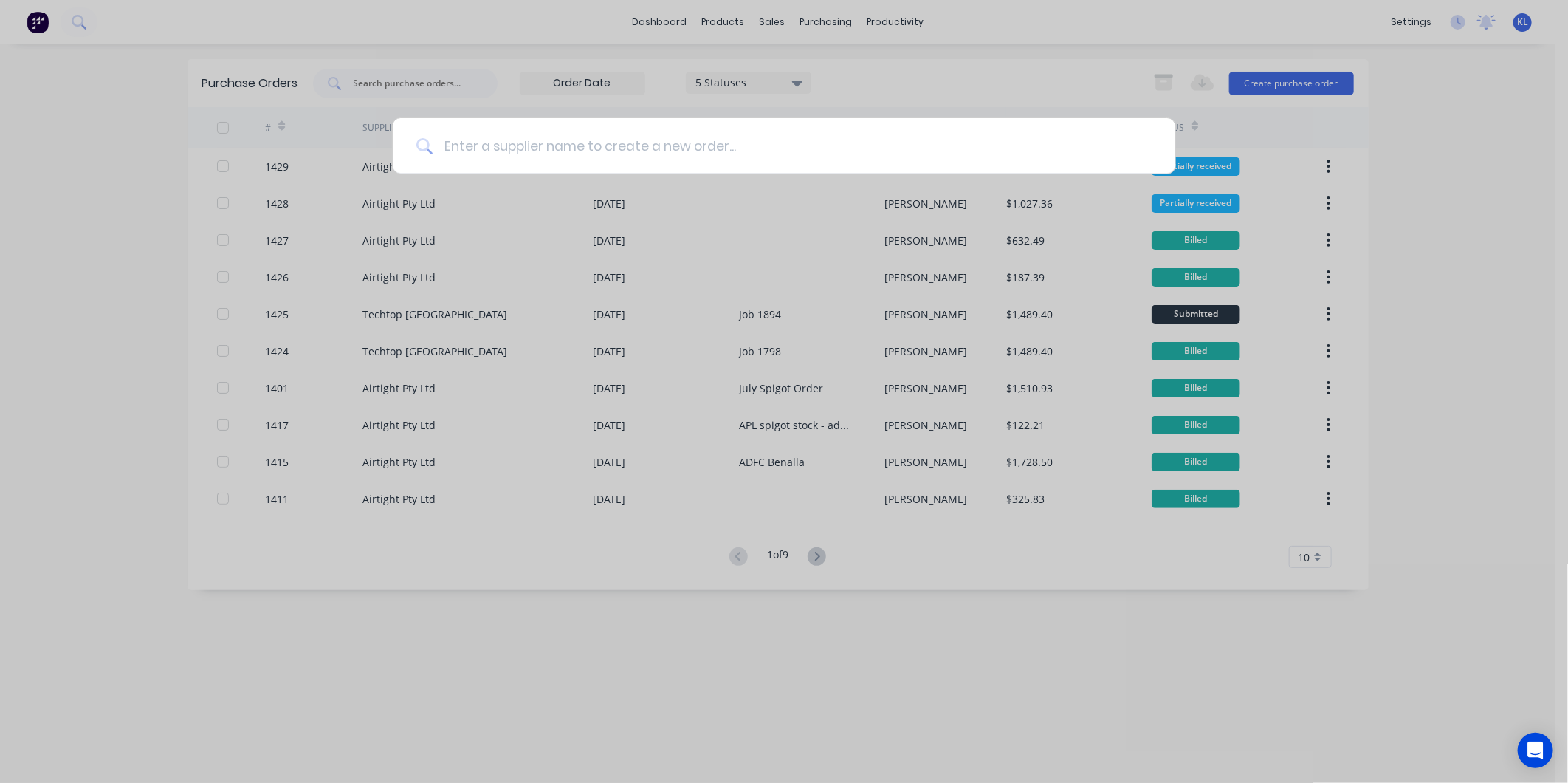
click at [496, 157] on input at bounding box center [792, 146] width 719 height 56
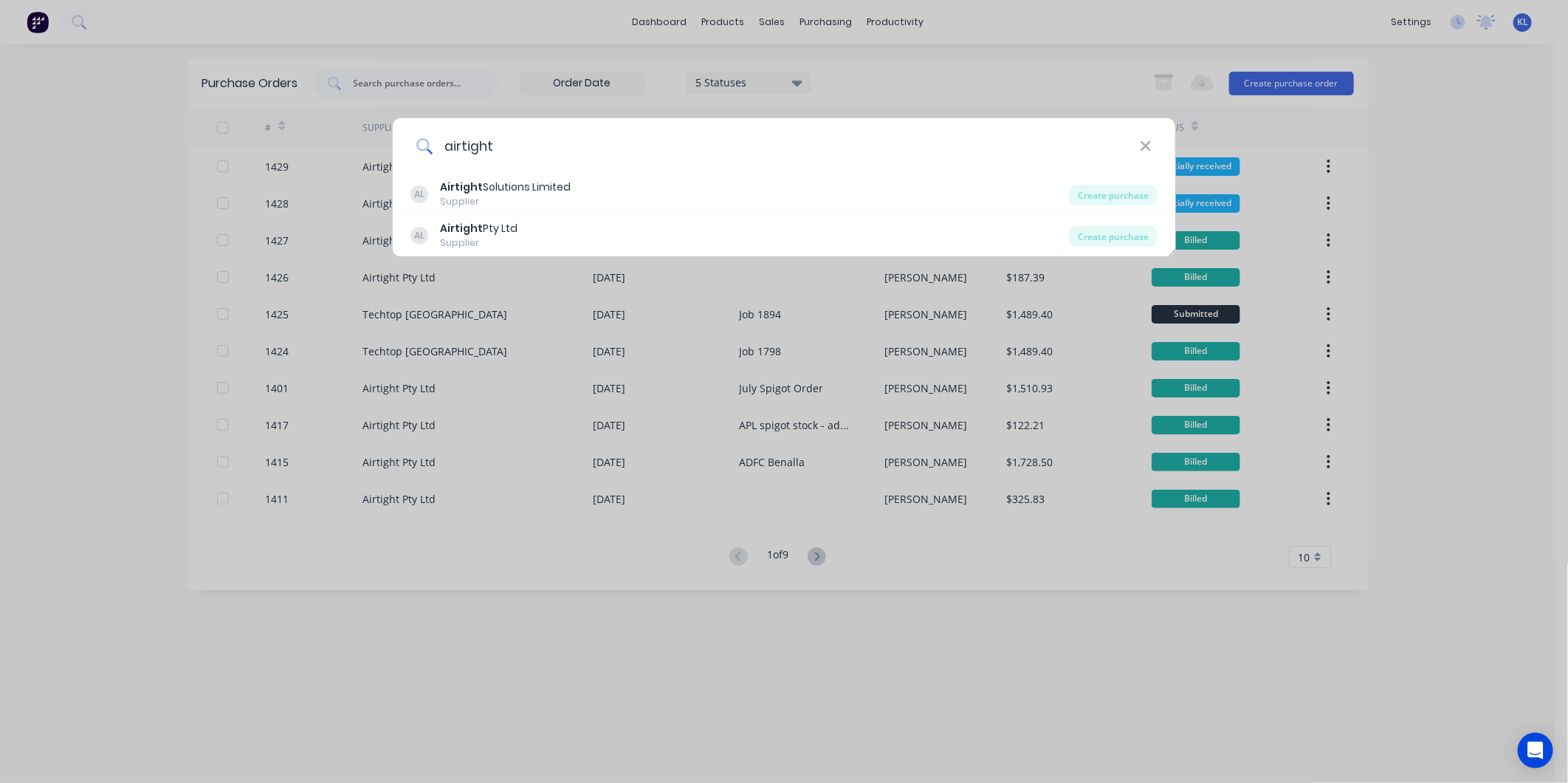
click at [995, 142] on input "airtight" at bounding box center [786, 146] width 707 height 56
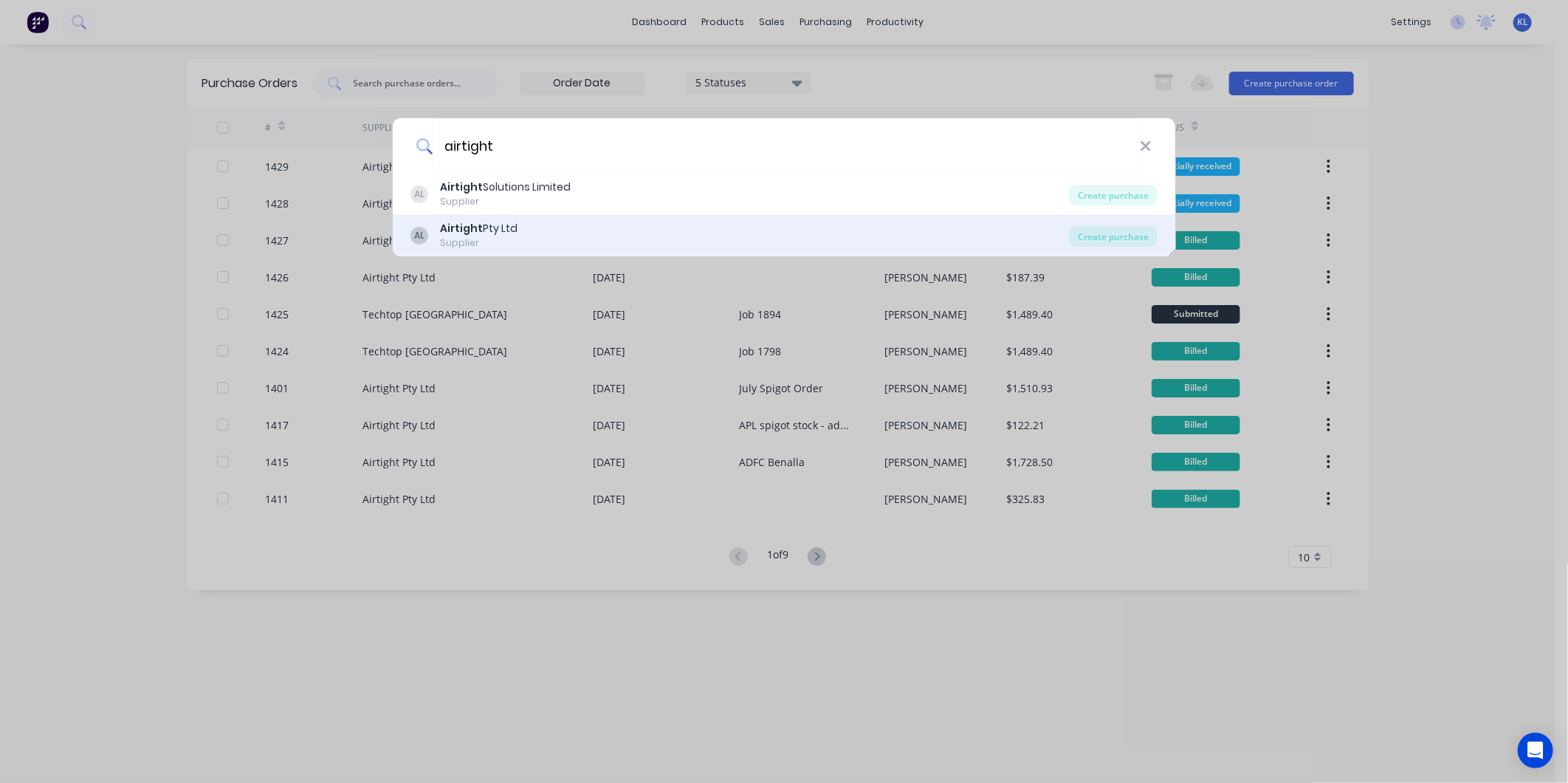
type input "airtight"
click at [685, 224] on div "AL Airtight Pty Ltd Supplier" at bounding box center [740, 235] width 658 height 29
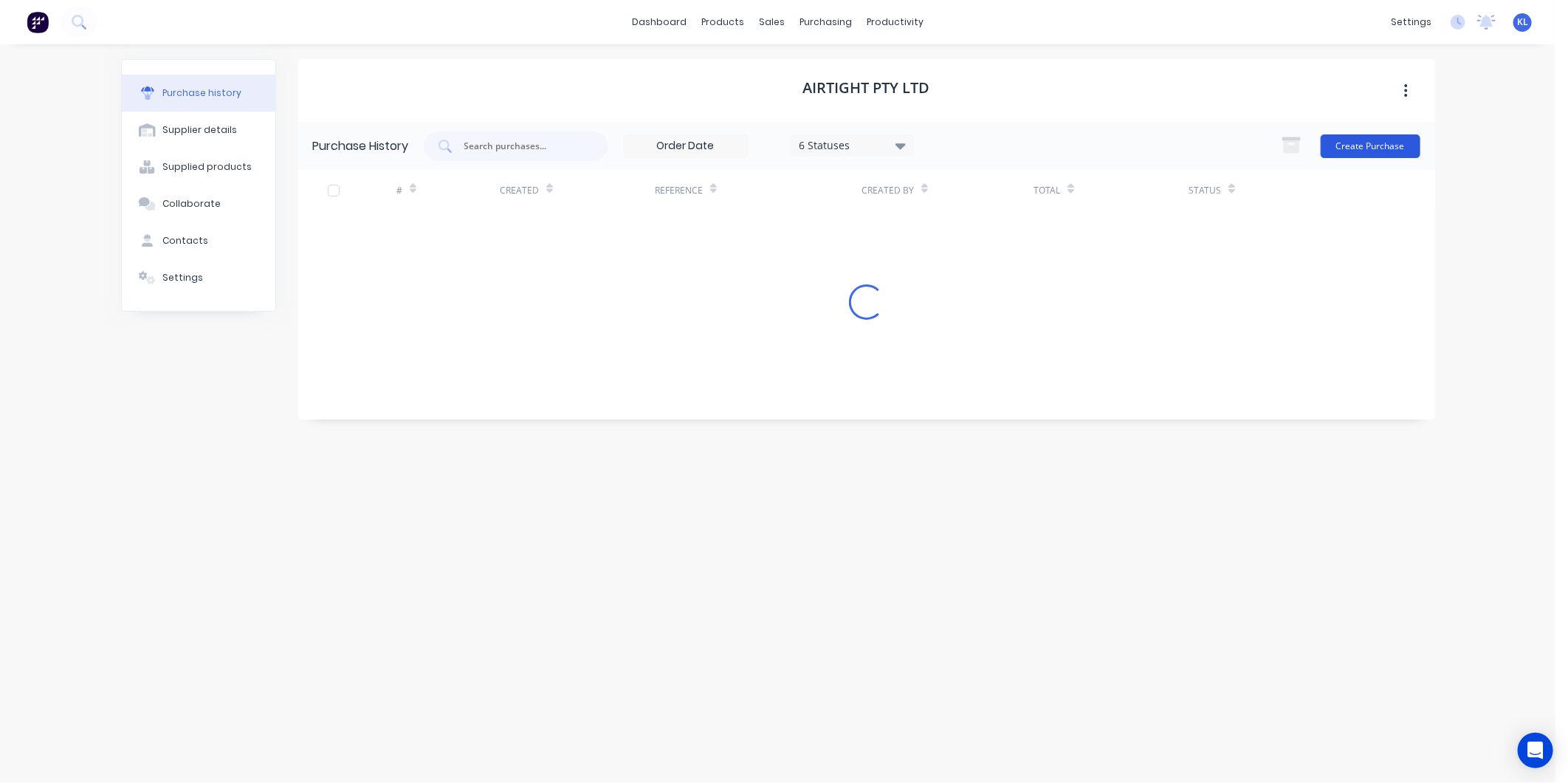
click at [1356, 151] on button "Create Purchase" at bounding box center [1371, 146] width 99 height 24
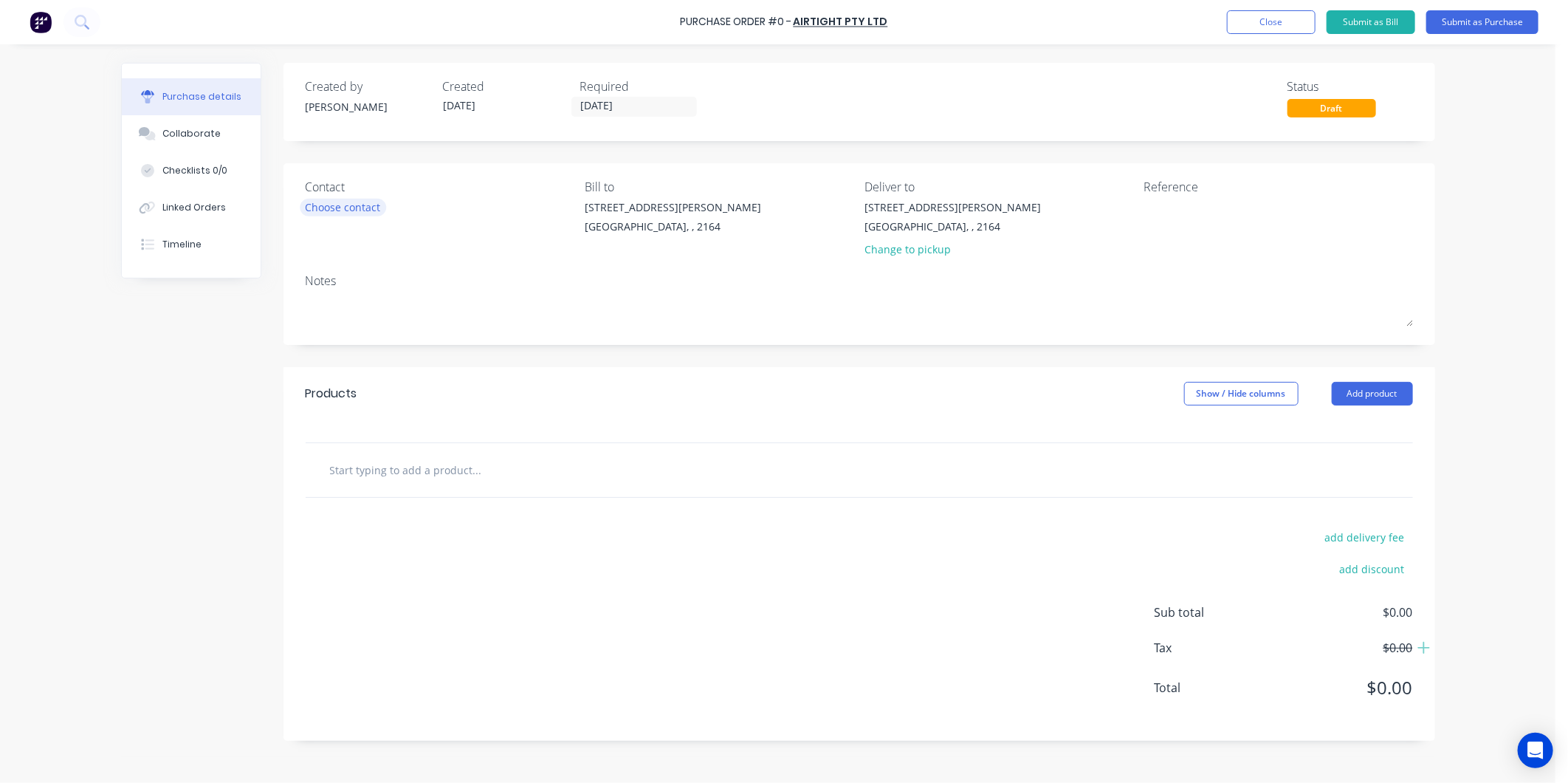
click at [328, 207] on div "Choose contact" at bounding box center [344, 208] width 75 height 16
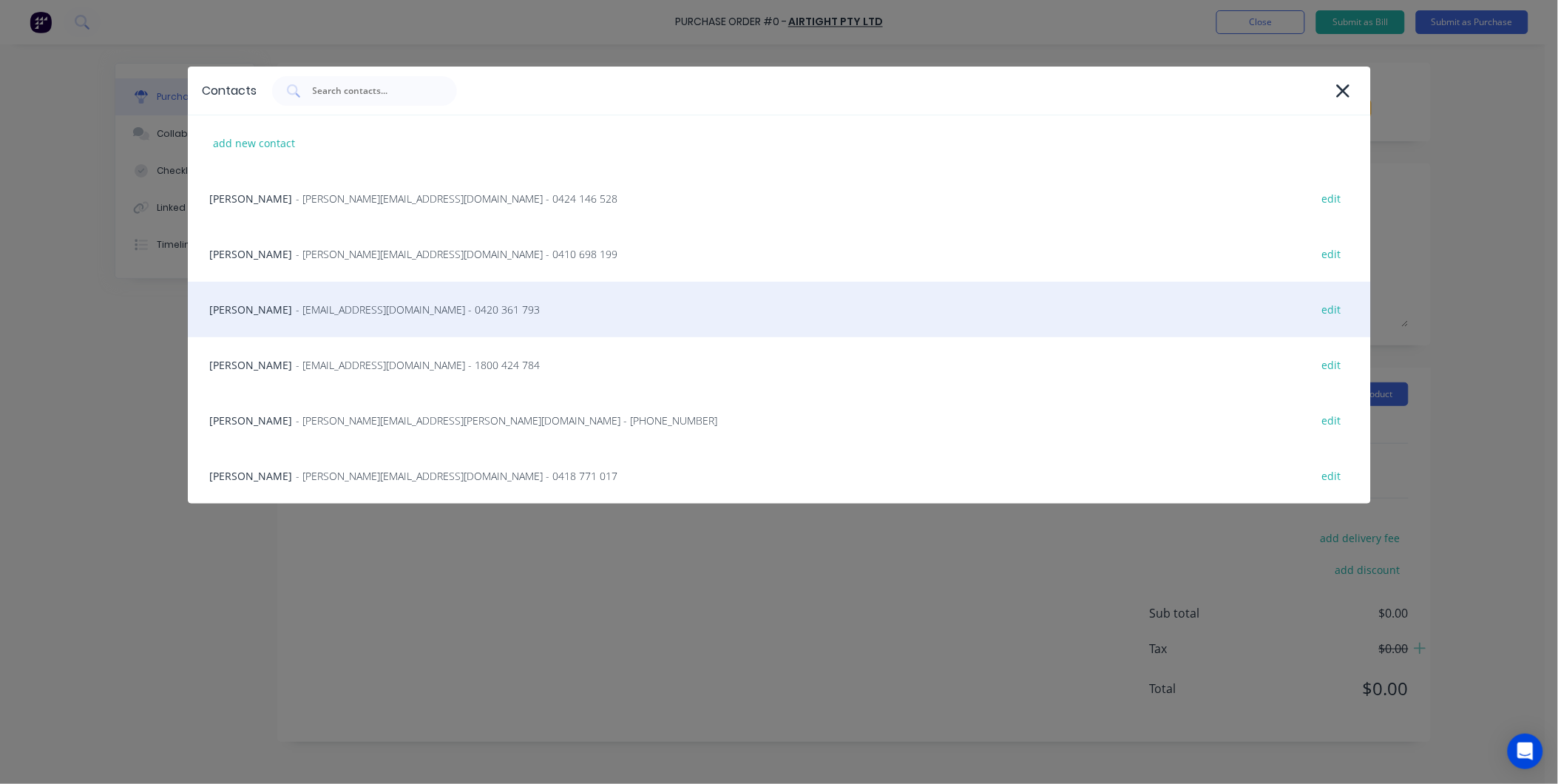
click at [298, 320] on div "[PERSON_NAME] - [EMAIL_ADDRESS][DOMAIN_NAME] - 0420 361 793 edit" at bounding box center [779, 310] width 1183 height 56
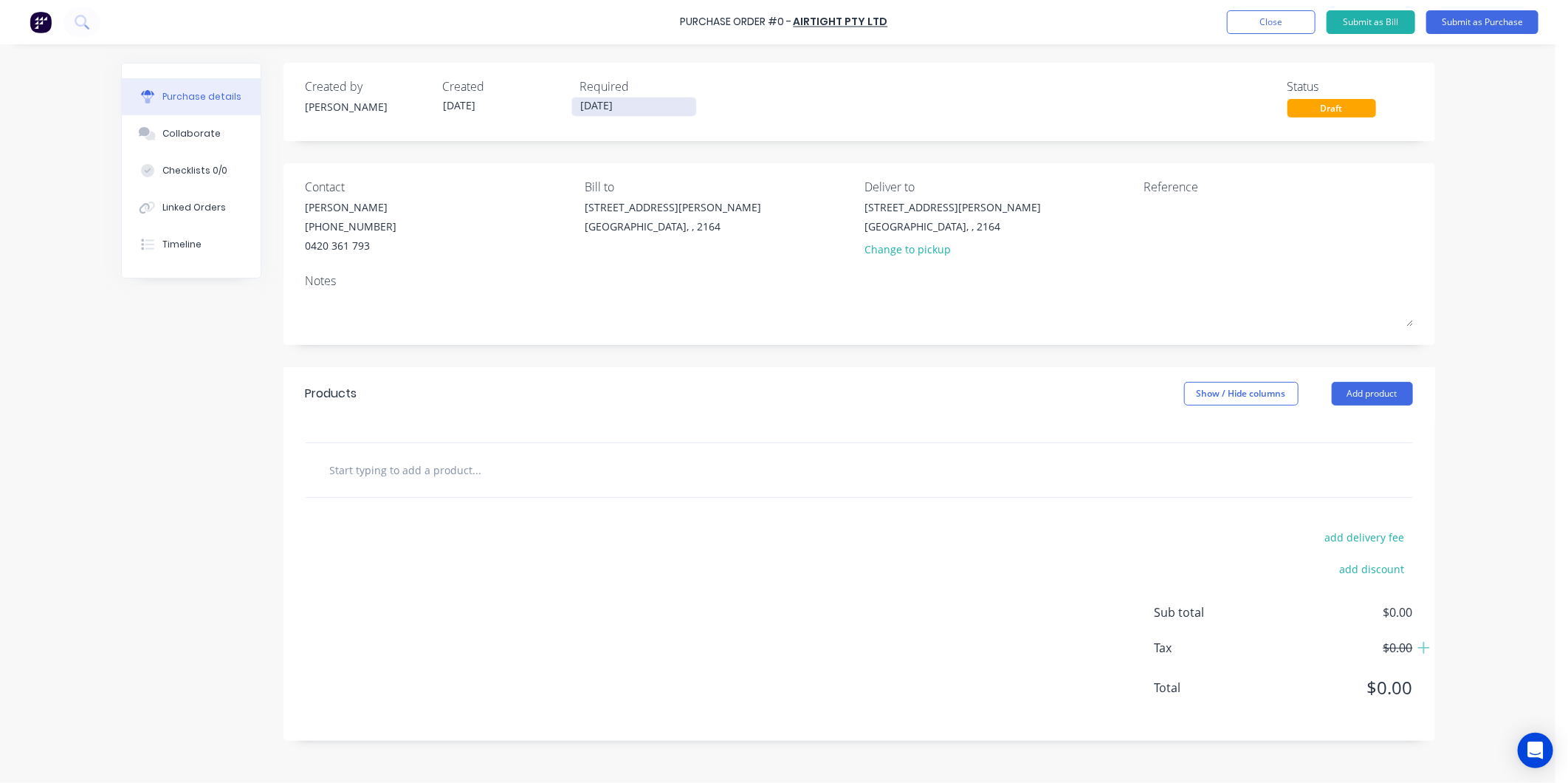
click at [590, 106] on input "[DATE]" at bounding box center [634, 106] width 124 height 18
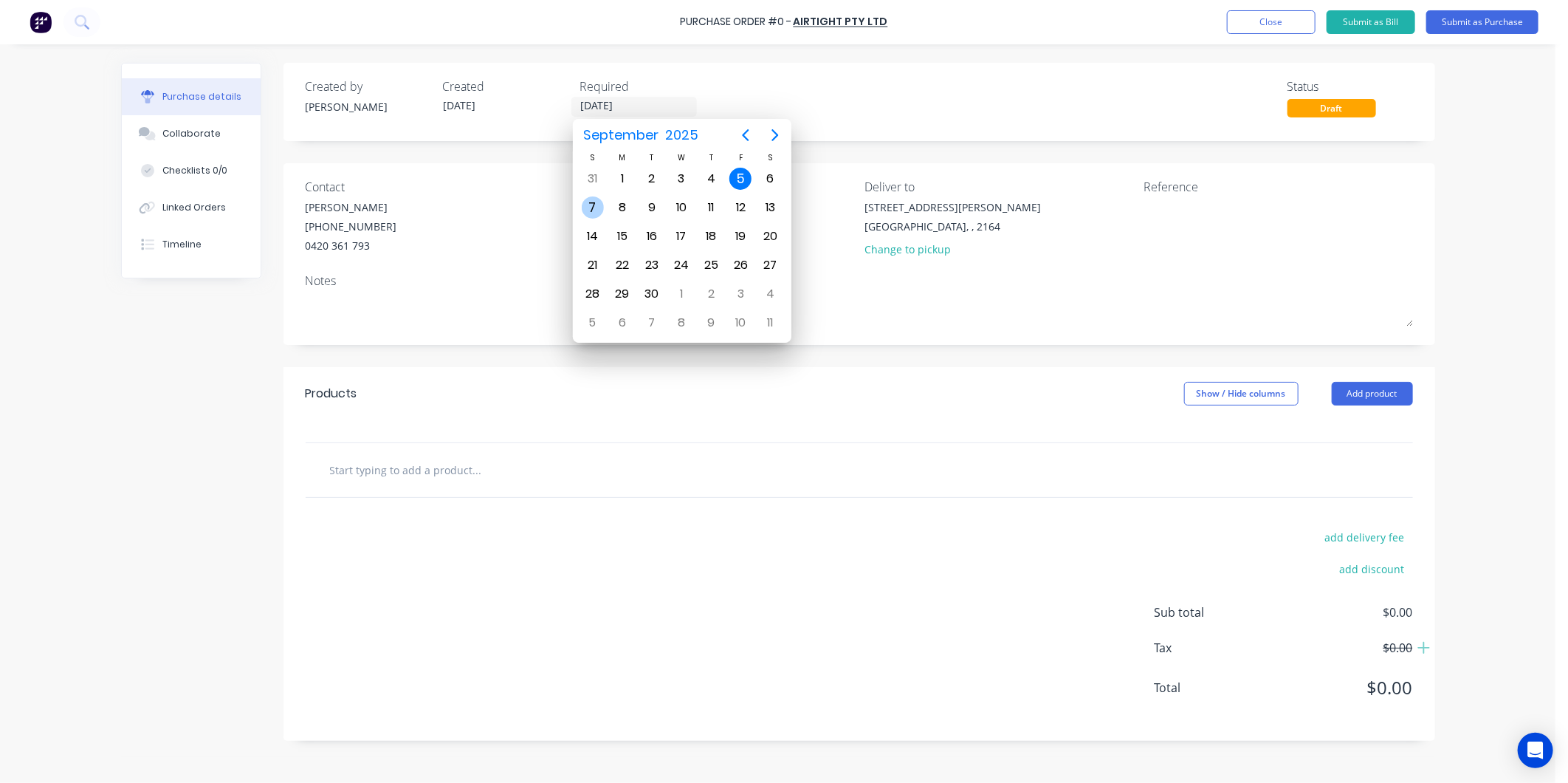
click at [592, 203] on div "7" at bounding box center [592, 207] width 22 height 22
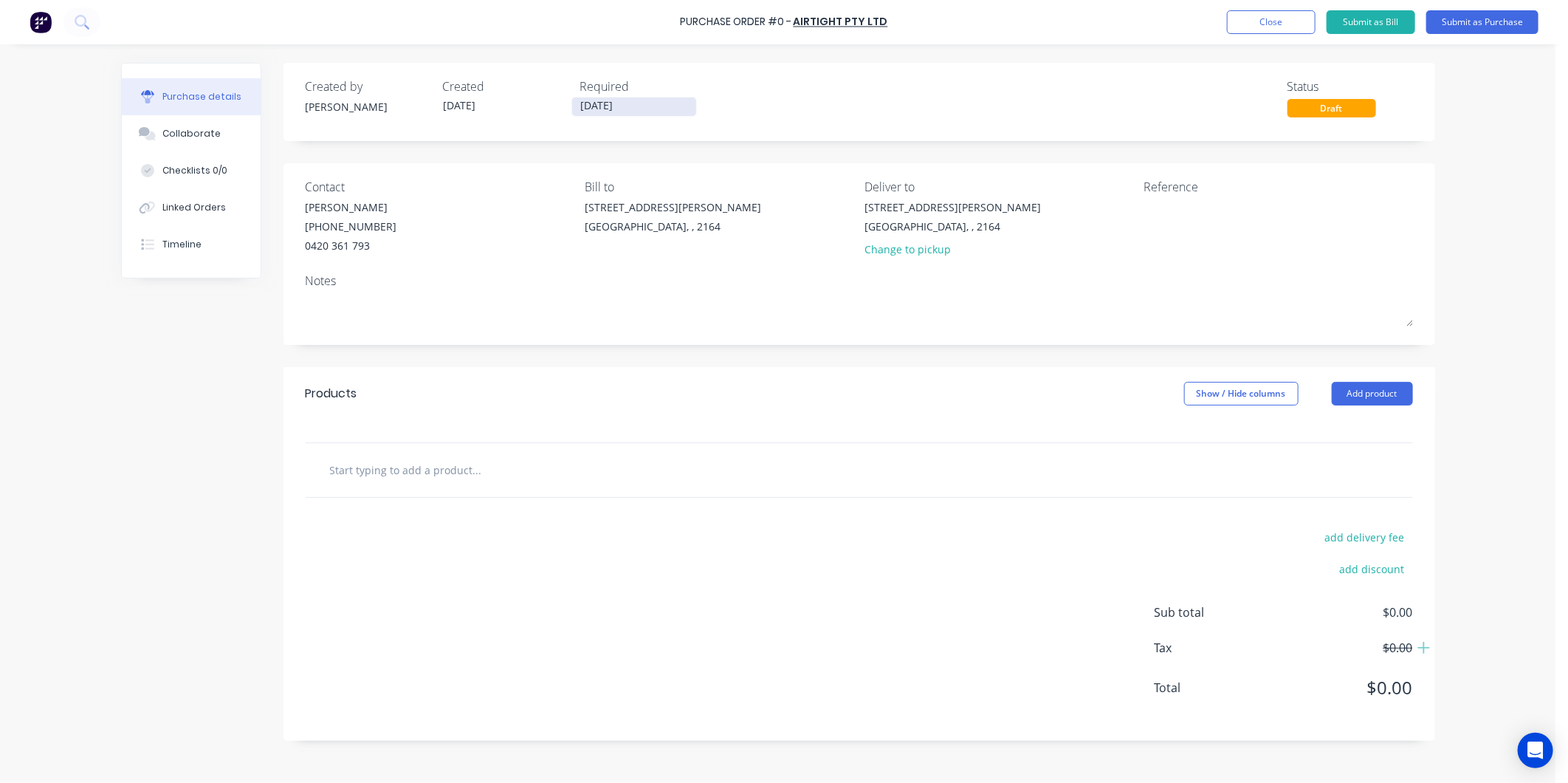
click at [591, 101] on input "[DATE]" at bounding box center [634, 106] width 124 height 18
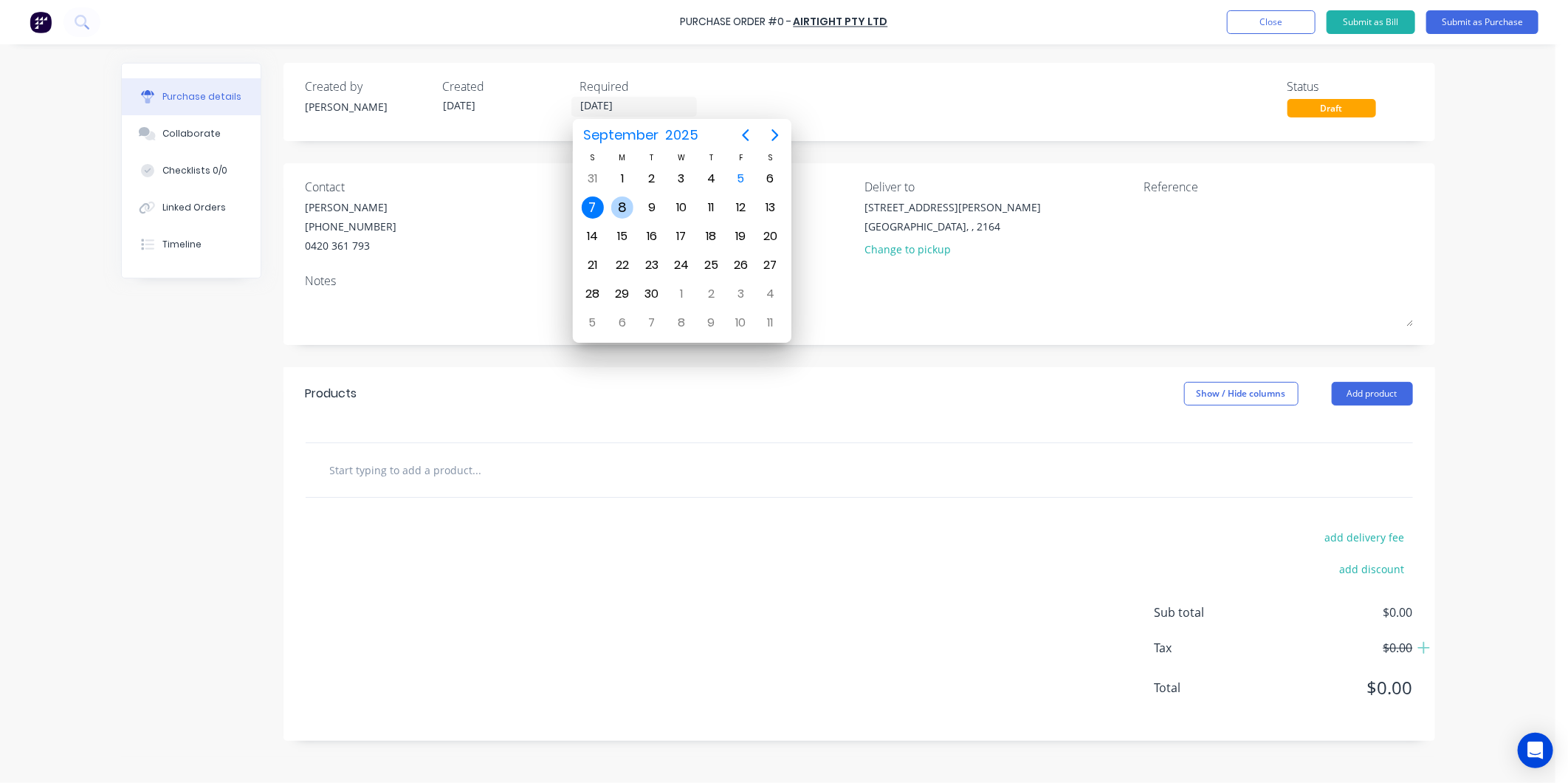
click at [624, 205] on div "8" at bounding box center [622, 207] width 22 height 22
type input "[DATE]"
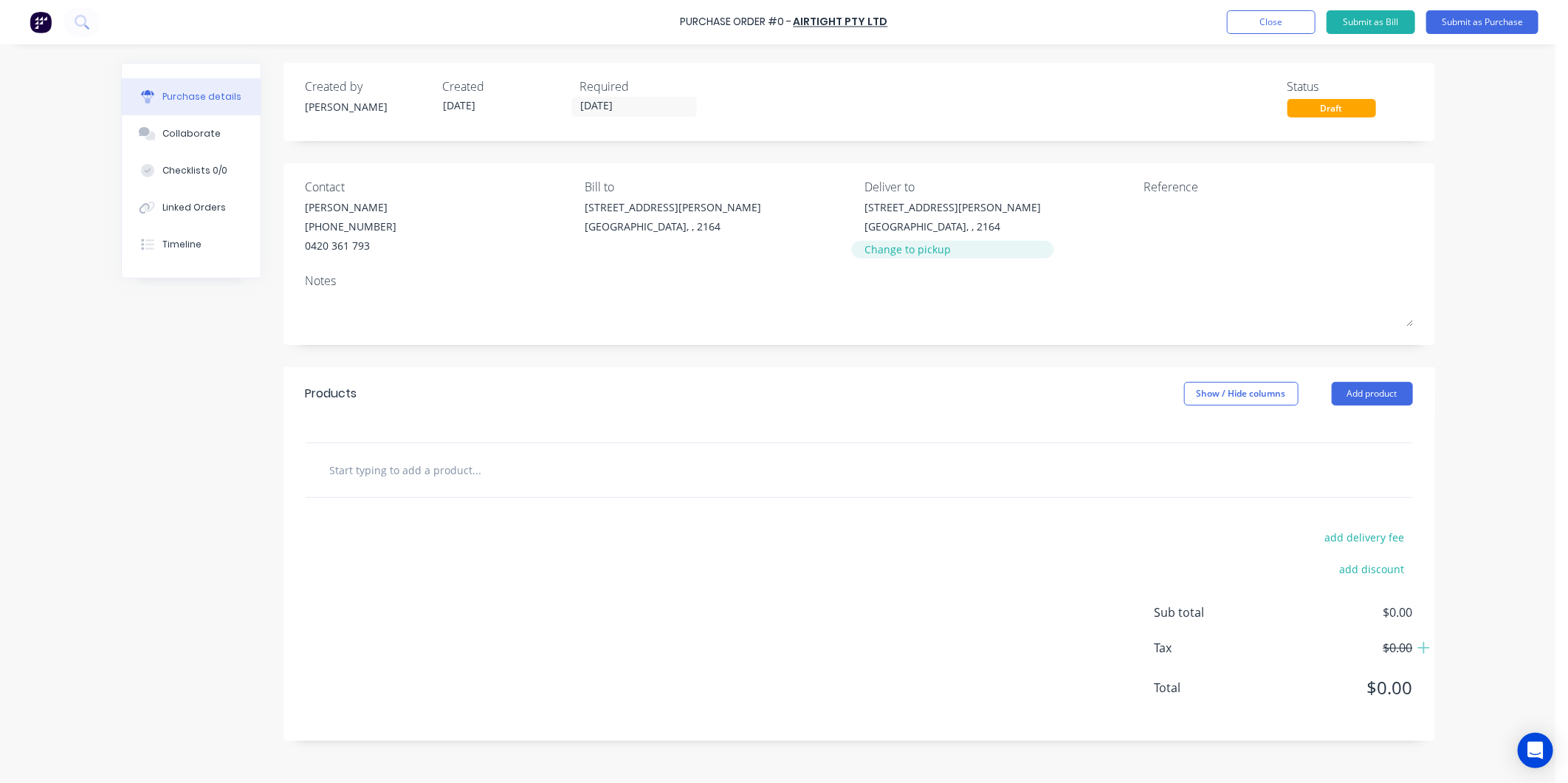
click at [910, 252] on div "Change to pickup" at bounding box center [953, 249] width 176 height 16
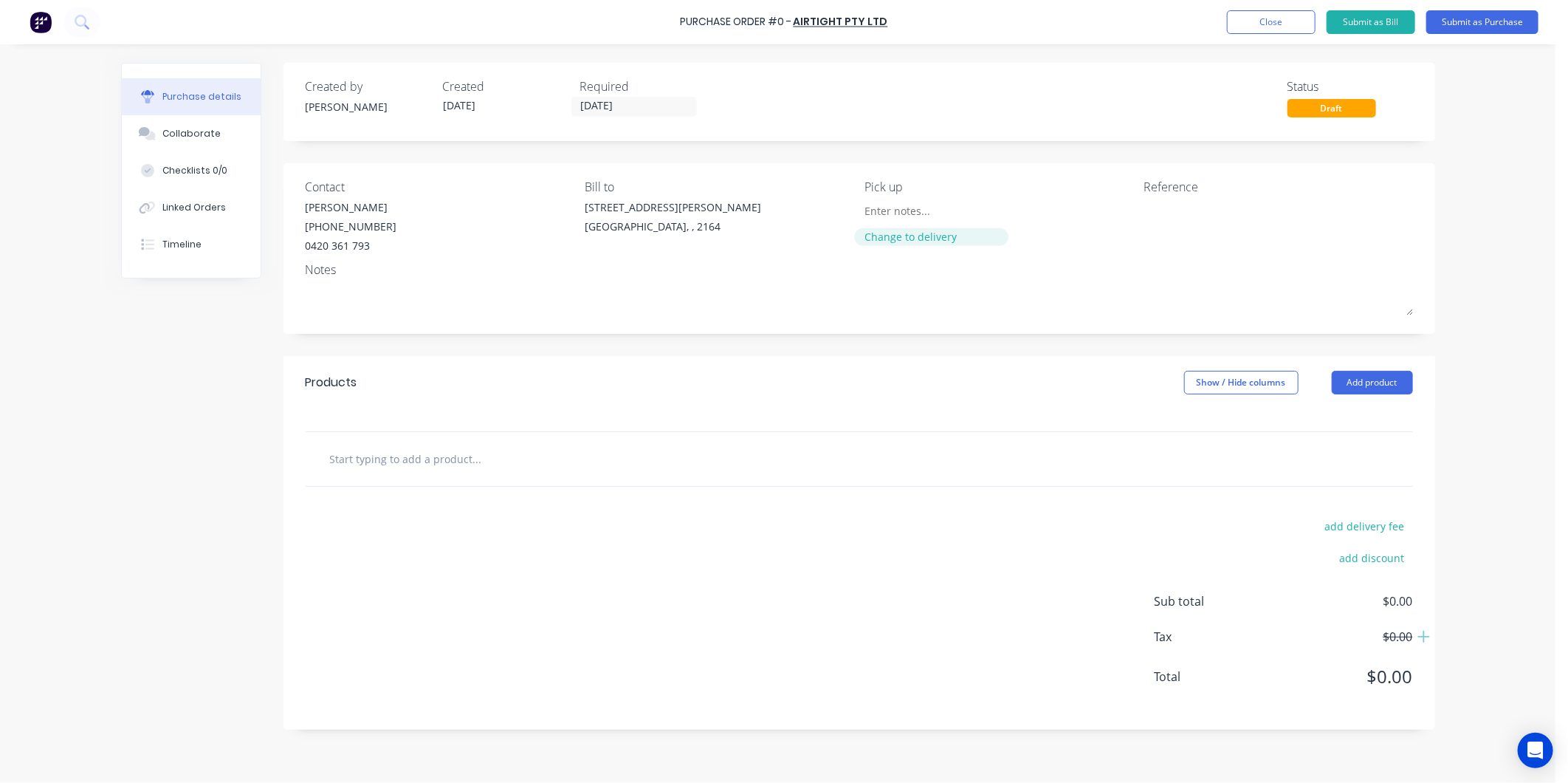
click at [917, 235] on div "Change to delivery" at bounding box center [932, 236] width 134 height 16
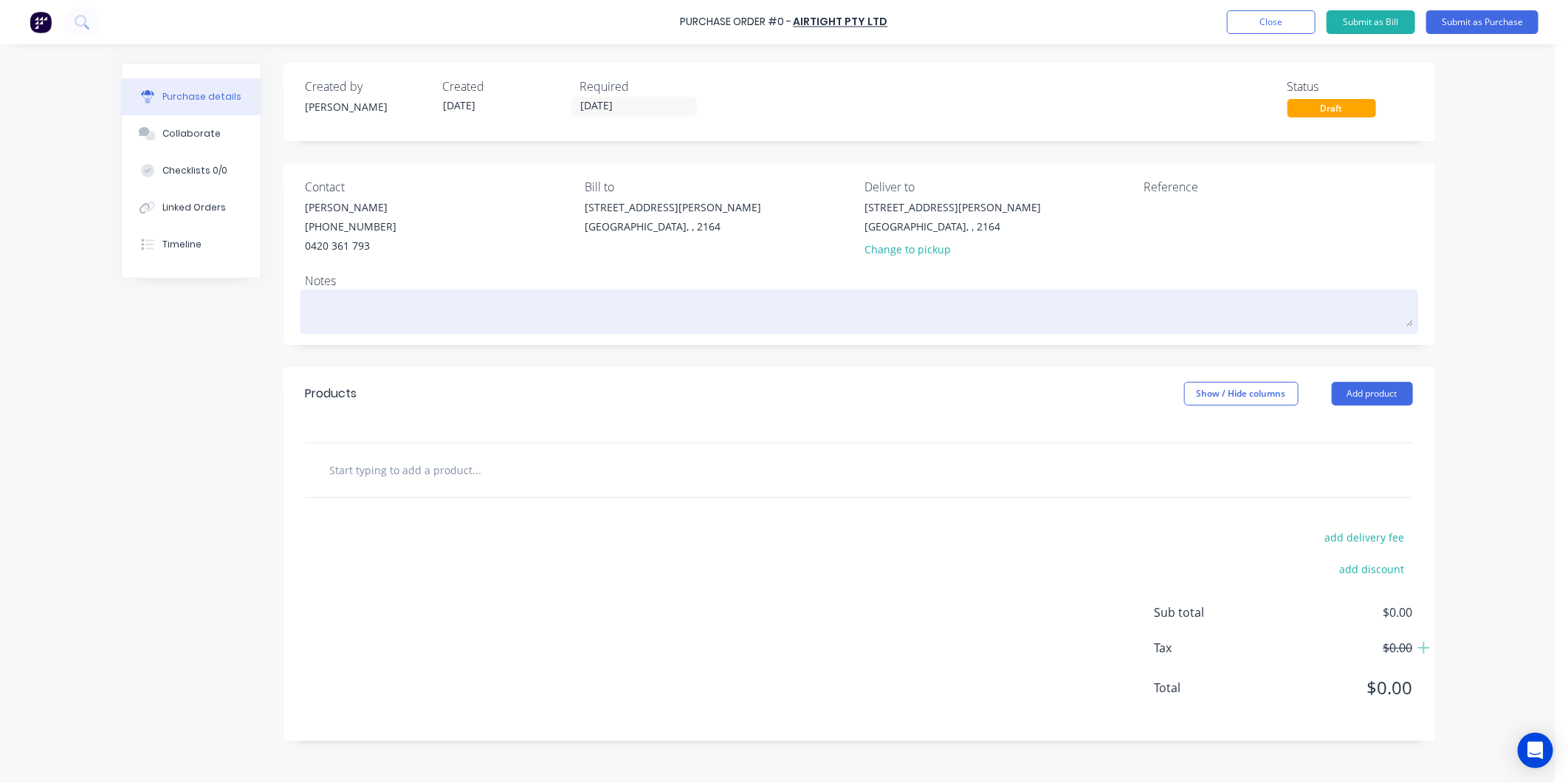
click at [347, 303] on textarea at bounding box center [860, 310] width 1108 height 33
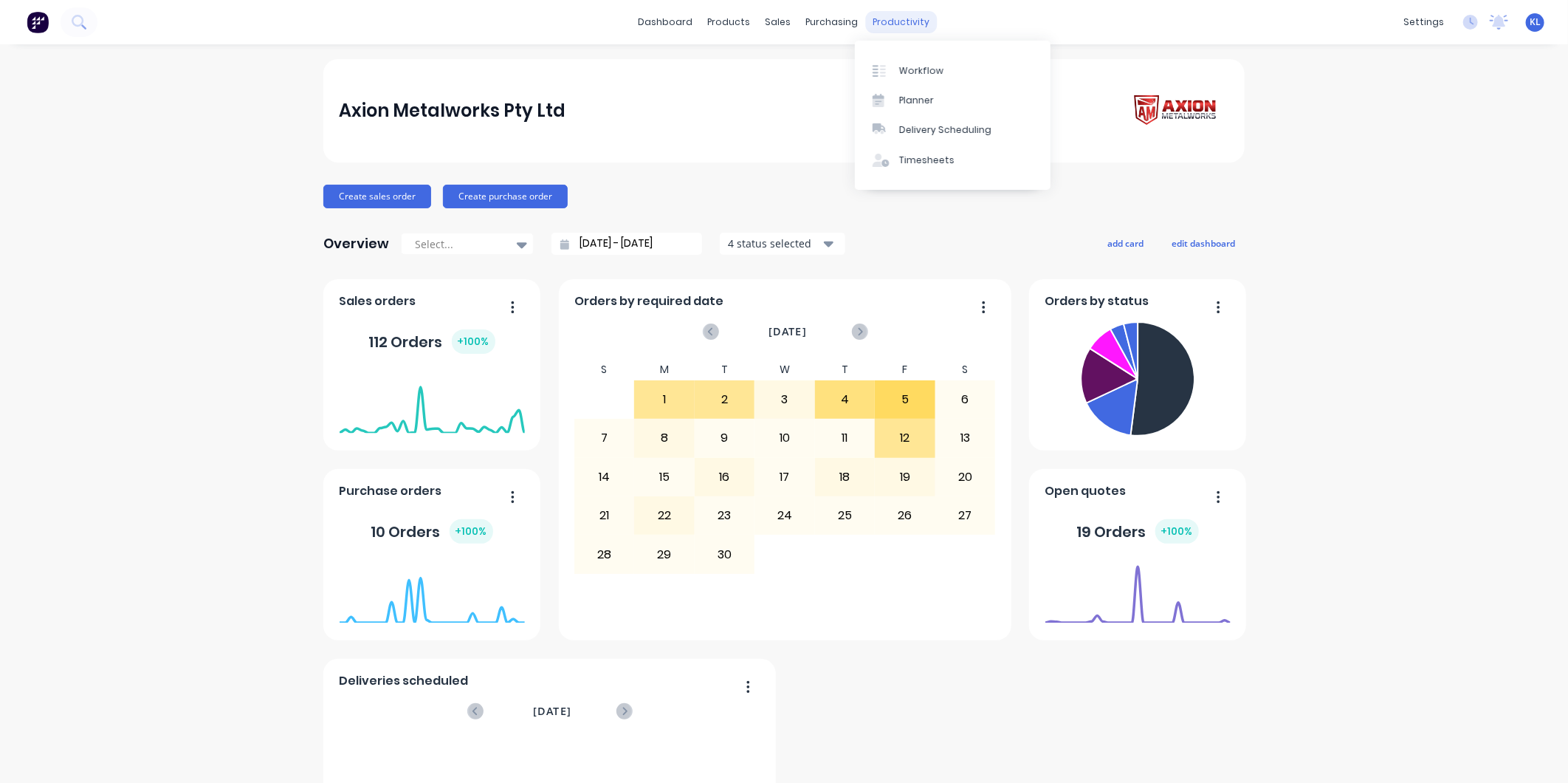
click at [891, 17] on div "productivity" at bounding box center [902, 22] width 72 height 22
click at [917, 66] on div "Workflow" at bounding box center [921, 71] width 44 height 13
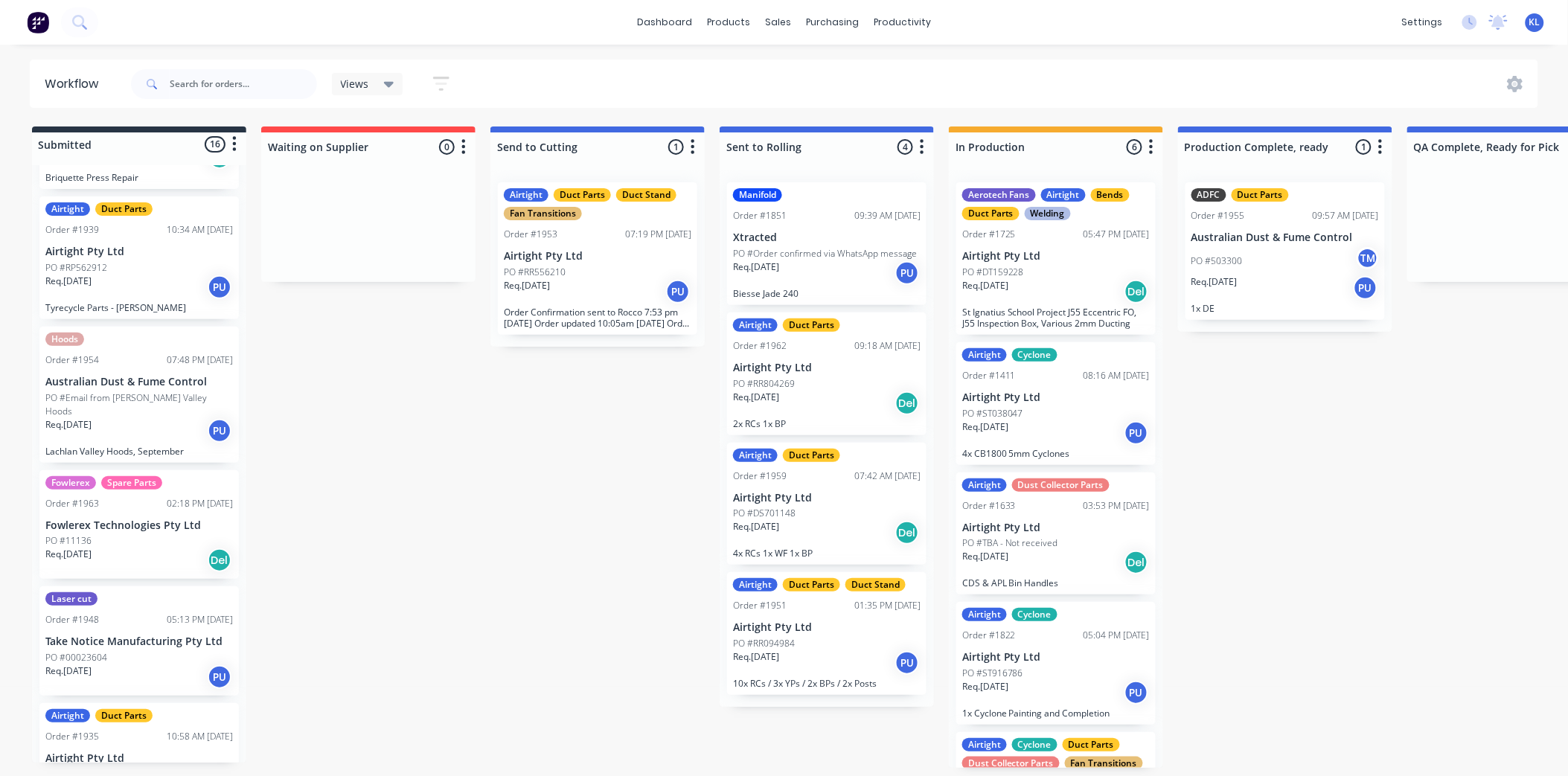
scroll to position [910, 0]
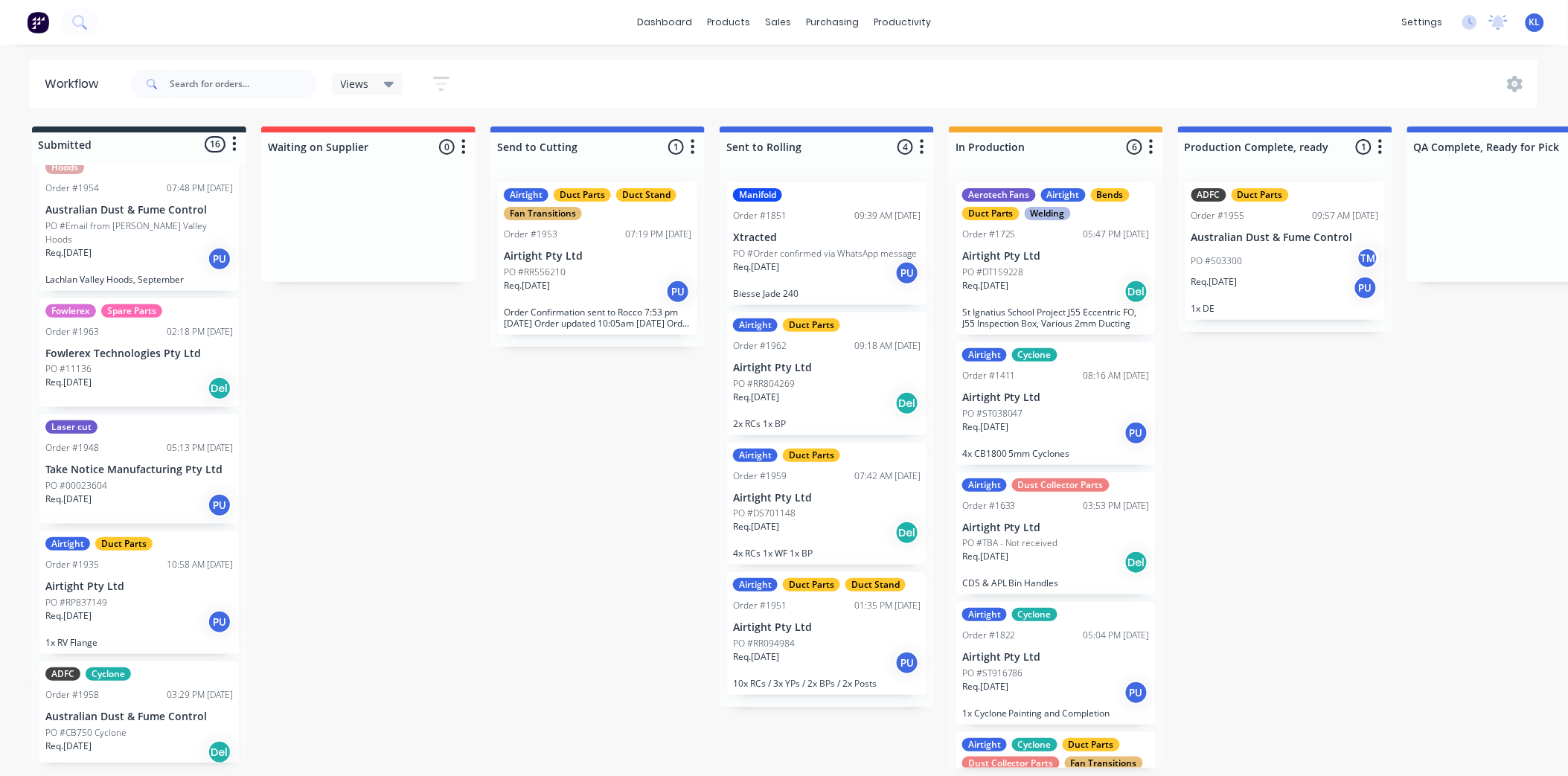
click at [149, 479] on div "PO #00023604" at bounding box center [139, 485] width 187 height 13
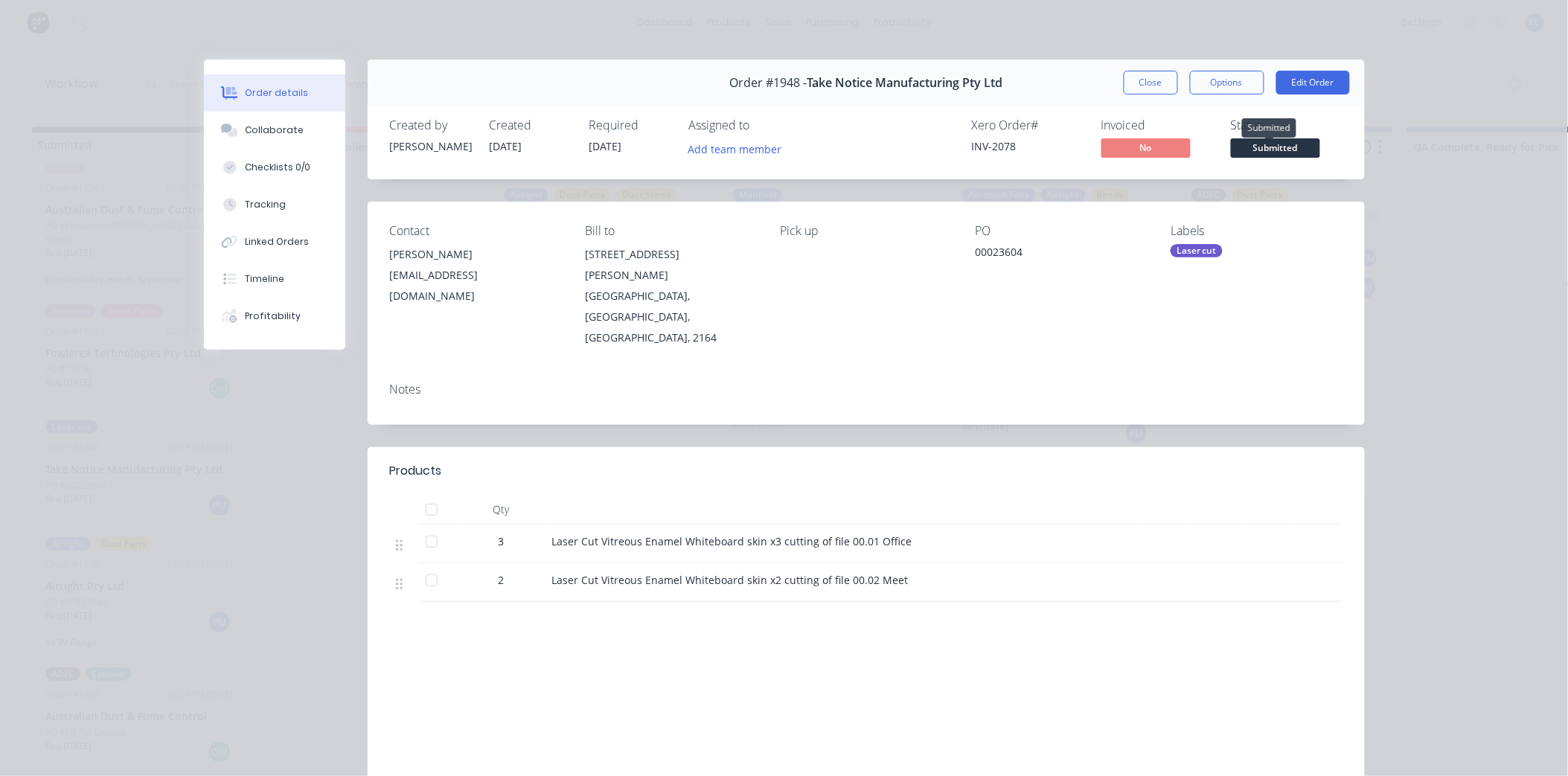
click at [1256, 149] on span "Submitted" at bounding box center [1275, 147] width 90 height 18
click at [256, 125] on div "Collaborate" at bounding box center [274, 130] width 59 height 13
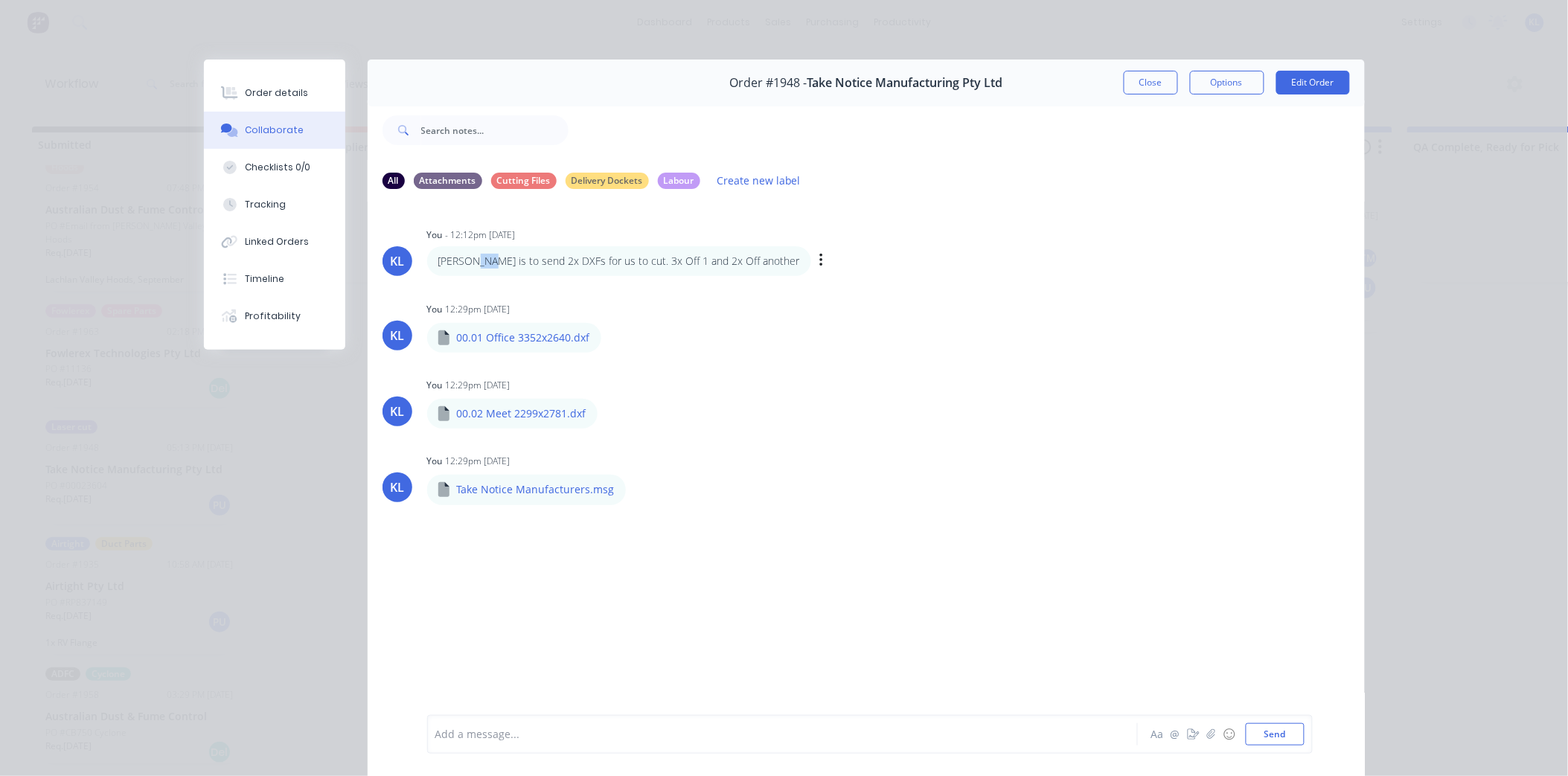
drag, startPoint x: 487, startPoint y: 256, endPoint x: 470, endPoint y: 258, distance: 17.1
click at [470, 258] on p "Todd Hayes is to send 2x DXFs for us to cut. 3x Off 1 and 2x Off another" at bounding box center [620, 261] width 362 height 15
click at [265, 84] on button "Order details" at bounding box center [274, 93] width 142 height 37
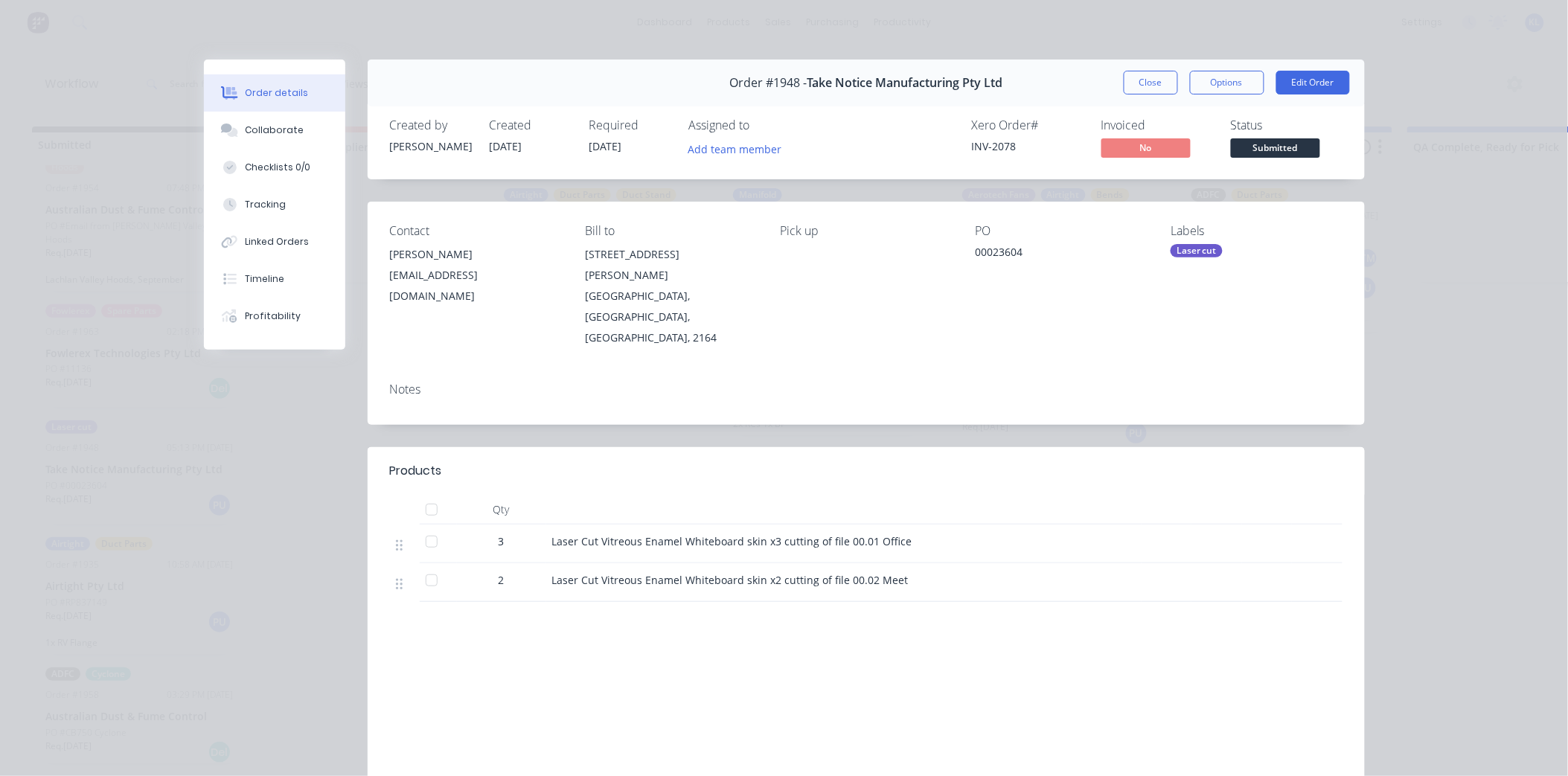
click at [653, 303] on div "Wetherill Park, New South Wales, Australia, 2164" at bounding box center [671, 316] width 171 height 62
click at [270, 118] on button "Collaborate" at bounding box center [274, 130] width 142 height 37
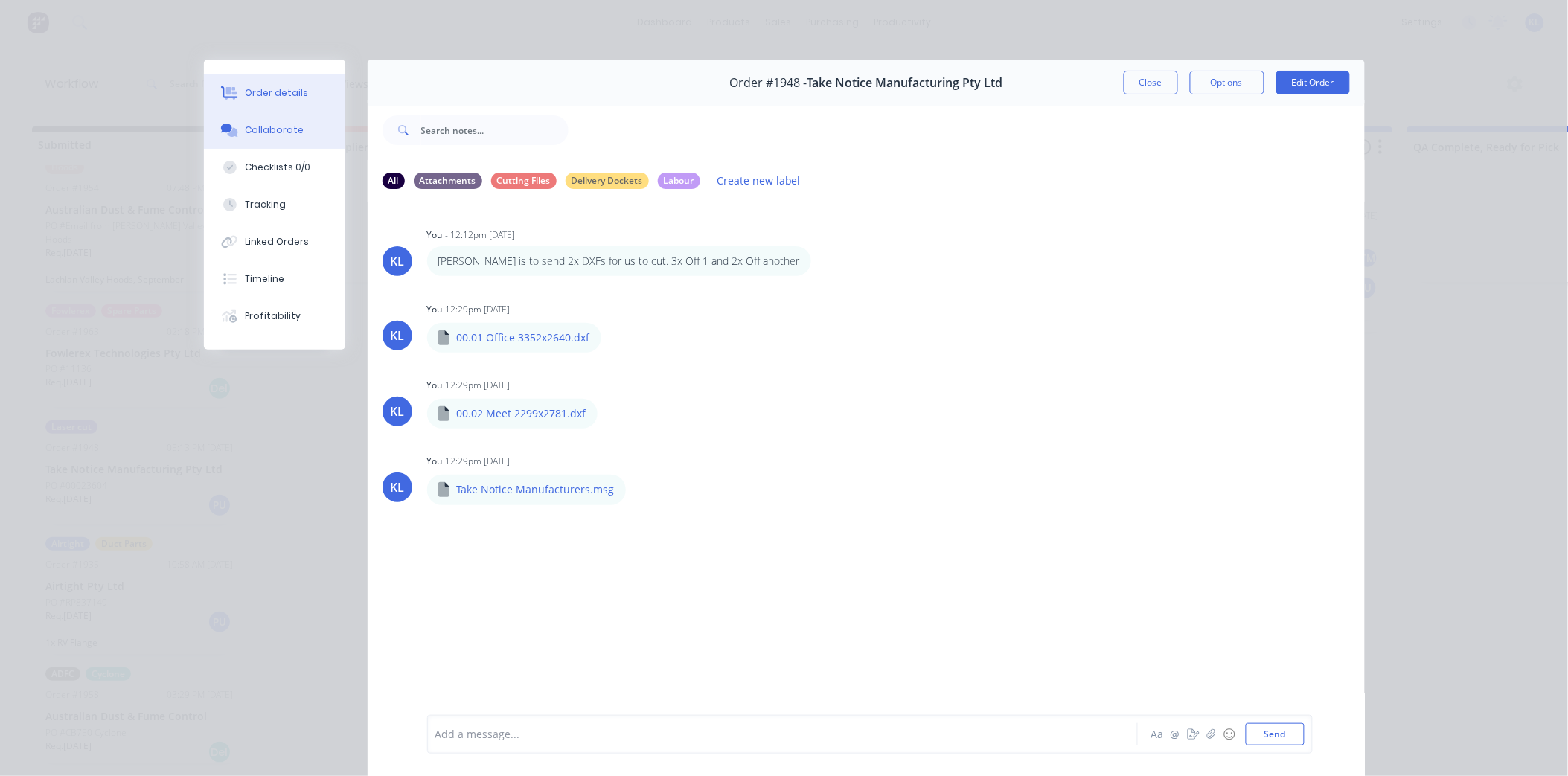
click at [248, 105] on button "Order details" at bounding box center [274, 93] width 142 height 37
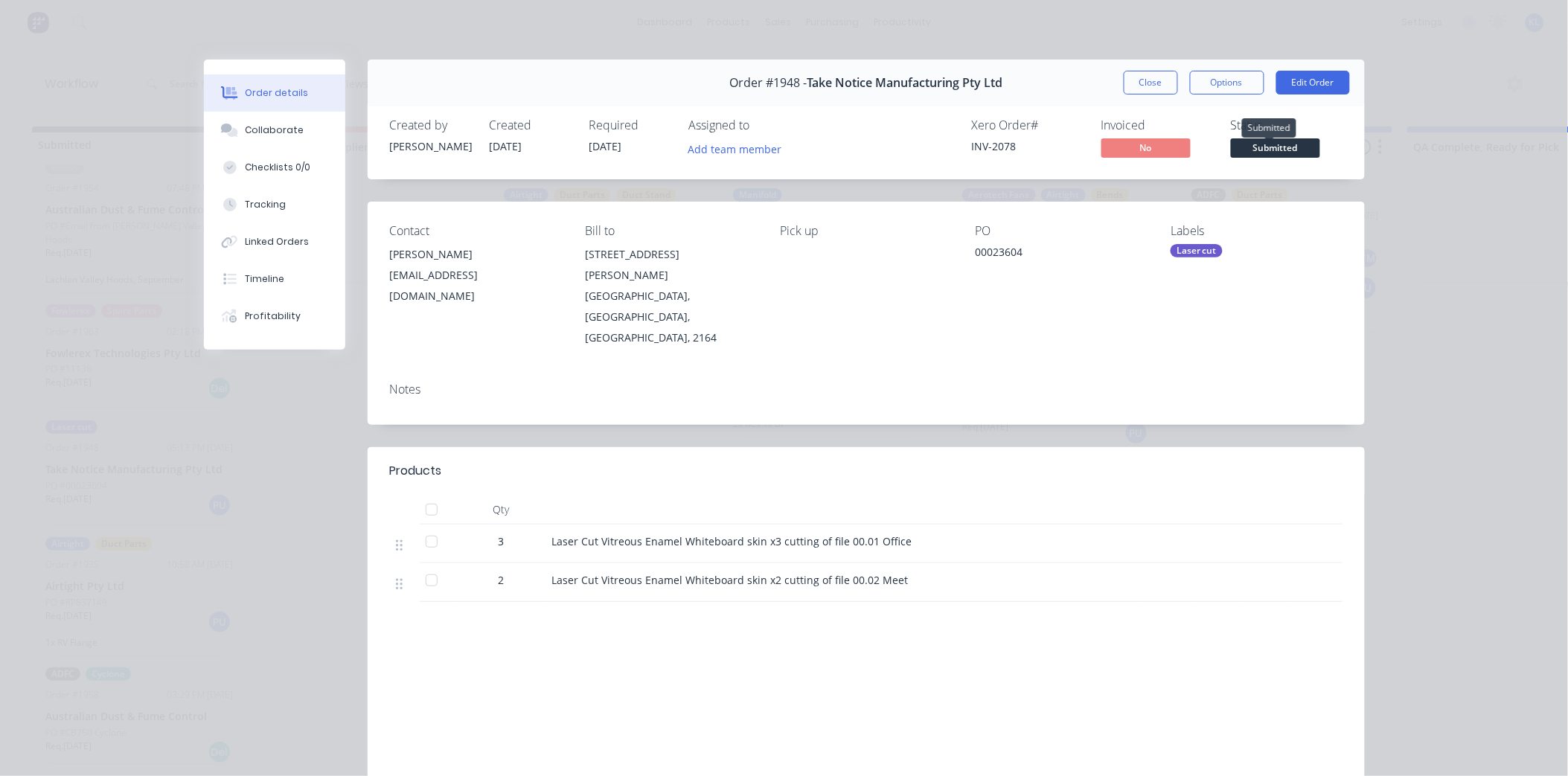
click at [1258, 149] on span "Submitted" at bounding box center [1275, 147] width 90 height 18
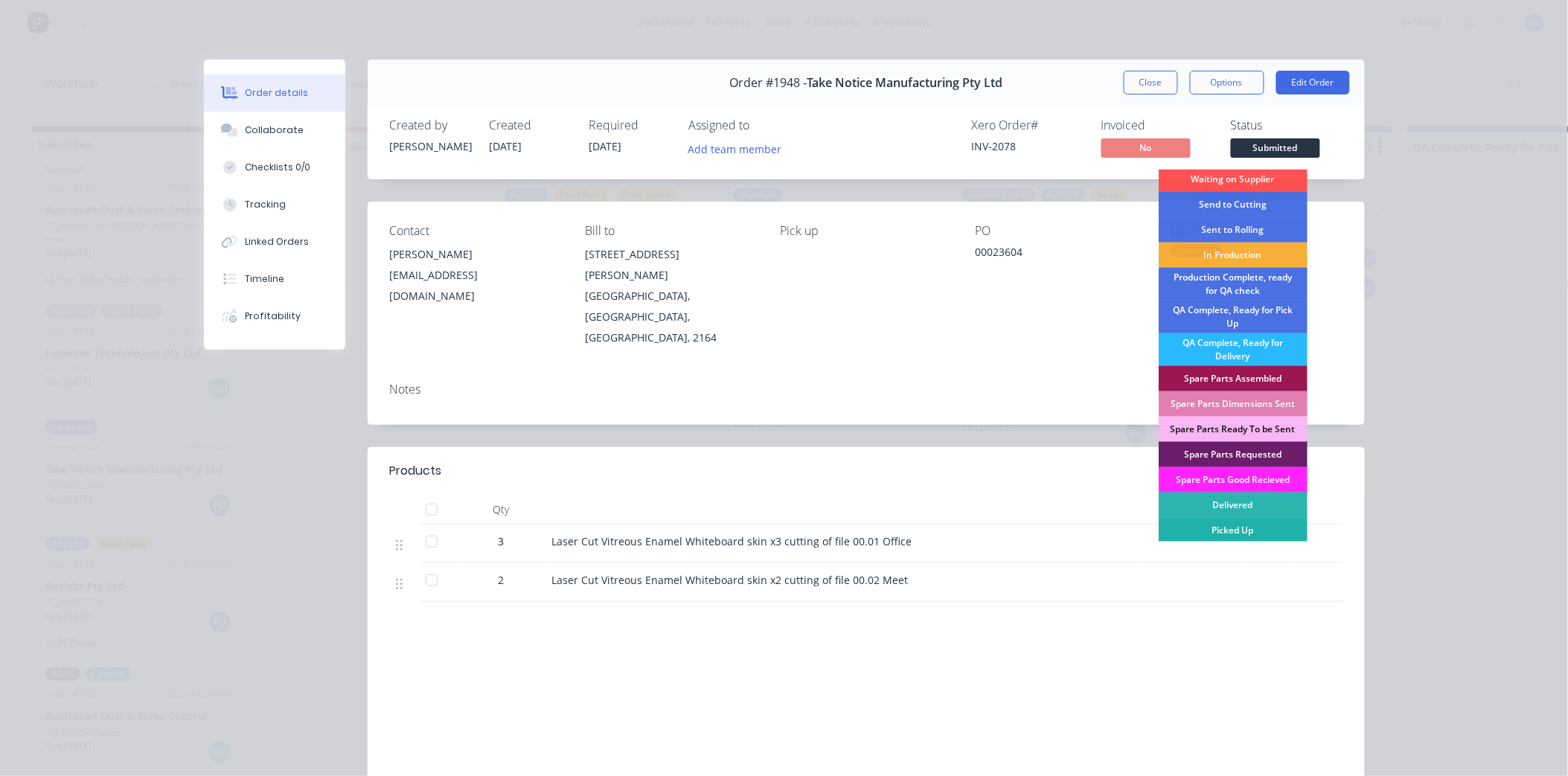
scroll to position [4, 0]
click at [1243, 528] on div "Picked Up" at bounding box center [1232, 529] width 149 height 25
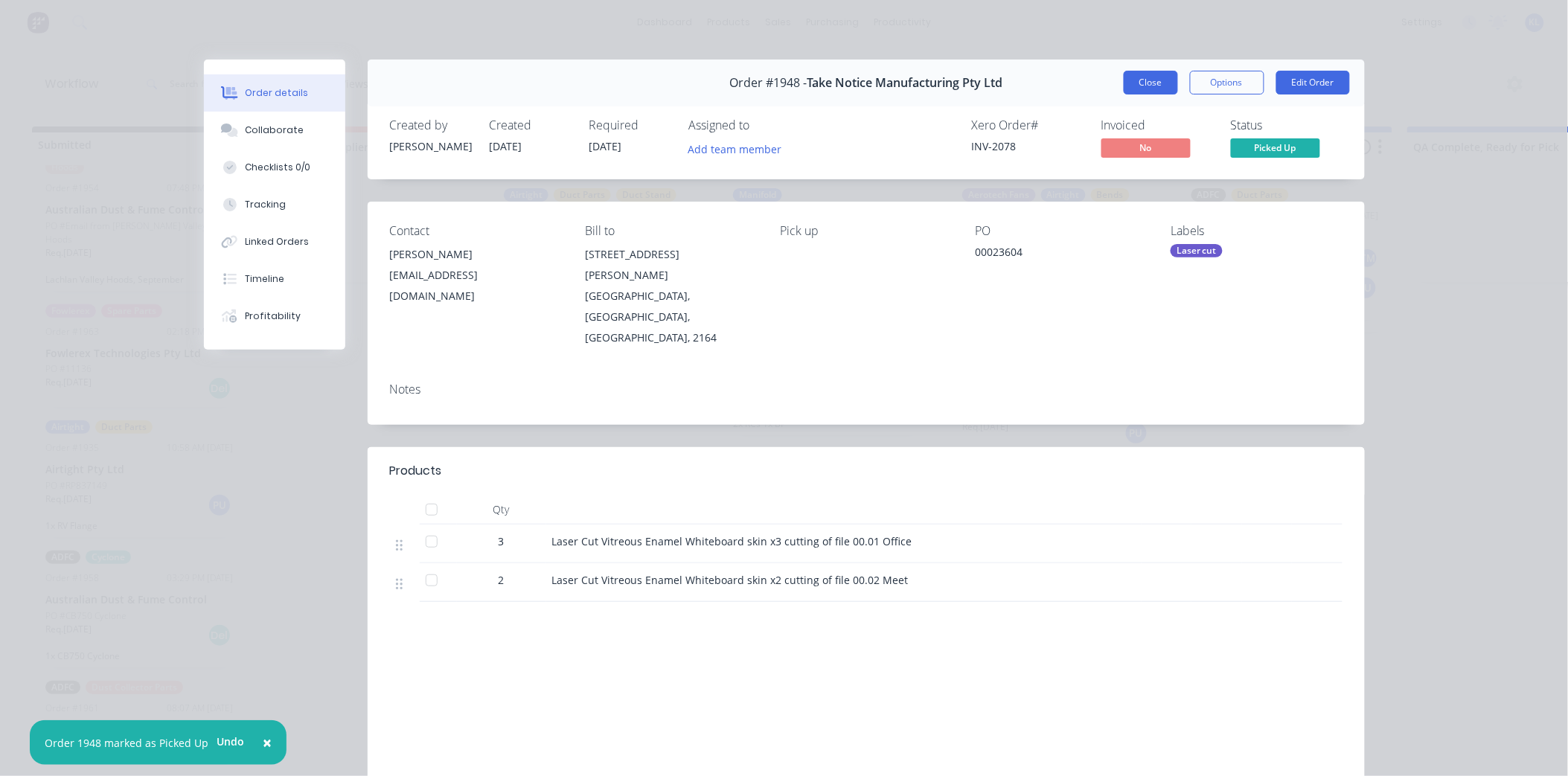
click at [1148, 85] on button "Close" at bounding box center [1151, 82] width 54 height 24
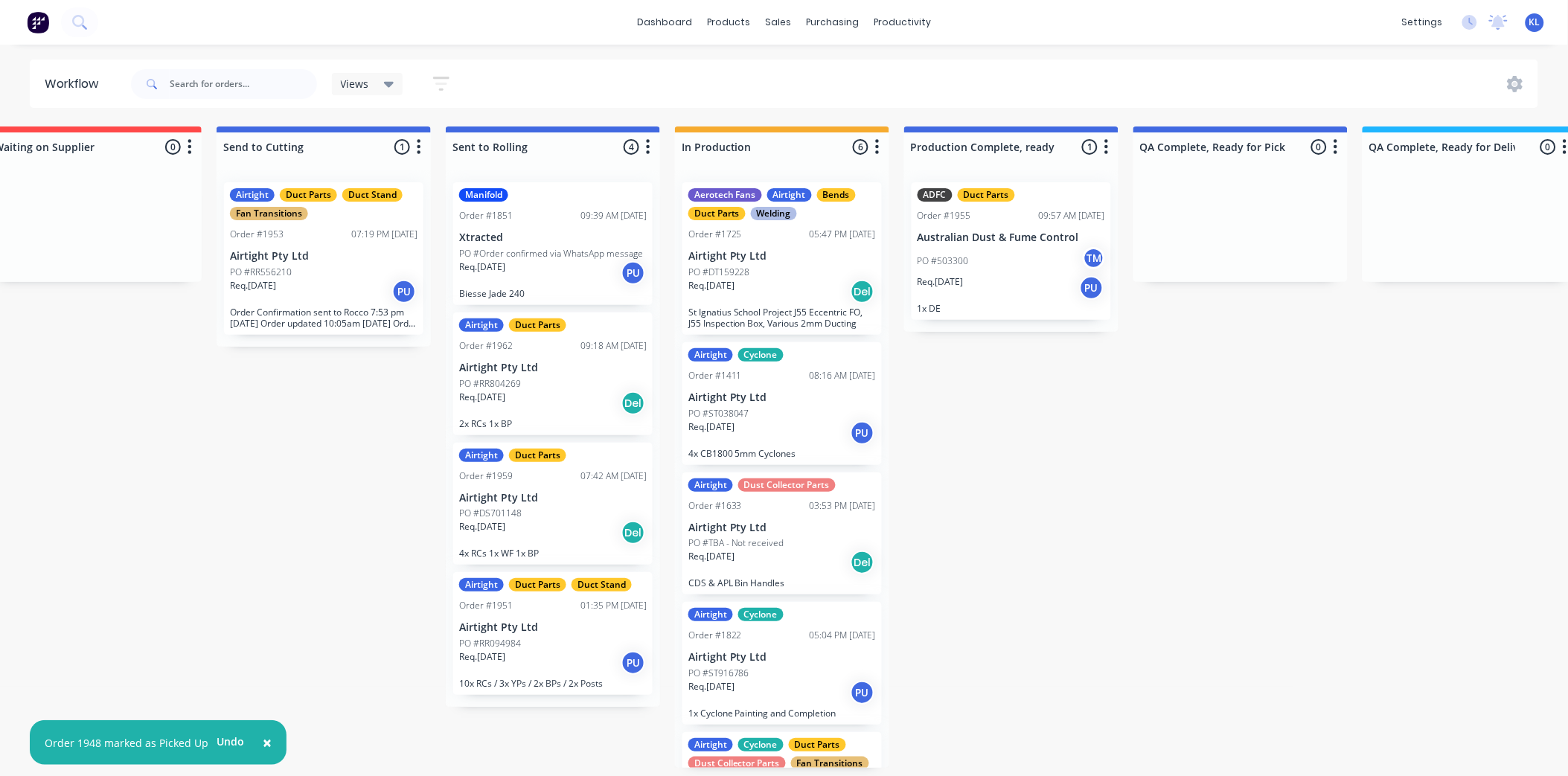
scroll to position [4, 276]
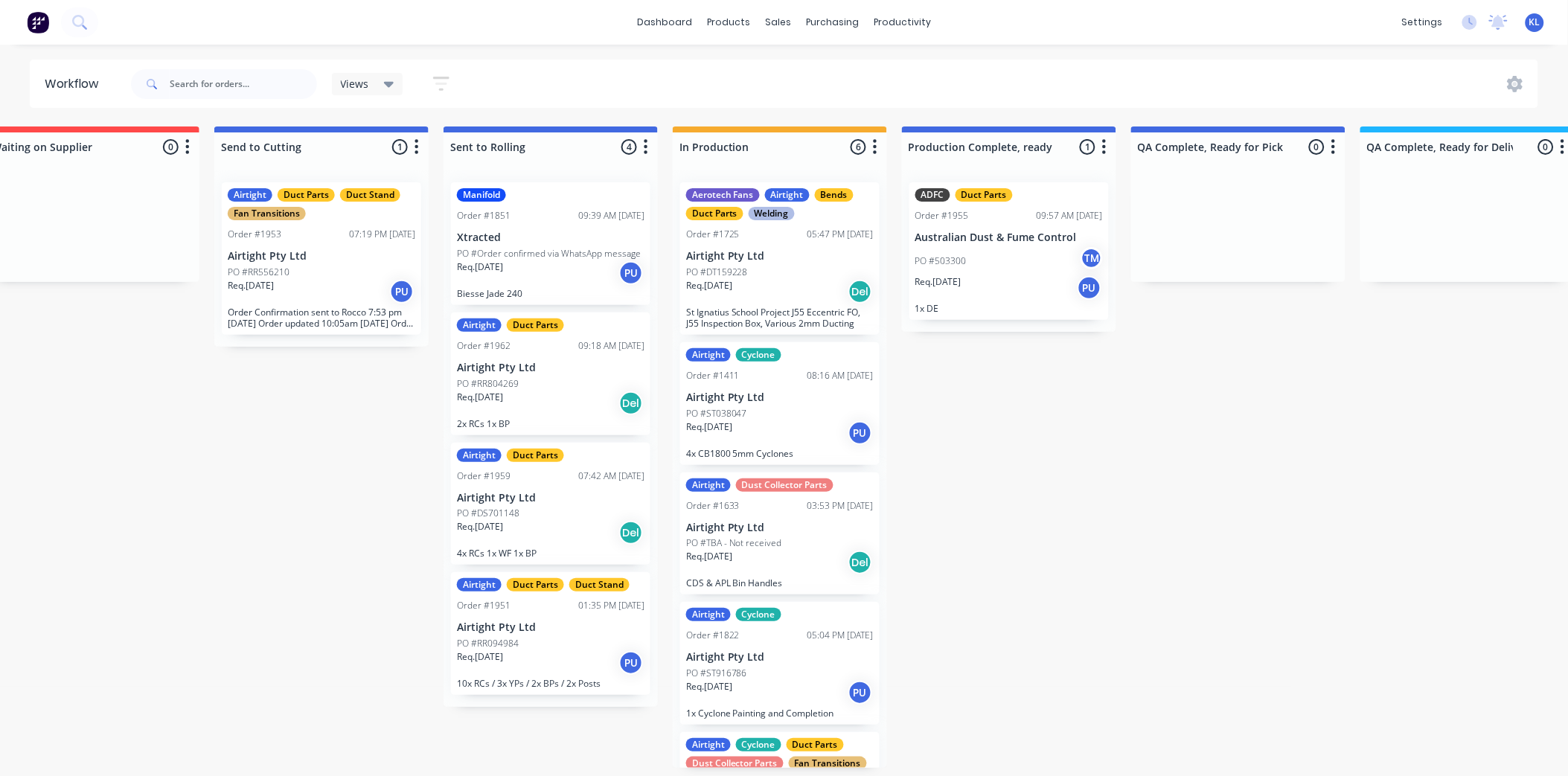
click at [1002, 257] on div "PO #503300 TM" at bounding box center [1008, 261] width 187 height 28
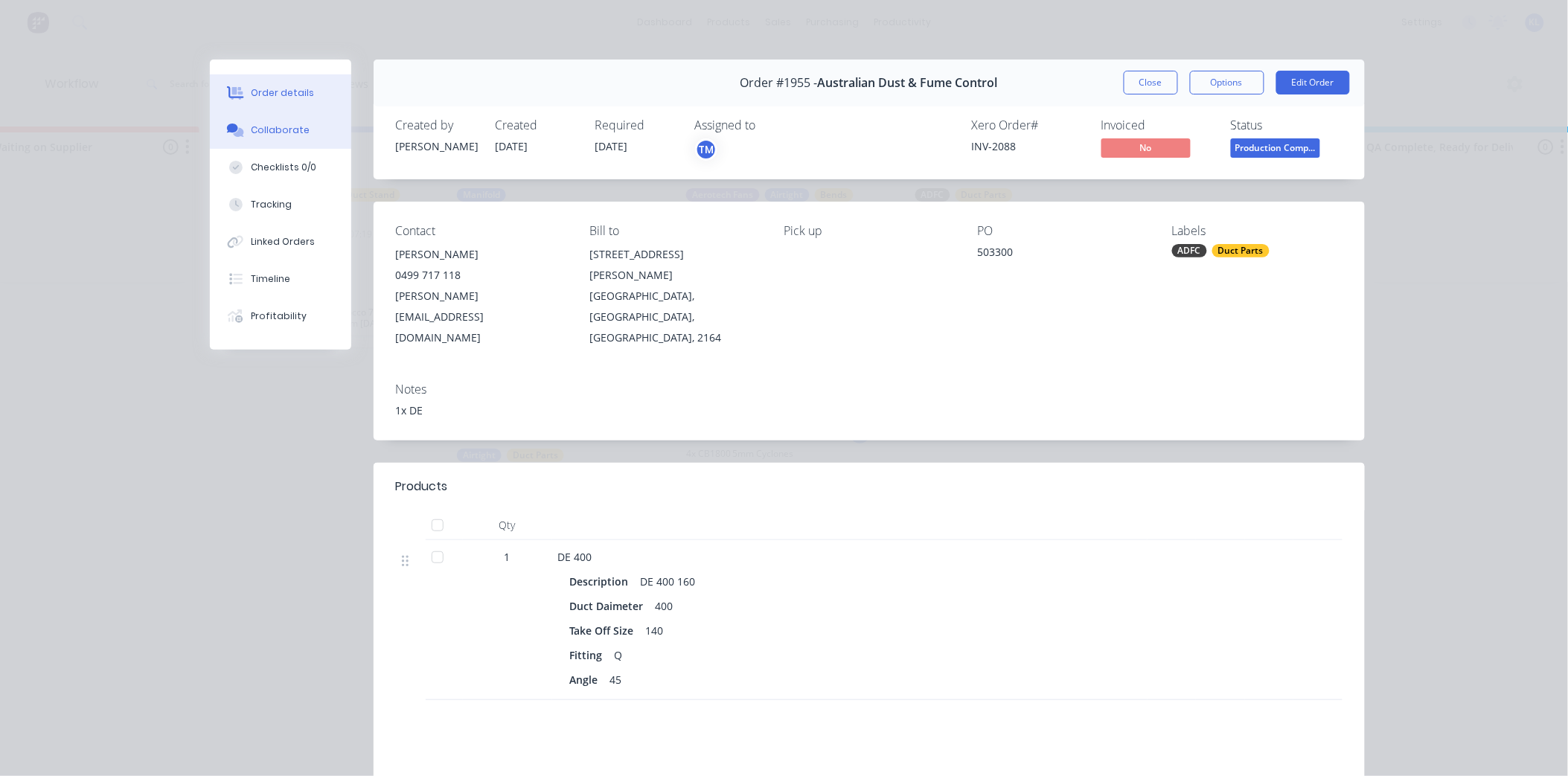
click at [286, 121] on button "Collaborate" at bounding box center [280, 130] width 142 height 37
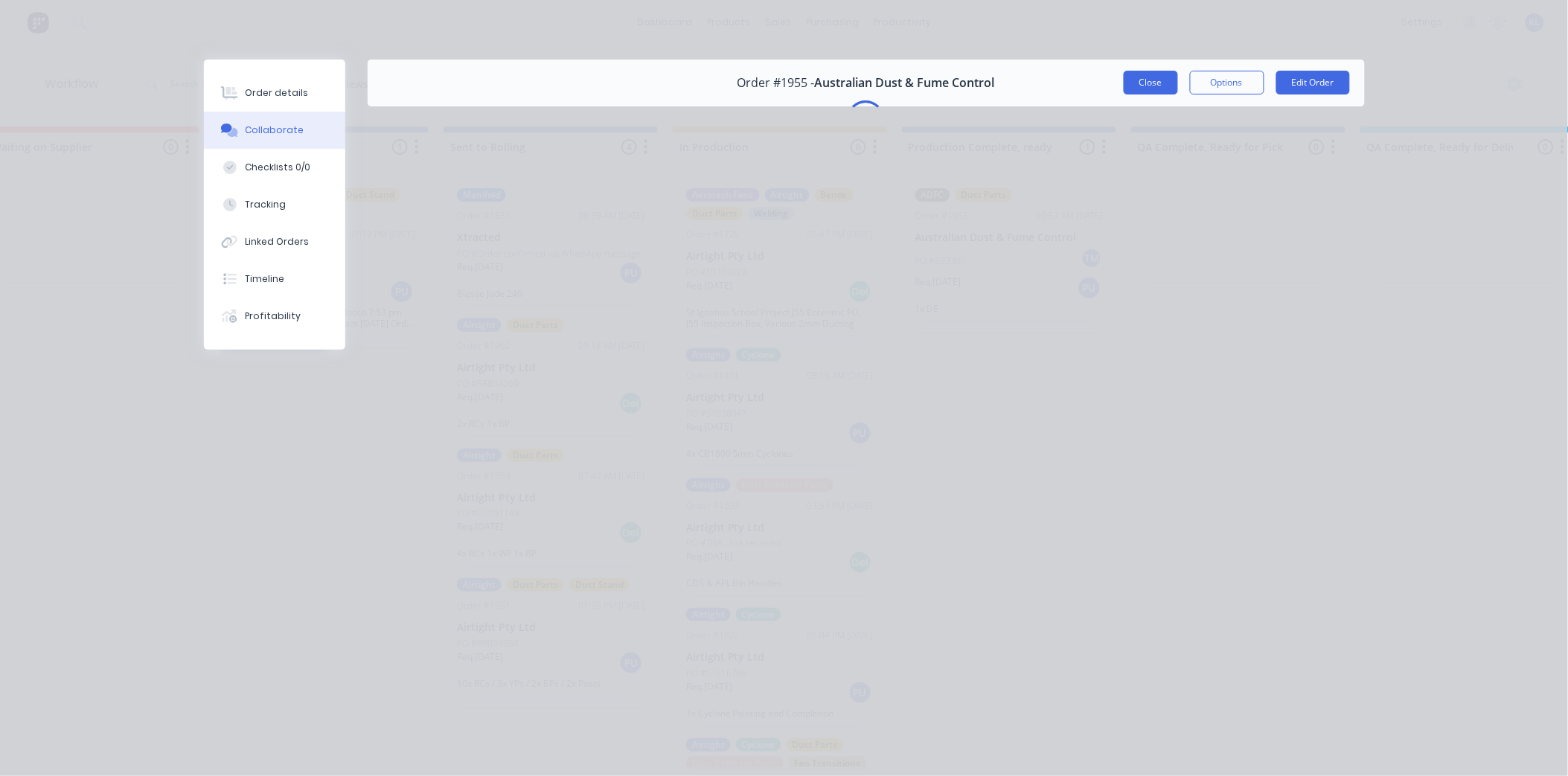
click at [1151, 83] on button "Close" at bounding box center [1151, 82] width 54 height 24
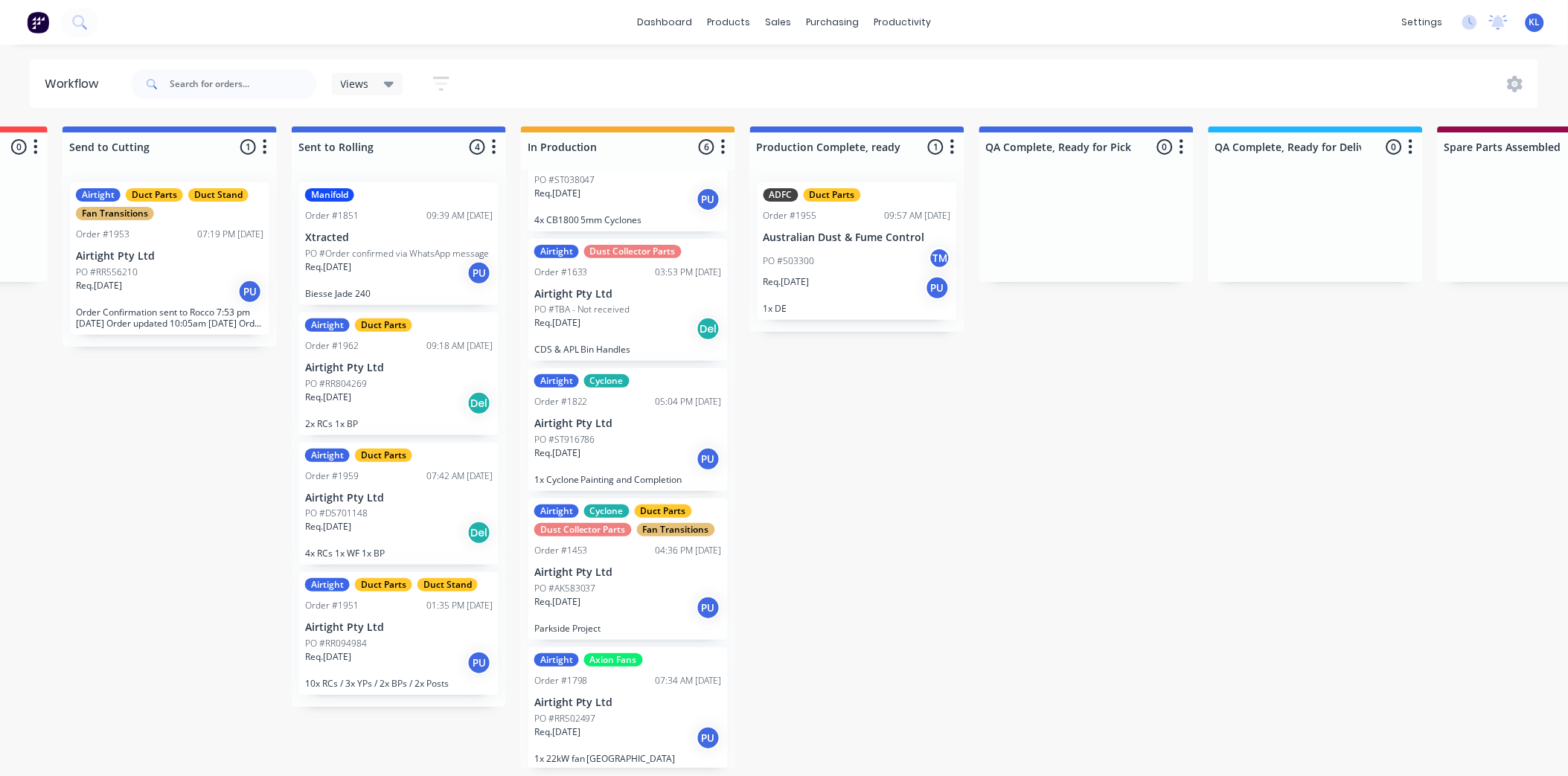
scroll to position [0, 0]
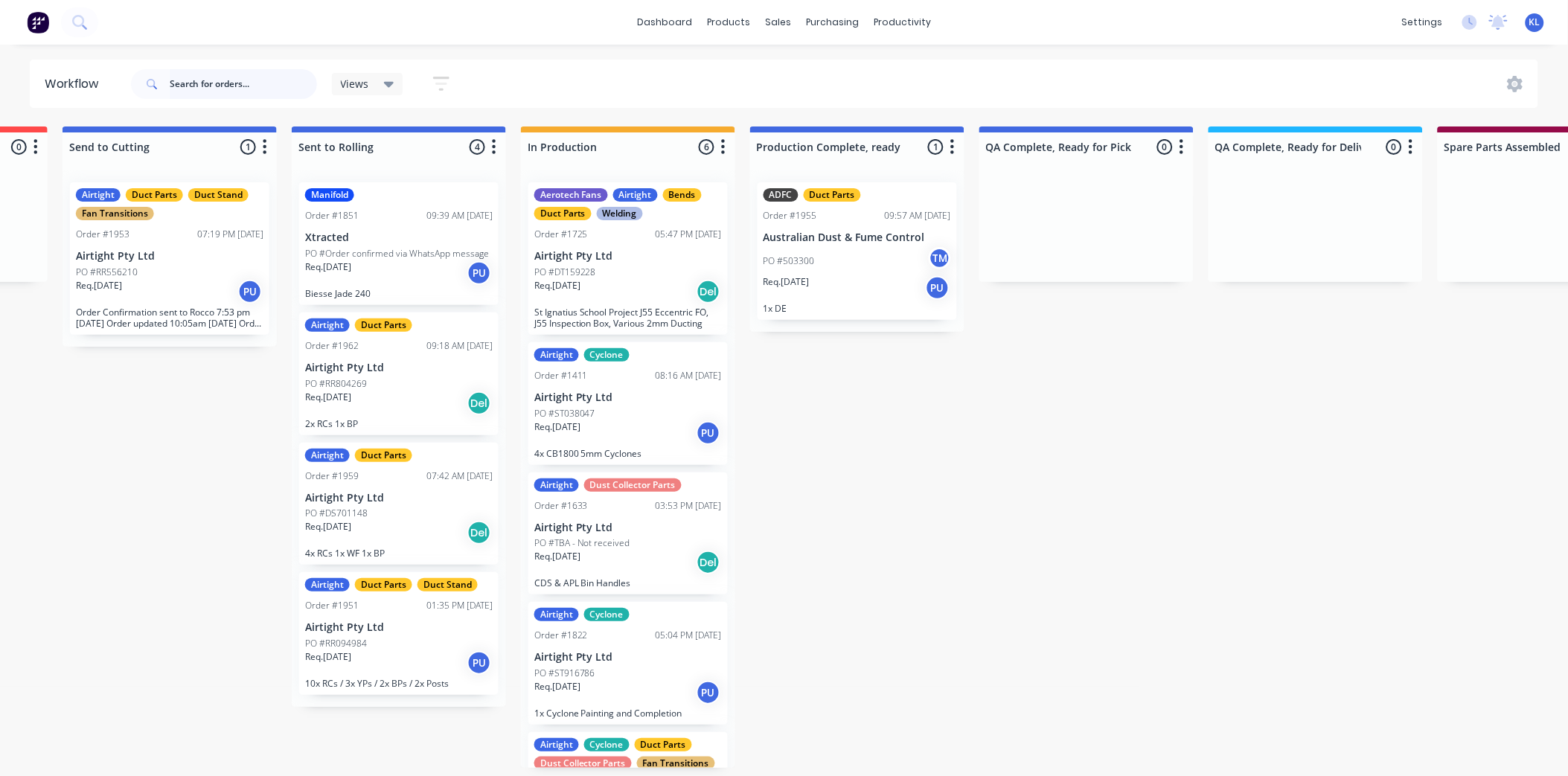
click at [225, 71] on input "text" at bounding box center [243, 84] width 148 height 30
type input "107665"
